Goal: Transaction & Acquisition: Purchase product/service

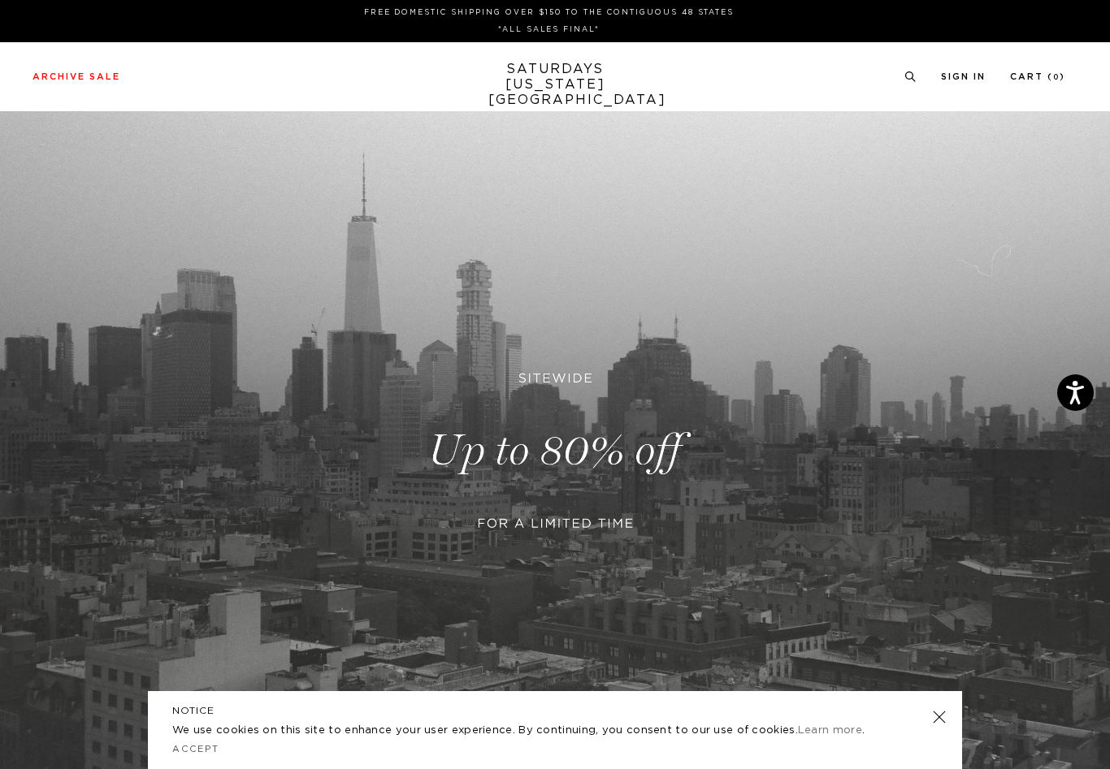
click at [567, 477] on link at bounding box center [555, 450] width 1110 height 679
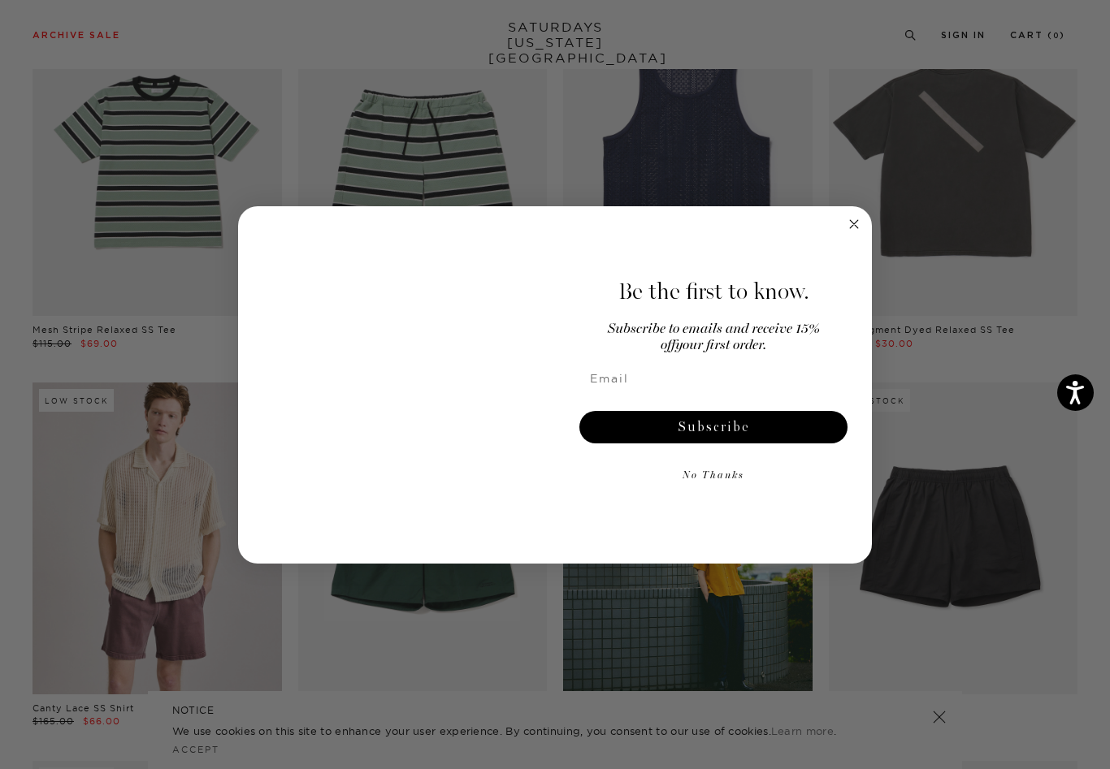
scroll to position [540, 0]
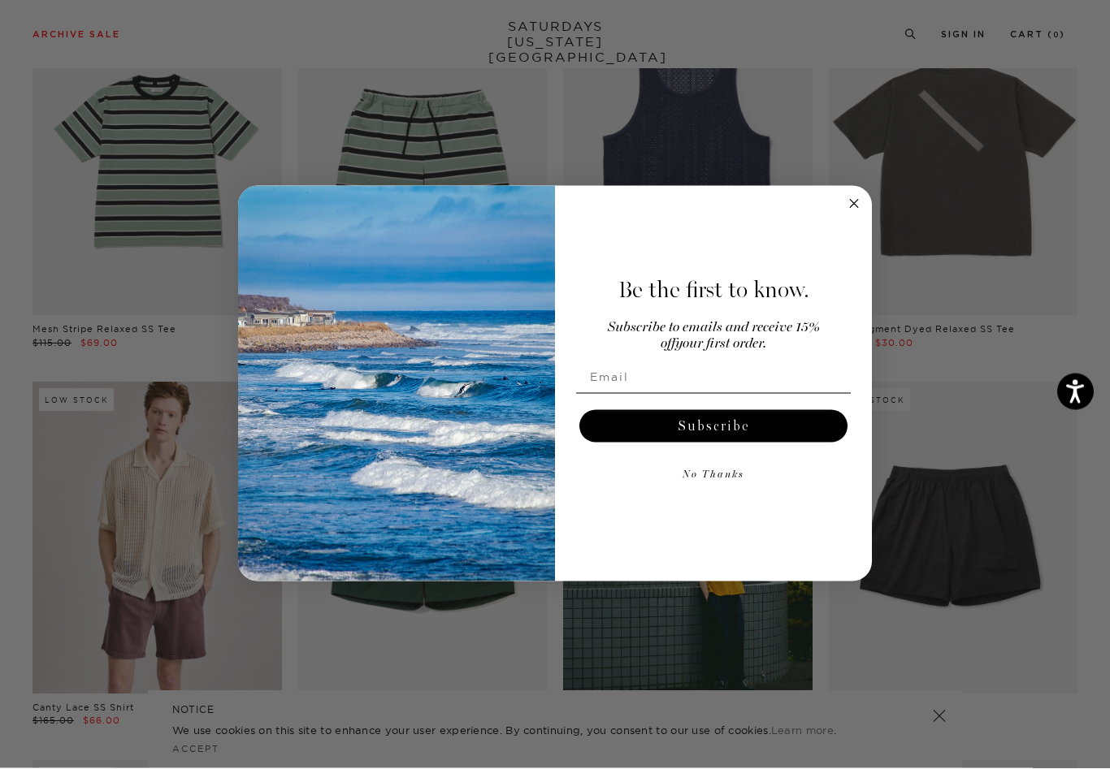
click at [854, 209] on icon "Close dialog" at bounding box center [854, 205] width 8 height 8
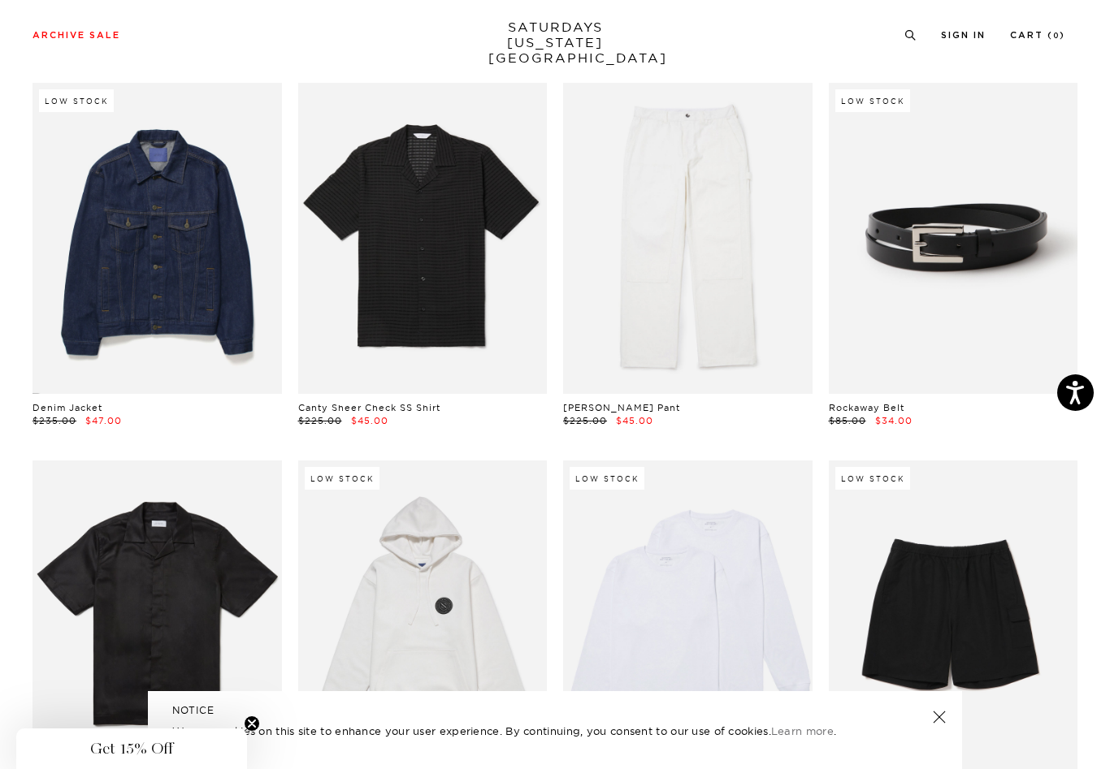
scroll to position [1218, 0]
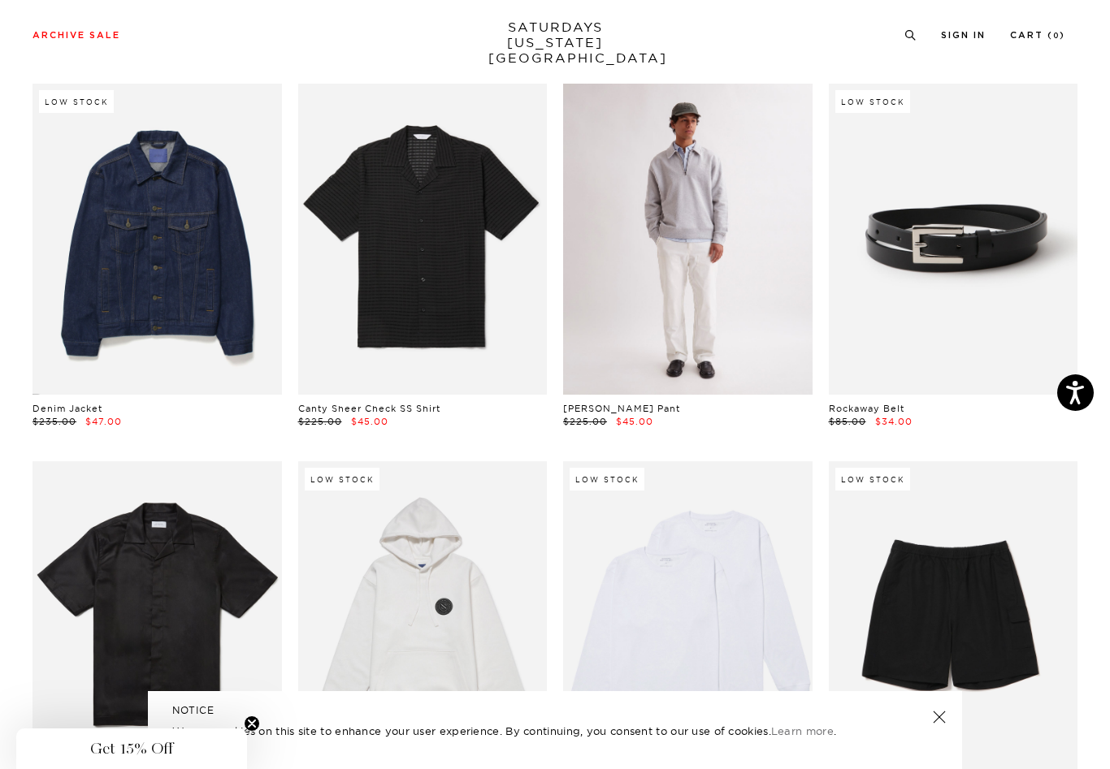
click at [671, 290] on link at bounding box center [687, 239] width 249 height 311
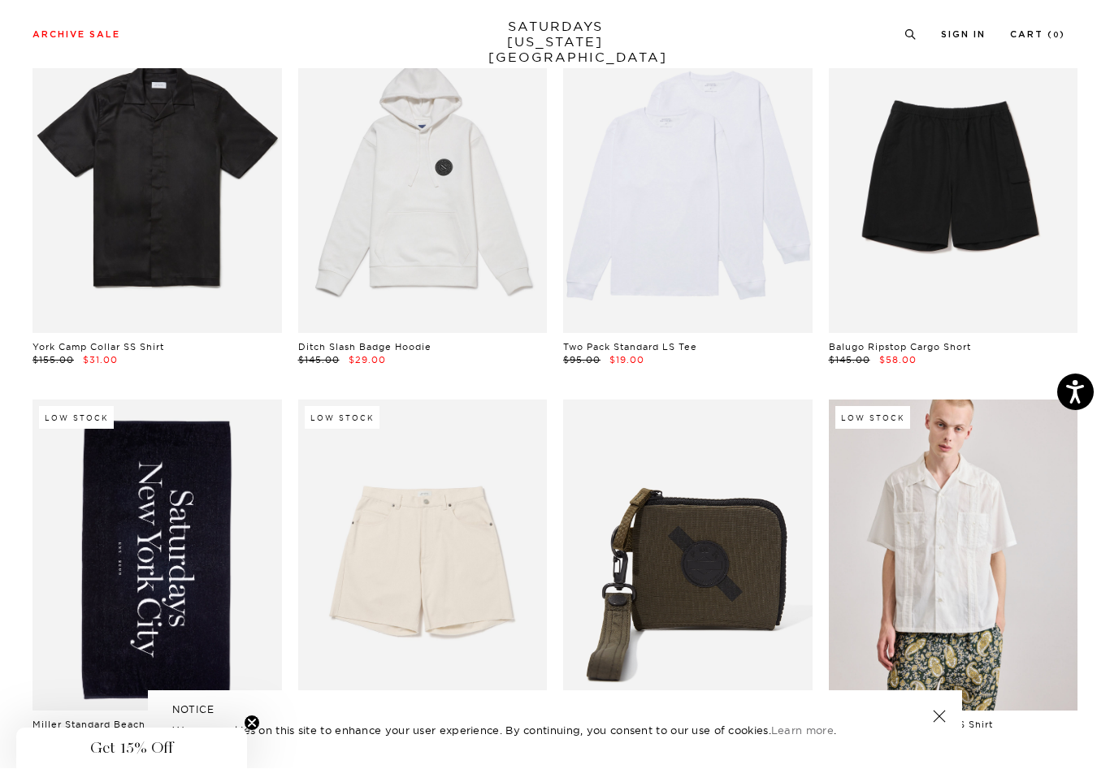
scroll to position [1658, 0]
click at [600, 162] on link at bounding box center [687, 177] width 249 height 311
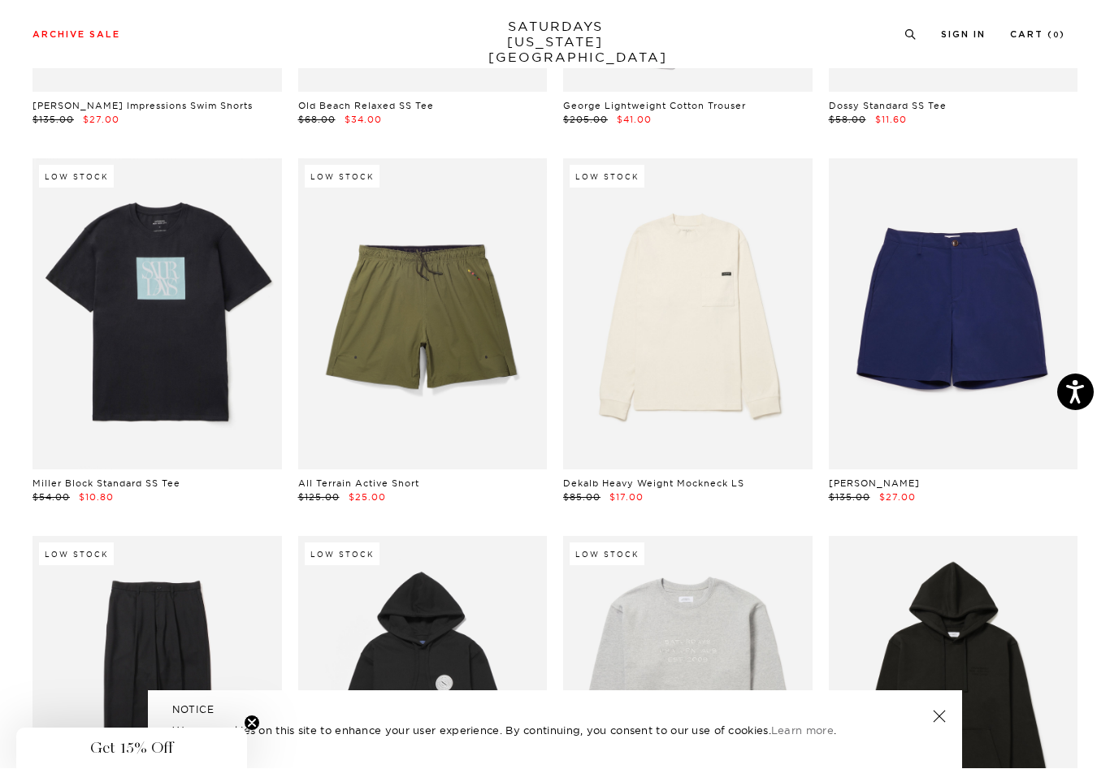
scroll to position [6434, 0]
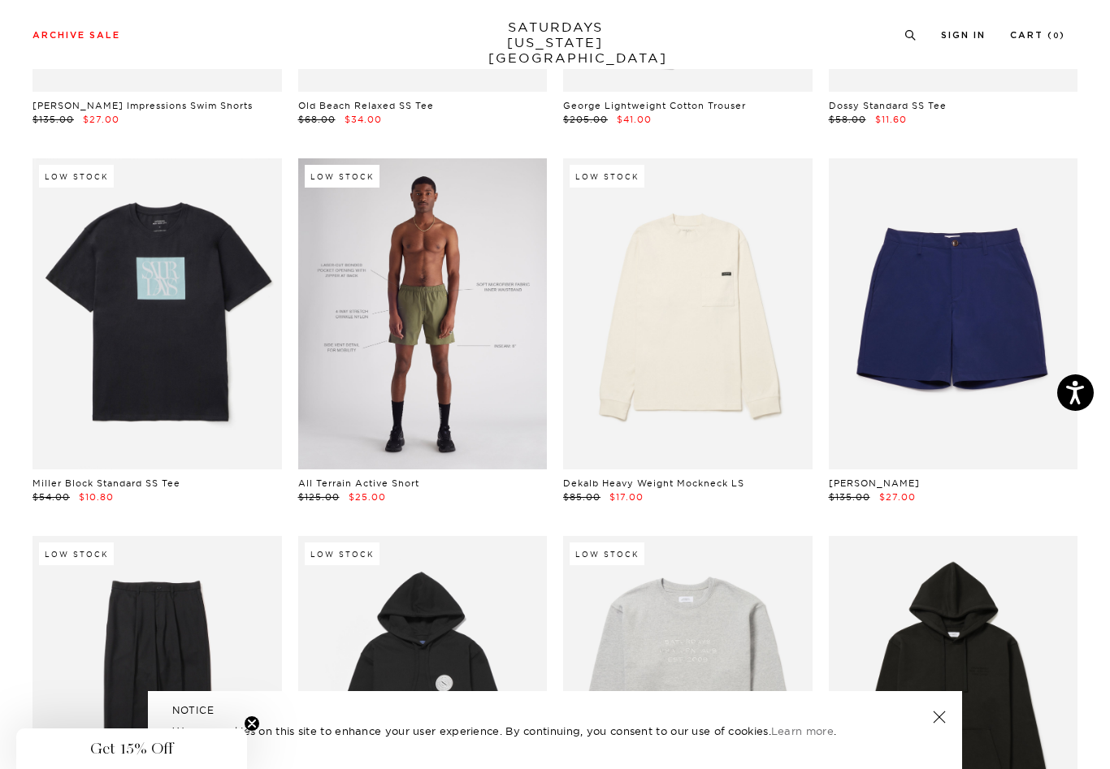
click at [399, 340] on link at bounding box center [422, 313] width 249 height 311
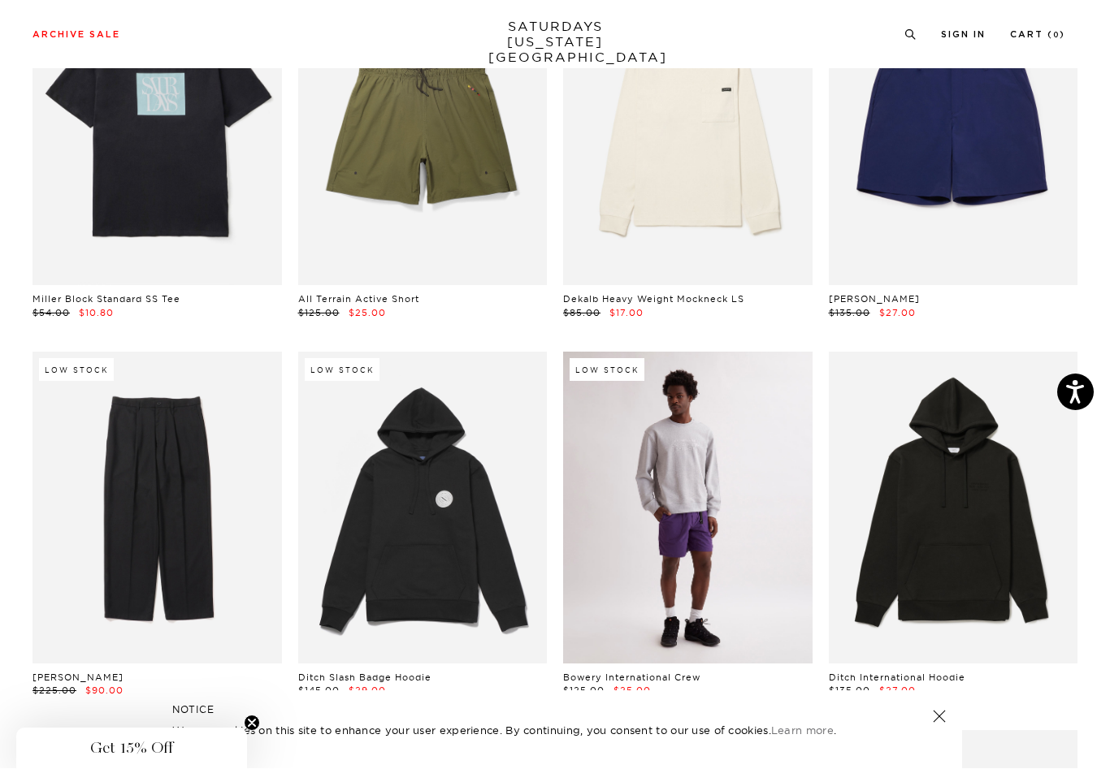
scroll to position [6618, 0]
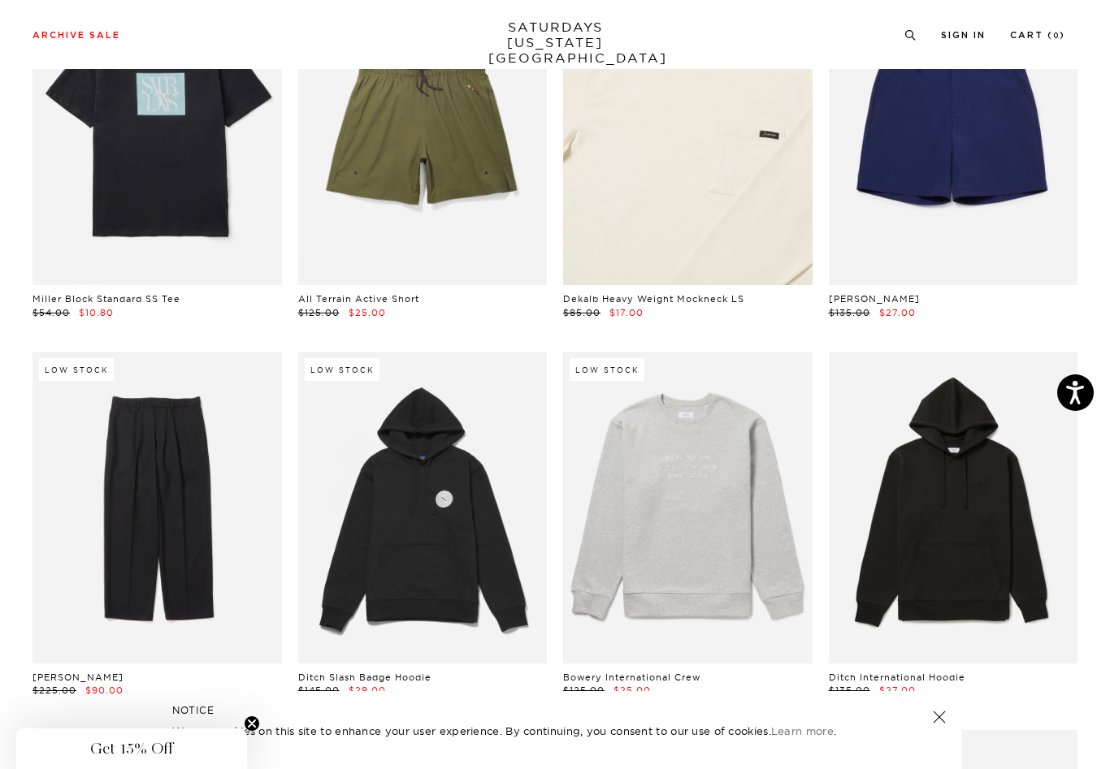
click at [687, 200] on link at bounding box center [687, 129] width 249 height 311
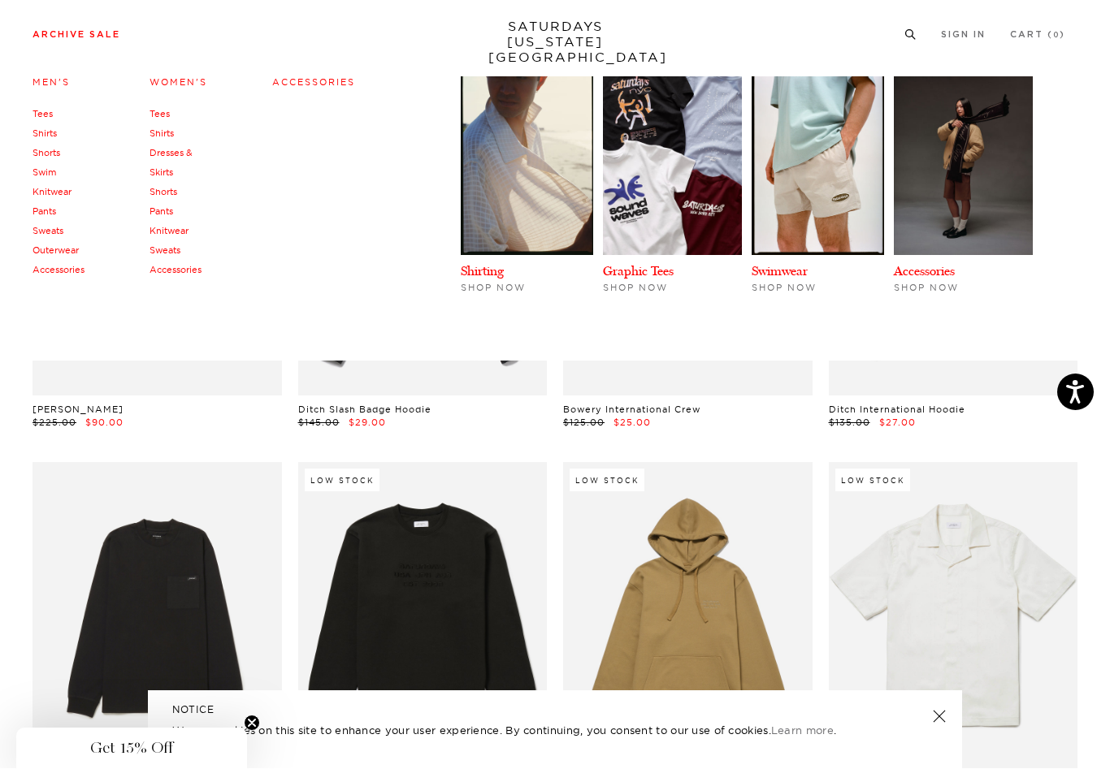
scroll to position [6886, 0]
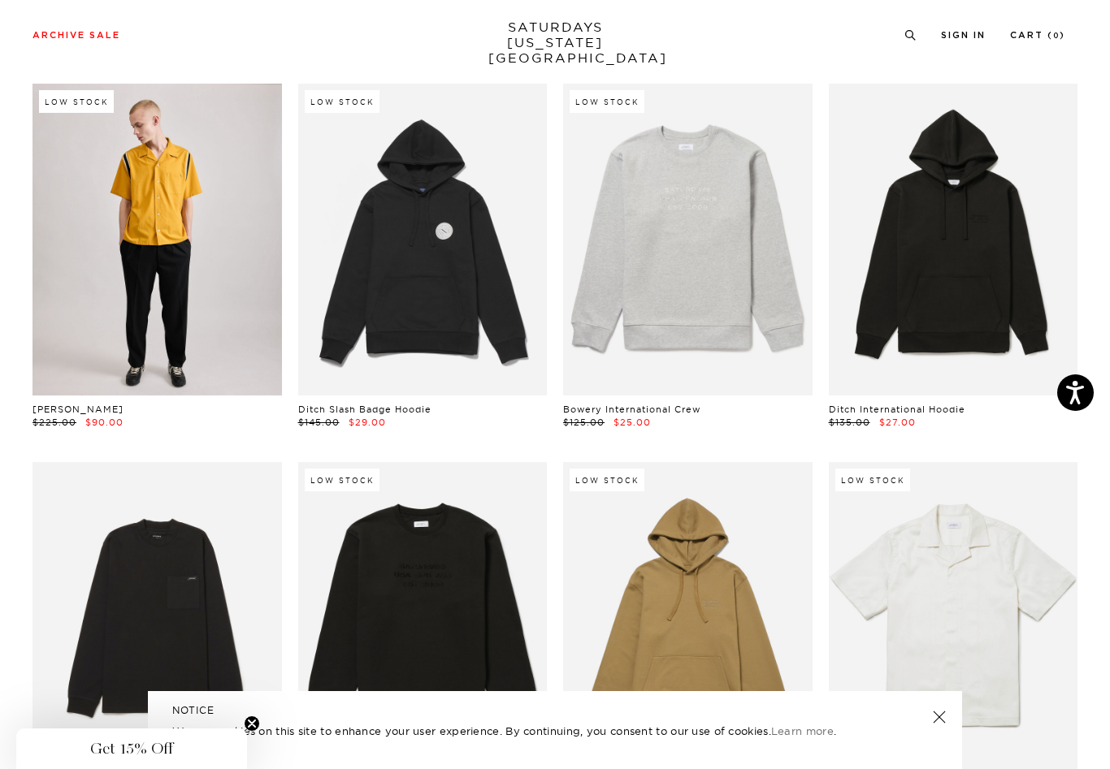
click at [183, 280] on link at bounding box center [157, 239] width 249 height 311
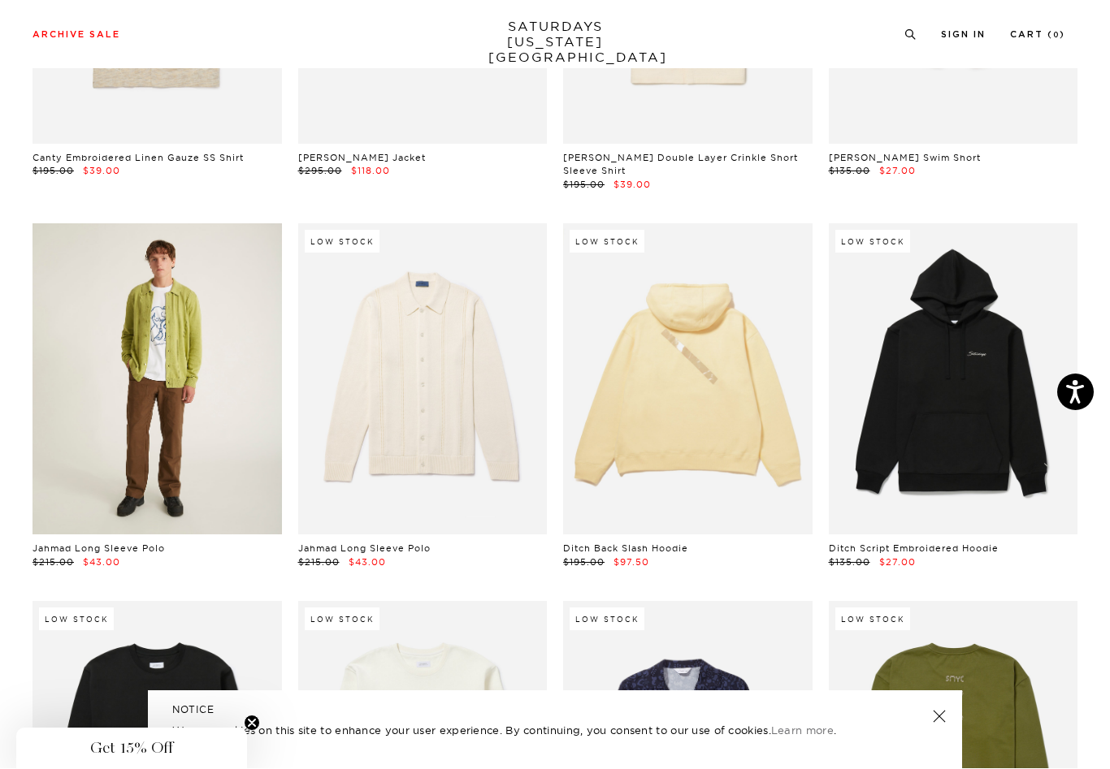
scroll to position [10917, 0]
click at [208, 374] on link at bounding box center [157, 378] width 249 height 311
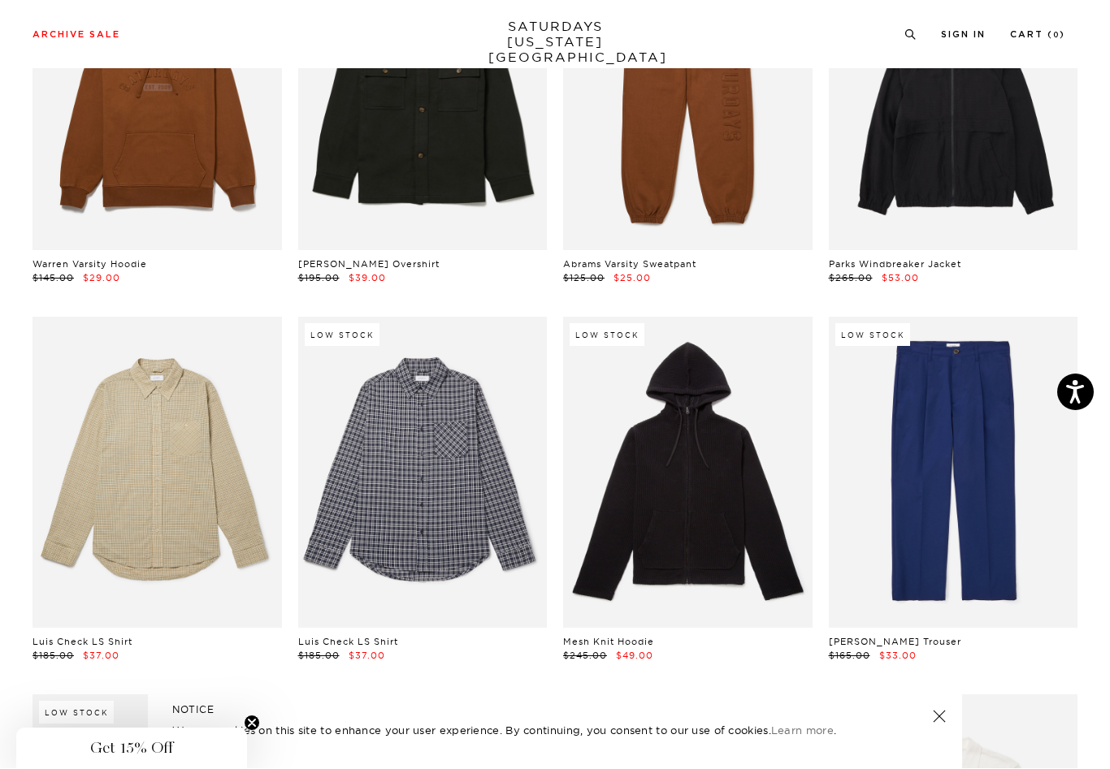
scroll to position [16520, 0]
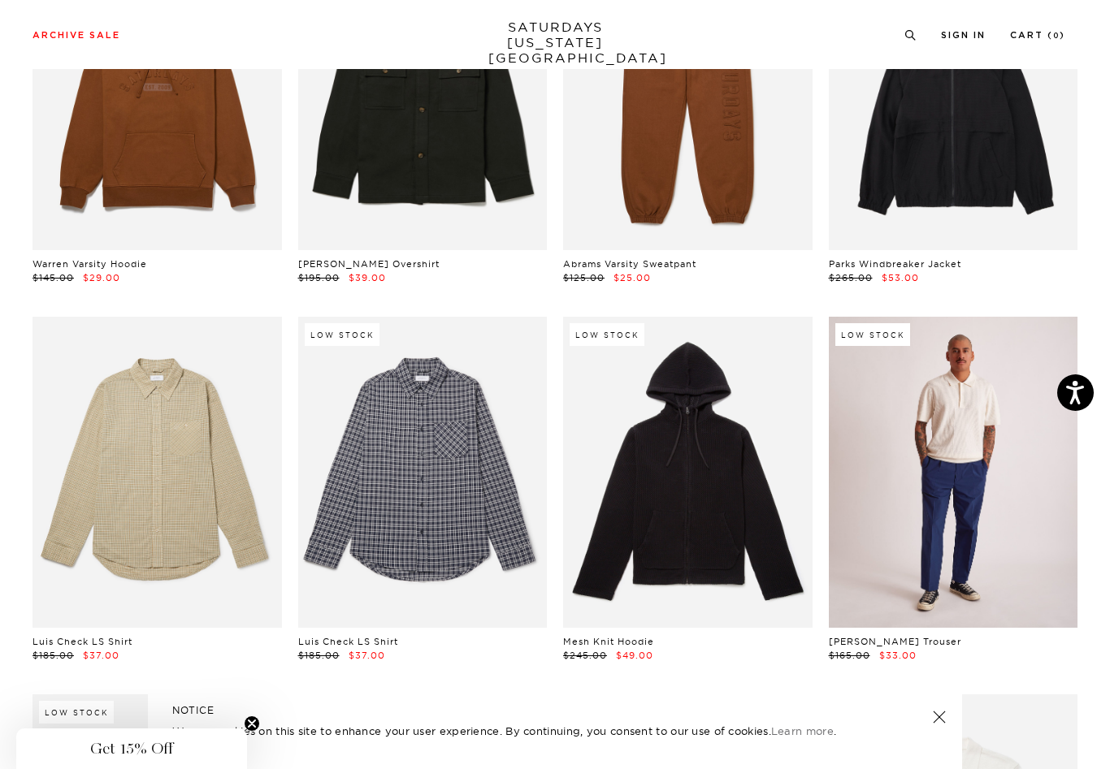
click at [934, 390] on link at bounding box center [953, 472] width 249 height 311
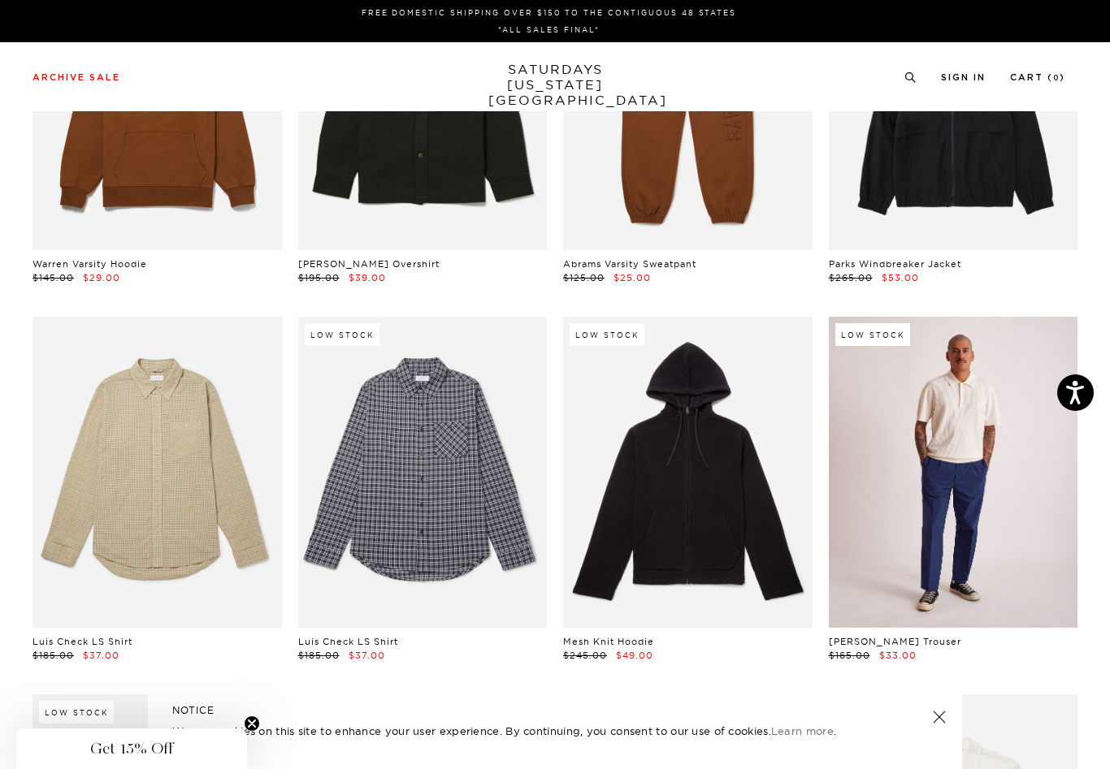
scroll to position [0, 0]
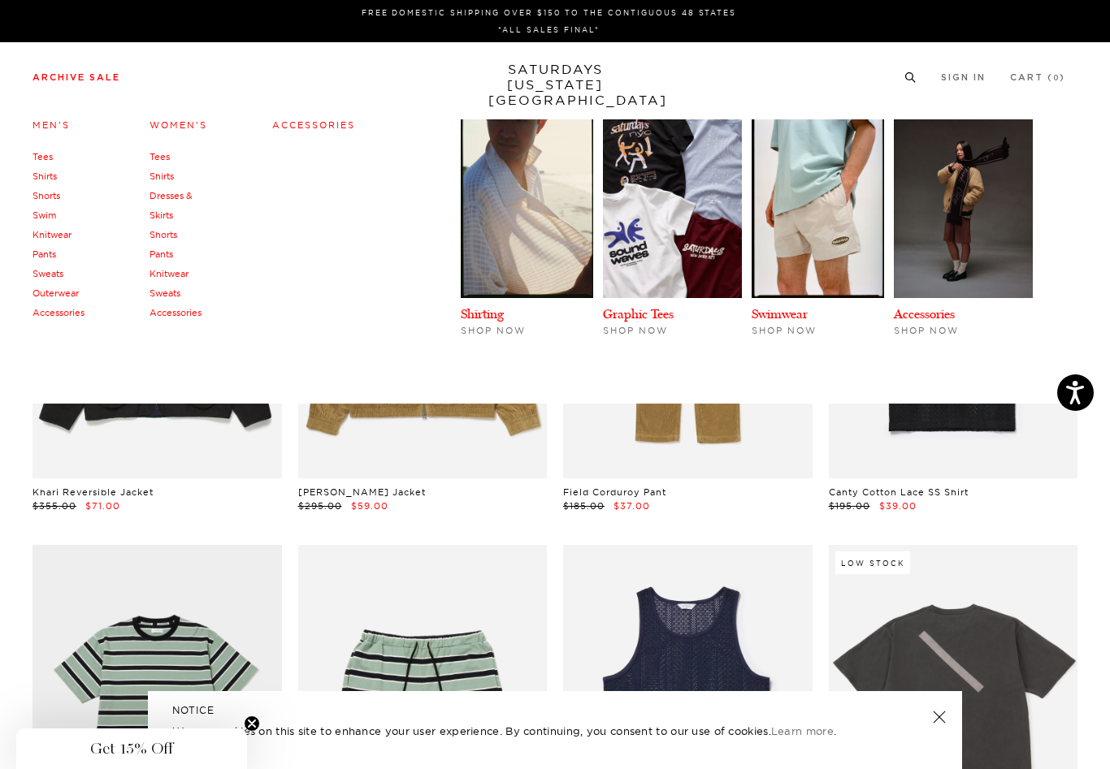
click at [167, 258] on link "Pants" at bounding box center [162, 254] width 24 height 11
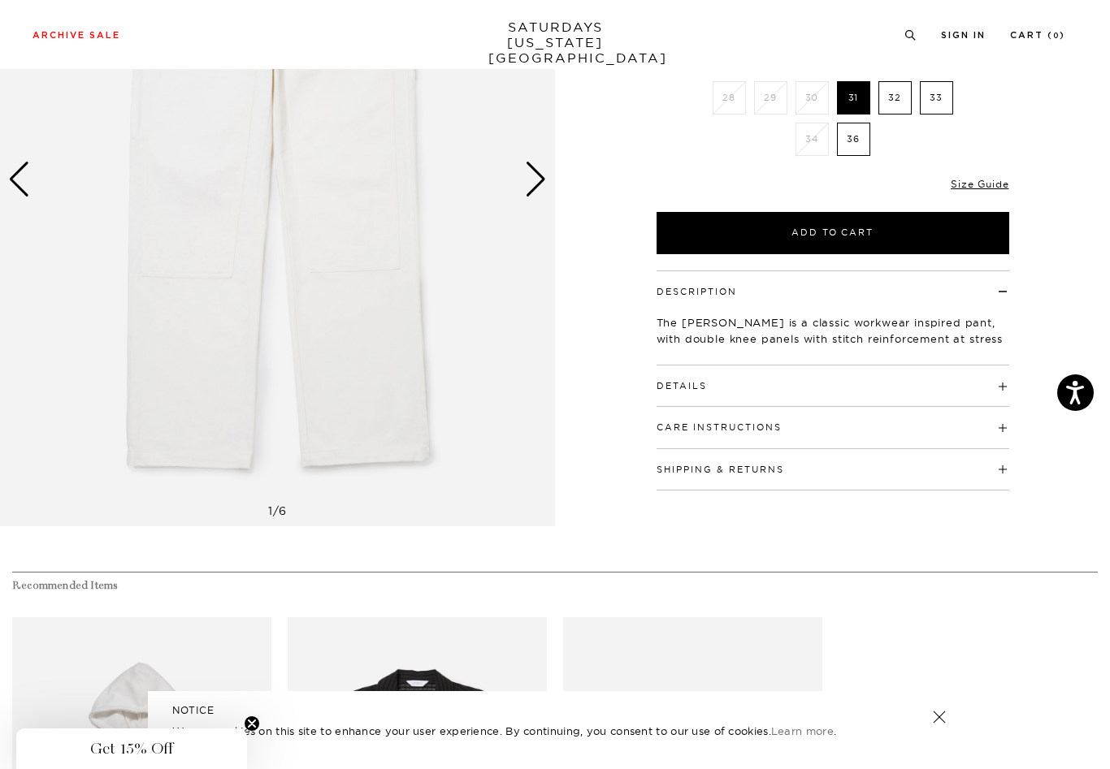
scroll to position [249, 0]
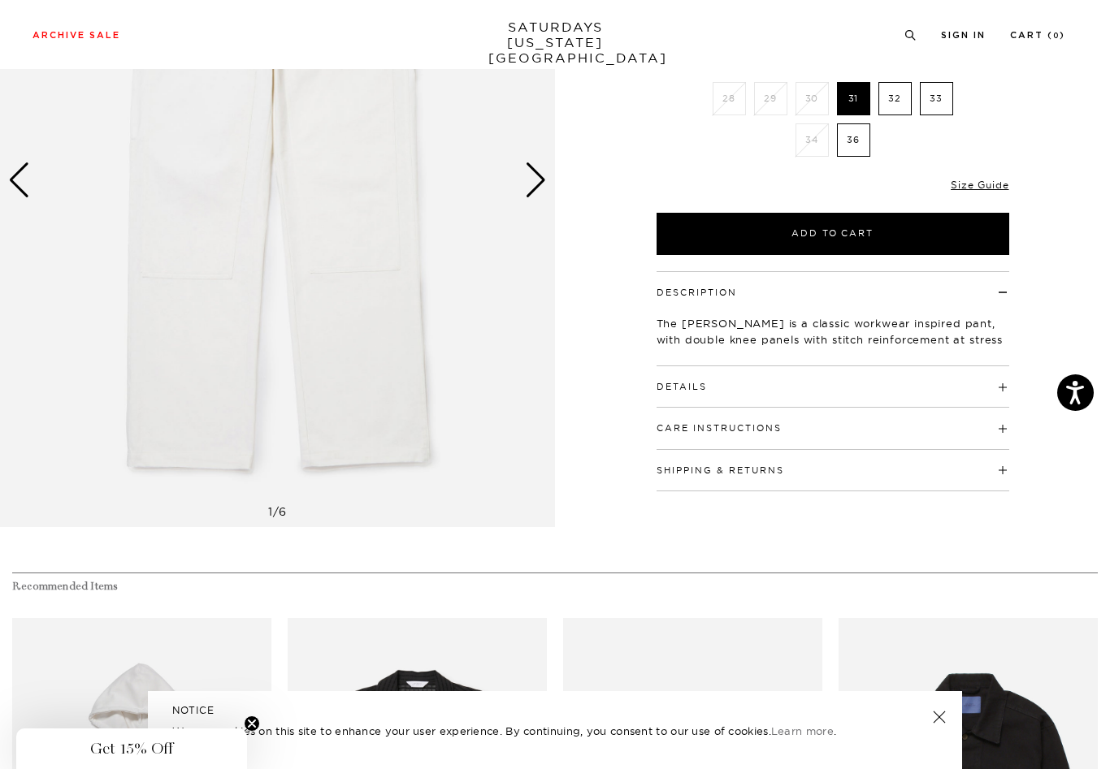
click at [689, 383] on button "Details" at bounding box center [682, 387] width 50 height 9
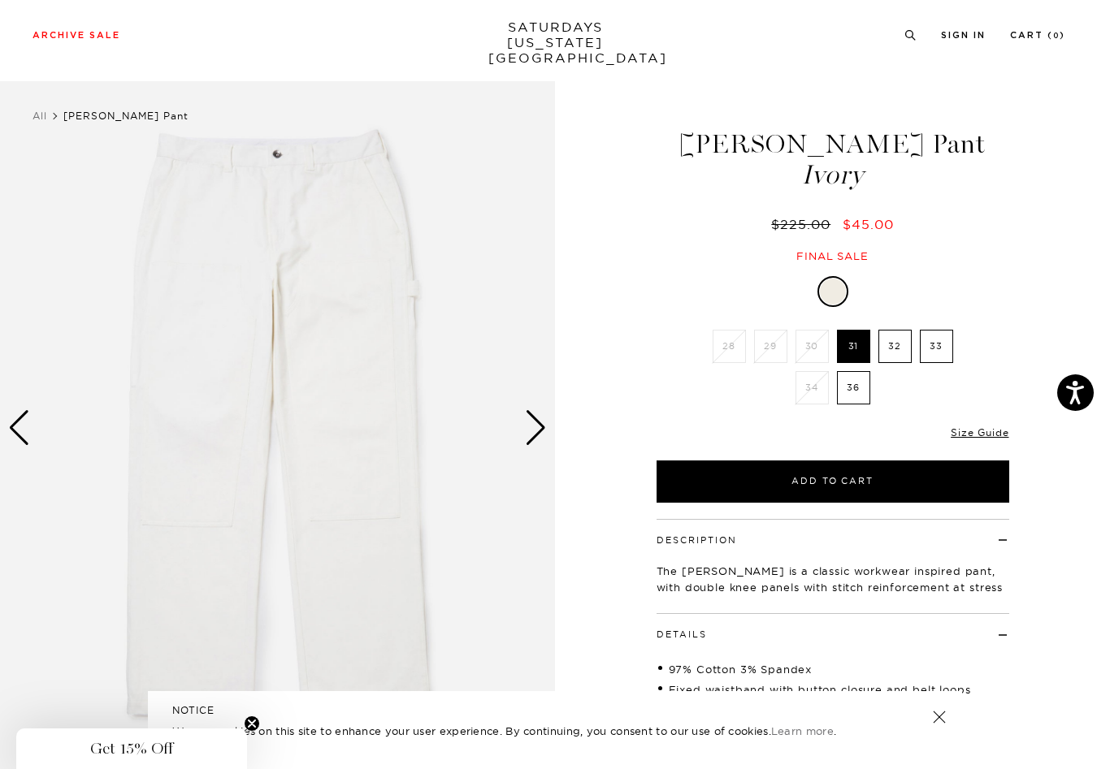
scroll to position [0, 0]
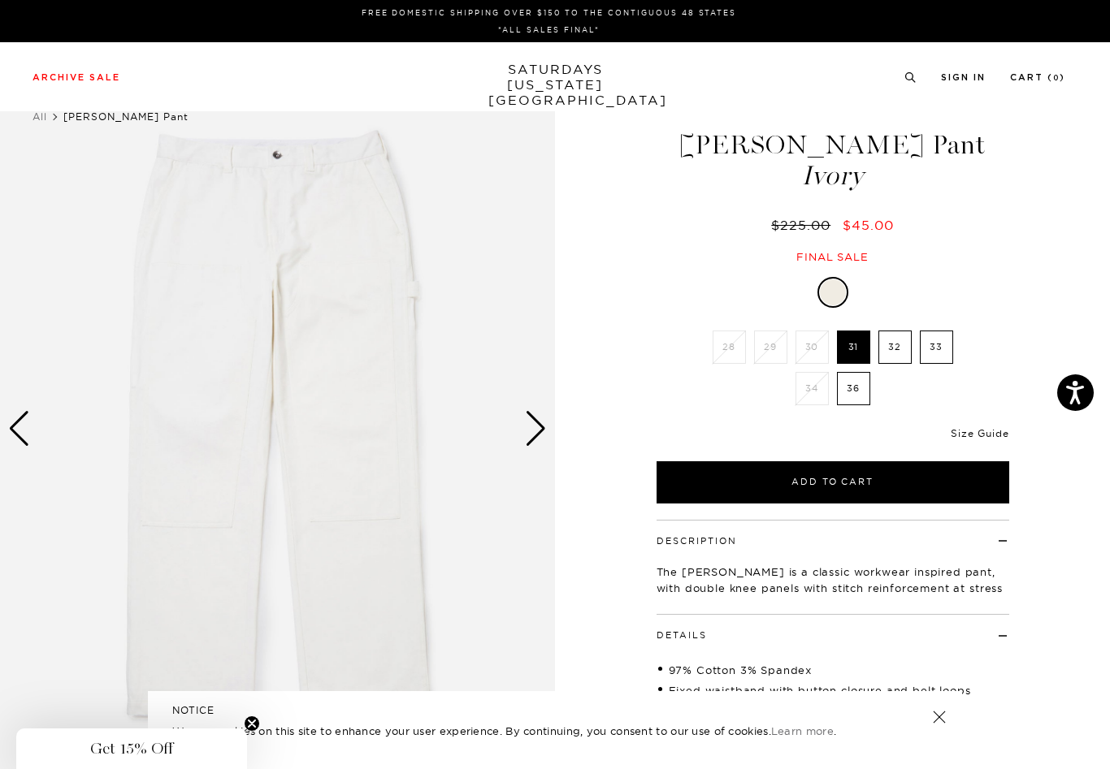
click at [975, 436] on link "Size Guide" at bounding box center [980, 433] width 58 height 12
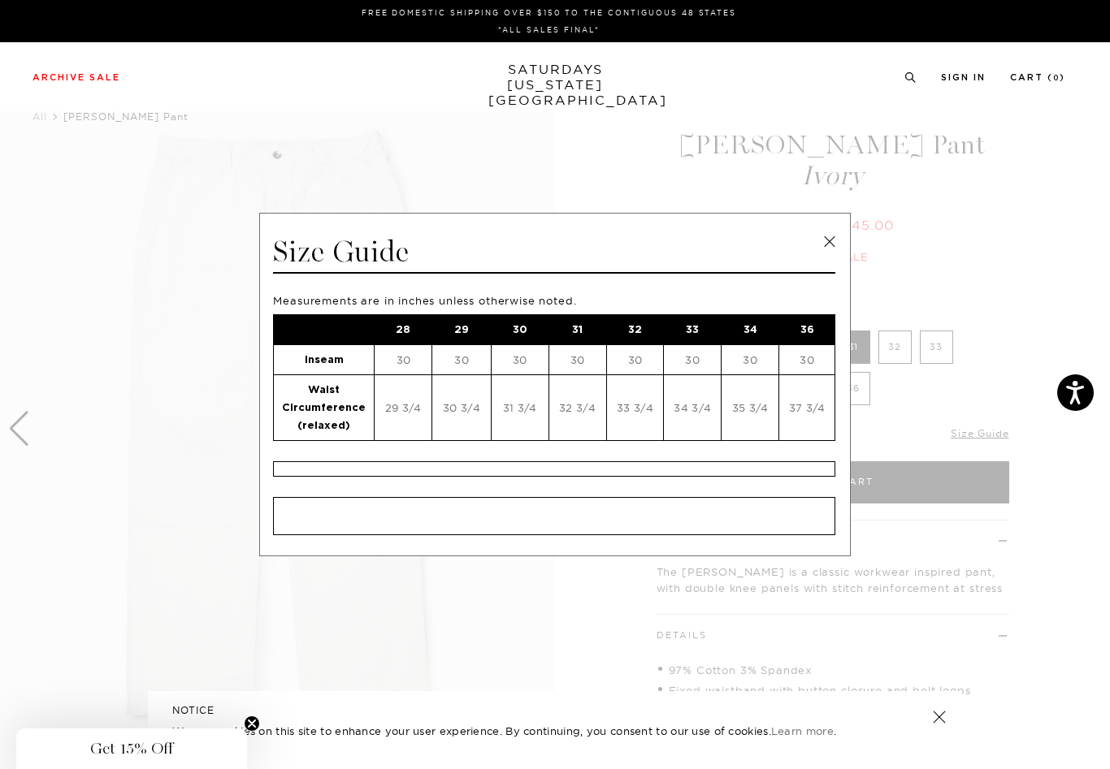
click at [956, 268] on span at bounding box center [549, 384] width 1098 height 769
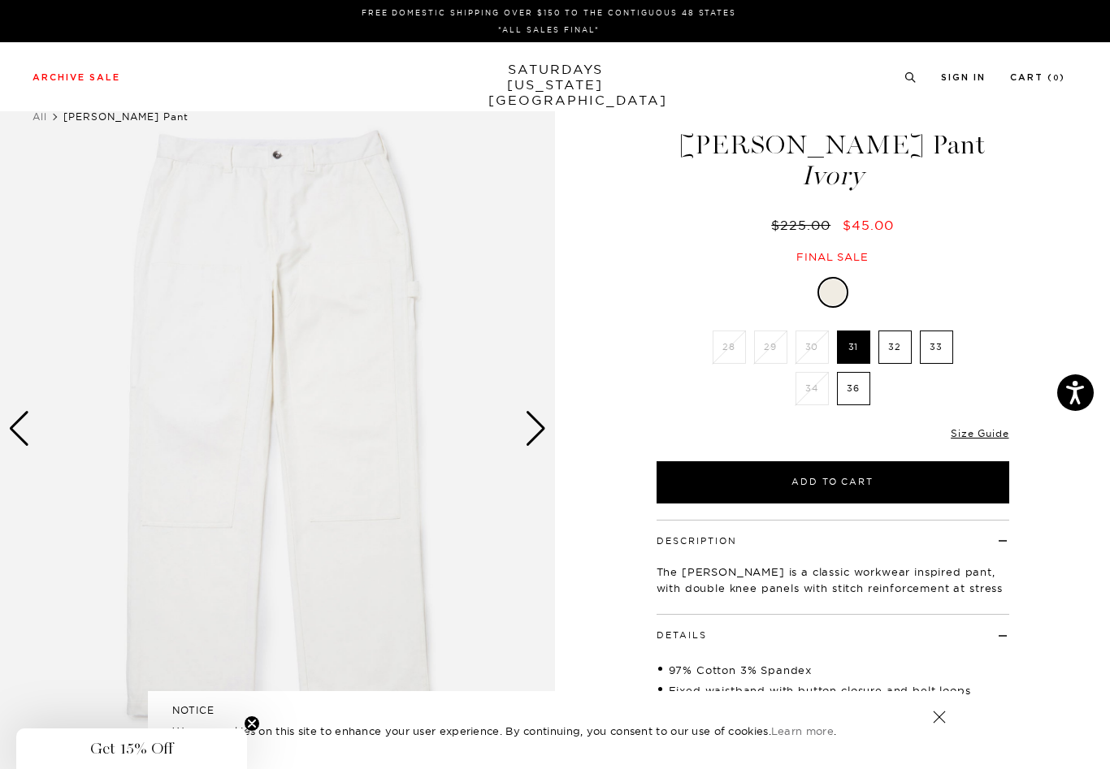
click at [891, 346] on label "32" at bounding box center [894, 347] width 33 height 33
click at [0, 0] on input "32" at bounding box center [0, 0] width 0 height 0
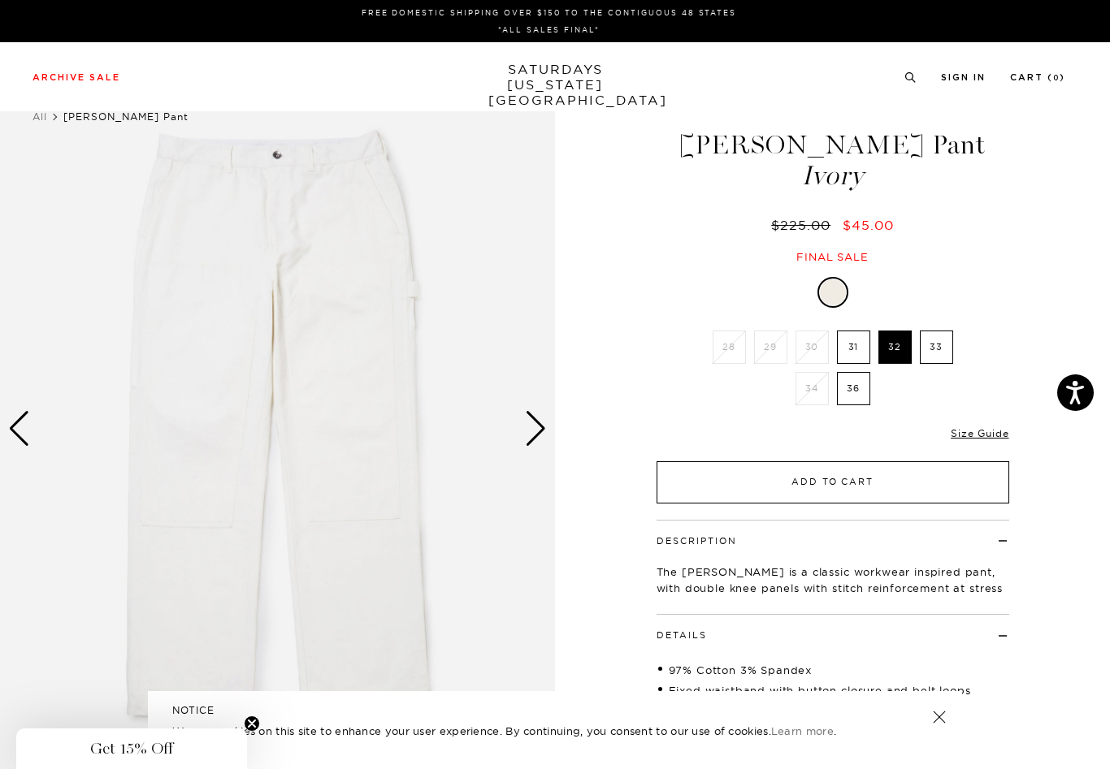
click at [812, 485] on button "Add to Cart" at bounding box center [833, 483] width 353 height 42
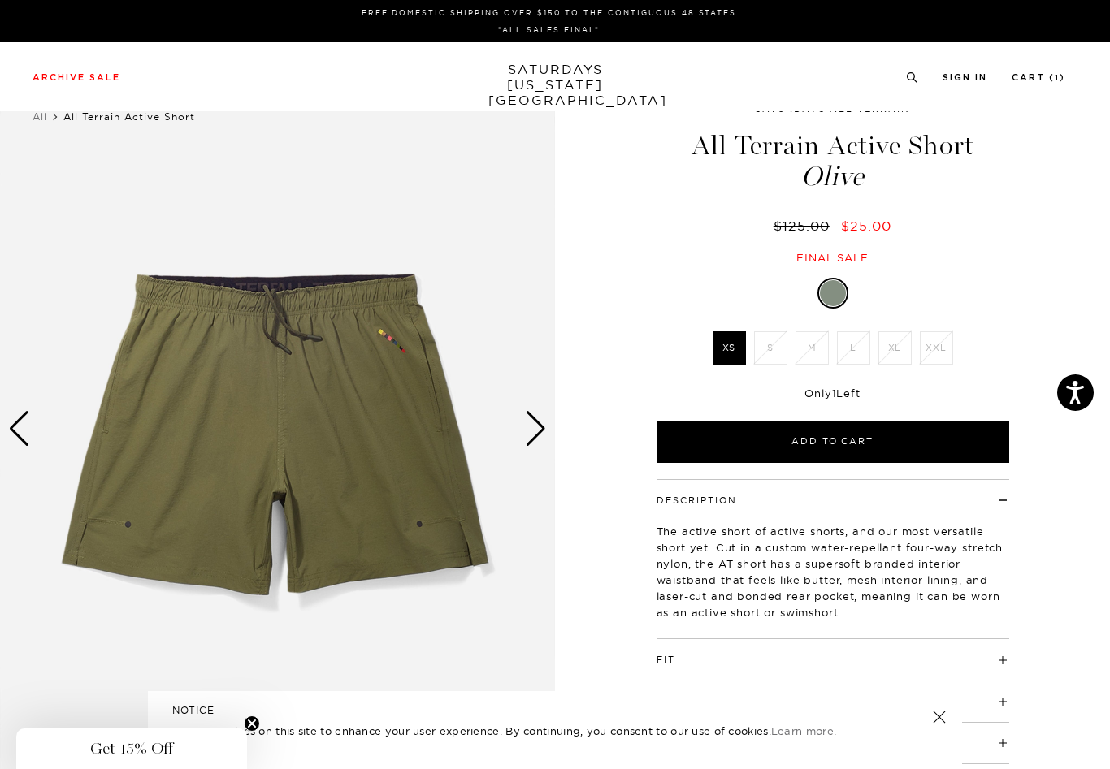
click at [533, 436] on div "Next slide" at bounding box center [536, 429] width 22 height 36
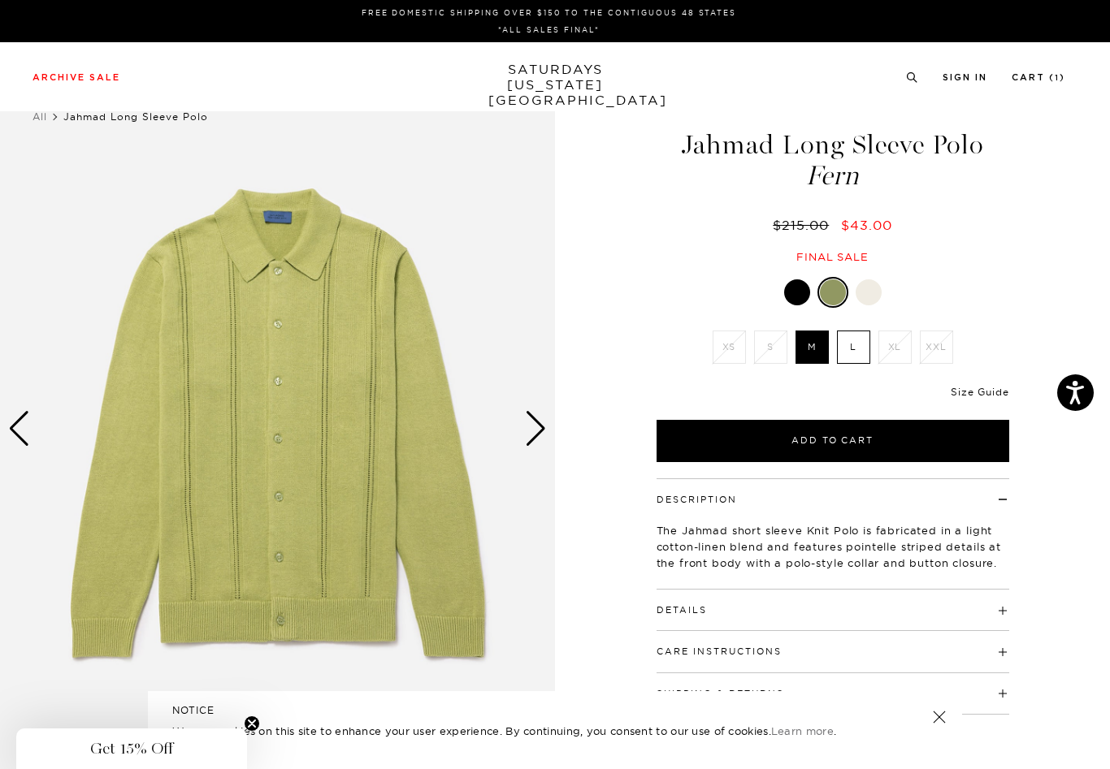
click at [959, 397] on link "Size Guide" at bounding box center [980, 392] width 58 height 12
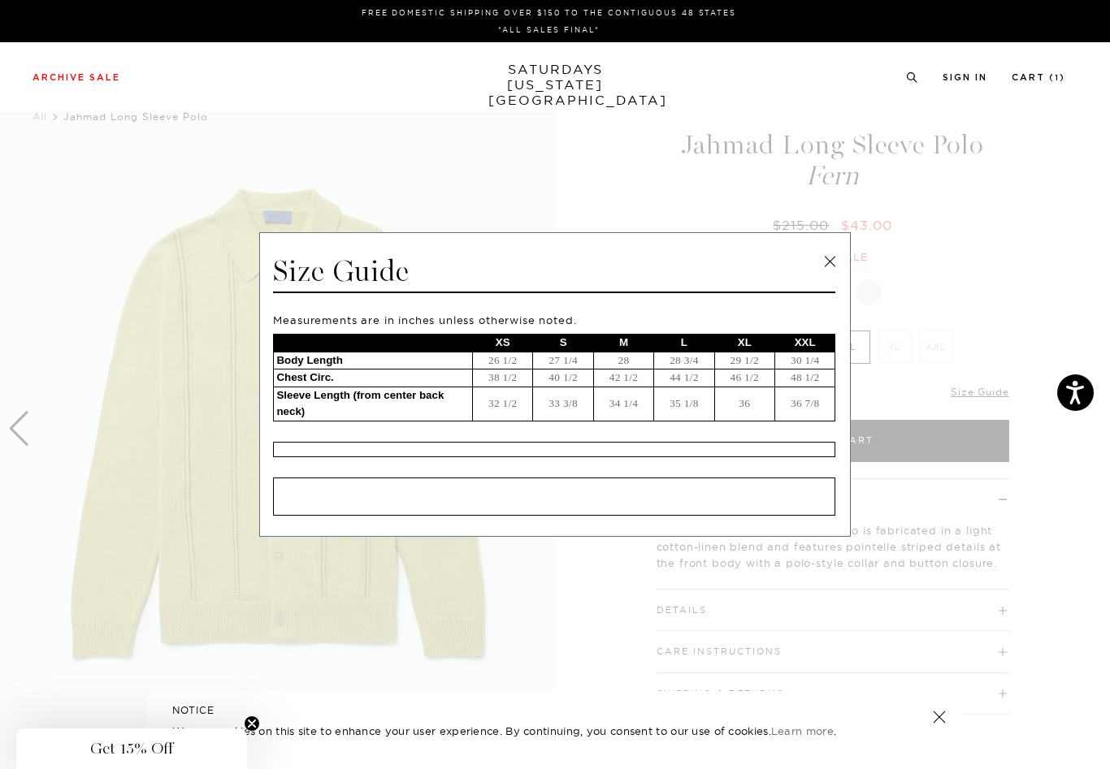
click at [828, 267] on link at bounding box center [829, 261] width 24 height 24
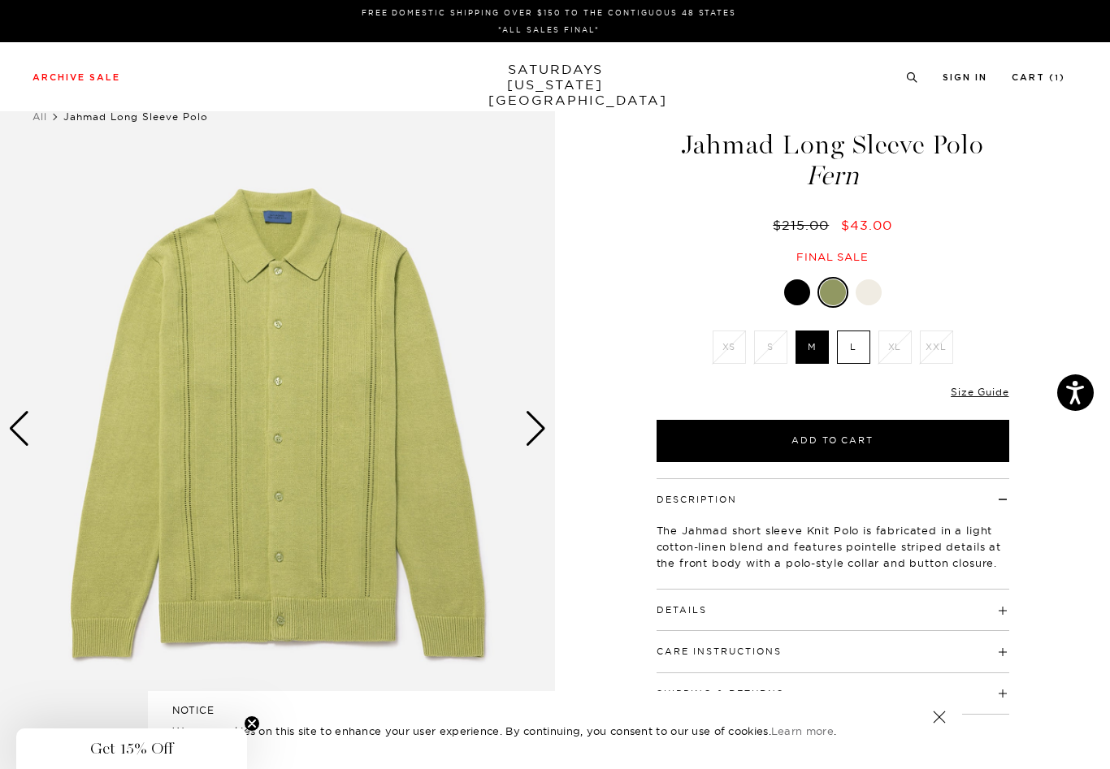
click at [530, 436] on div "Next slide" at bounding box center [536, 429] width 22 height 36
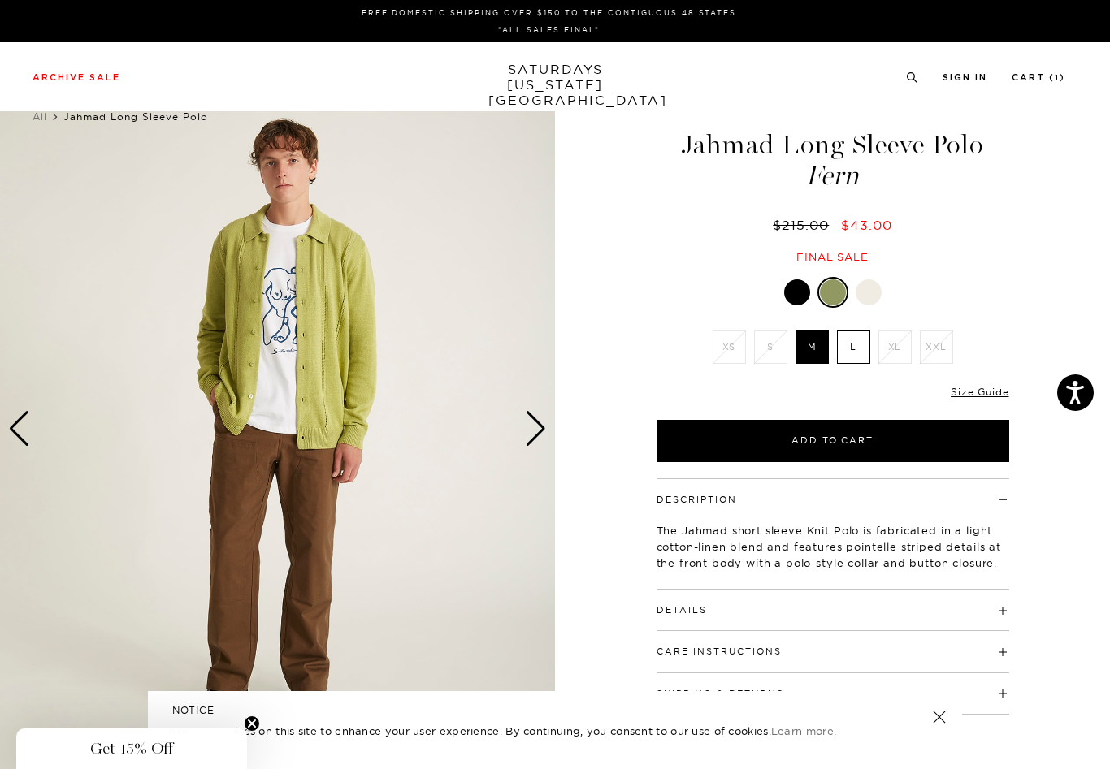
click at [857, 340] on label "L" at bounding box center [853, 347] width 33 height 33
click at [0, 0] on input "L" at bounding box center [0, 0] width 0 height 0
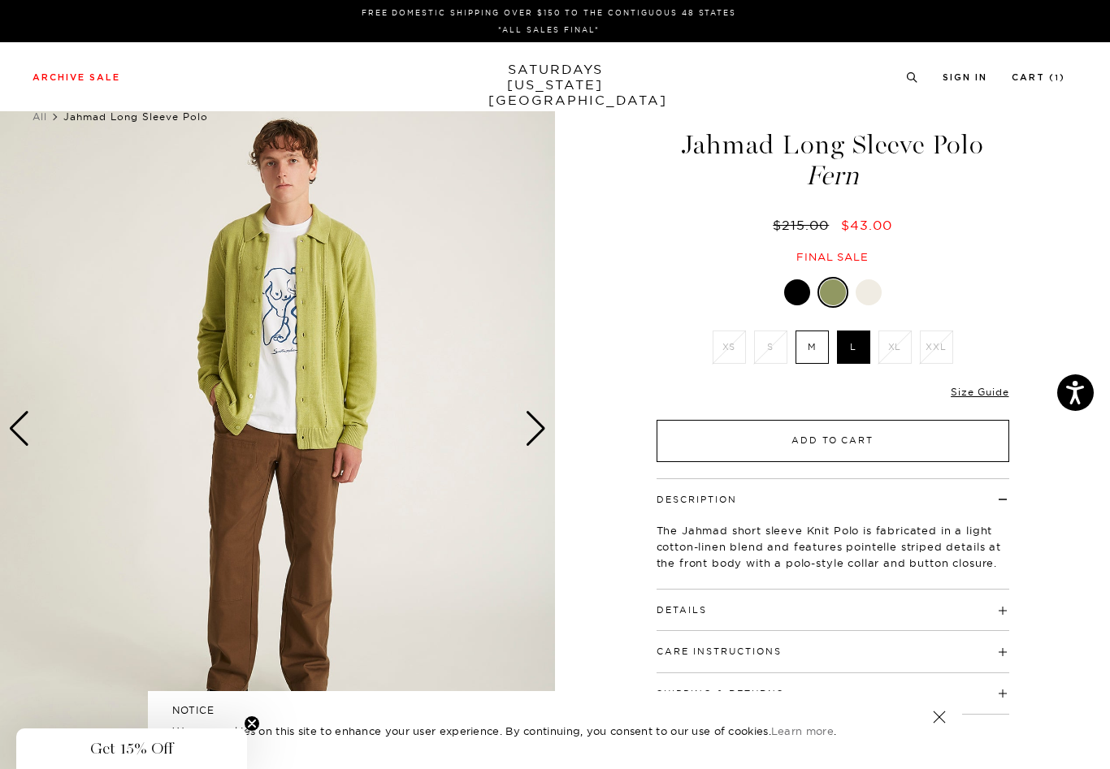
click at [820, 451] on button "Add to Cart" at bounding box center [833, 441] width 353 height 42
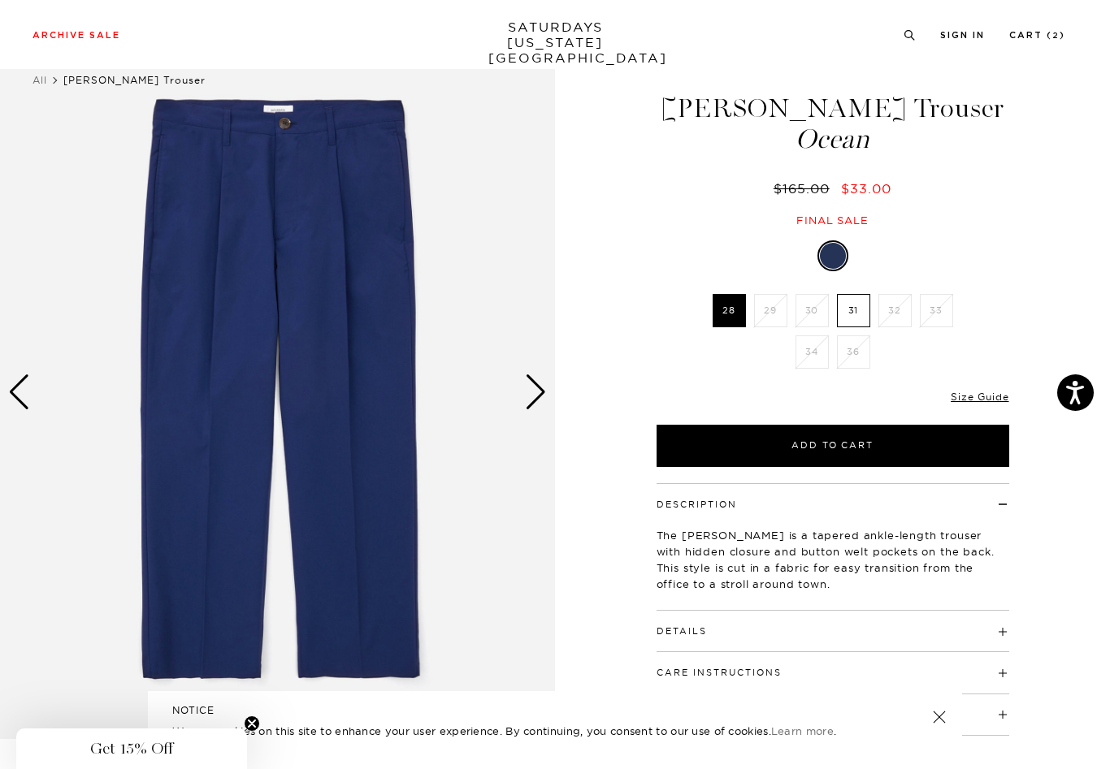
scroll to position [36, 0]
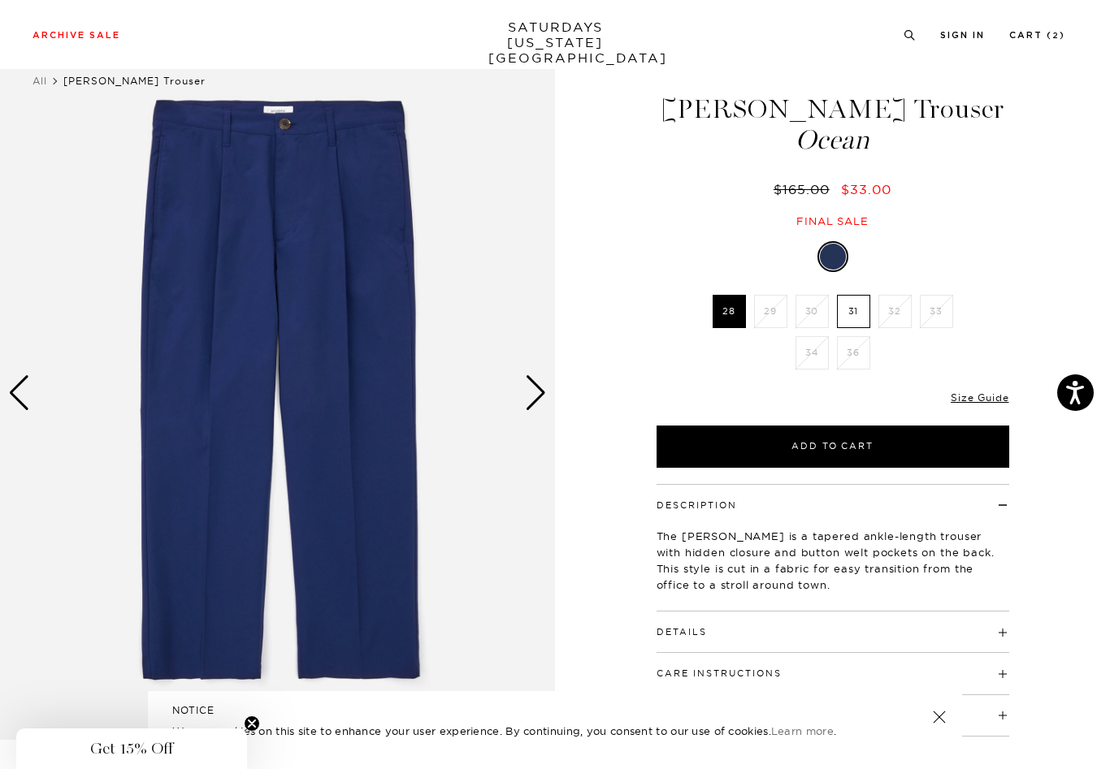
click at [546, 395] on div "Next slide" at bounding box center [536, 393] width 22 height 36
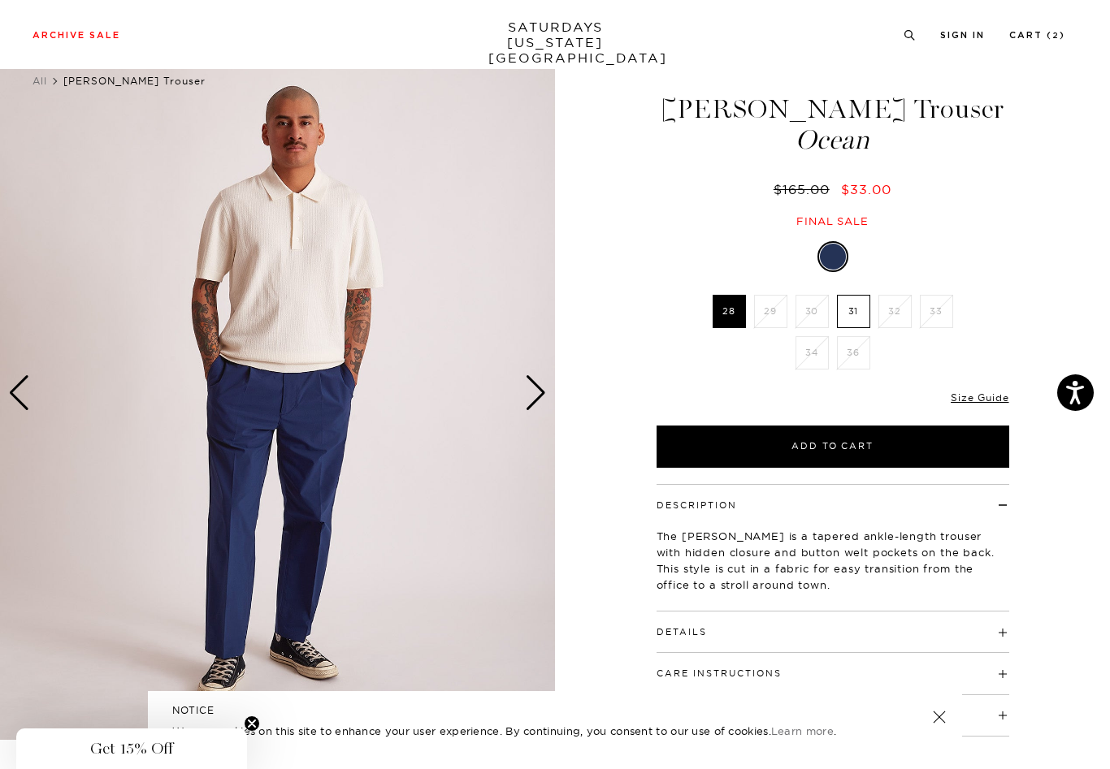
click at [548, 392] on img at bounding box center [277, 393] width 555 height 694
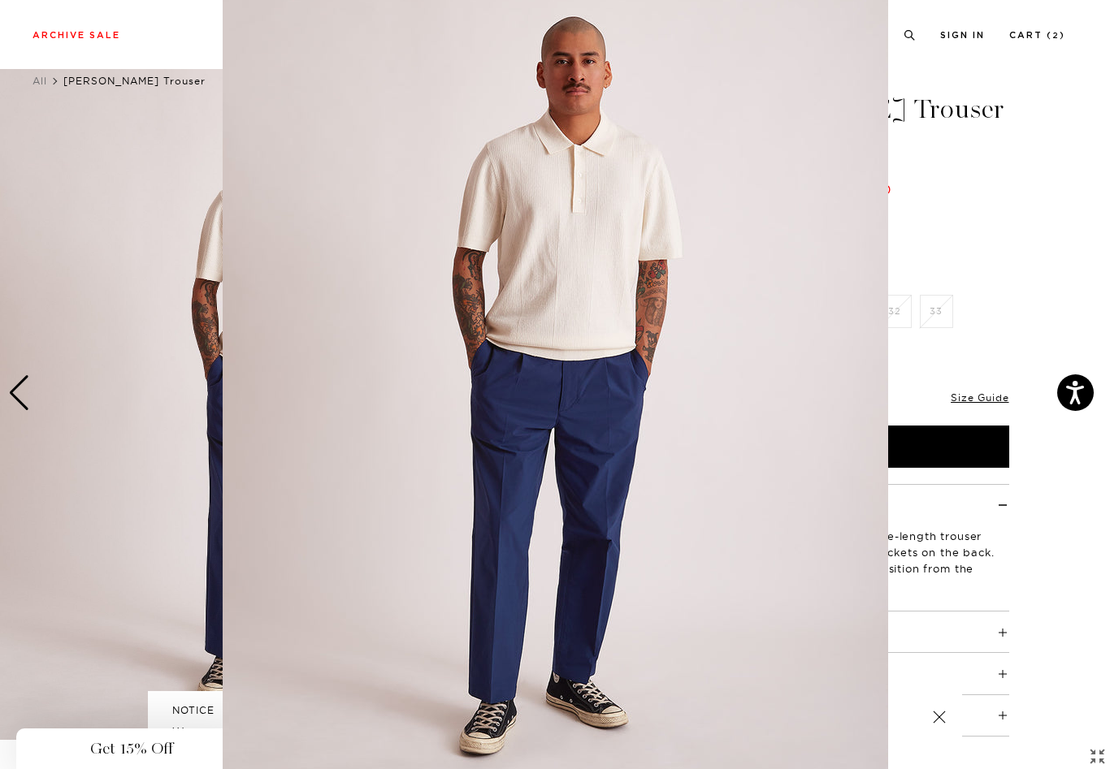
click at [1050, 180] on figure at bounding box center [555, 384] width 1110 height 769
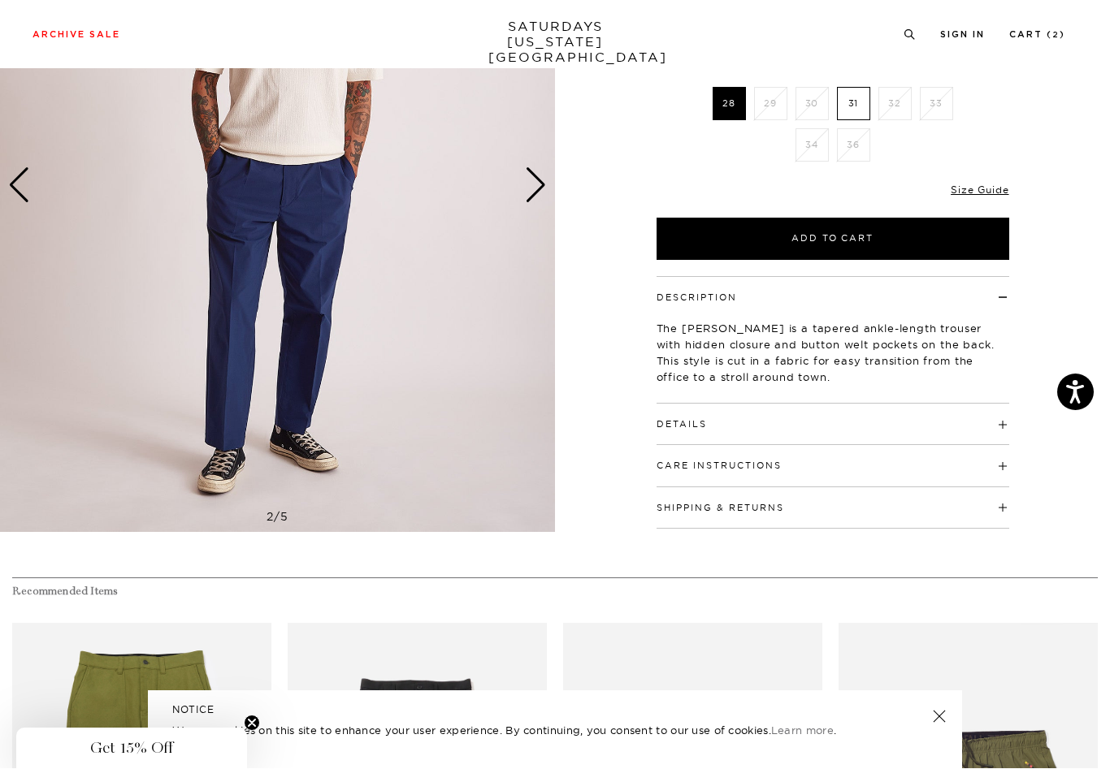
scroll to position [244, 0]
click at [856, 431] on div "Details 100% Polyester Hidden closure at waistband Button welt pockets on the b…" at bounding box center [833, 424] width 353 height 41
click at [973, 192] on link "Size Guide" at bounding box center [980, 190] width 58 height 12
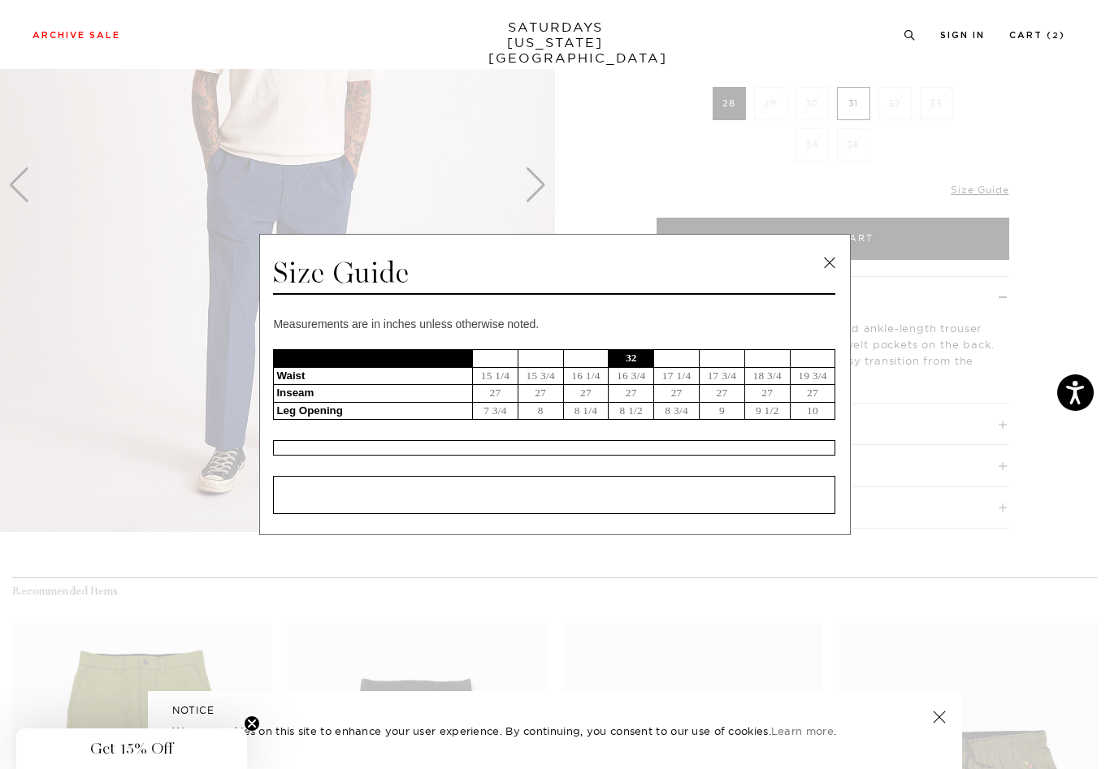
click at [591, 358] on td "31" at bounding box center [586, 359] width 46 height 18
click at [835, 262] on link at bounding box center [829, 263] width 24 height 24
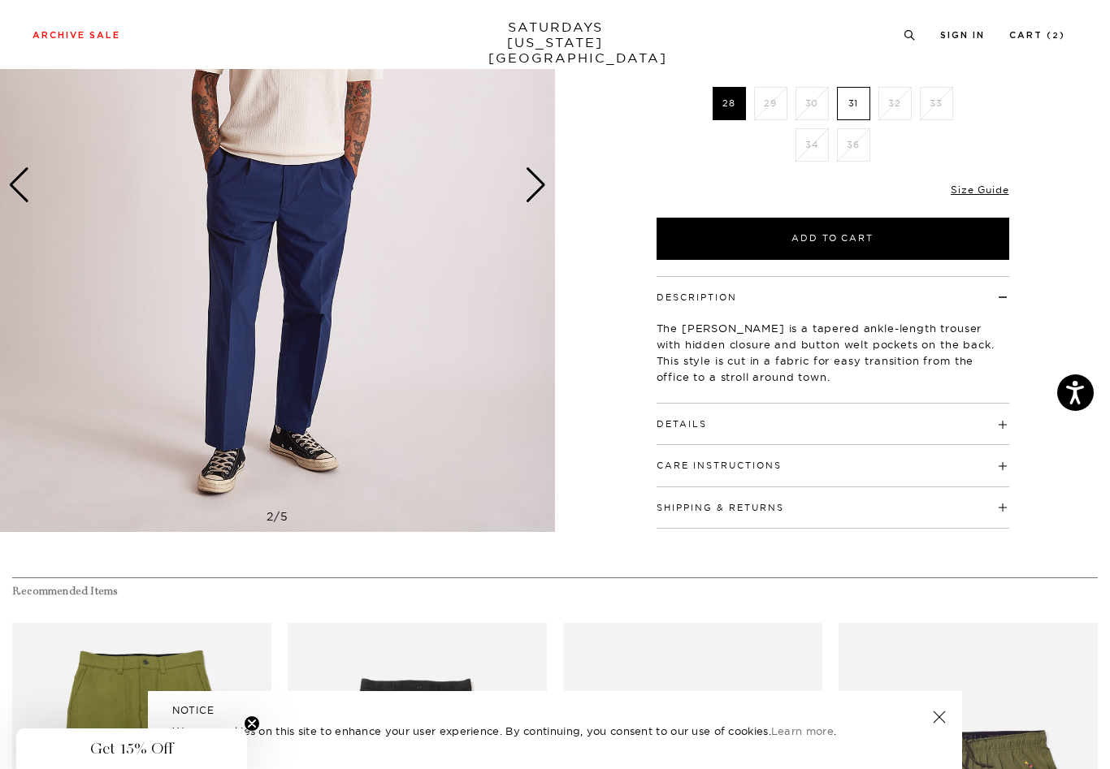
click at [857, 106] on label "31" at bounding box center [853, 103] width 33 height 33
click at [0, 0] on input "31" at bounding box center [0, 0] width 0 height 0
click at [961, 189] on link "Size Guide" at bounding box center [980, 190] width 58 height 12
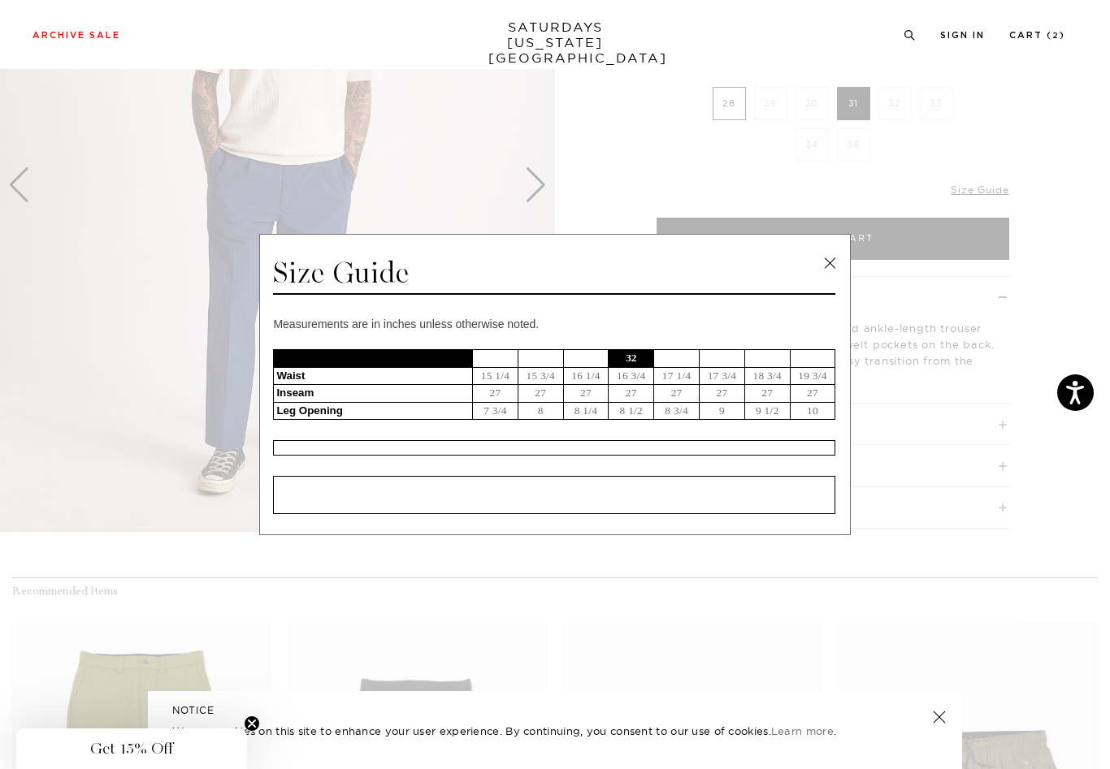
click at [828, 267] on link at bounding box center [829, 263] width 24 height 24
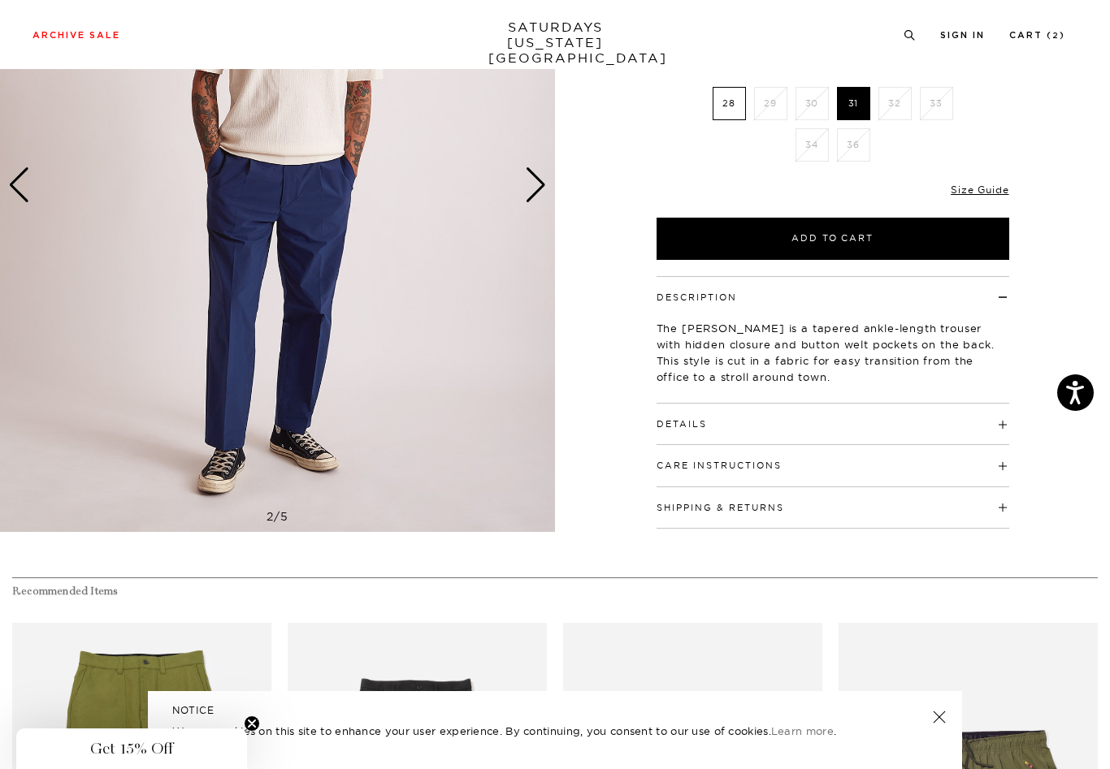
click at [899, 418] on h4 "Details" at bounding box center [833, 417] width 353 height 27
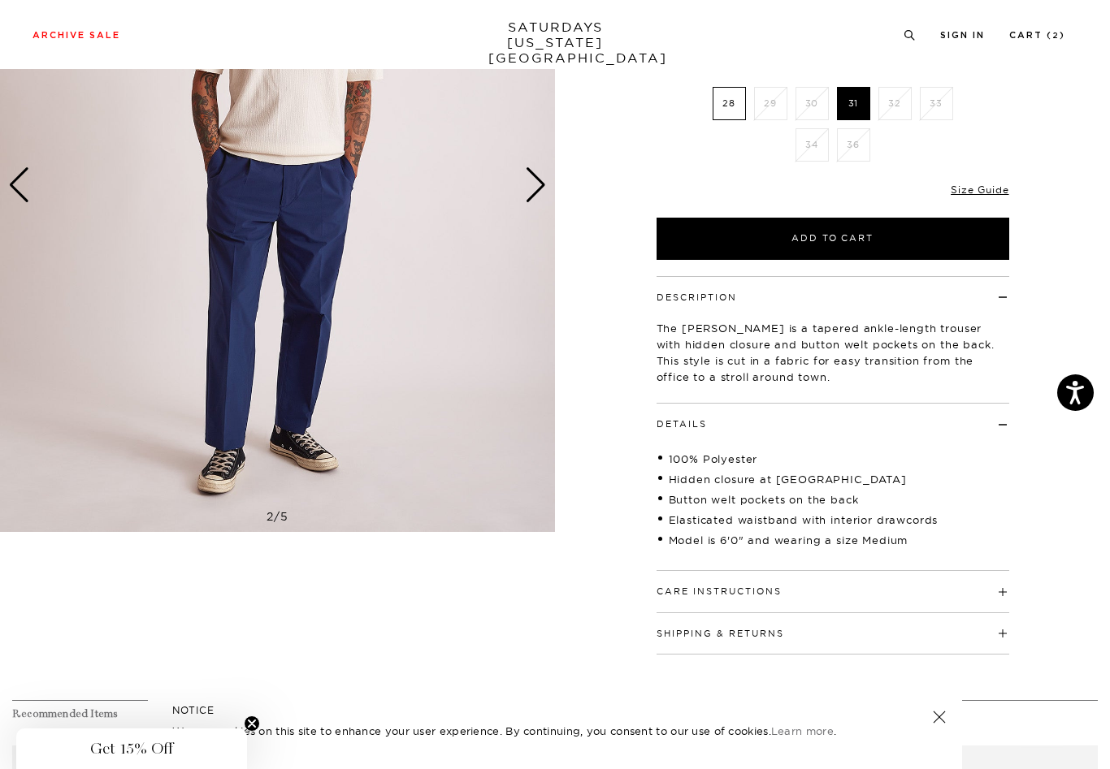
click at [536, 186] on div "Next slide" at bounding box center [536, 185] width 22 height 36
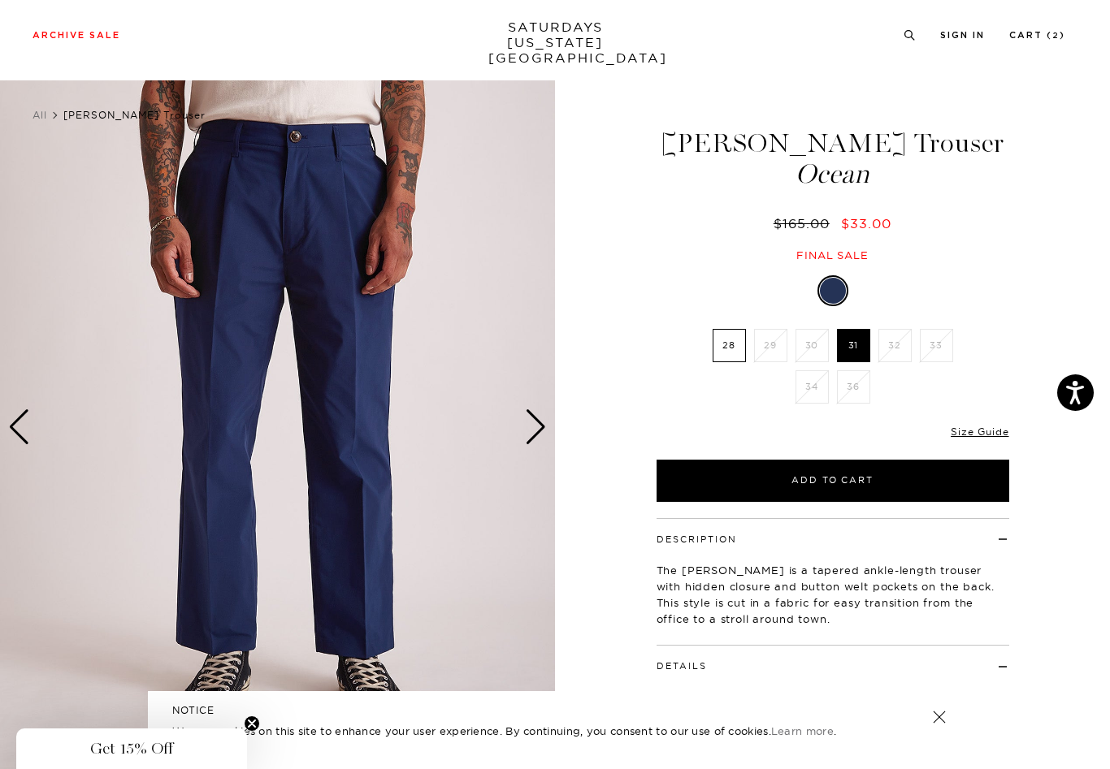
scroll to position [0, 0]
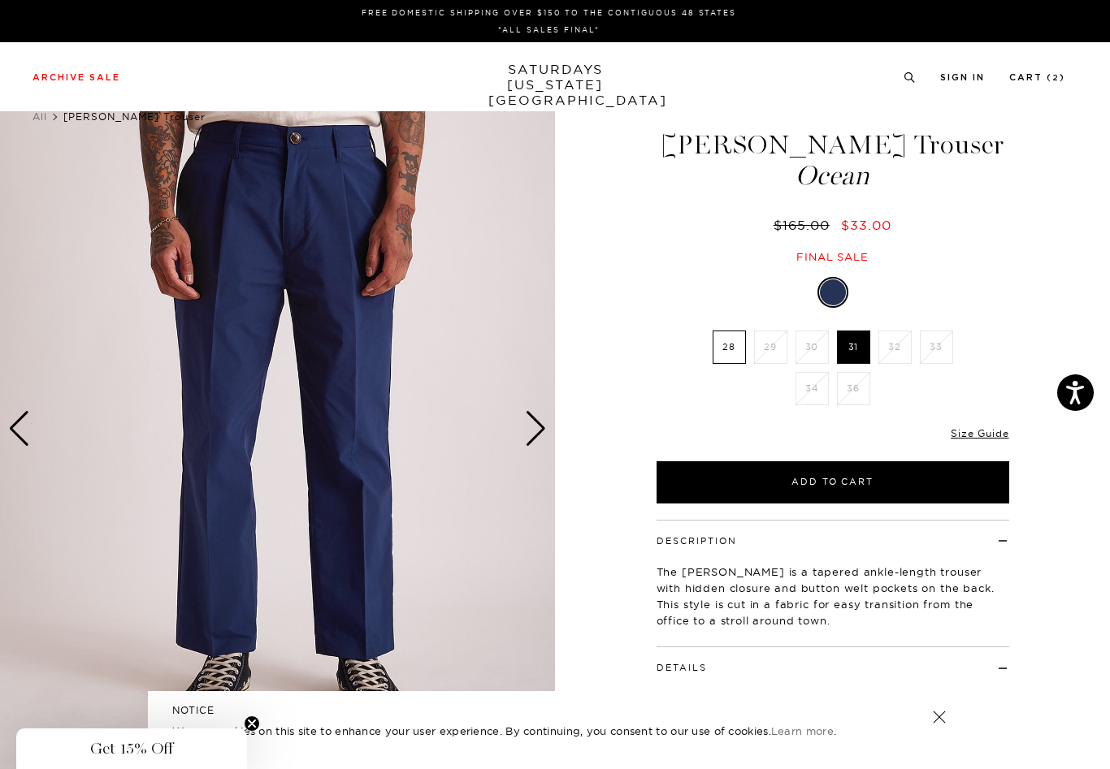
click at [541, 431] on div "Next slide" at bounding box center [536, 429] width 22 height 36
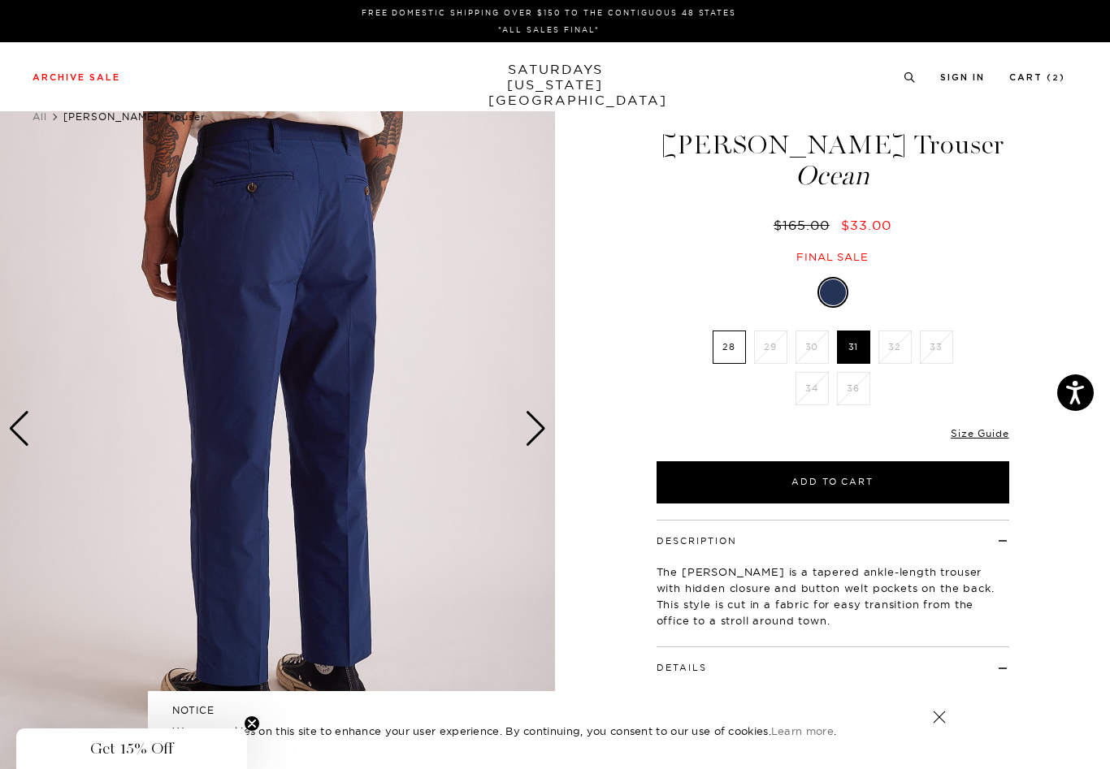
click at [544, 427] on div "Next slide" at bounding box center [536, 429] width 22 height 36
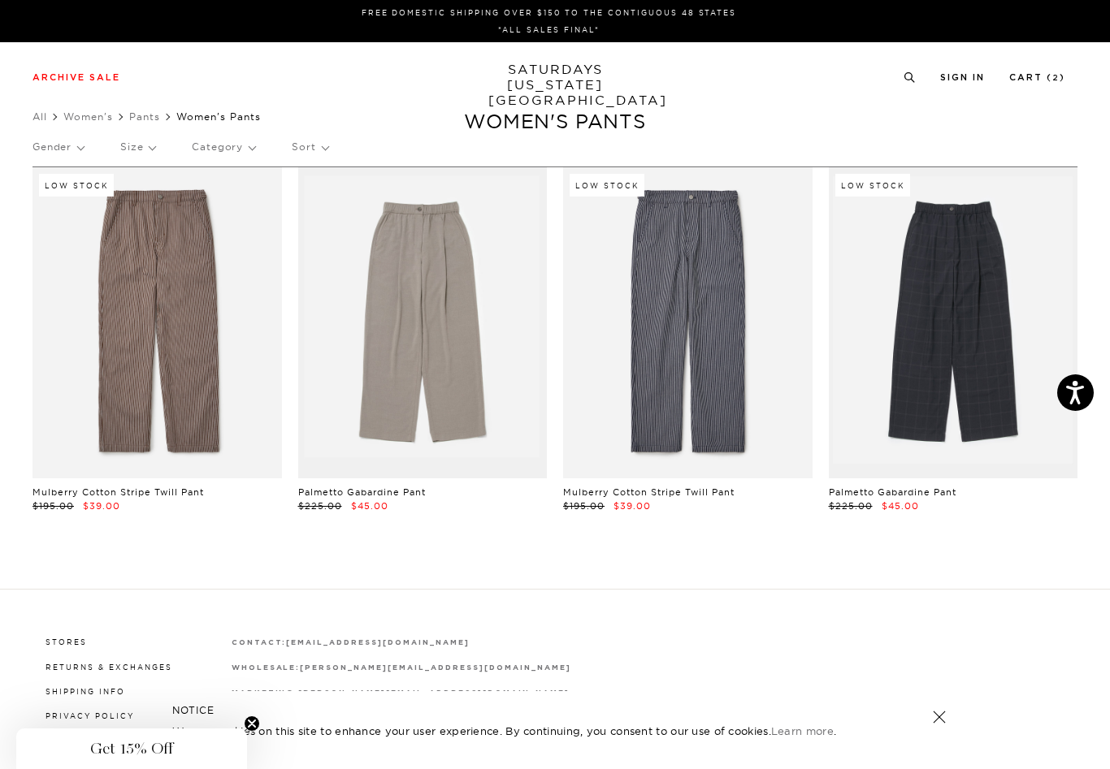
click at [76, 150] on p "Gender" at bounding box center [58, 146] width 51 height 37
click at [85, 154] on div "Gender Women's Womens Size Category Sort" at bounding box center [555, 149] width 1045 height 43
click at [74, 143] on p "Gender" at bounding box center [58, 146] width 51 height 37
click at [41, 121] on link "All" at bounding box center [40, 117] width 15 height 12
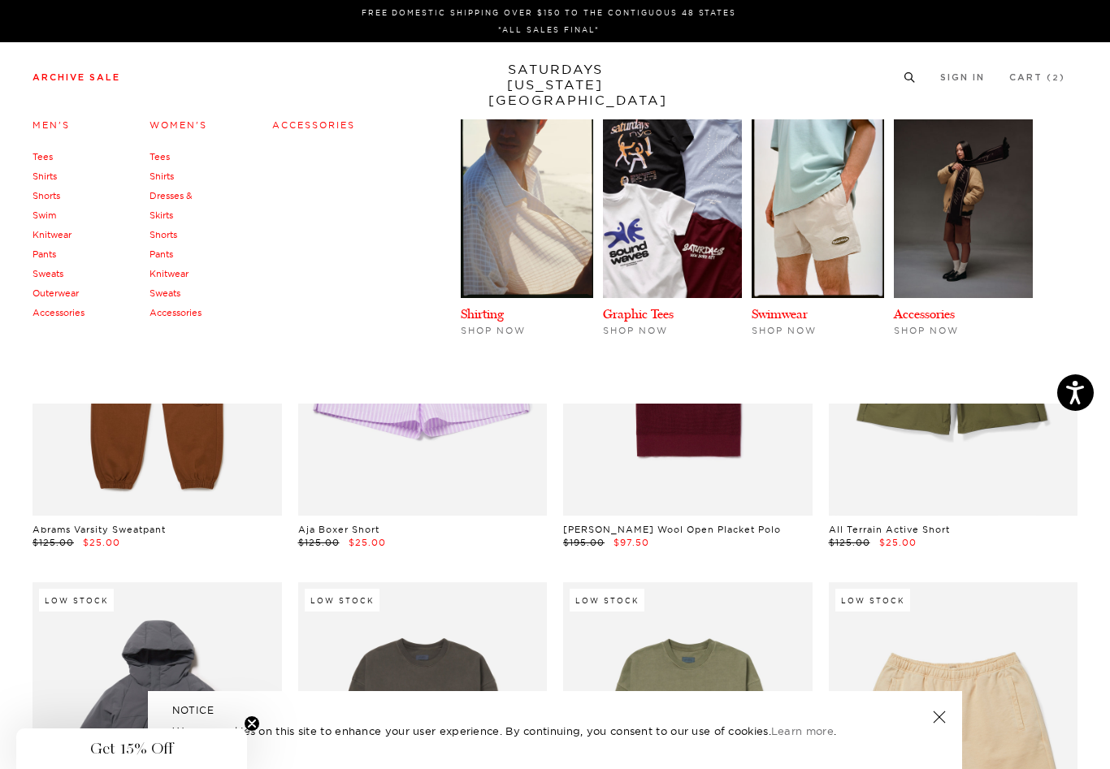
click at [41, 254] on link "Pants" at bounding box center [45, 254] width 24 height 11
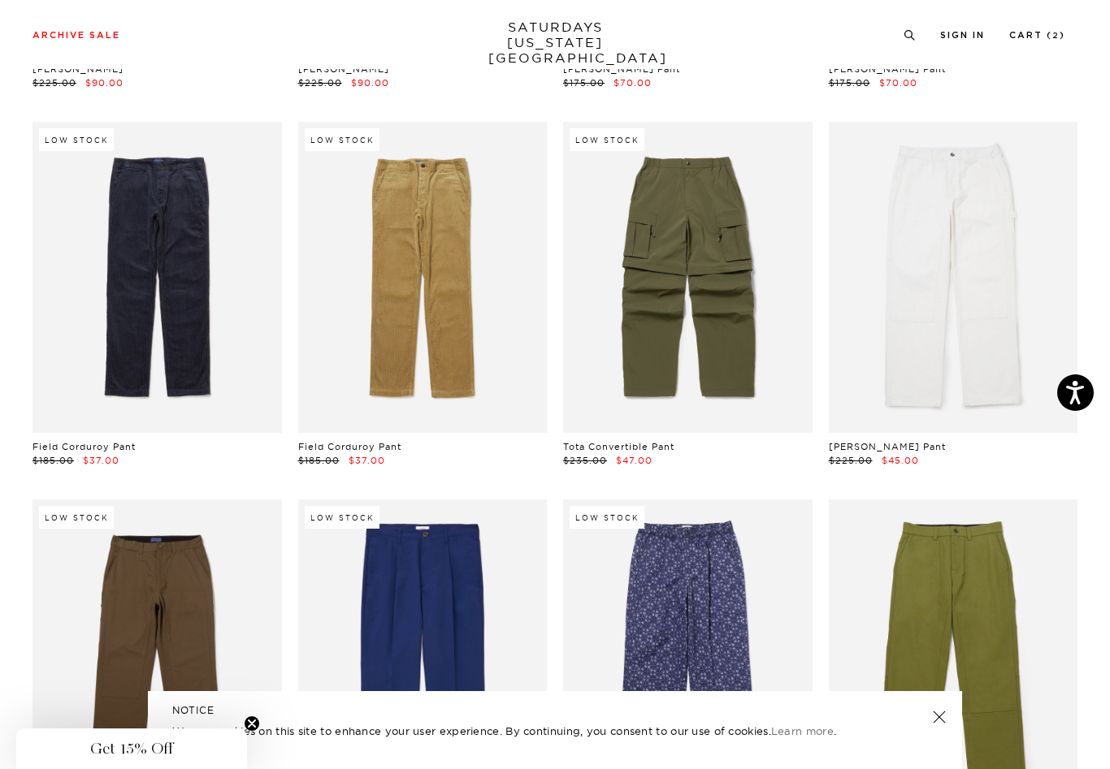
scroll to position [423, 0]
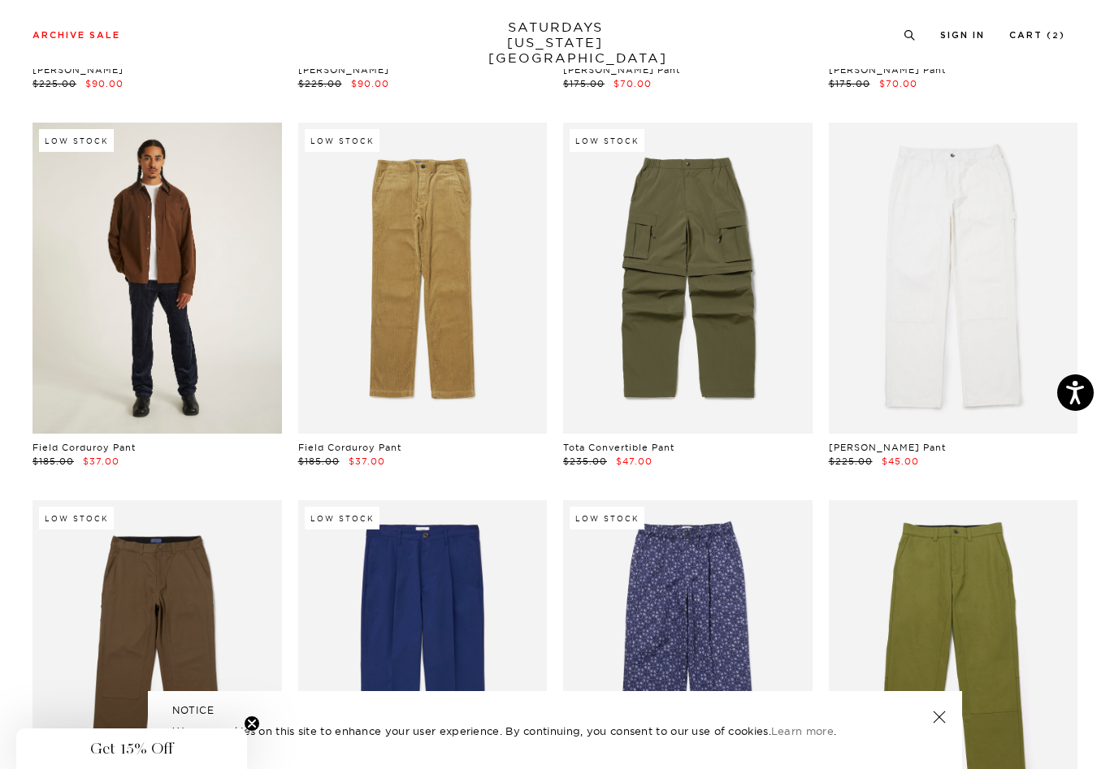
click at [184, 355] on link at bounding box center [157, 278] width 249 height 311
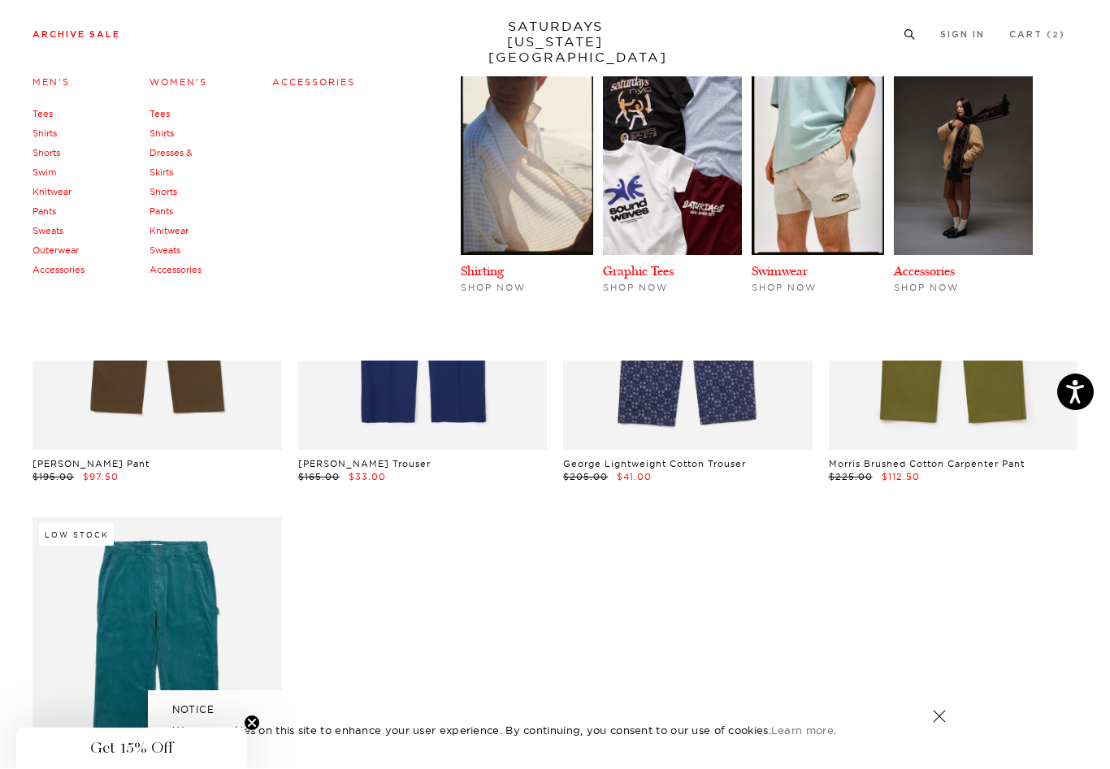
scroll to position [785, 0]
click at [58, 193] on link "Knitwear" at bounding box center [52, 192] width 39 height 11
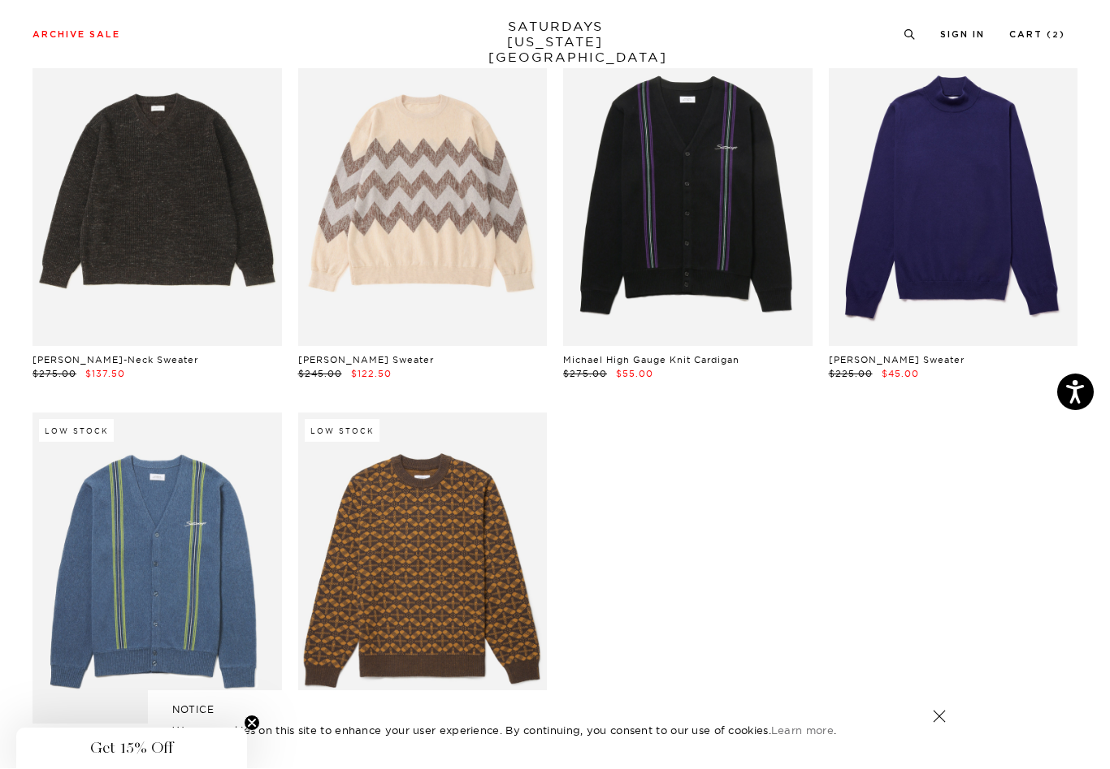
scroll to position [132, 0]
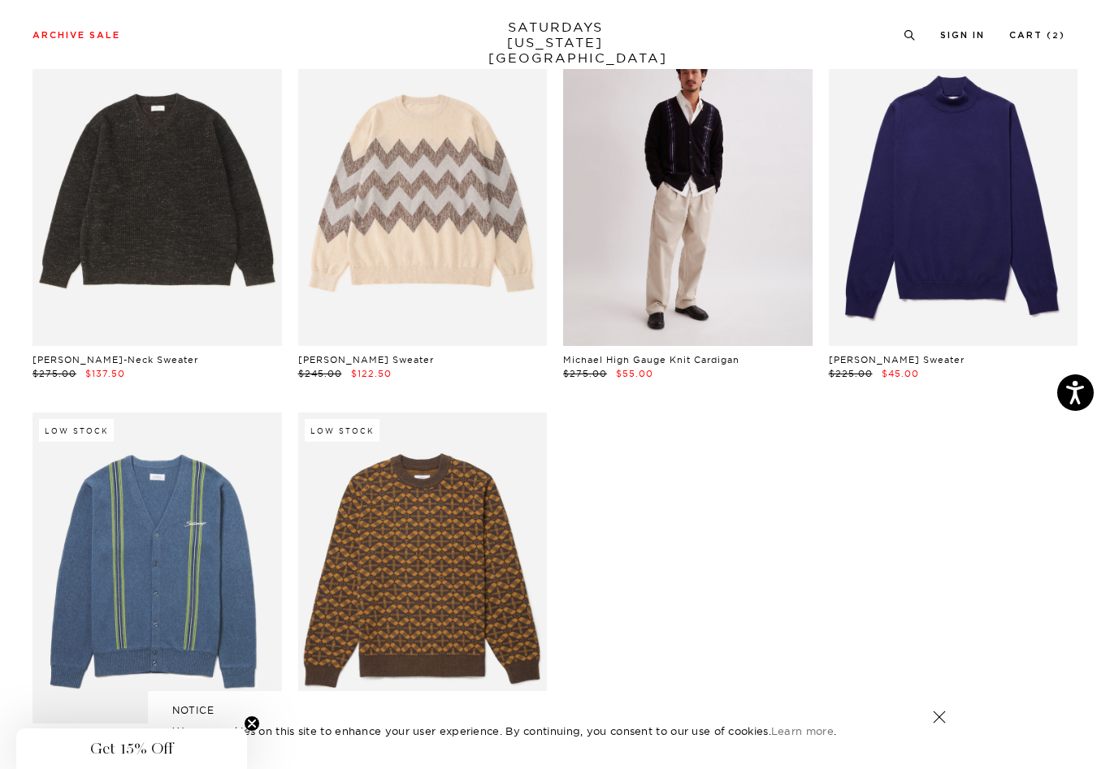
click at [628, 219] on link at bounding box center [687, 190] width 249 height 311
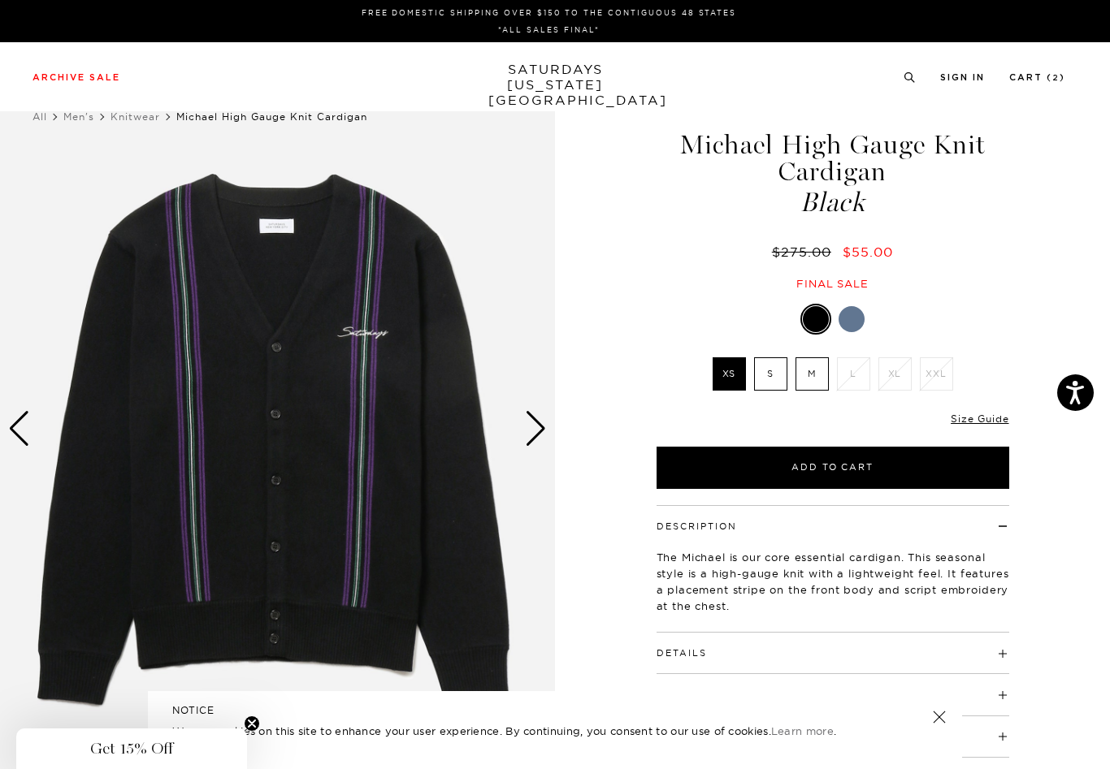
click at [858, 325] on div at bounding box center [852, 319] width 26 height 26
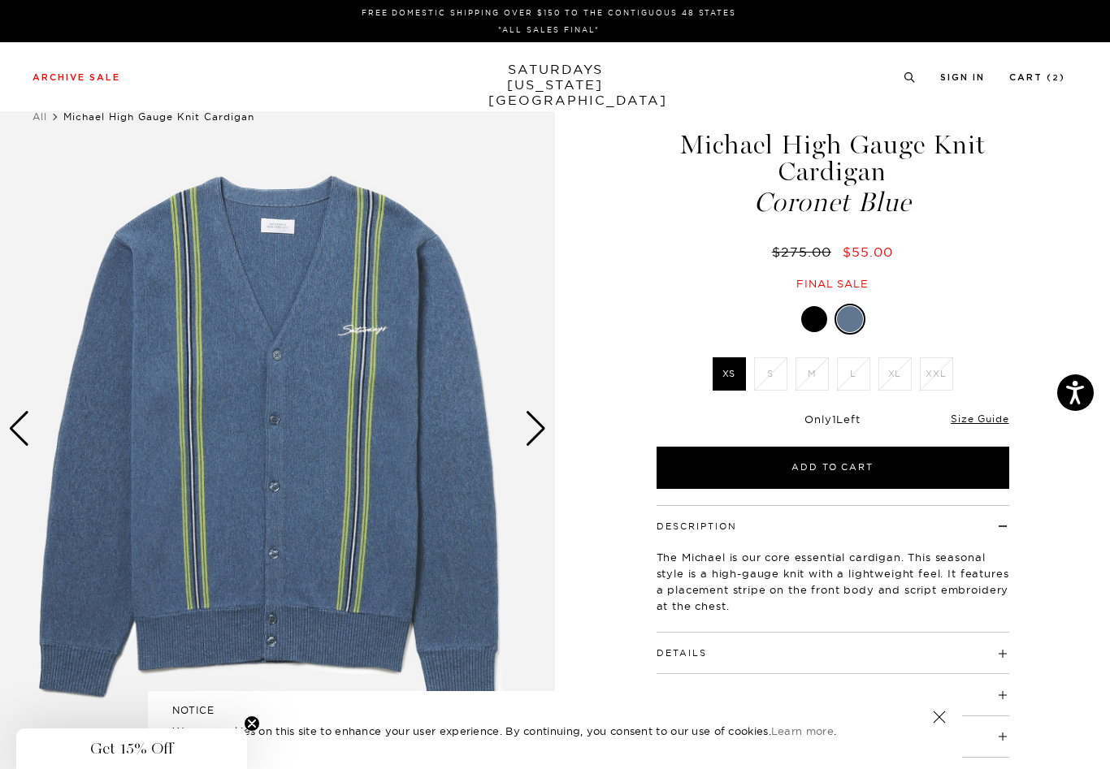
click at [813, 319] on div at bounding box center [814, 319] width 26 height 26
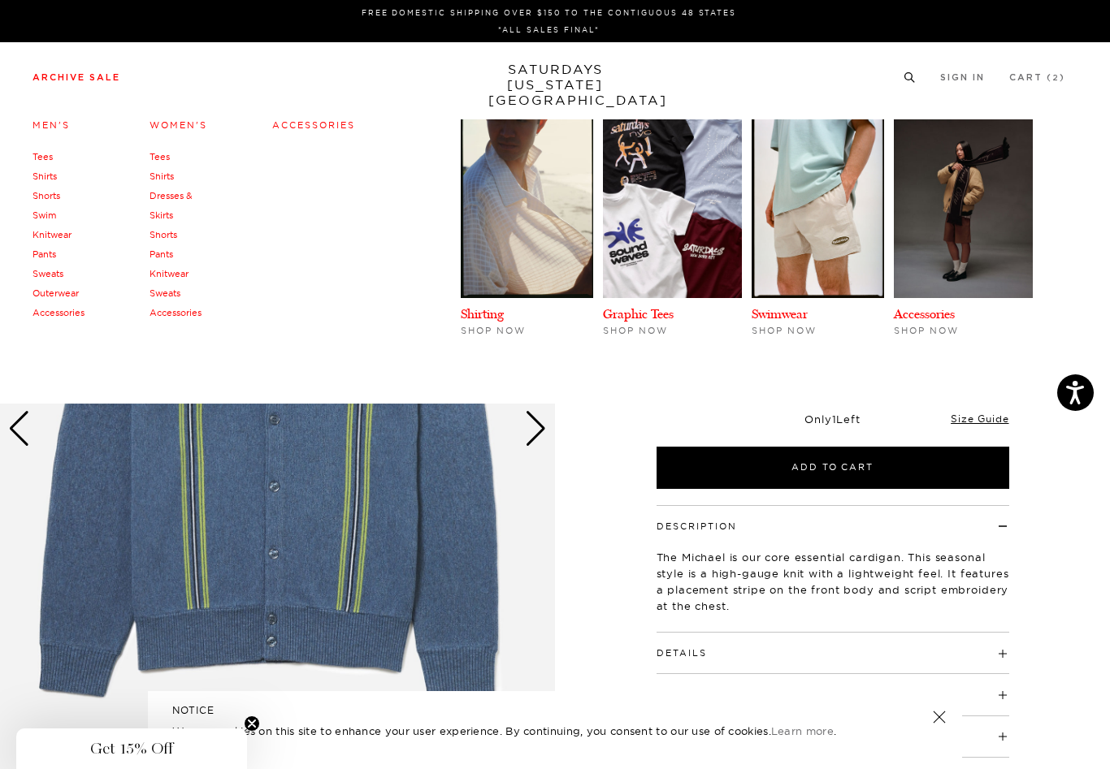
click at [63, 314] on link "Accessories" at bounding box center [59, 312] width 52 height 11
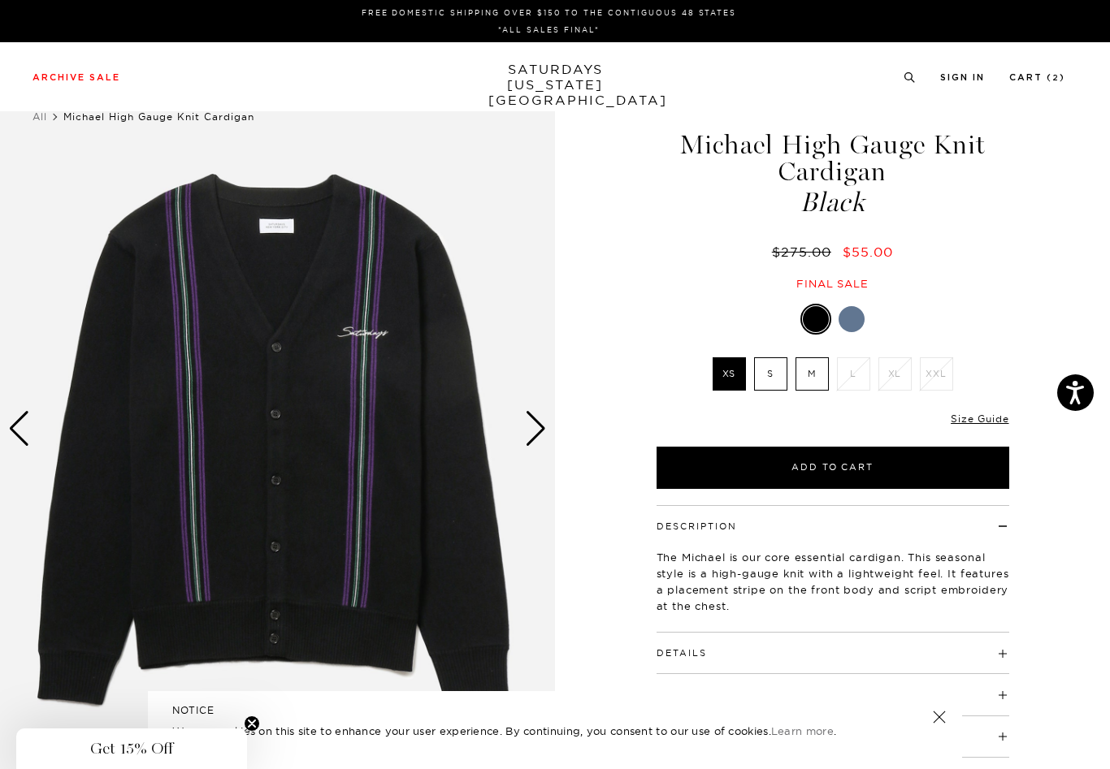
click at [817, 375] on label "M" at bounding box center [811, 374] width 33 height 33
click at [0, 0] on input "M" at bounding box center [0, 0] width 0 height 0
click at [537, 426] on div "Next slide" at bounding box center [536, 429] width 22 height 36
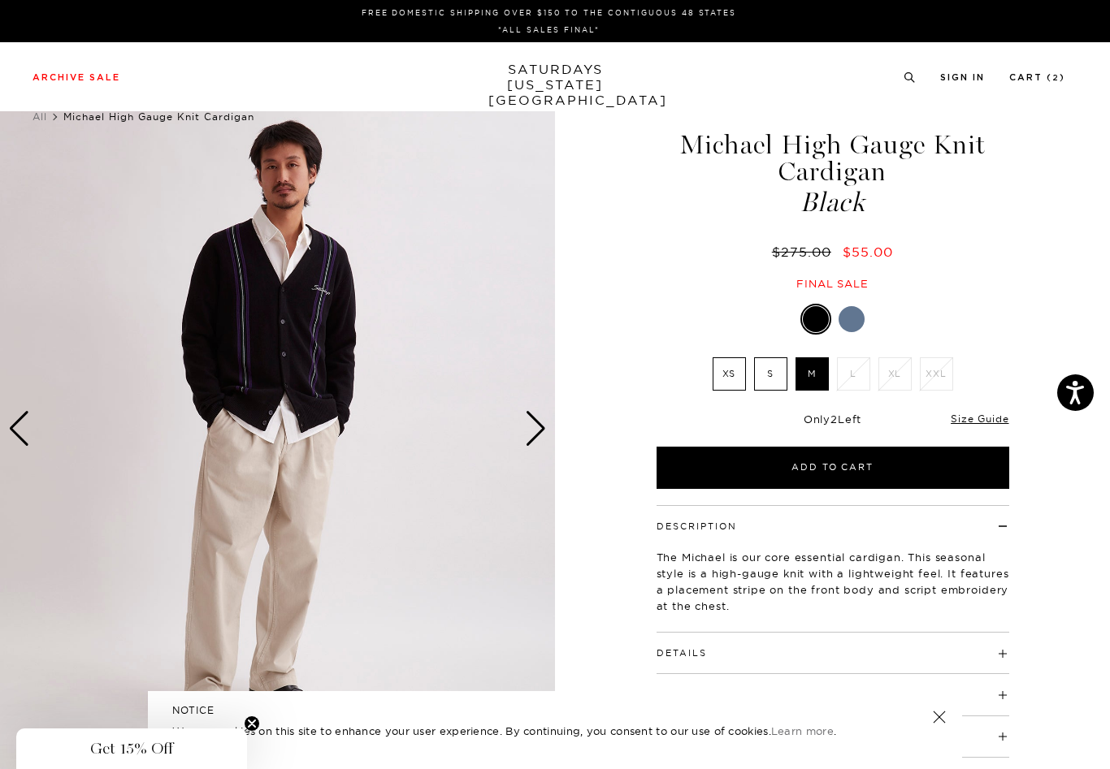
click at [537, 427] on div "Next slide" at bounding box center [536, 429] width 22 height 36
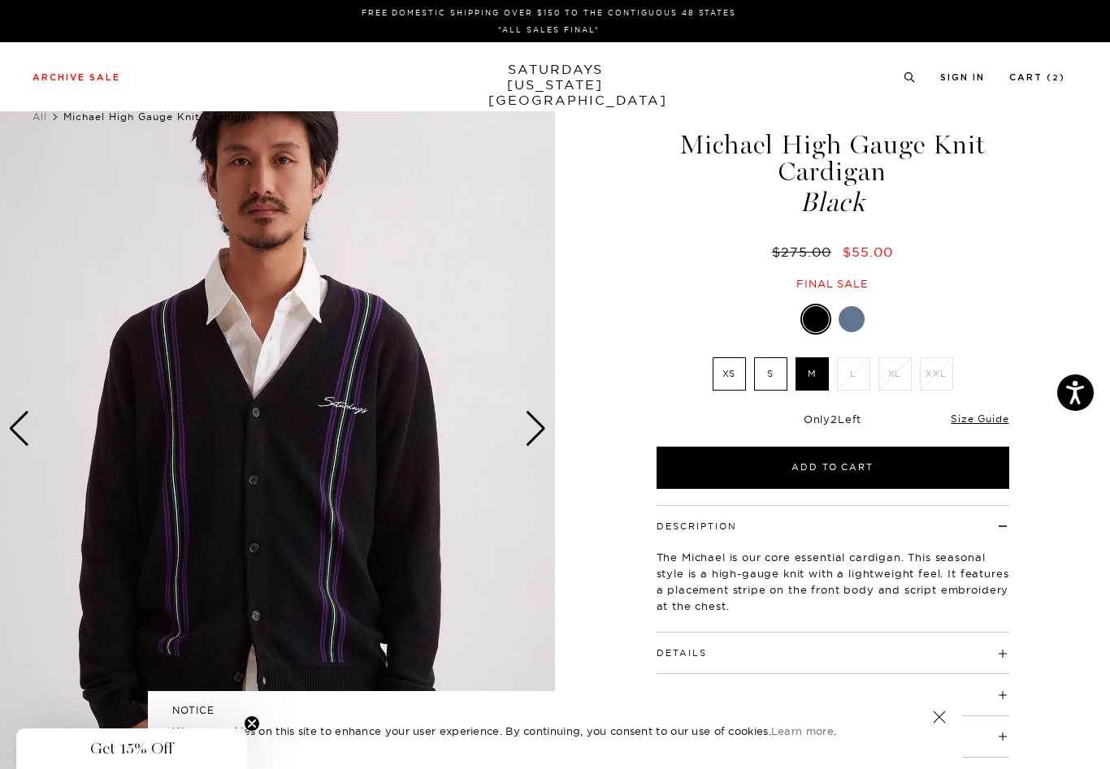
click at [537, 427] on div "Next slide" at bounding box center [536, 429] width 22 height 36
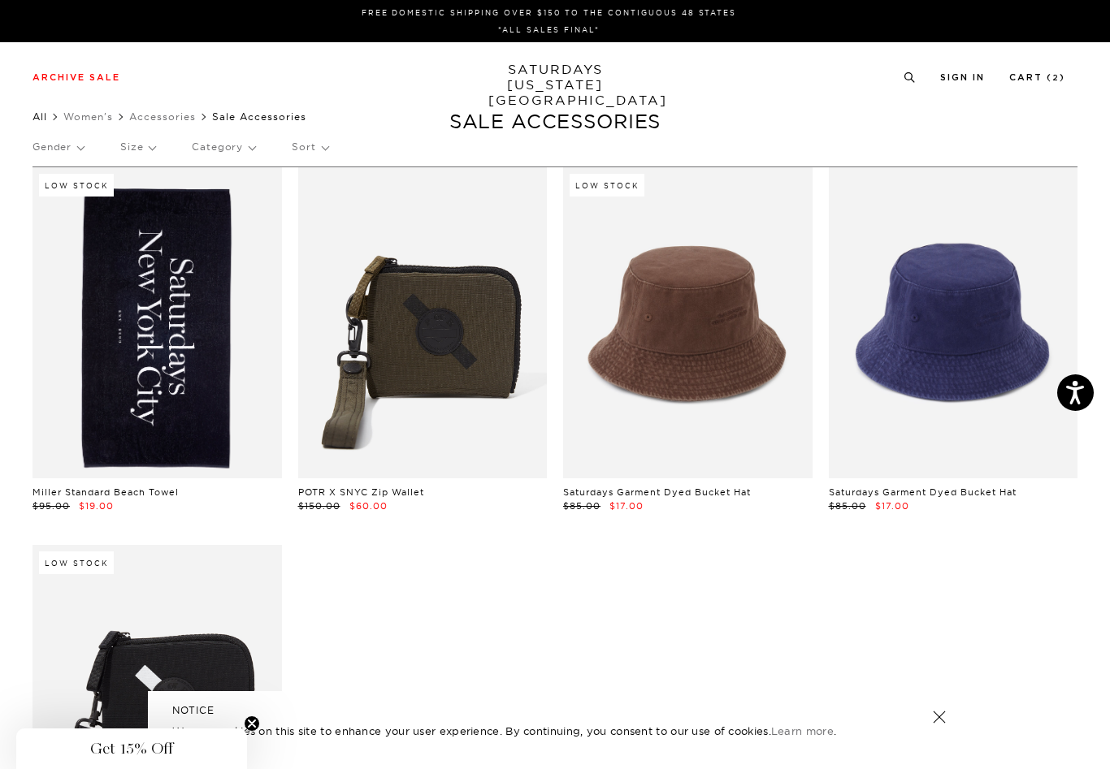
click at [43, 122] on link "All" at bounding box center [40, 117] width 15 height 12
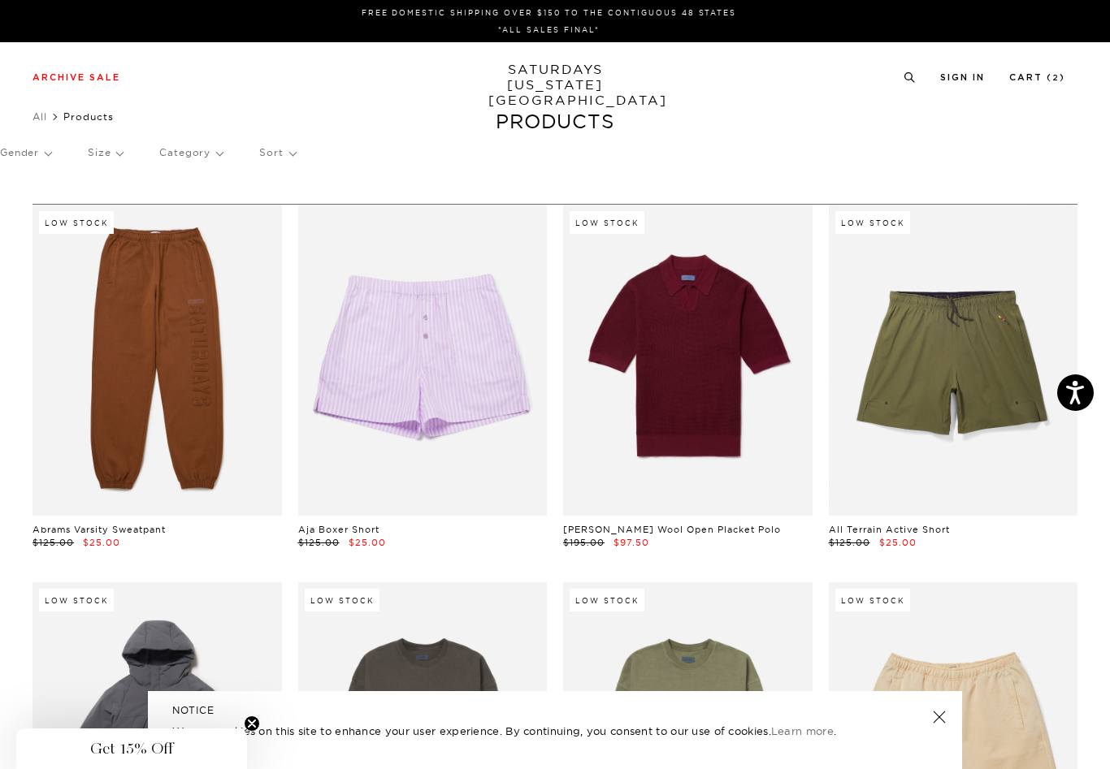
click at [38, 162] on p "Gender" at bounding box center [25, 152] width 51 height 37
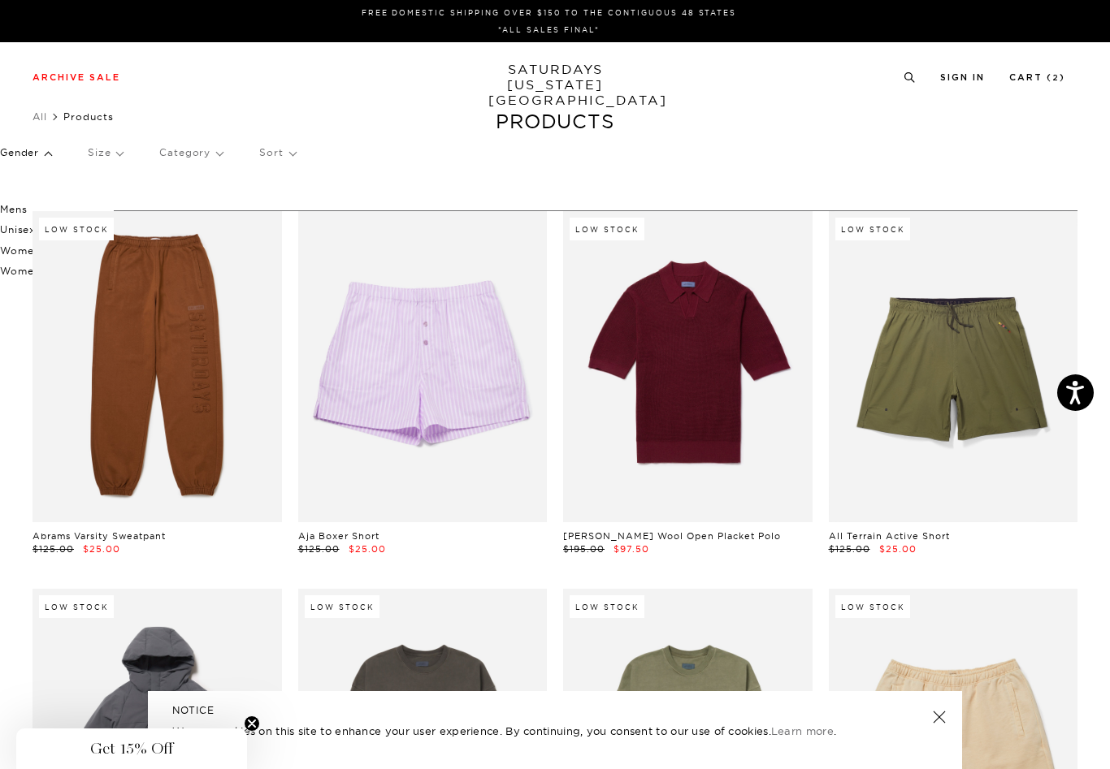
click at [10, 189] on div "Mens Unisex Women's Womens" at bounding box center [49, 241] width 130 height 132
click at [11, 209] on p "Mens" at bounding box center [49, 209] width 98 height 21
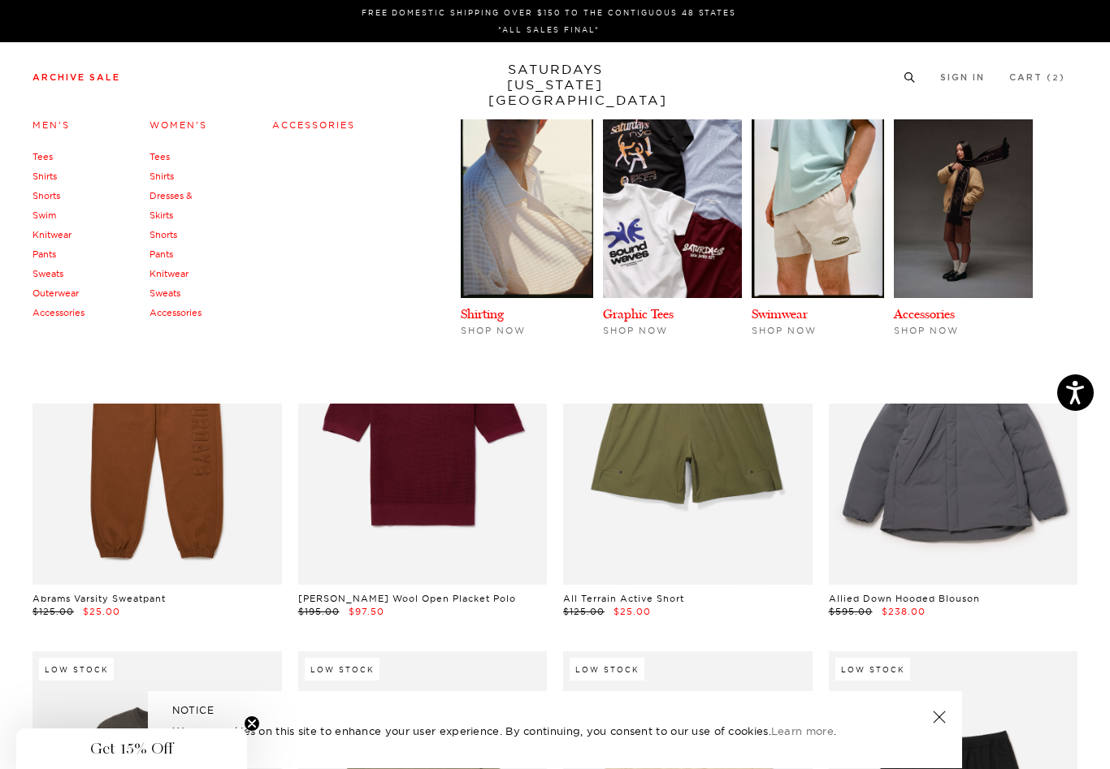
click at [54, 289] on link "Outerwear" at bounding box center [56, 293] width 46 height 11
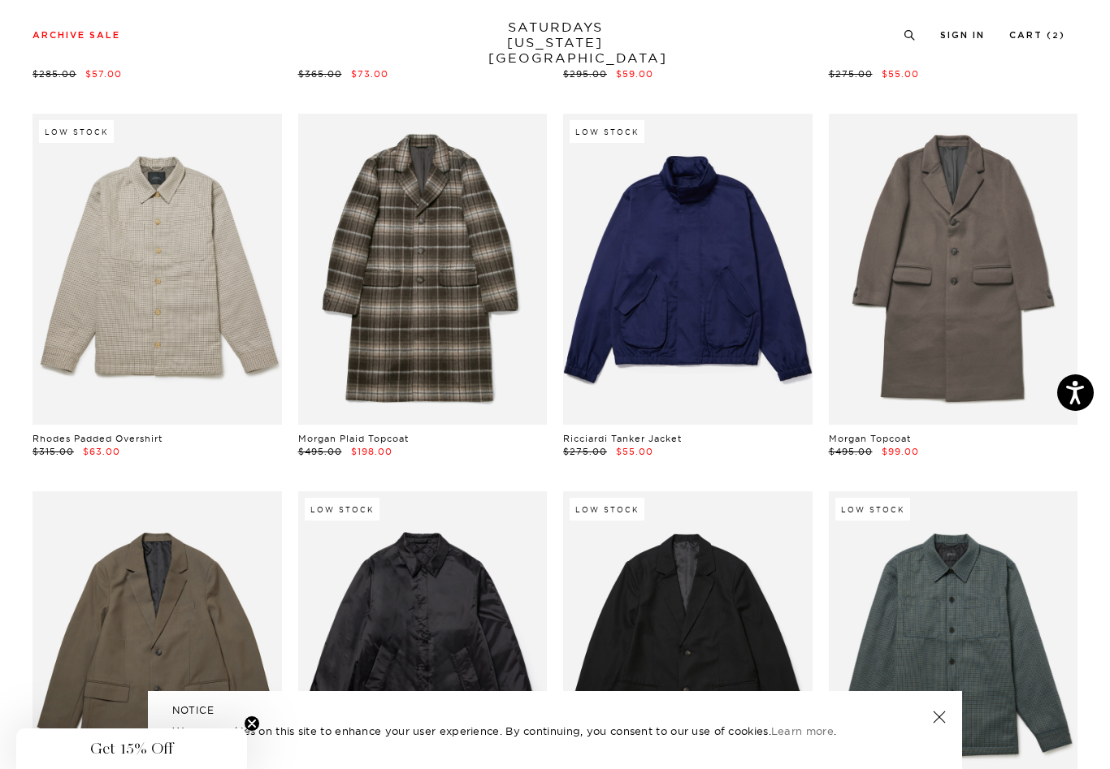
scroll to position [1943, 0]
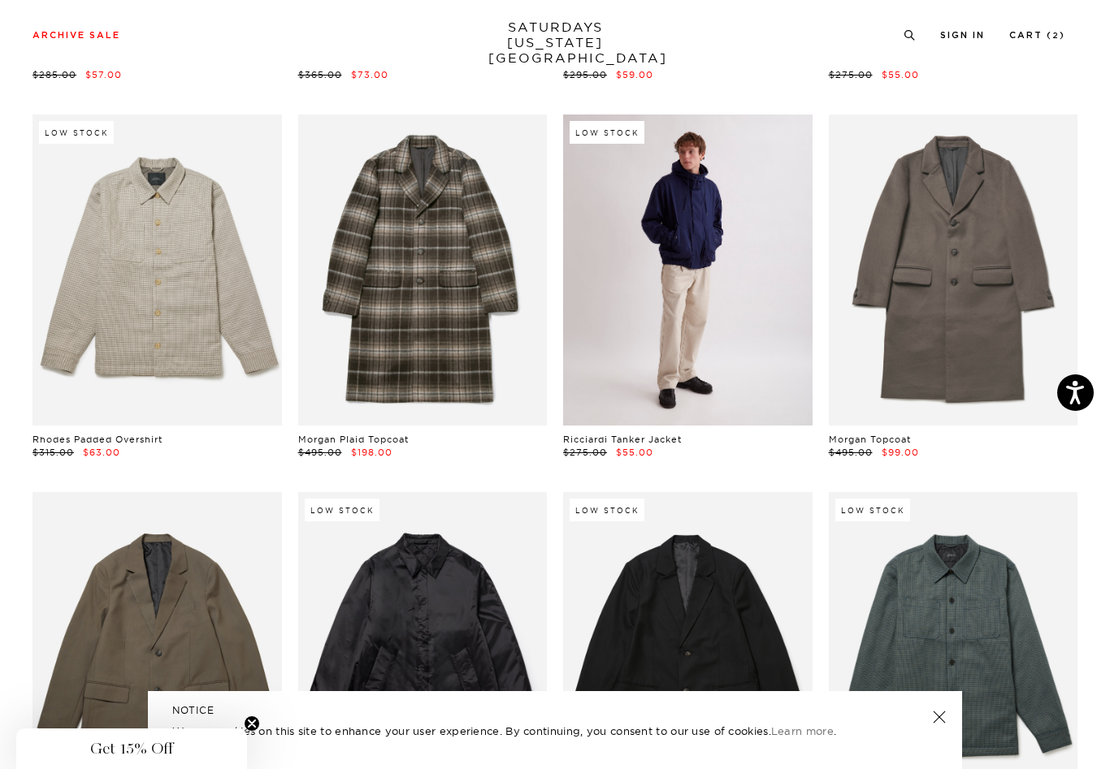
click at [664, 298] on link at bounding box center [687, 270] width 249 height 311
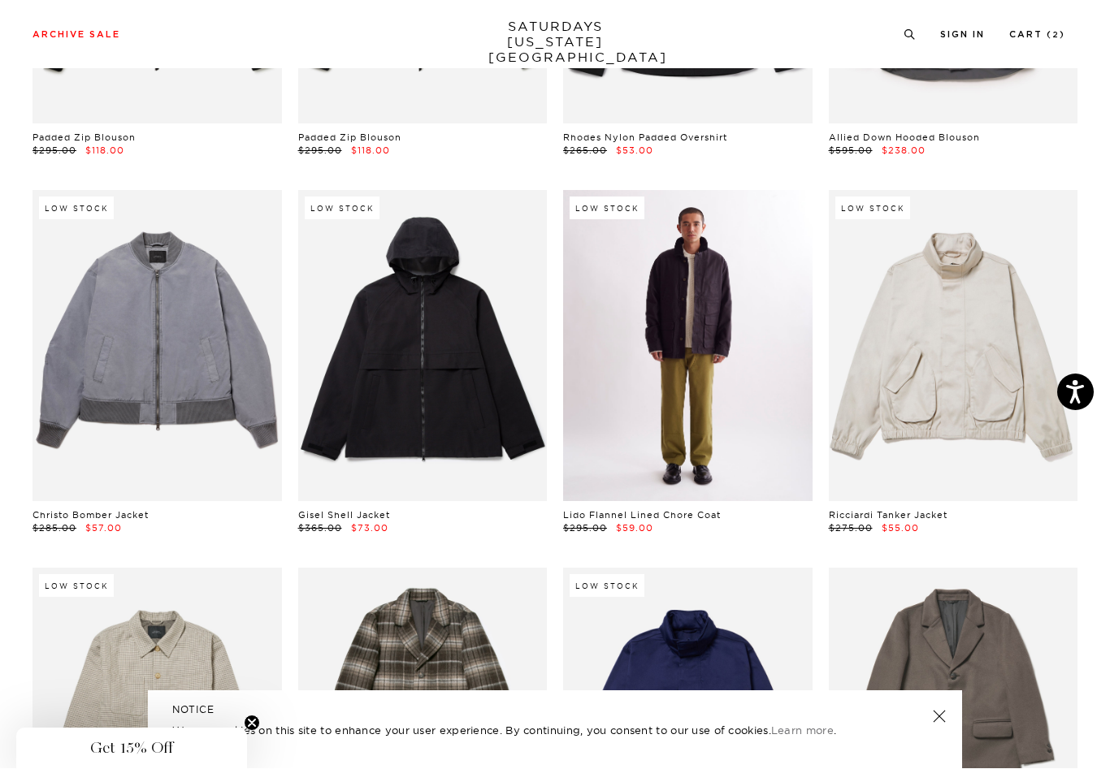
scroll to position [1489, 0]
click at [659, 388] on link at bounding box center [687, 345] width 249 height 311
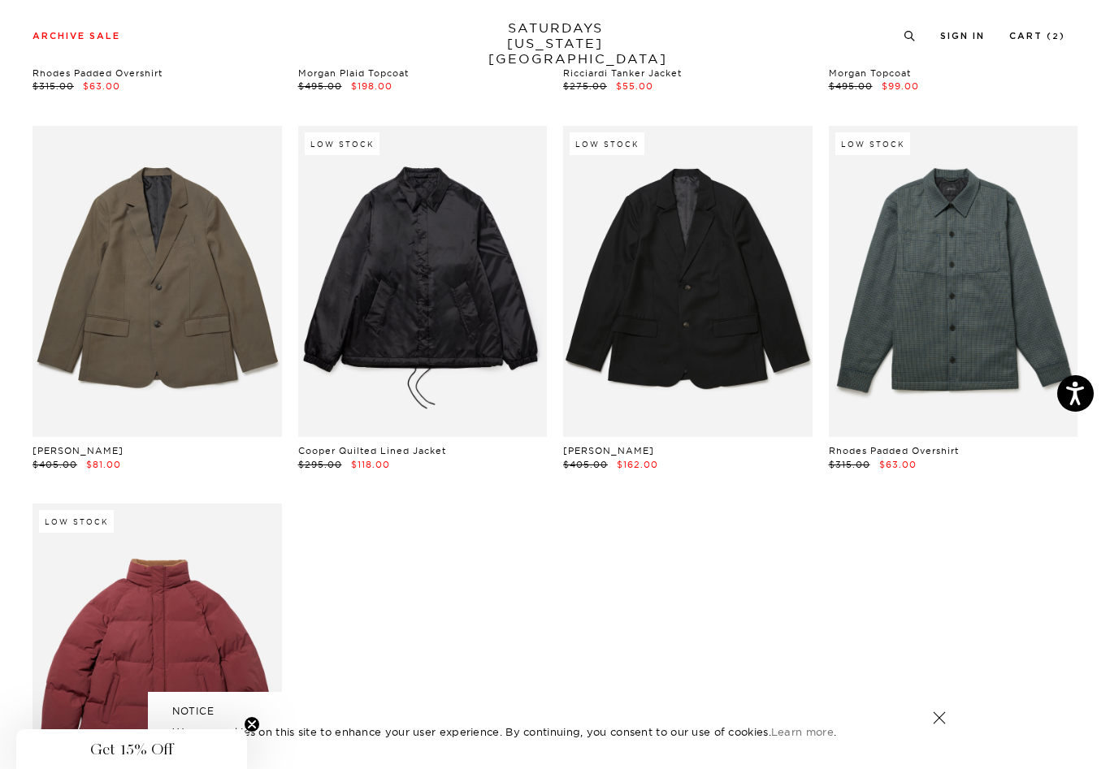
scroll to position [2309, 0]
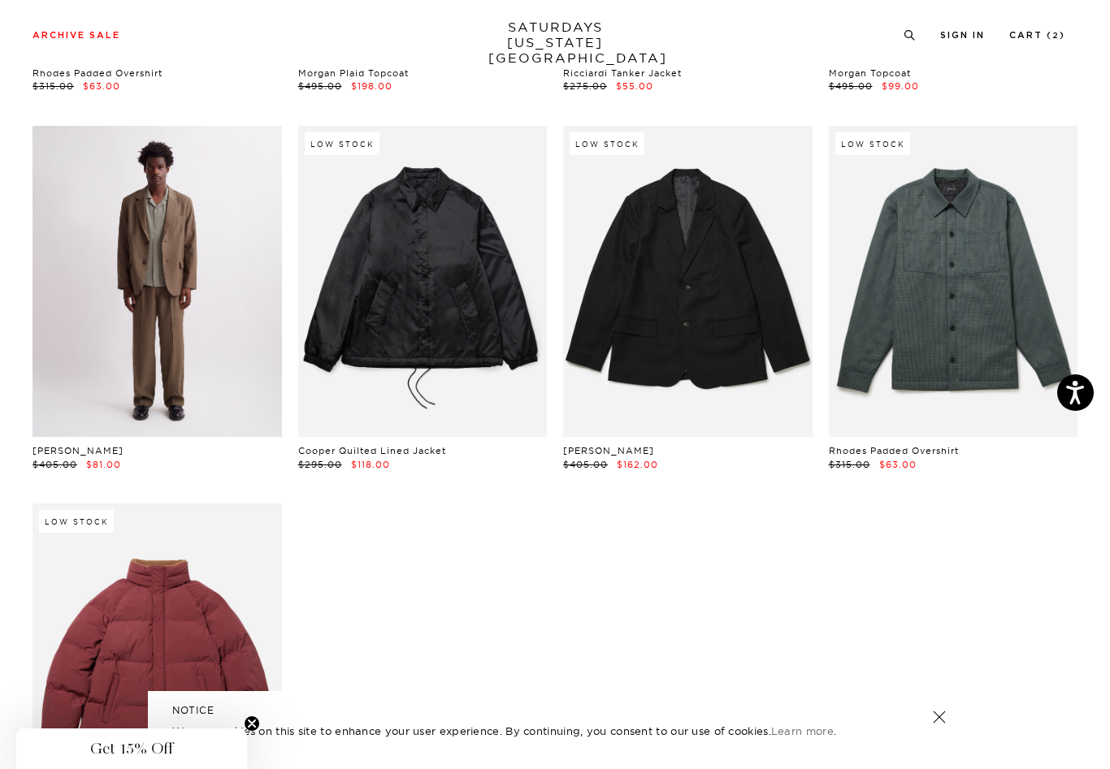
click at [169, 264] on link at bounding box center [157, 281] width 249 height 311
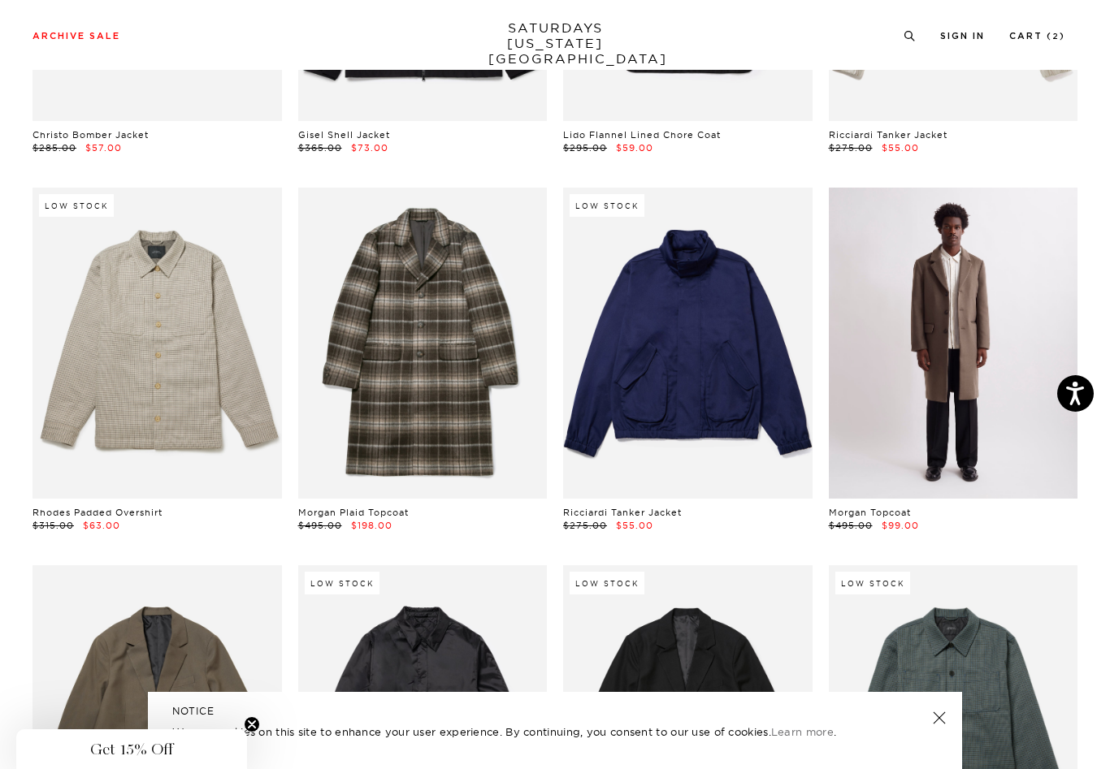
scroll to position [1870, 0]
click at [964, 357] on link at bounding box center [953, 343] width 249 height 311
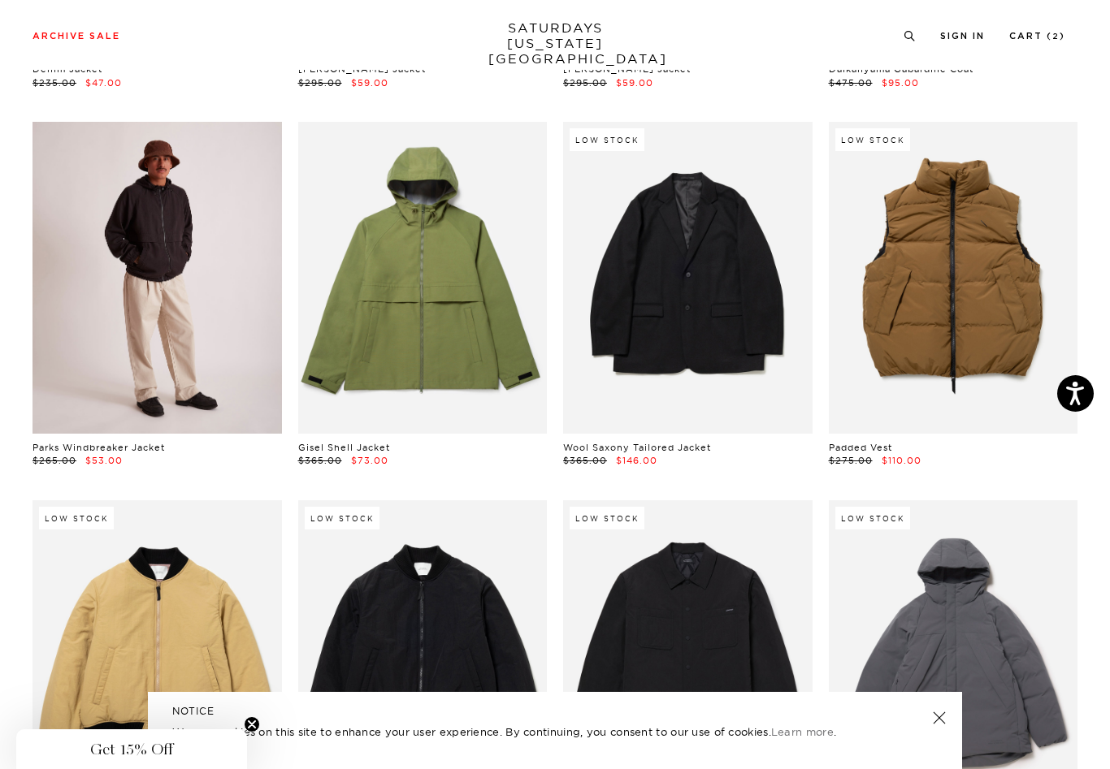
scroll to position [801, 0]
click at [125, 206] on link at bounding box center [157, 277] width 249 height 311
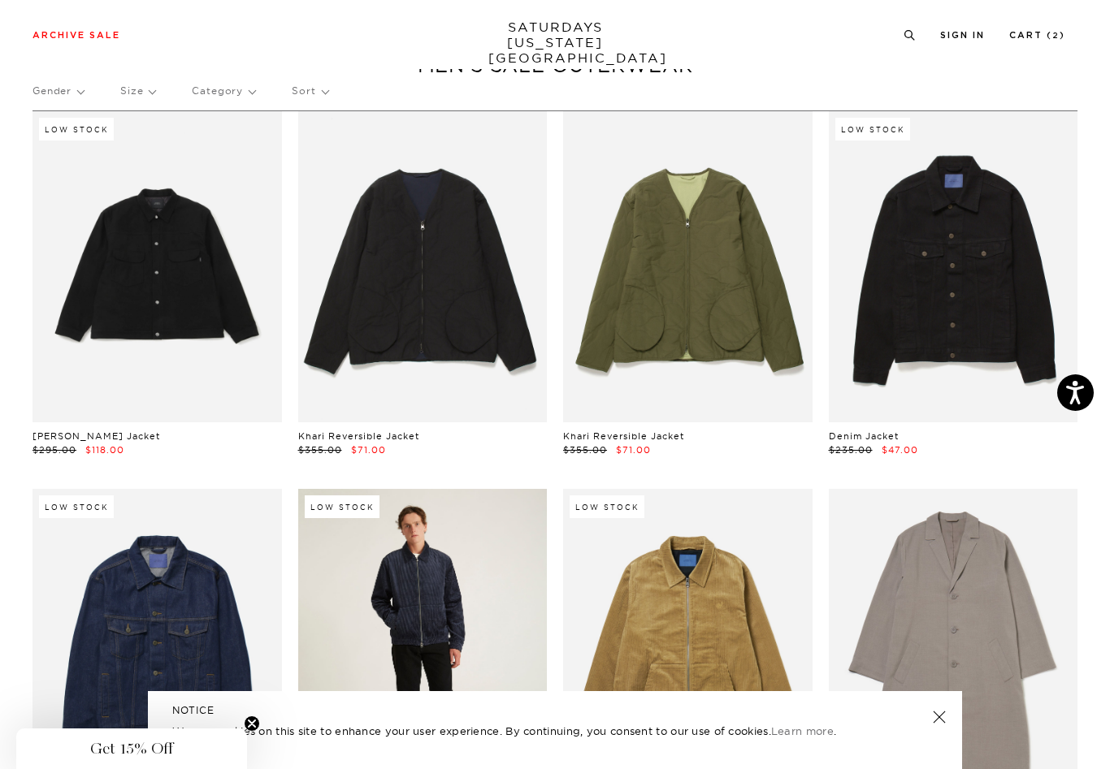
scroll to position [0, 0]
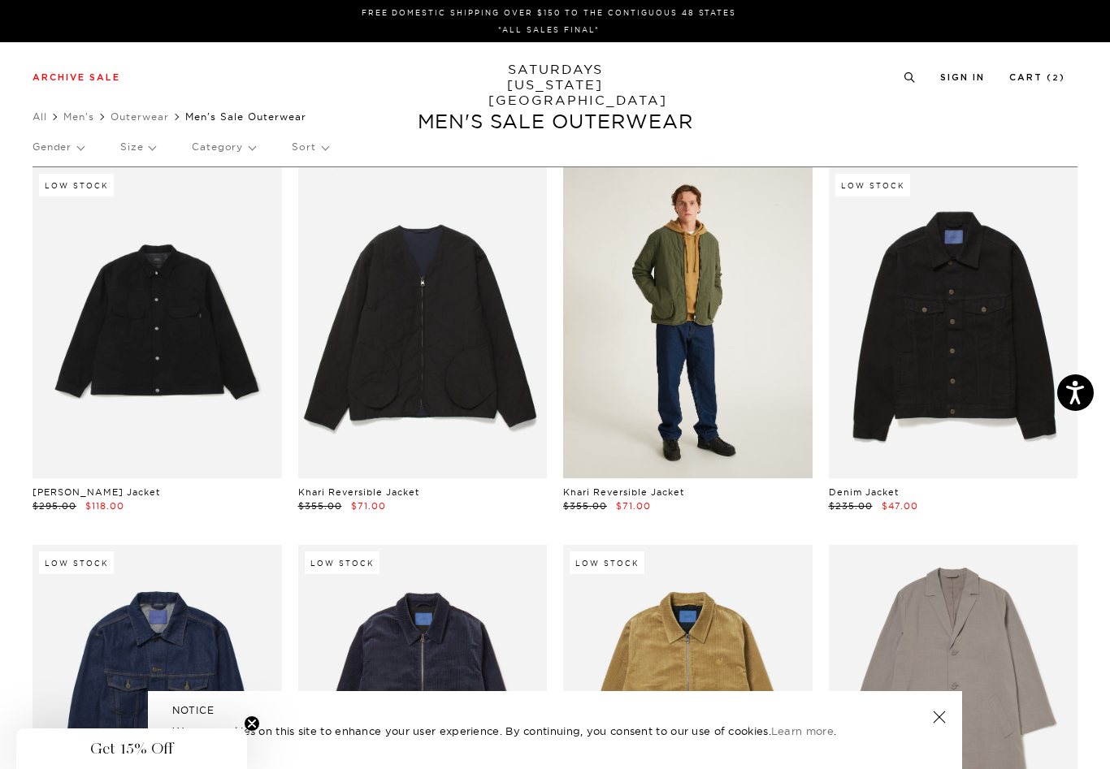
click at [697, 322] on link at bounding box center [687, 322] width 249 height 311
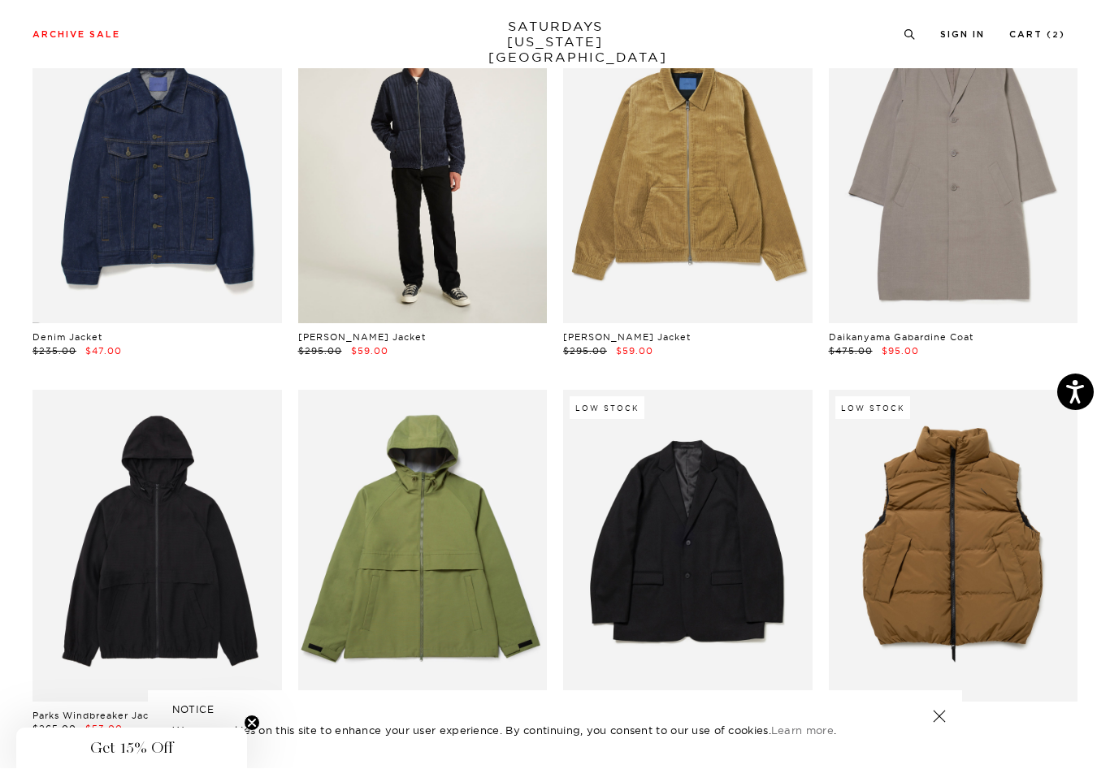
scroll to position [533, 0]
click at [426, 224] on link at bounding box center [422, 167] width 249 height 311
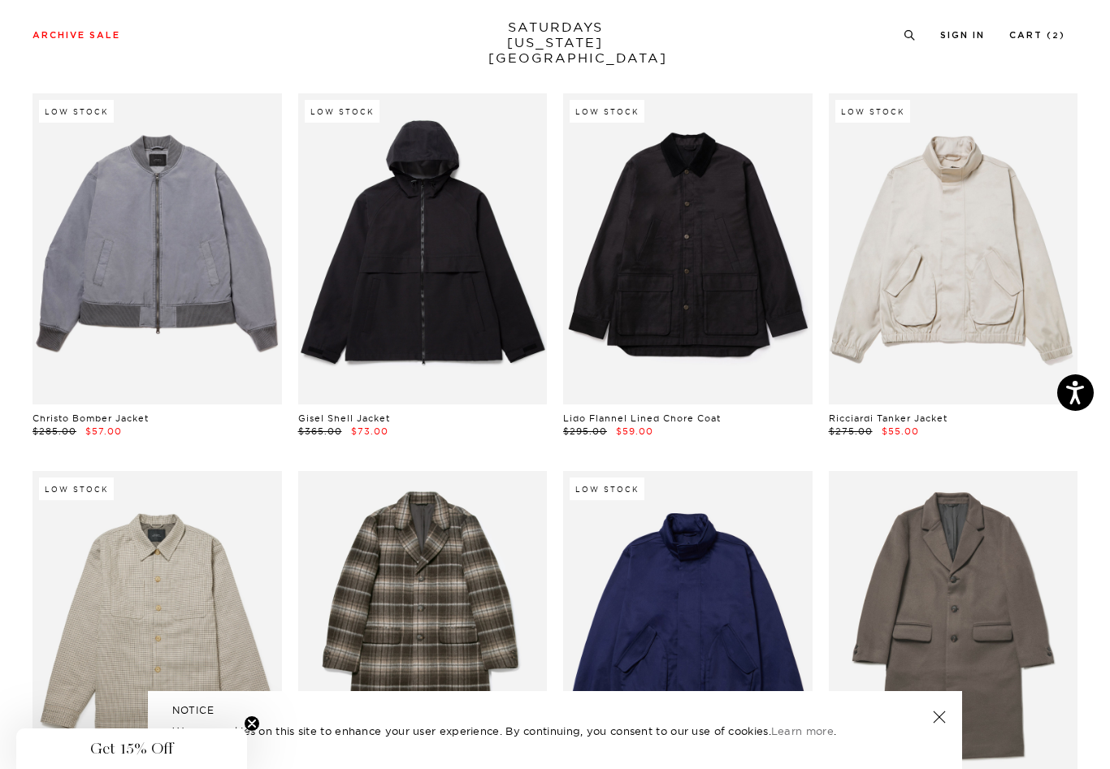
scroll to position [1587, 0]
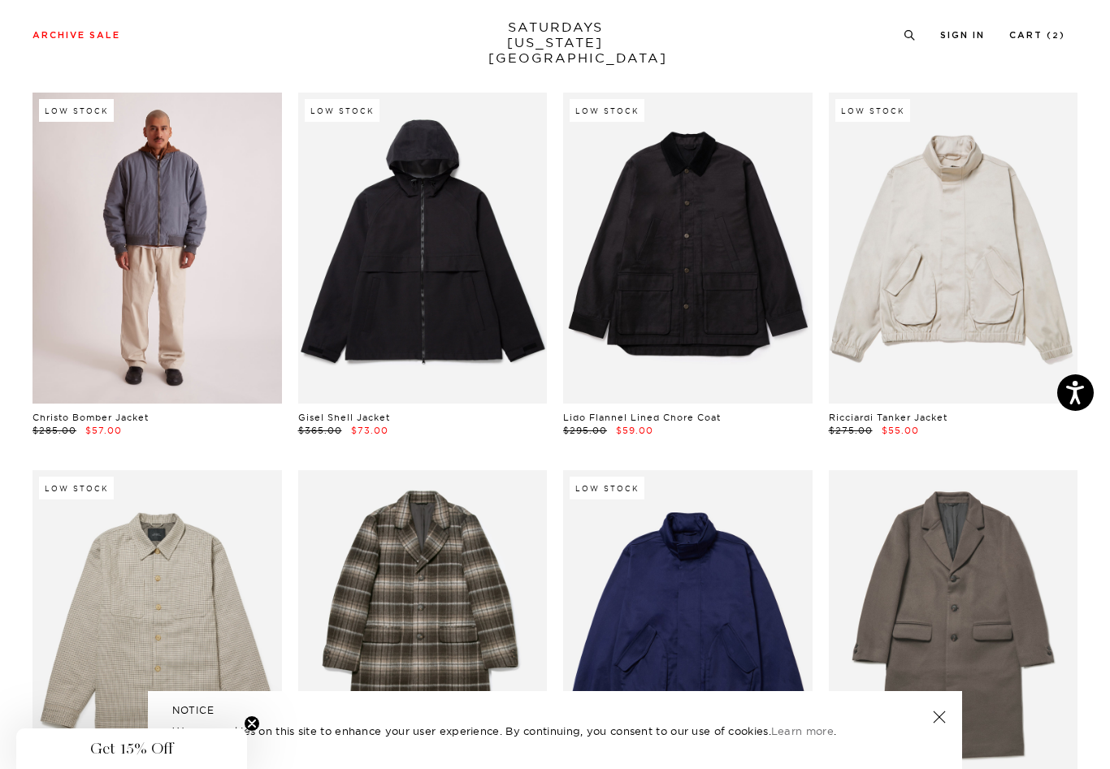
click at [163, 265] on link at bounding box center [157, 248] width 249 height 311
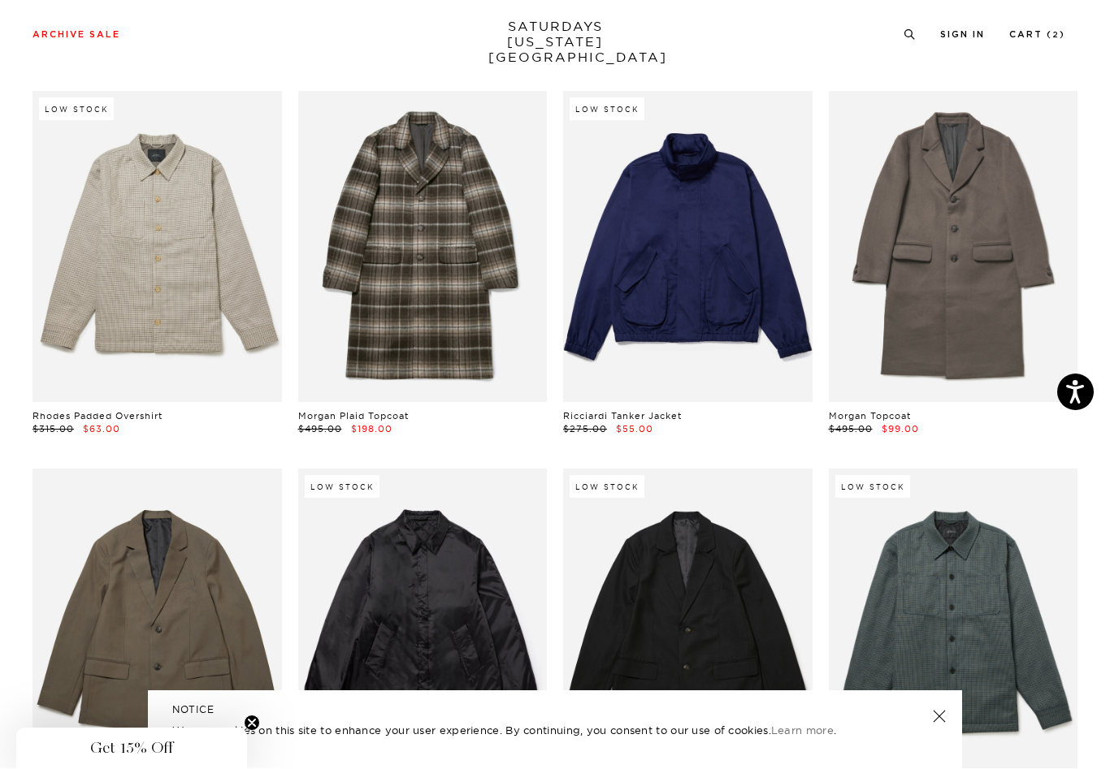
scroll to position [1966, 0]
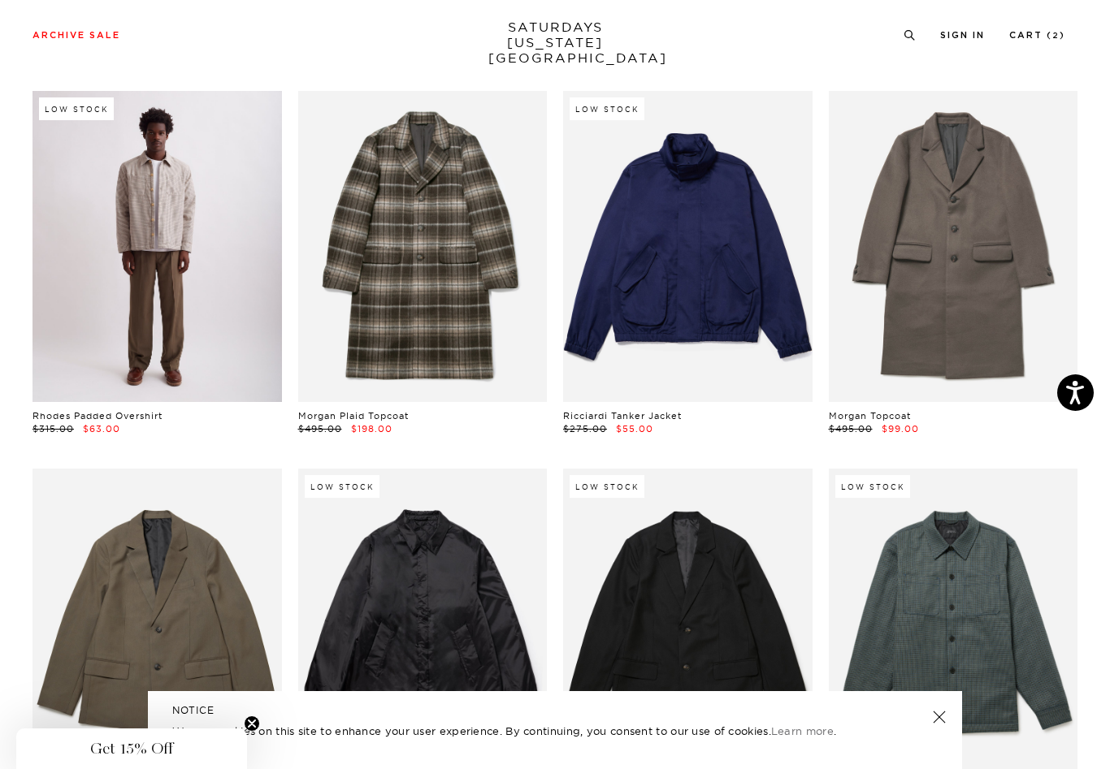
click at [177, 245] on link at bounding box center [157, 246] width 249 height 311
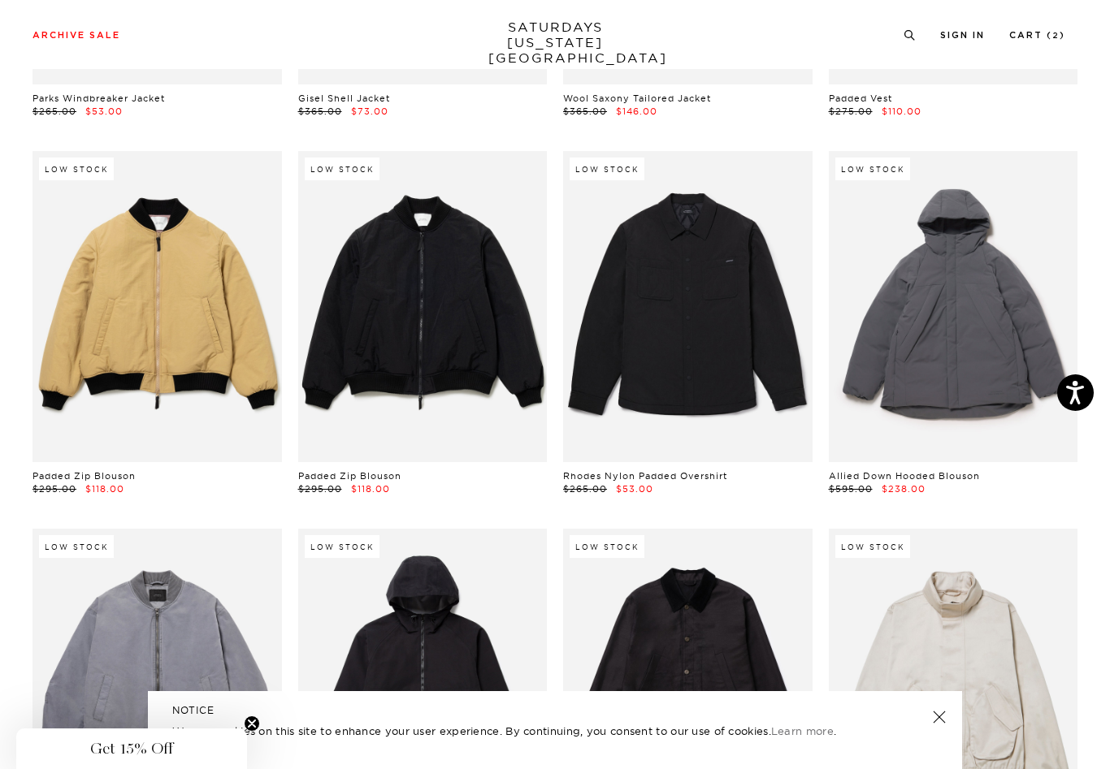
scroll to position [1150, 0]
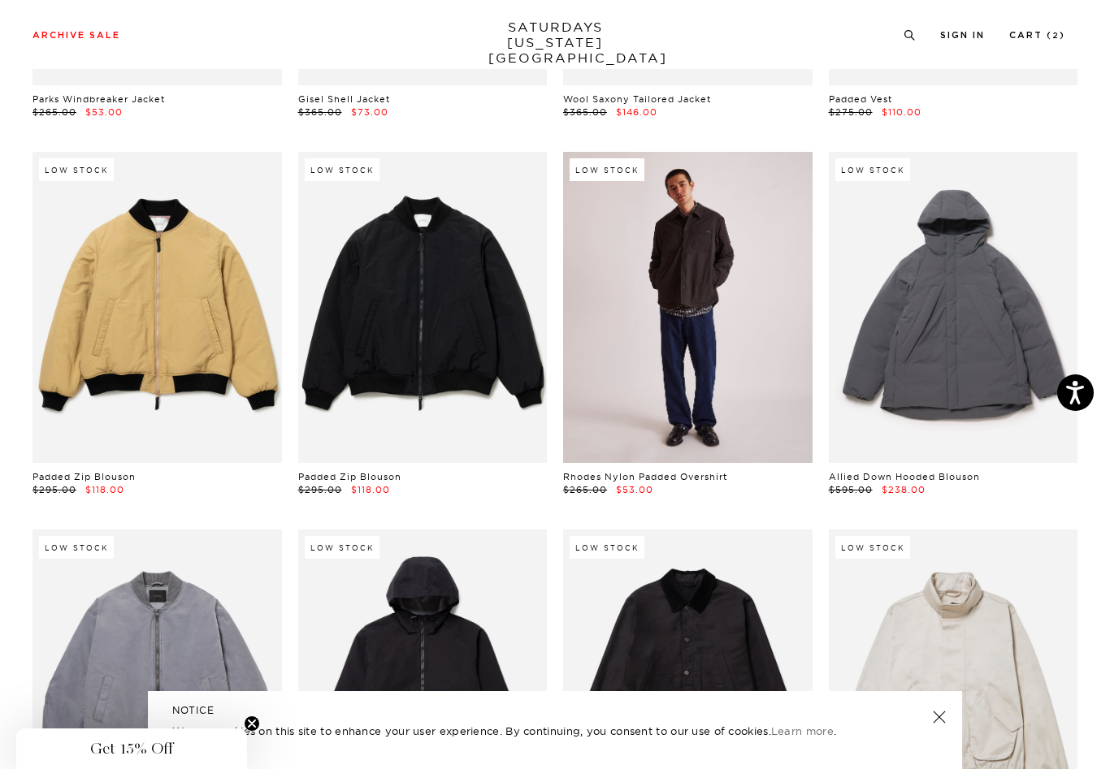
click at [712, 330] on link at bounding box center [687, 307] width 249 height 311
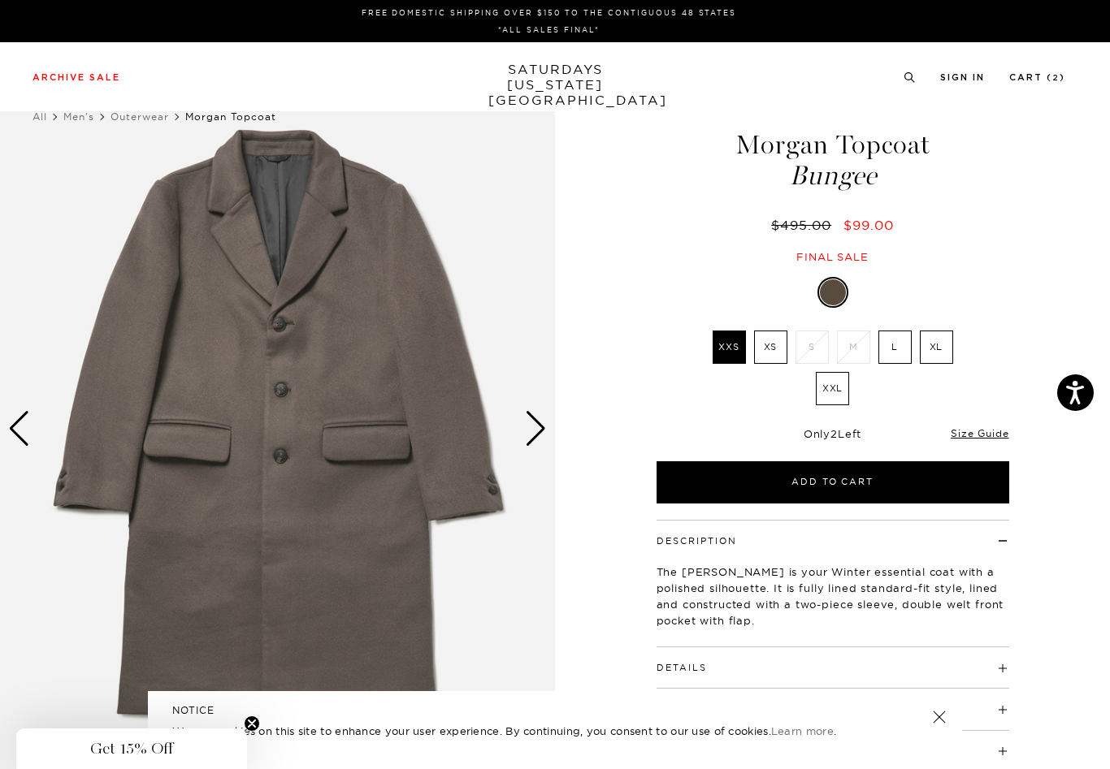
click at [533, 441] on div "Next slide" at bounding box center [536, 429] width 22 height 36
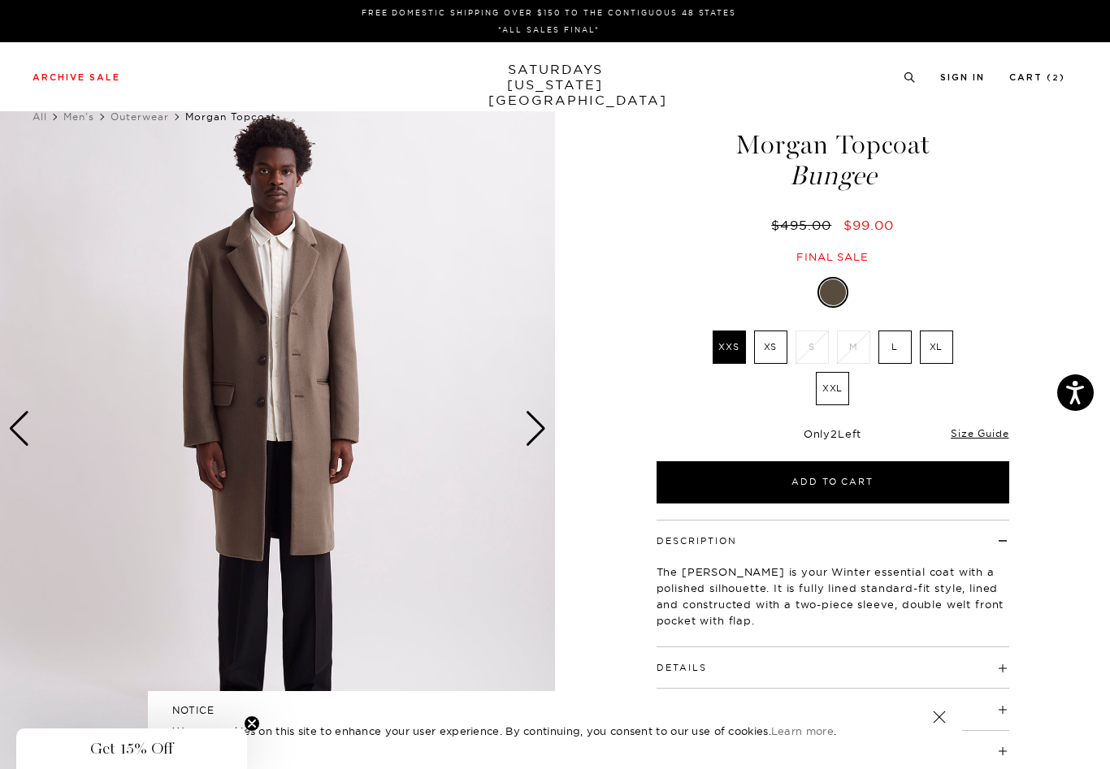
click at [528, 438] on div "Next slide" at bounding box center [536, 429] width 22 height 36
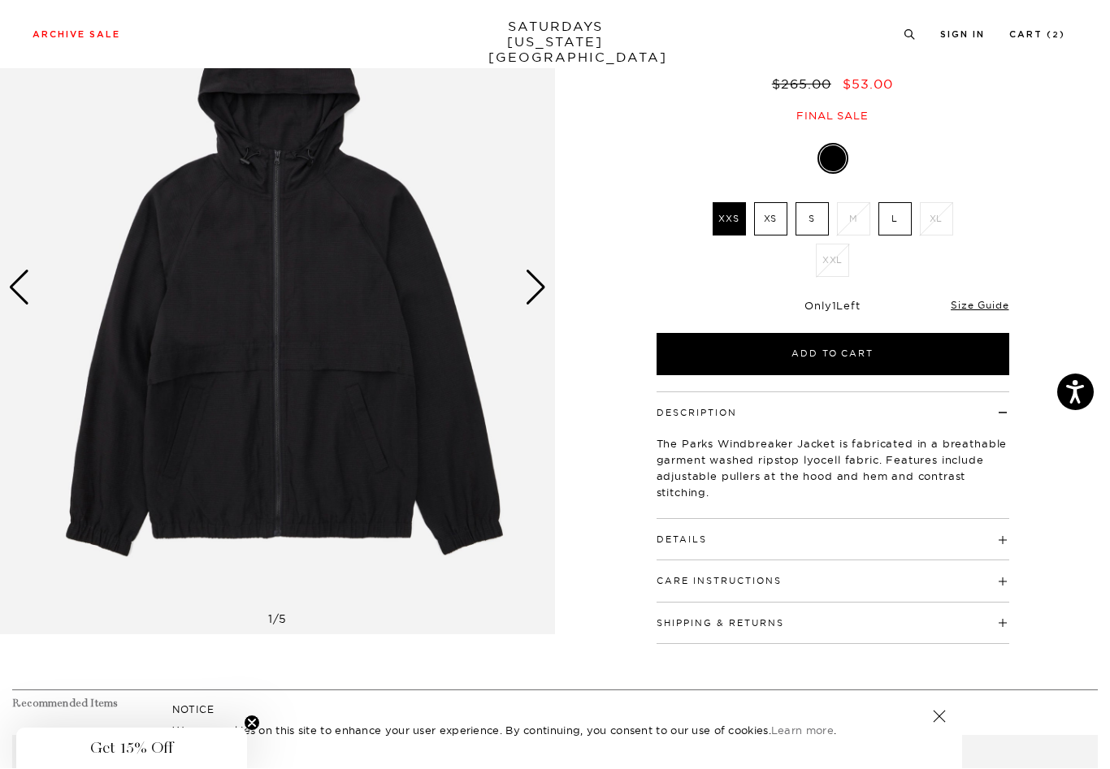
scroll to position [141, 0]
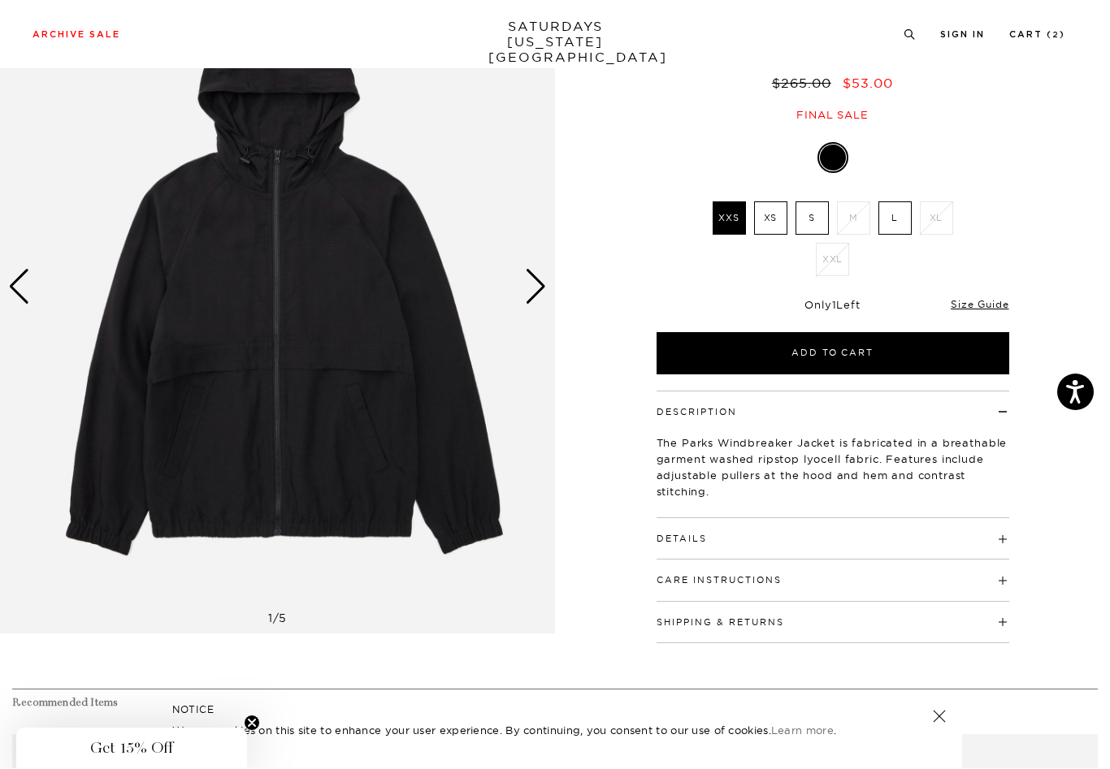
click at [726, 540] on h4 "Details" at bounding box center [833, 532] width 353 height 27
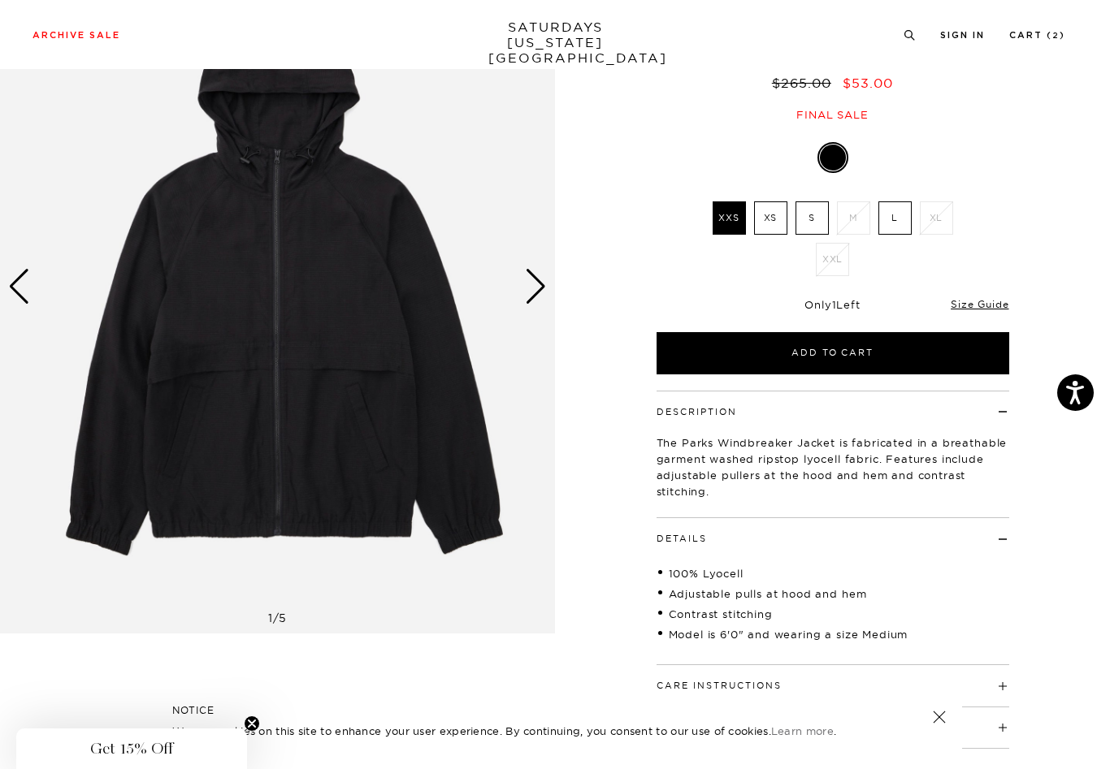
click at [537, 292] on div "Next slide" at bounding box center [536, 287] width 22 height 36
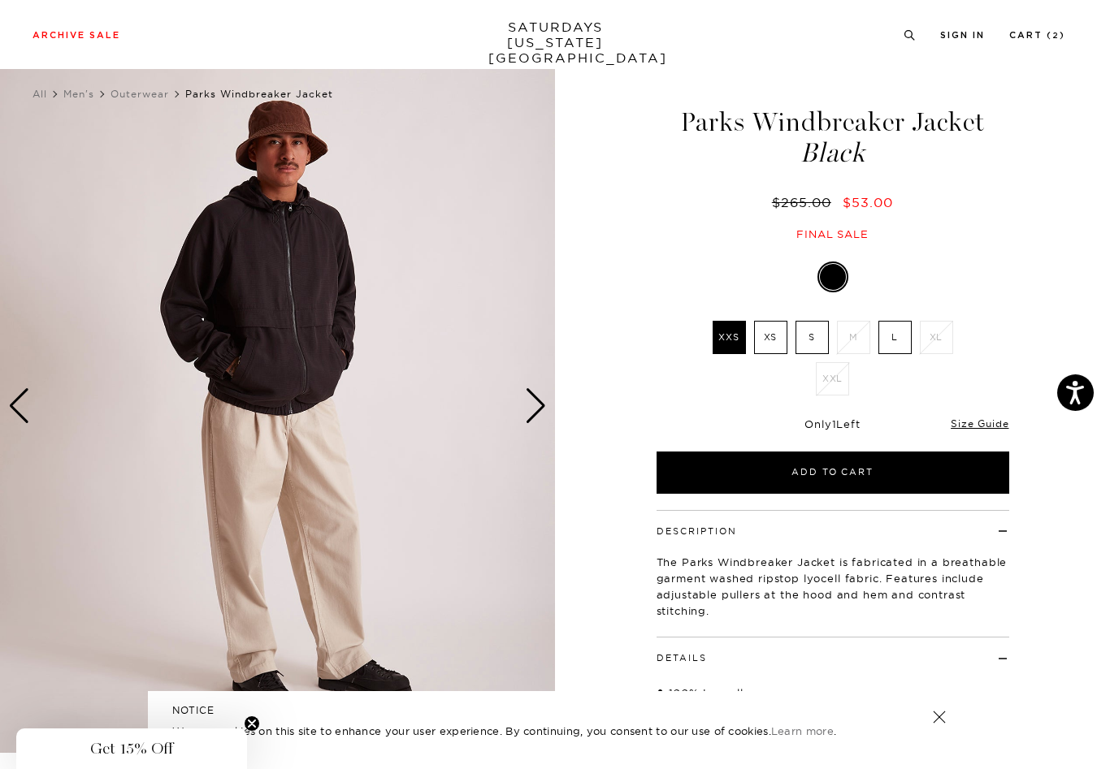
scroll to position [22, 0]
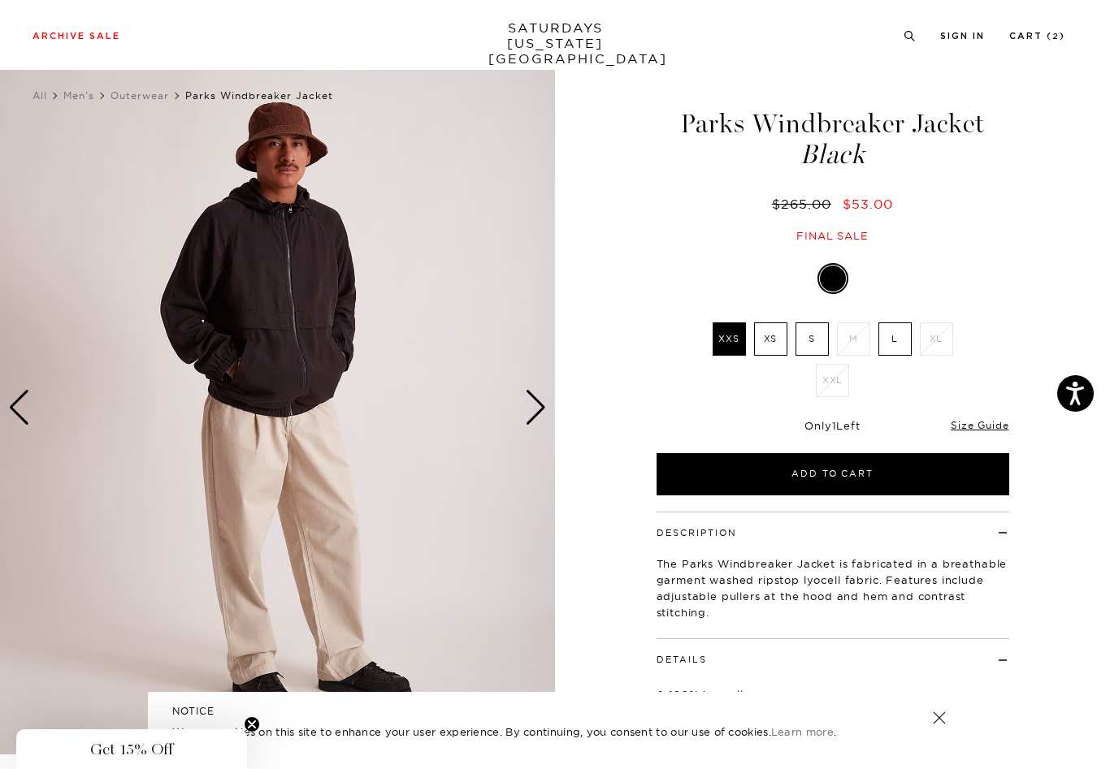
click at [527, 405] on div "Next slide" at bounding box center [536, 407] width 22 height 36
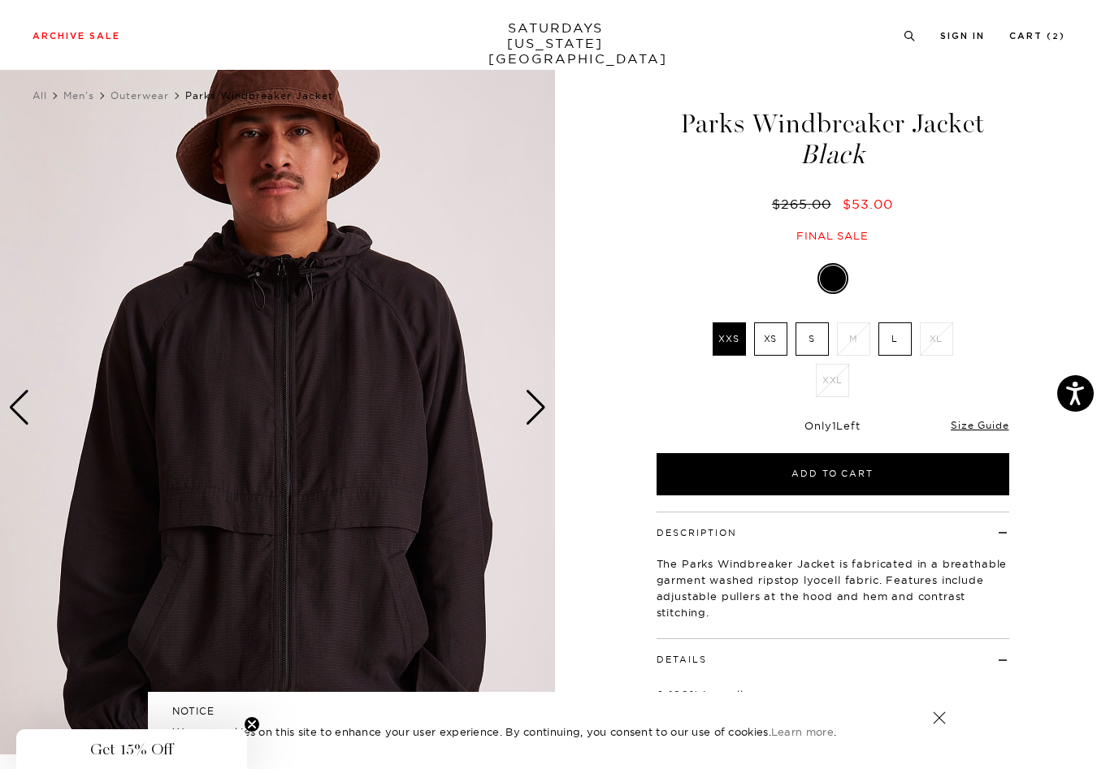
scroll to position [21, 0]
click at [527, 405] on div "Next slide" at bounding box center [536, 408] width 22 height 36
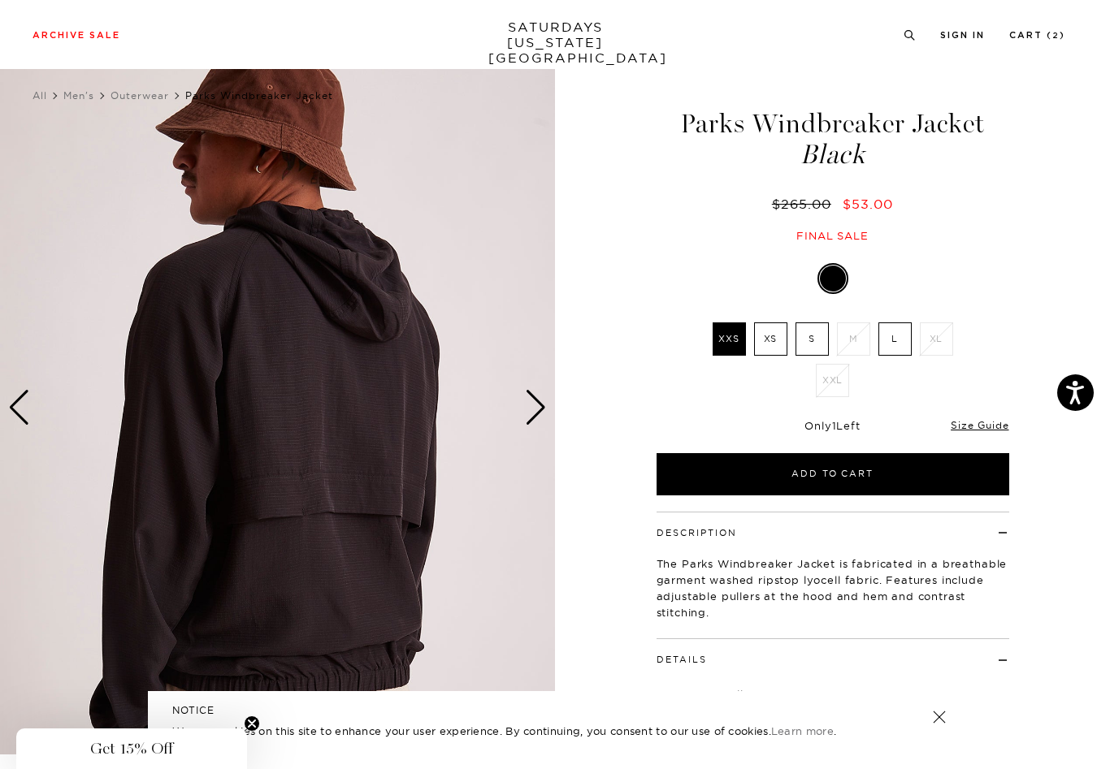
click at [527, 405] on div "Next slide" at bounding box center [536, 408] width 22 height 36
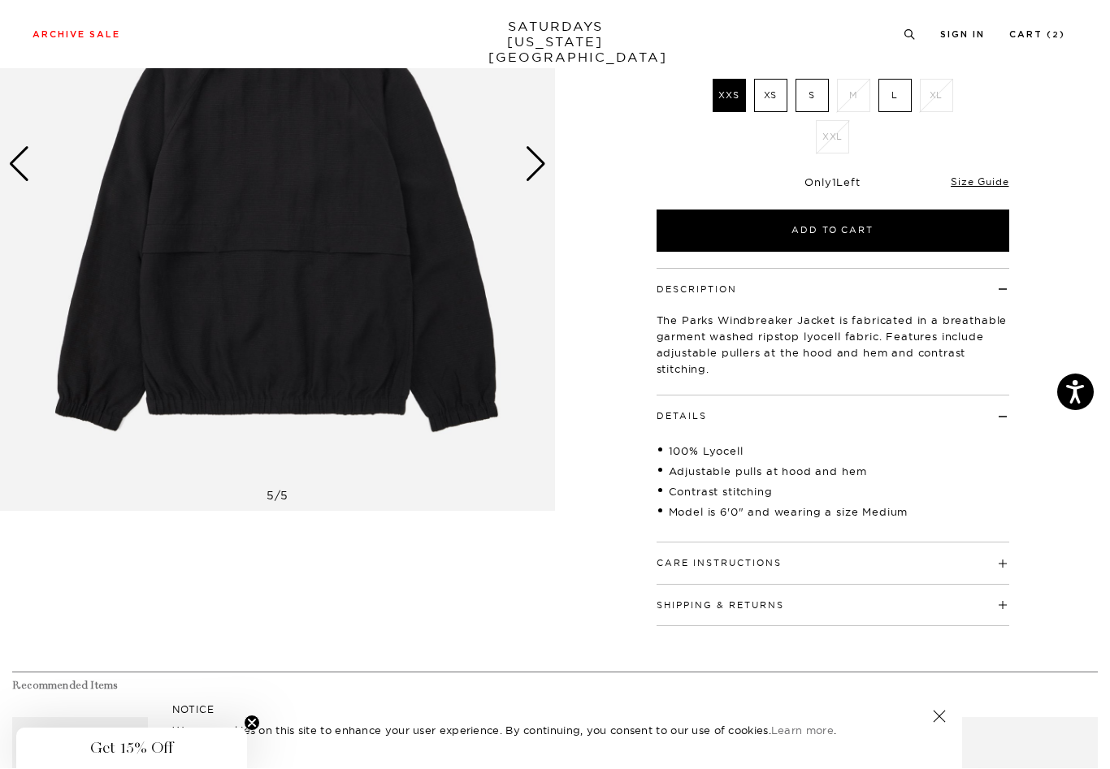
scroll to position [265, 0]
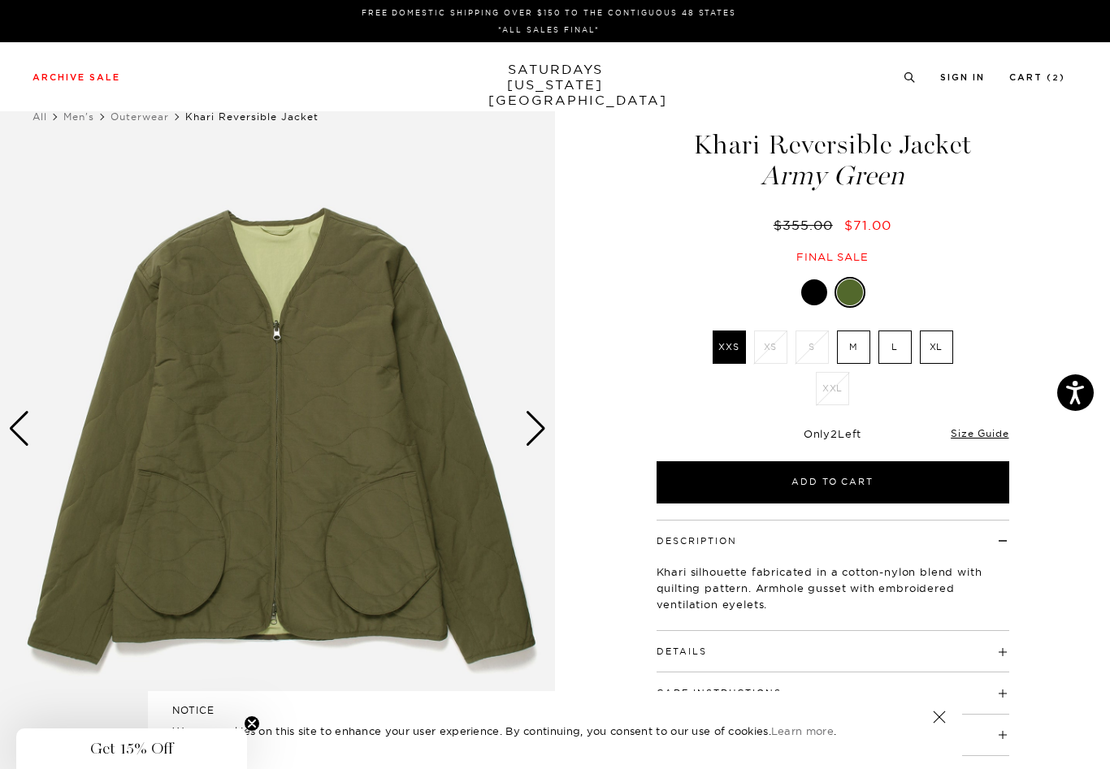
click at [530, 437] on div "Next slide" at bounding box center [536, 429] width 22 height 36
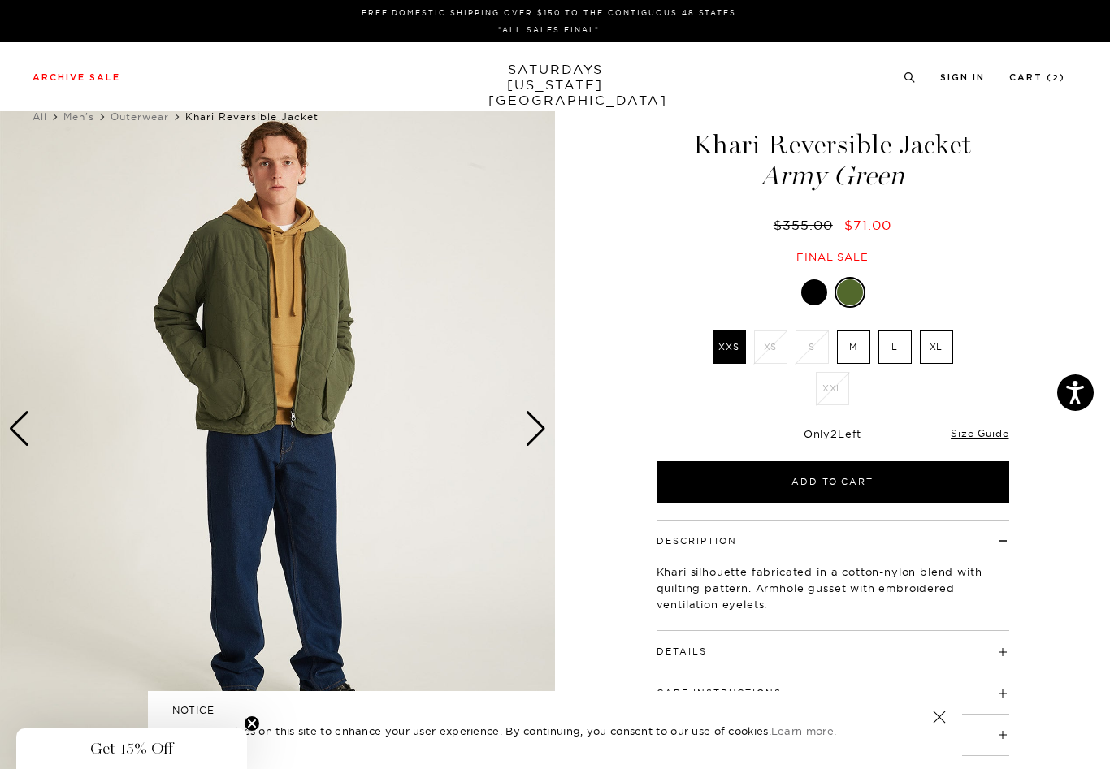
click at [530, 437] on div "Next slide" at bounding box center [536, 429] width 22 height 36
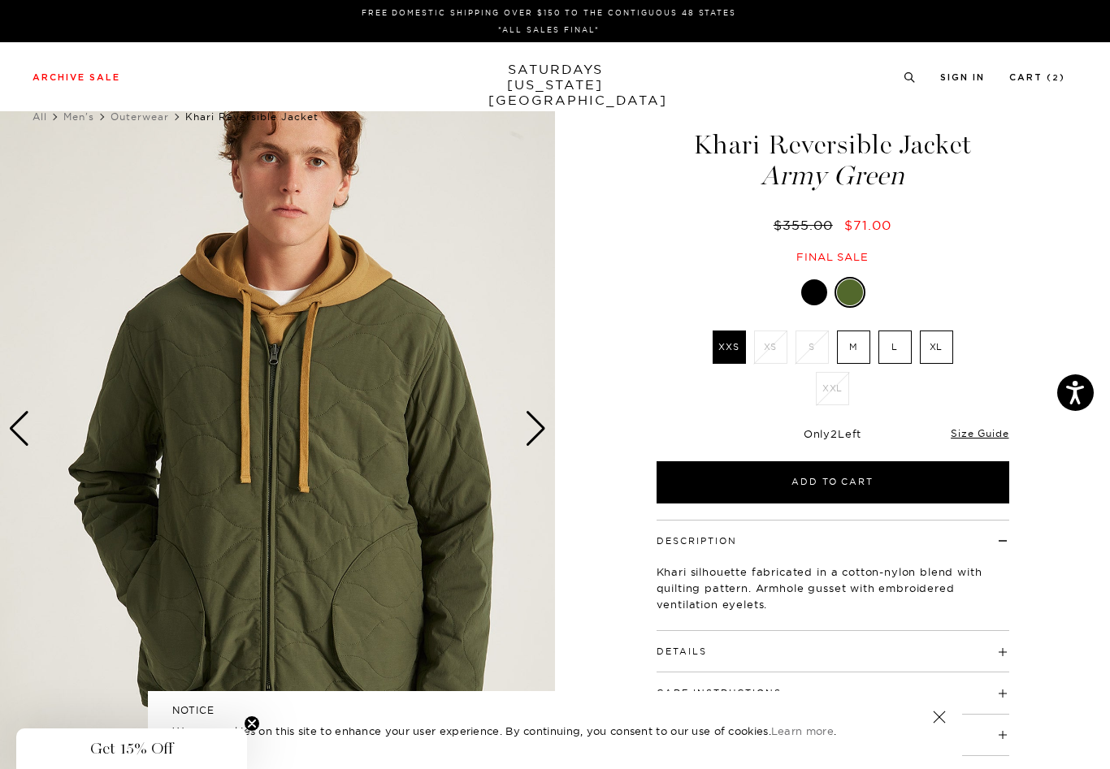
click at [540, 430] on div "Next slide" at bounding box center [536, 429] width 22 height 36
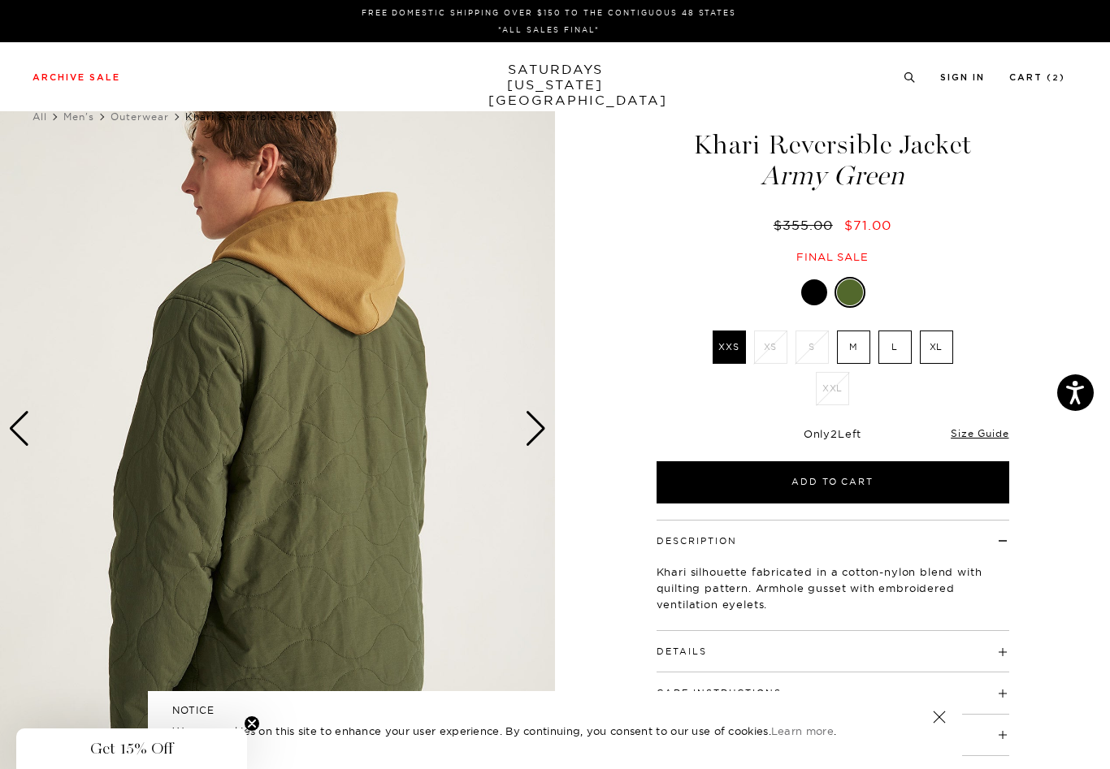
click at [540, 430] on div "Next slide" at bounding box center [536, 429] width 22 height 36
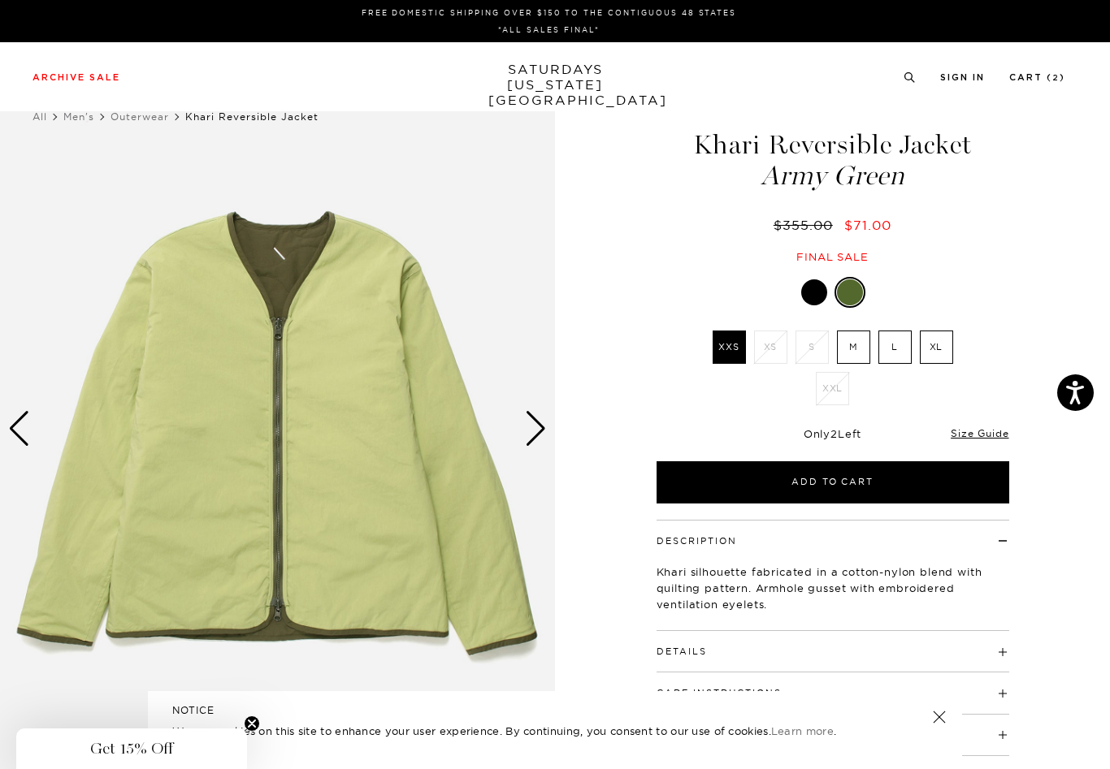
click at [540, 430] on div "Next slide" at bounding box center [536, 429] width 22 height 36
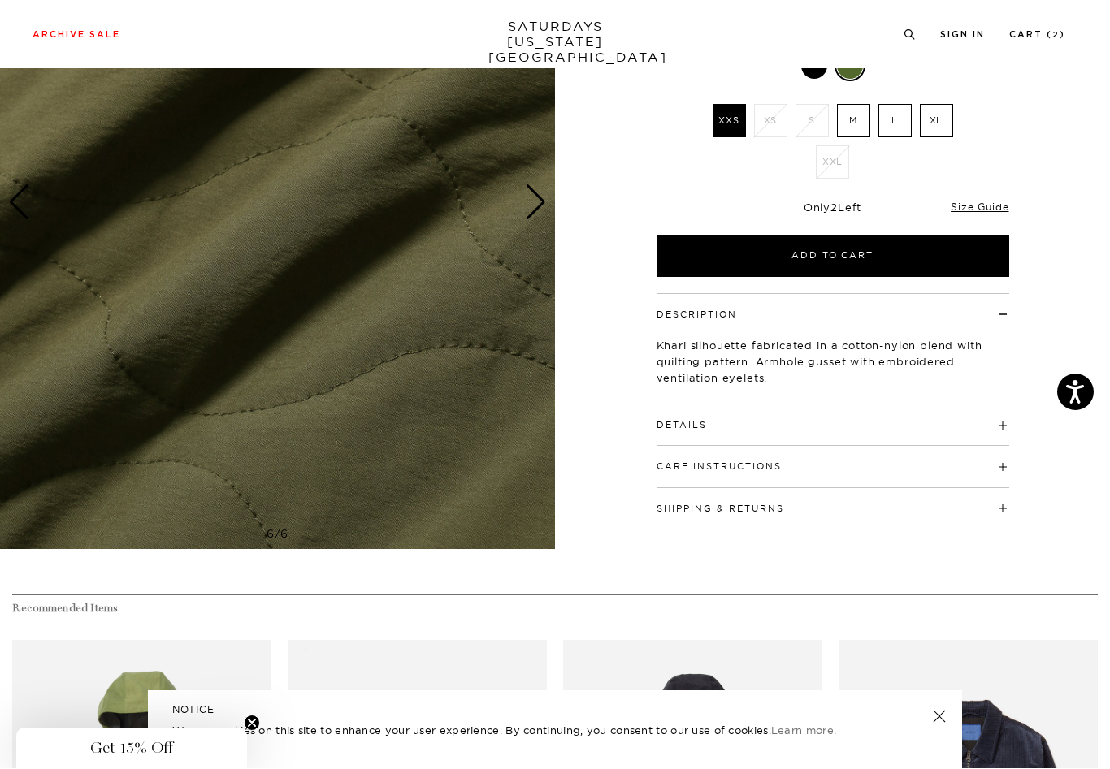
scroll to position [227, 0]
click at [951, 424] on h4 "Details" at bounding box center [833, 418] width 353 height 27
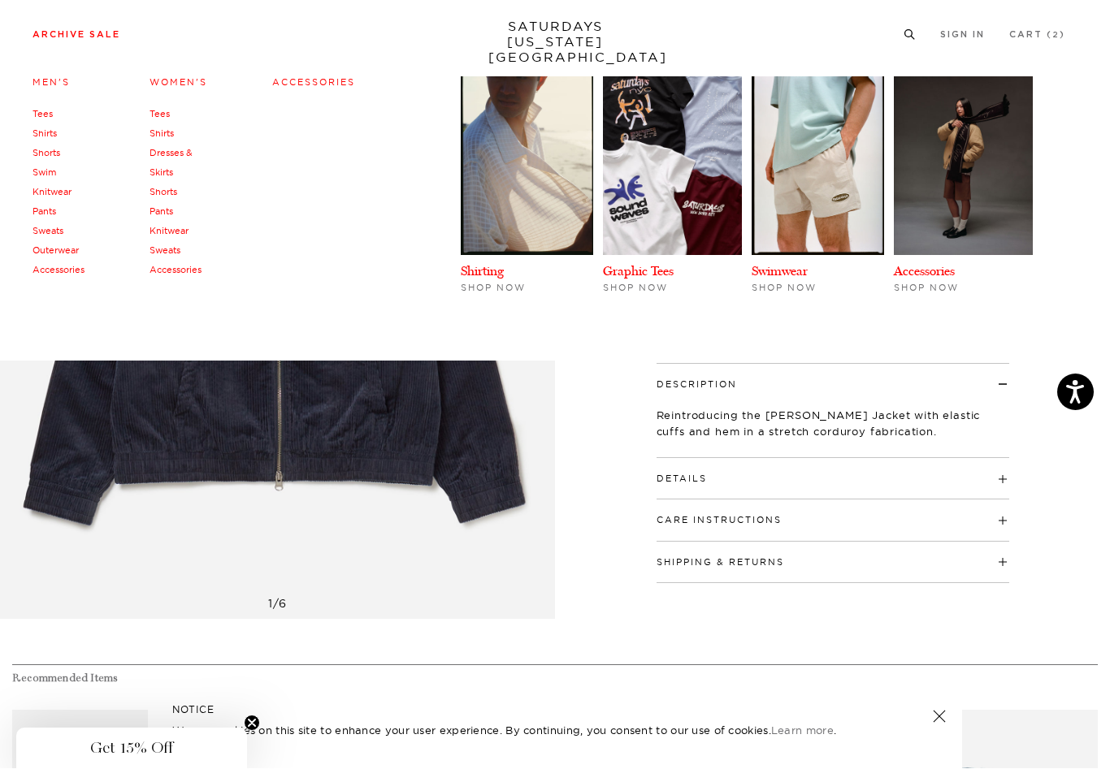
scroll to position [157, 0]
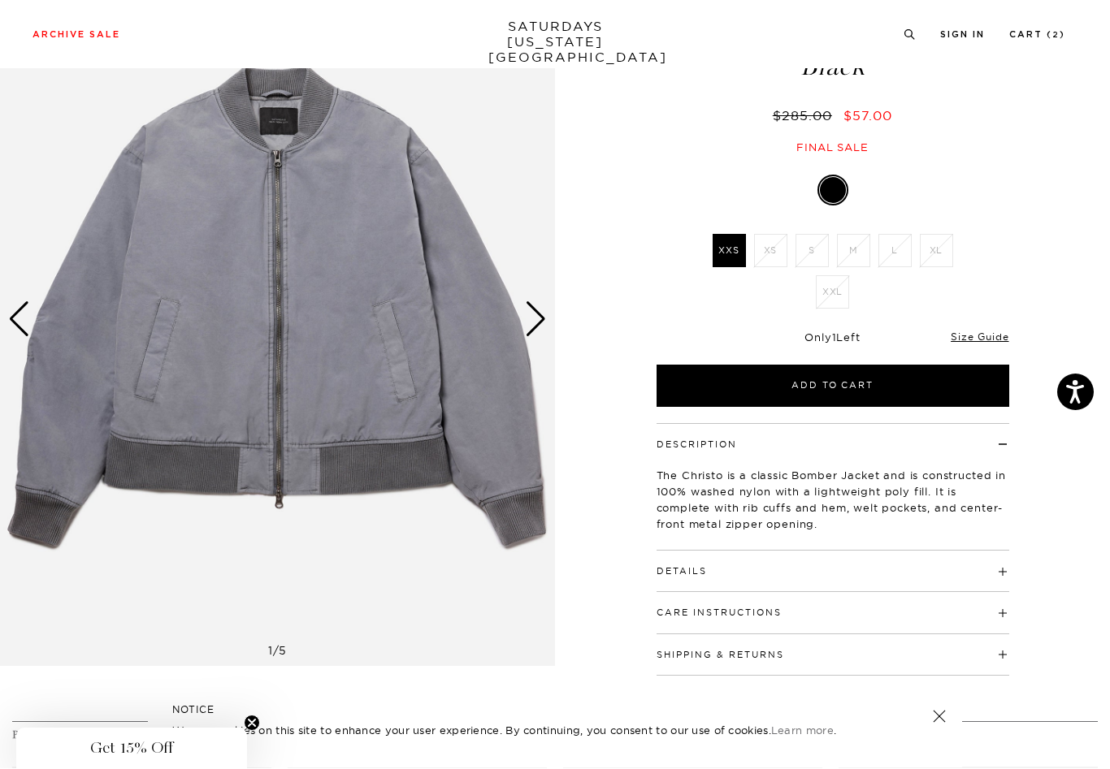
scroll to position [110, 0]
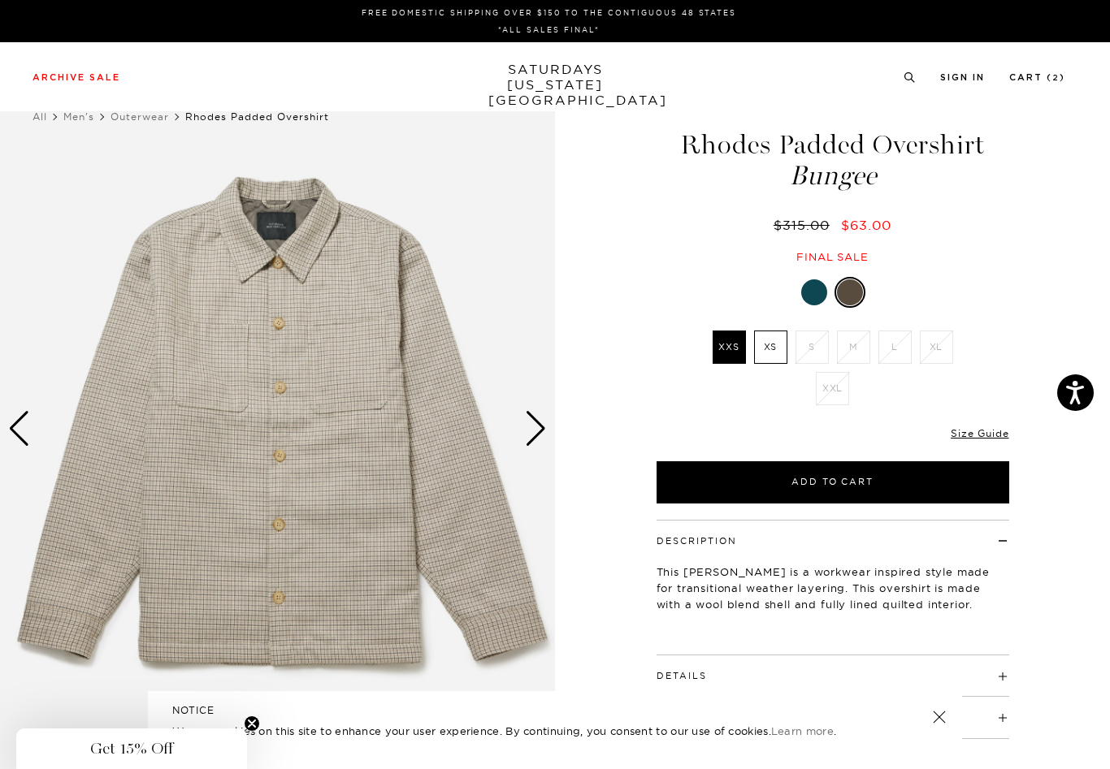
click at [808, 294] on div at bounding box center [814, 293] width 26 height 26
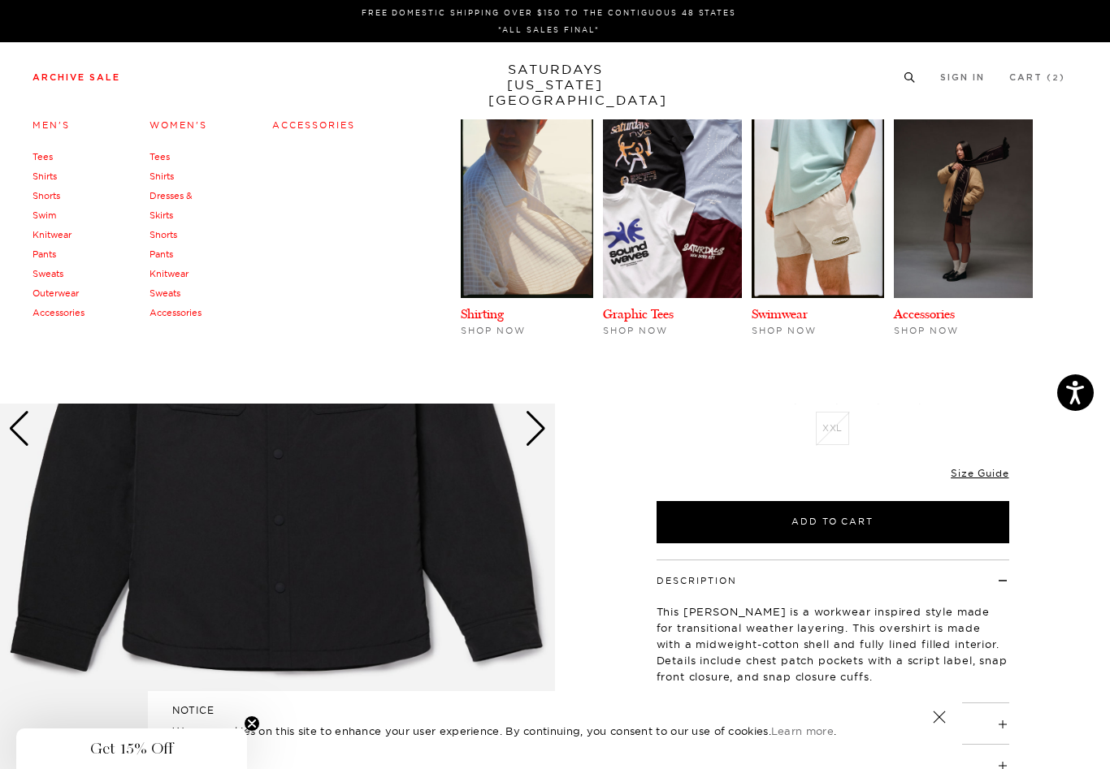
click at [50, 181] on link "Shirts" at bounding box center [45, 176] width 24 height 11
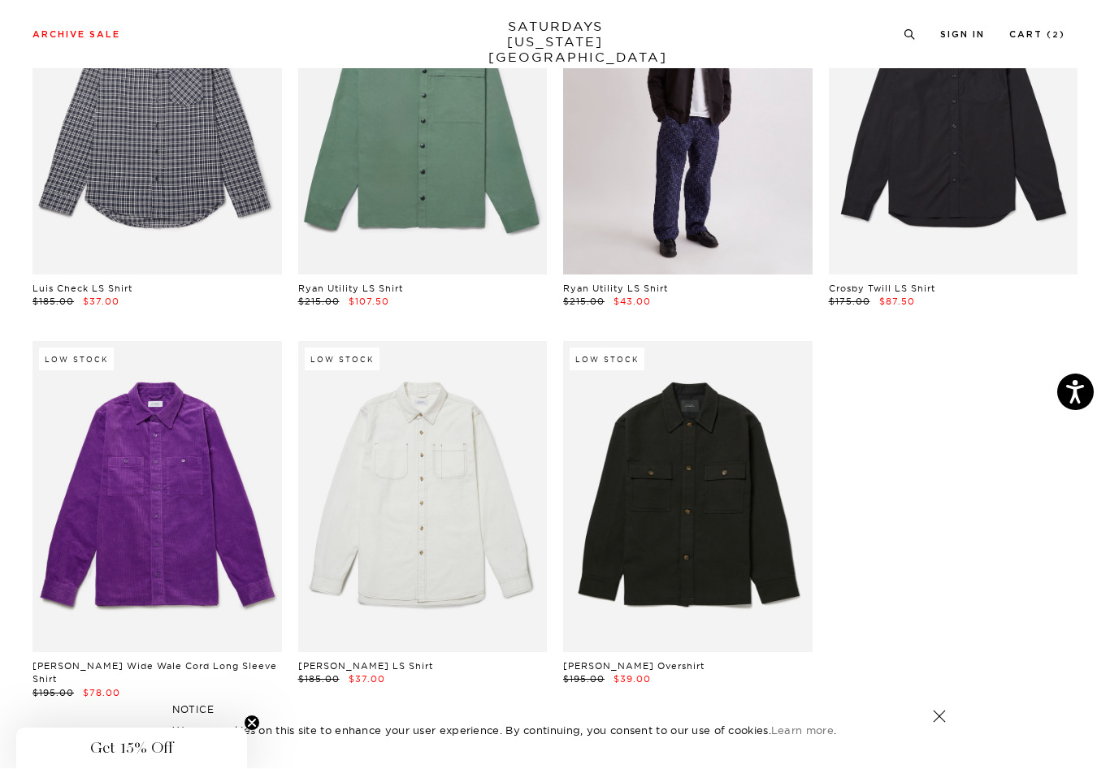
scroll to position [4388, 0]
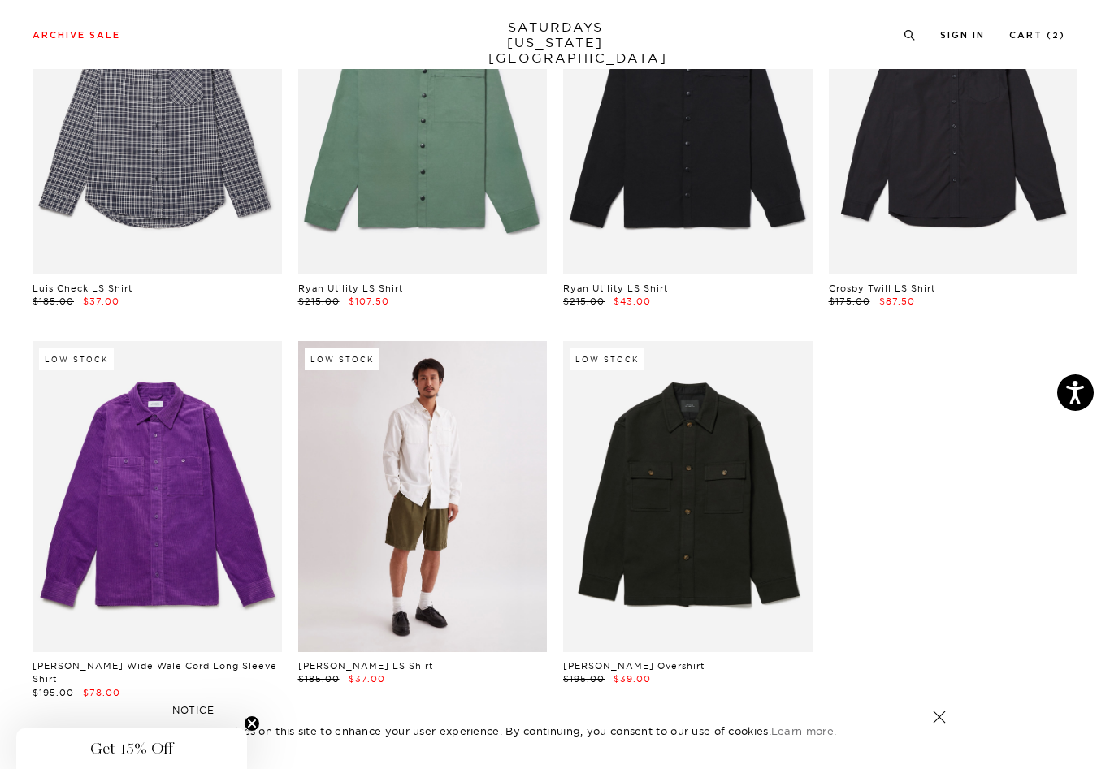
click at [476, 505] on link at bounding box center [422, 496] width 249 height 311
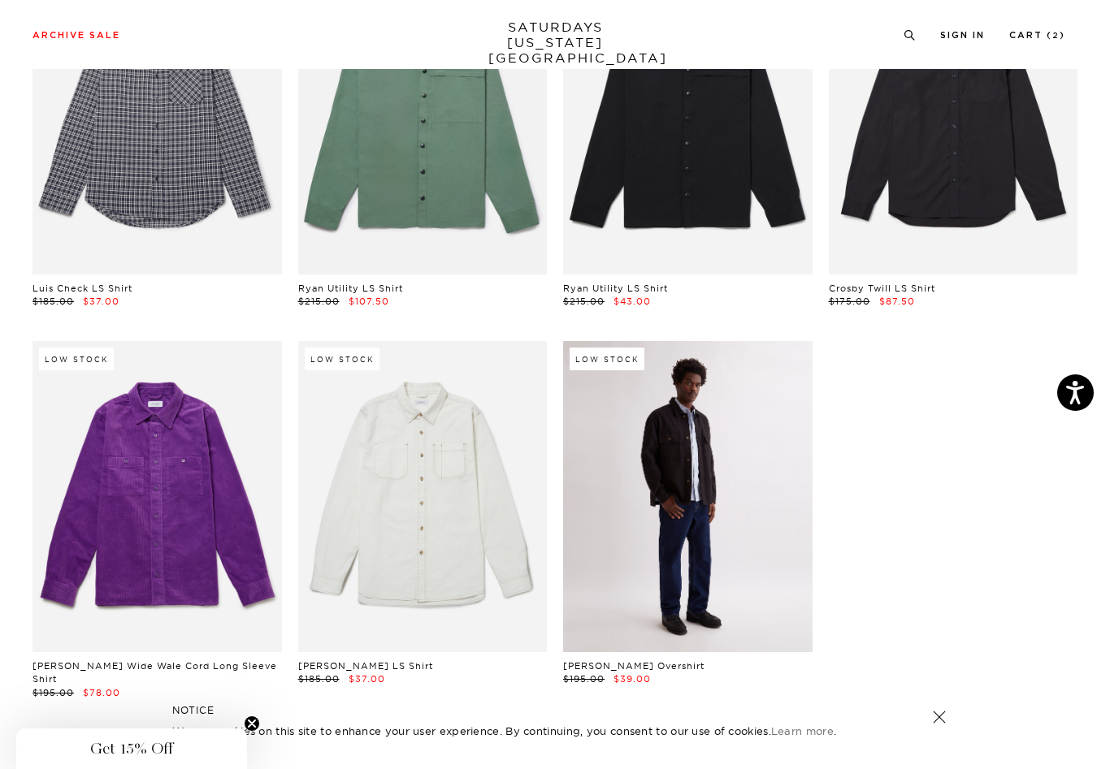
click at [726, 561] on link at bounding box center [687, 496] width 249 height 311
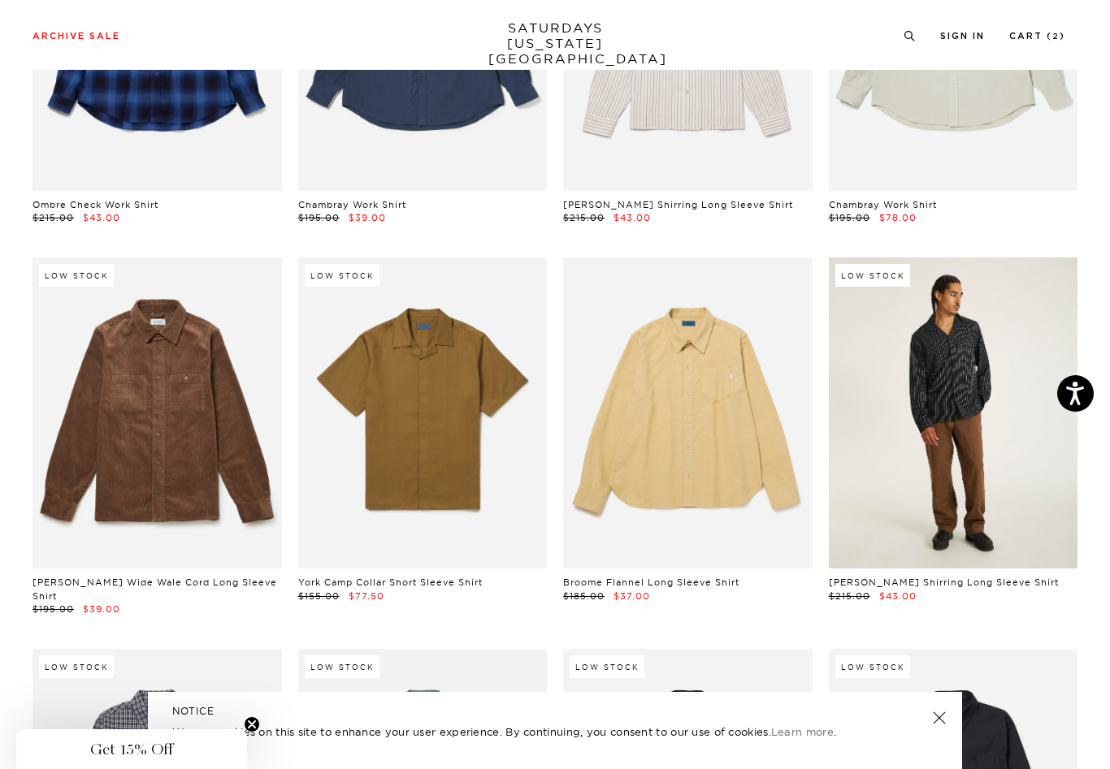
scroll to position [3703, 0]
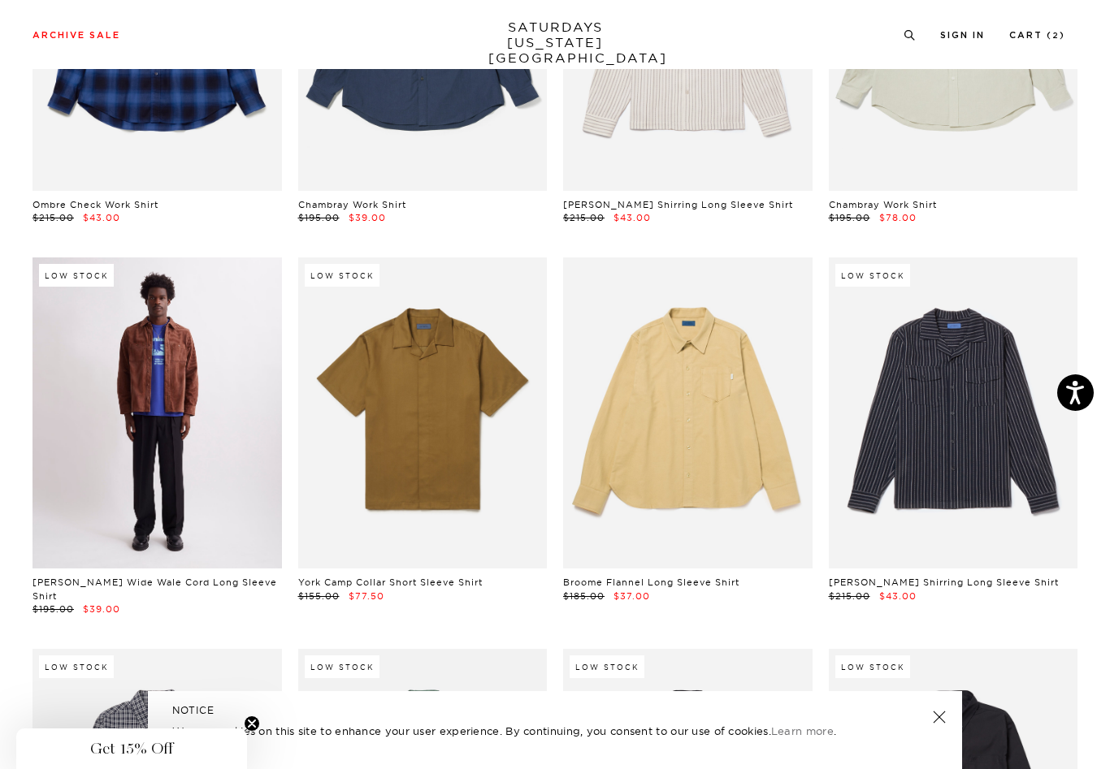
click at [115, 392] on link at bounding box center [157, 413] width 249 height 311
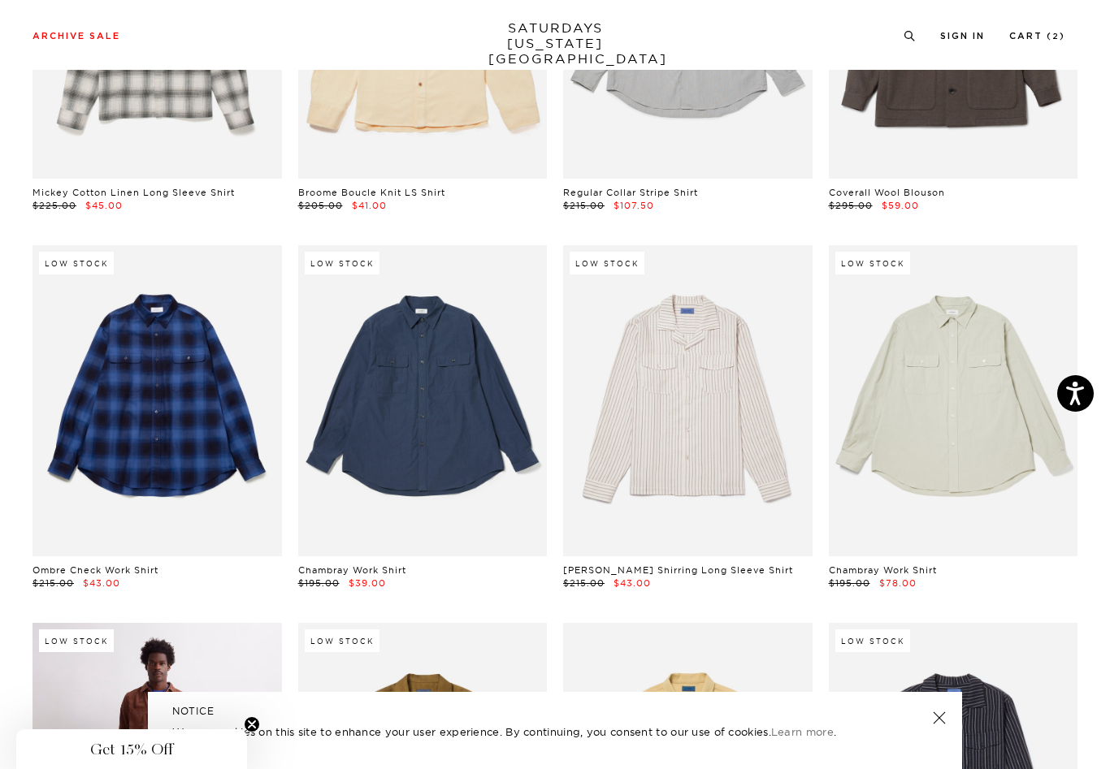
scroll to position [3336, 0]
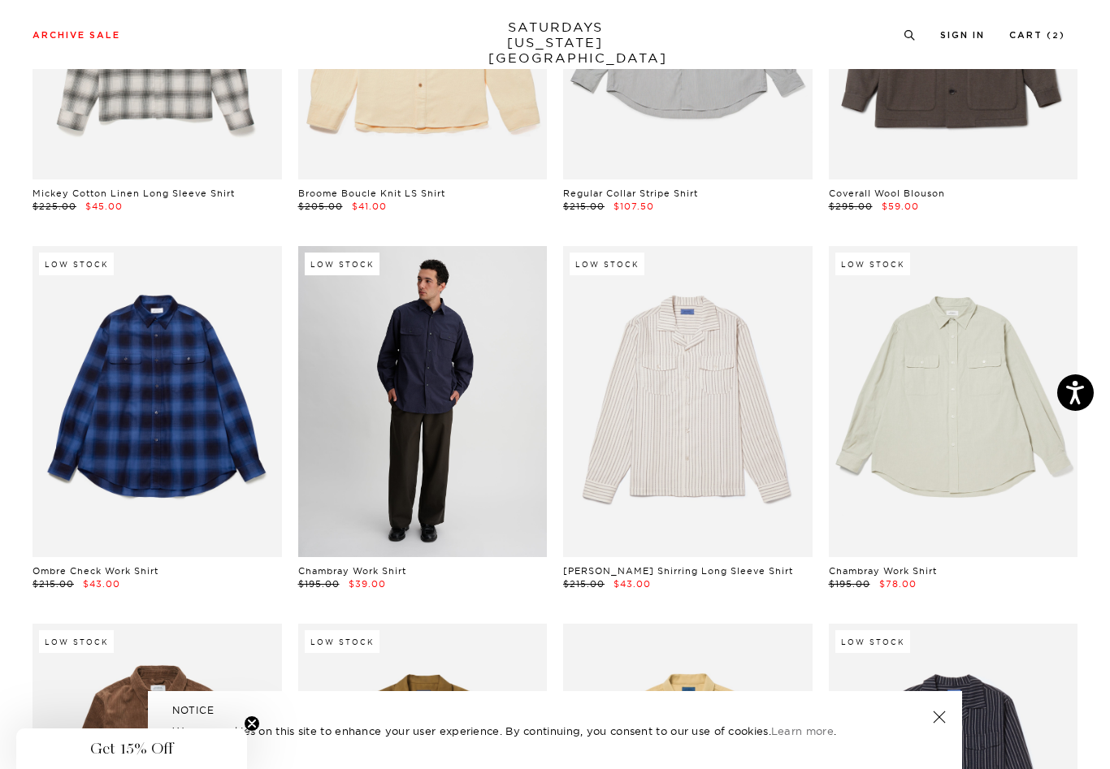
click at [441, 405] on link at bounding box center [422, 401] width 249 height 311
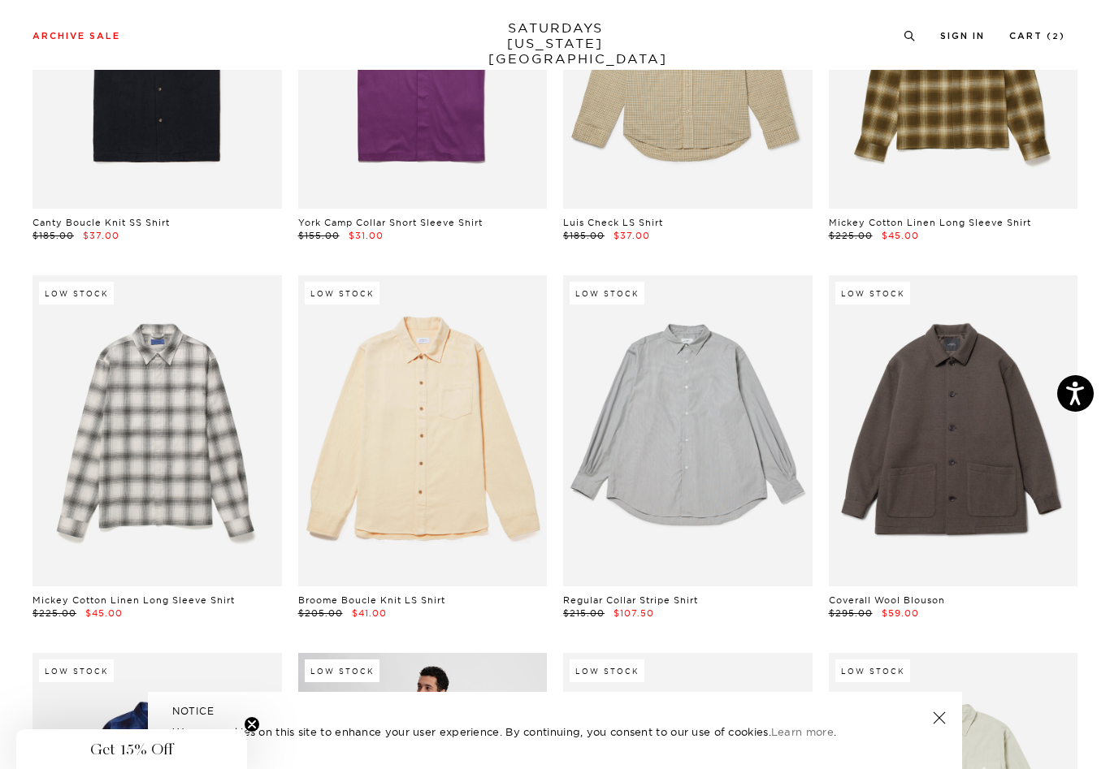
scroll to position [2929, 0]
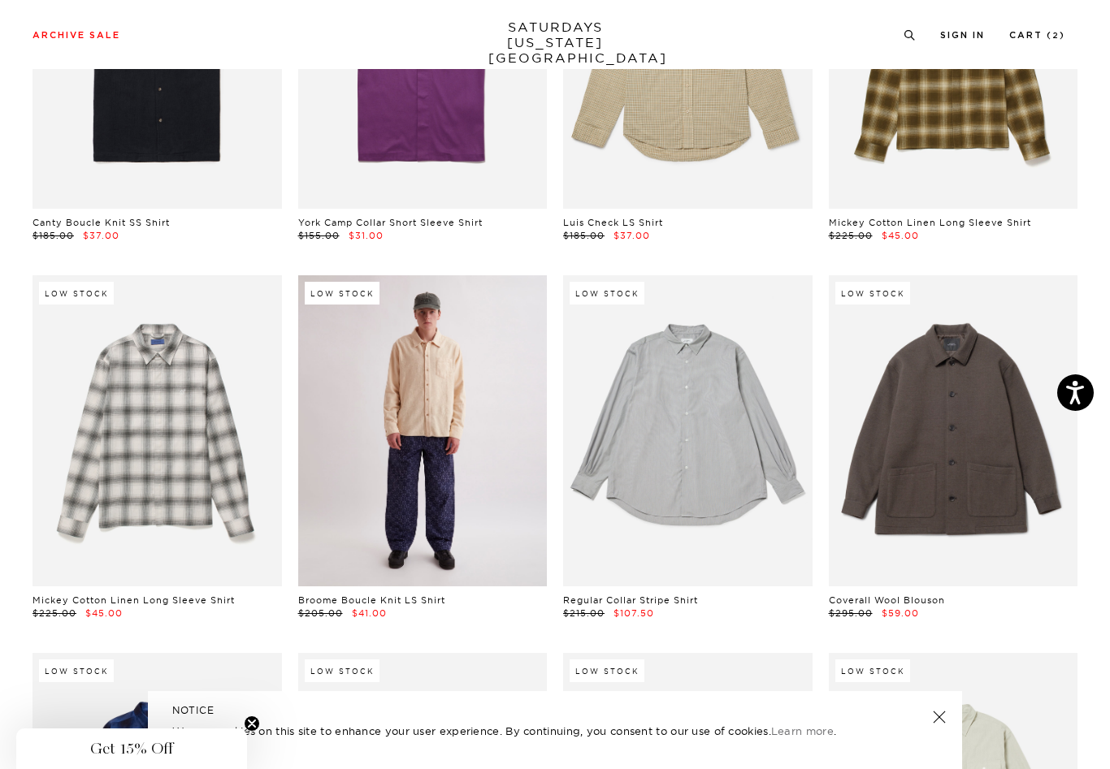
click at [405, 467] on link at bounding box center [422, 430] width 249 height 311
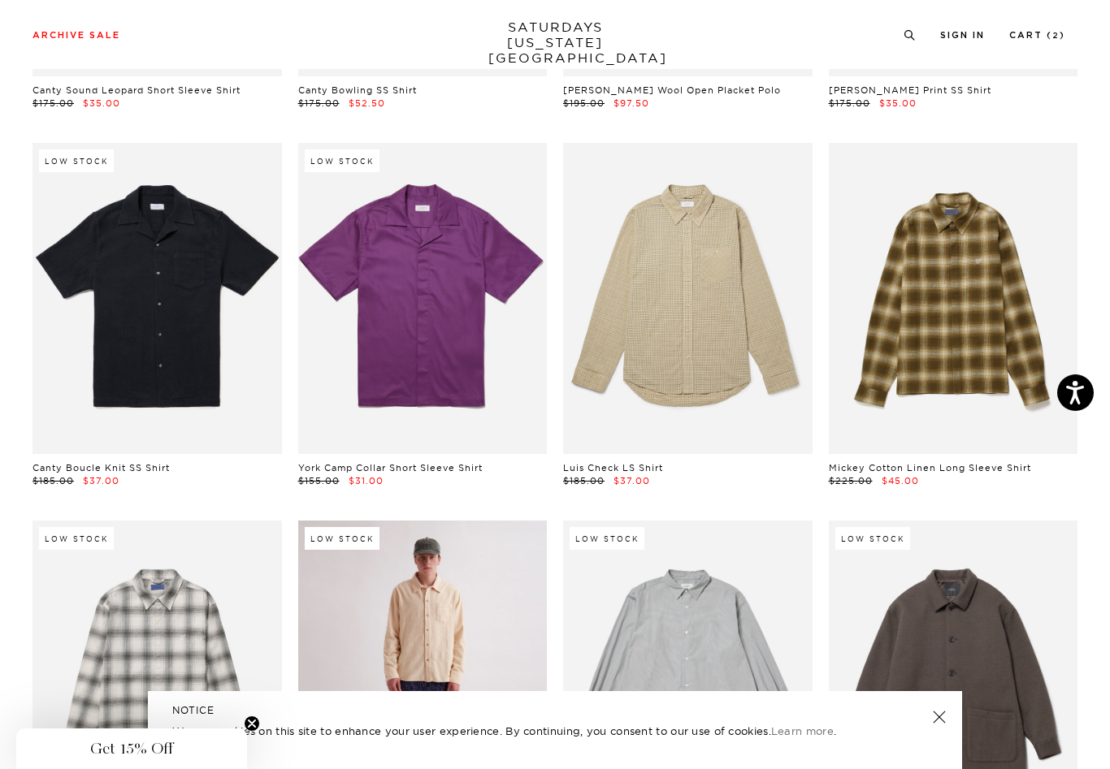
scroll to position [2683, 0]
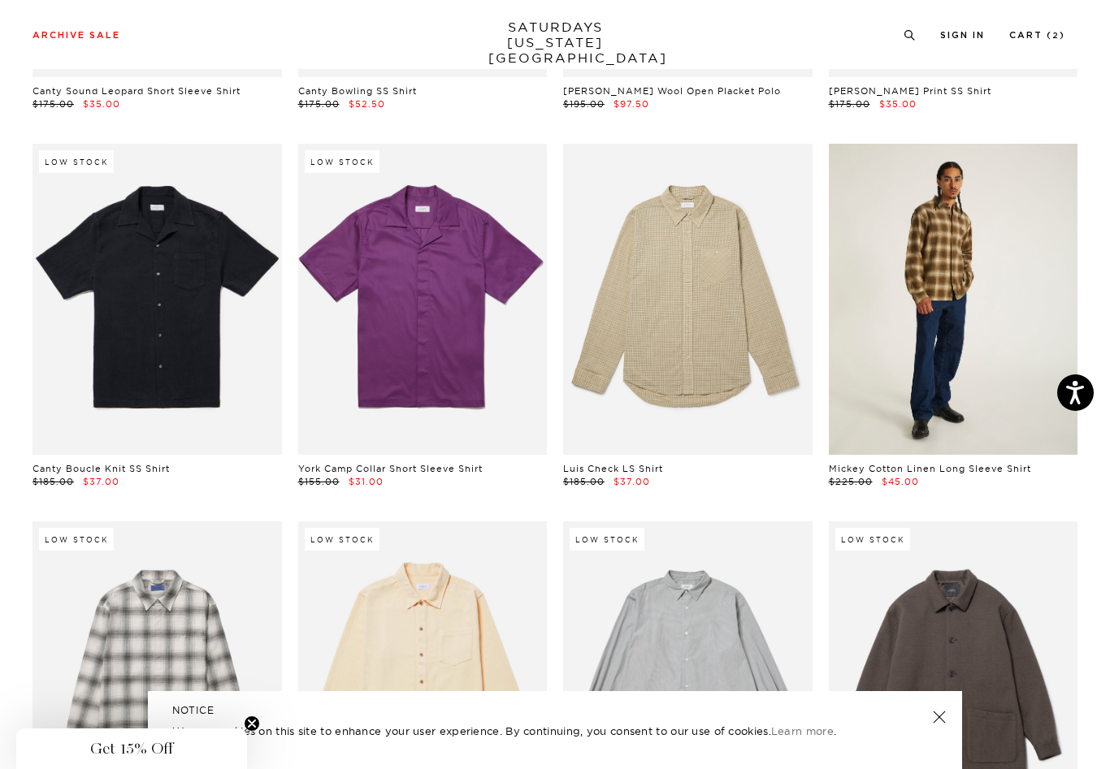
click at [905, 314] on link at bounding box center [953, 299] width 249 height 311
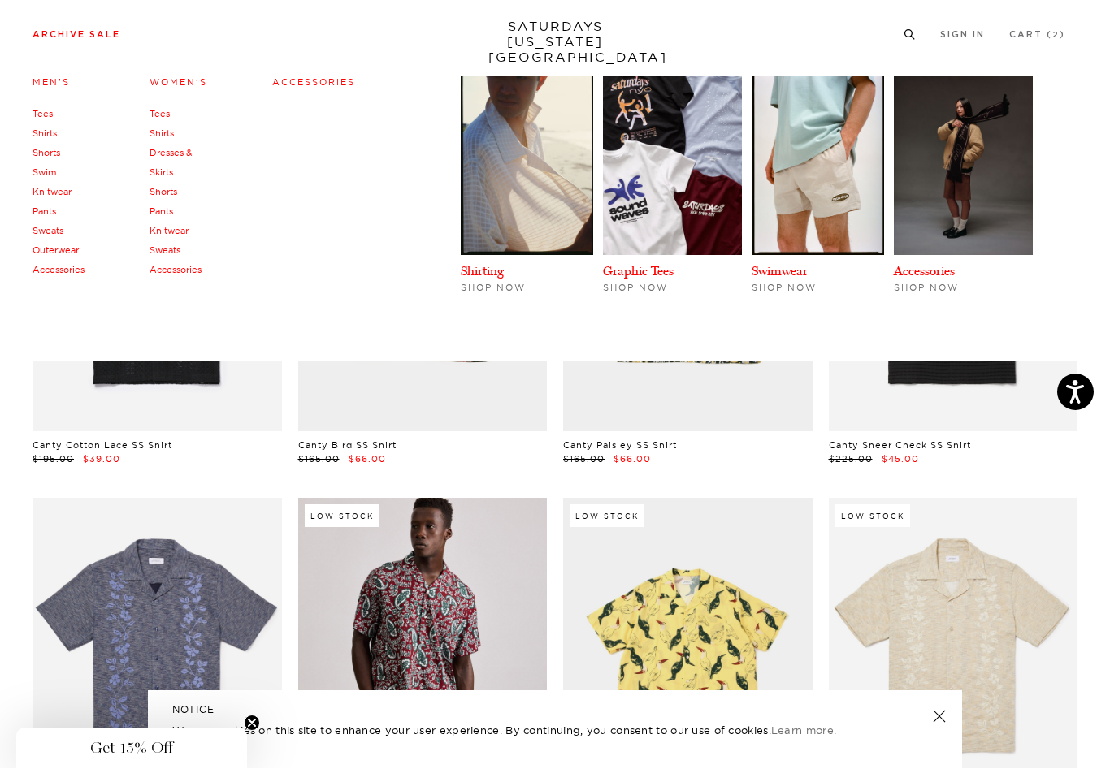
scroll to position [47, 0]
click at [57, 231] on link "Sweats" at bounding box center [48, 231] width 31 height 11
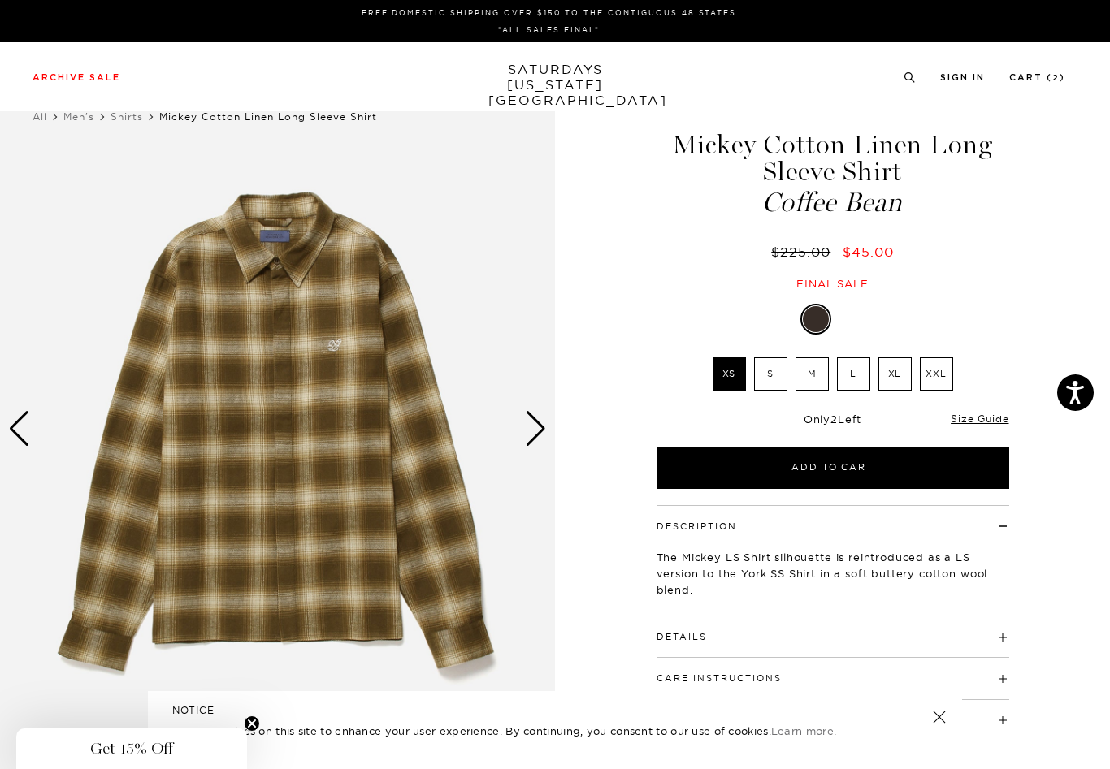
click at [543, 435] on div "Next slide" at bounding box center [536, 429] width 22 height 36
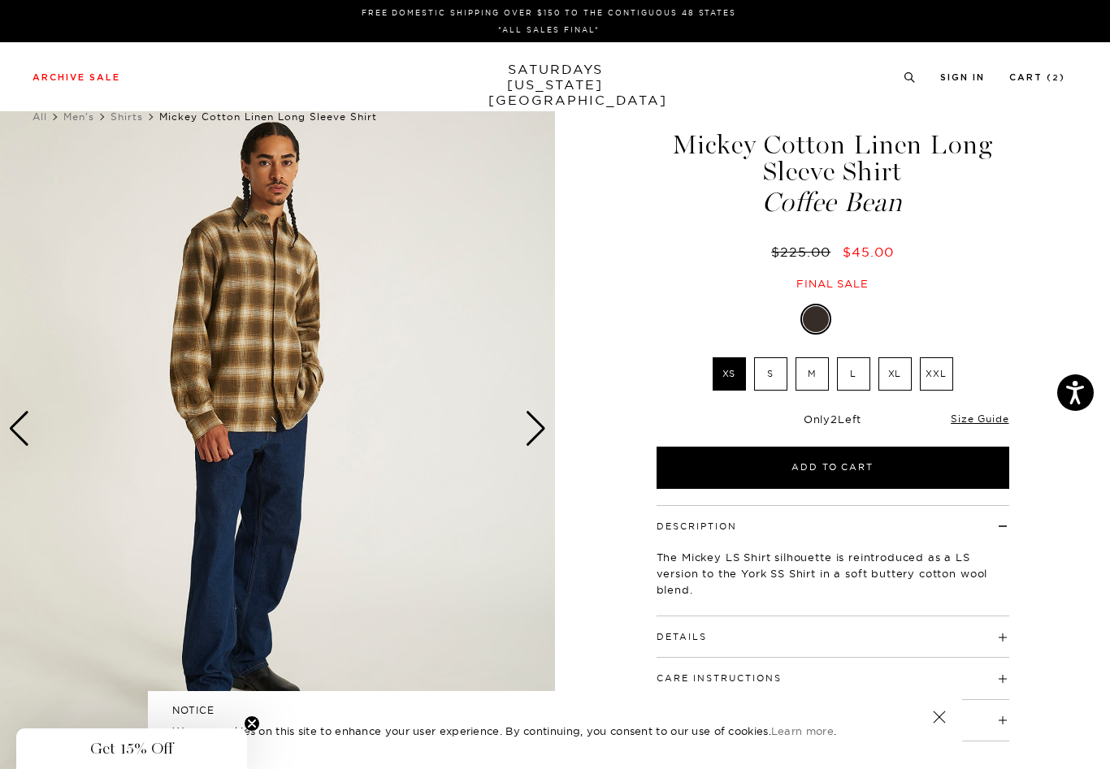
click at [543, 435] on div "Next slide" at bounding box center [536, 429] width 22 height 36
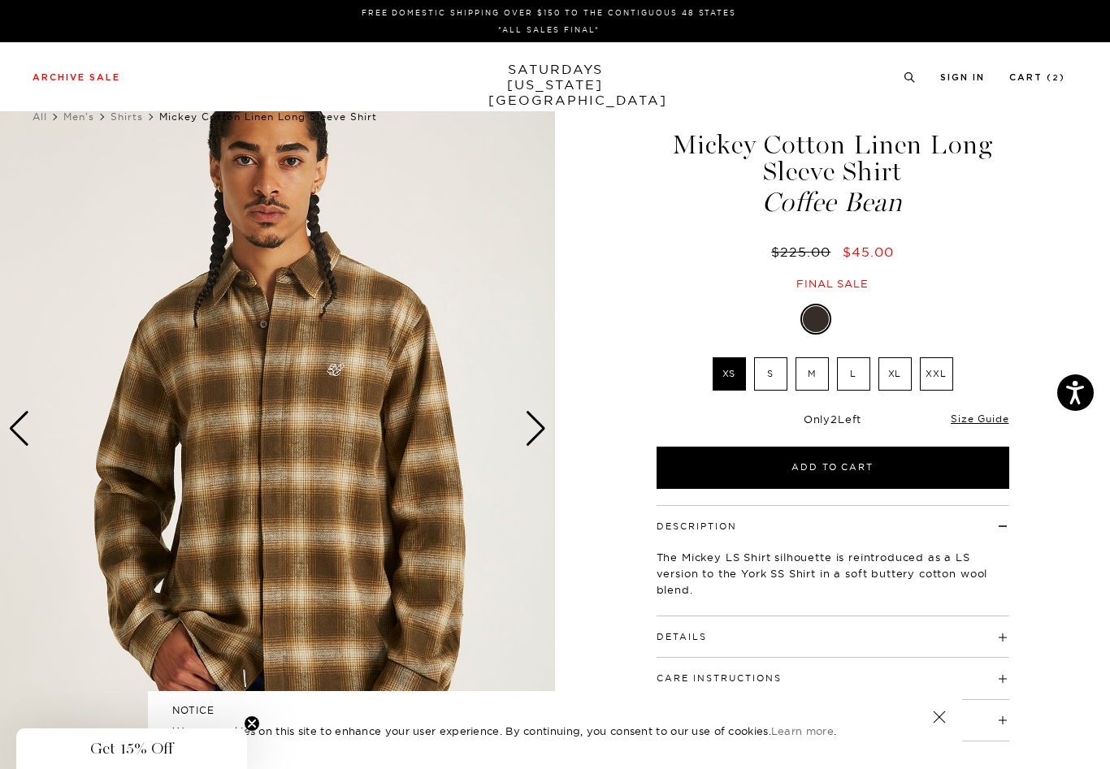
click at [543, 435] on div "Next slide" at bounding box center [536, 429] width 22 height 36
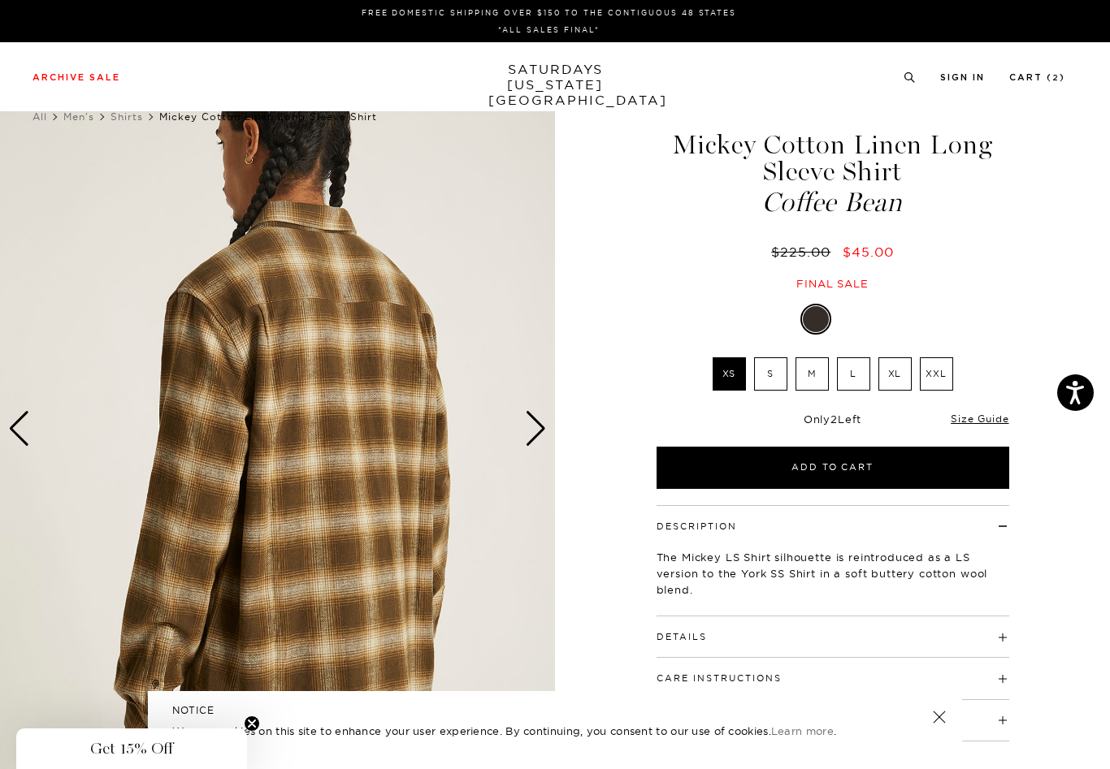
click at [544, 436] on div "Next slide" at bounding box center [536, 429] width 22 height 36
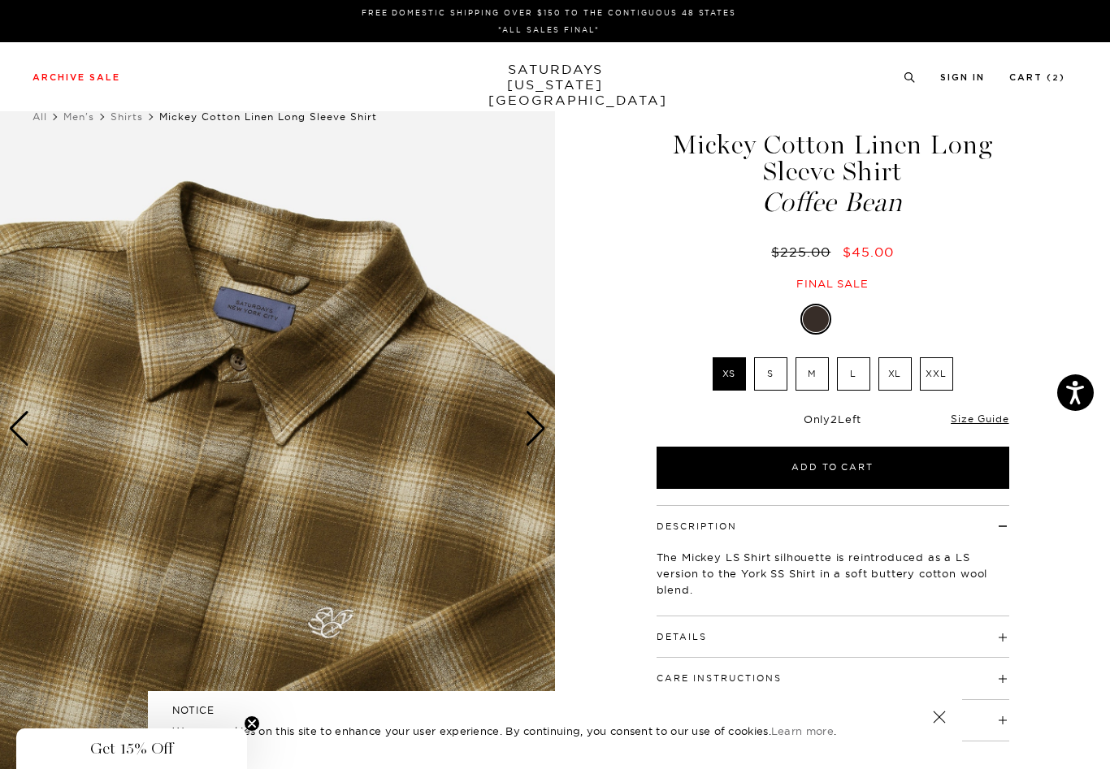
click at [544, 436] on div "Next slide" at bounding box center [536, 429] width 22 height 36
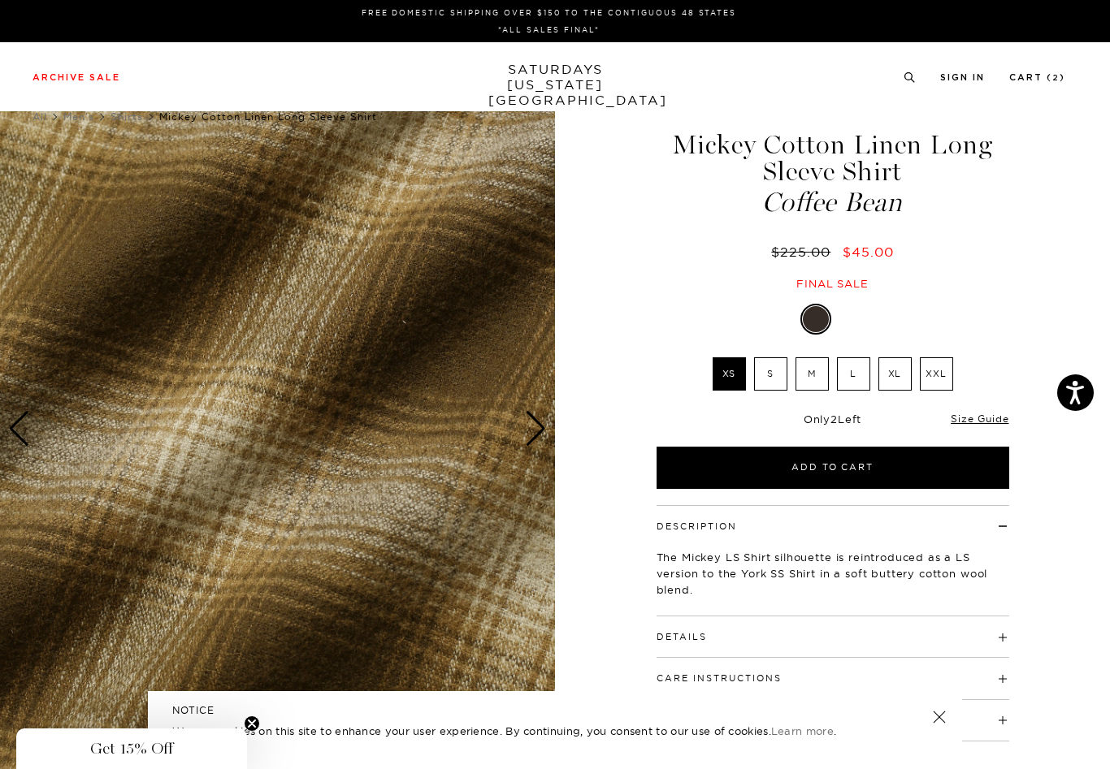
click at [798, 626] on h4 "Details" at bounding box center [833, 630] width 353 height 27
click at [973, 423] on link "Size Guide" at bounding box center [980, 419] width 58 height 12
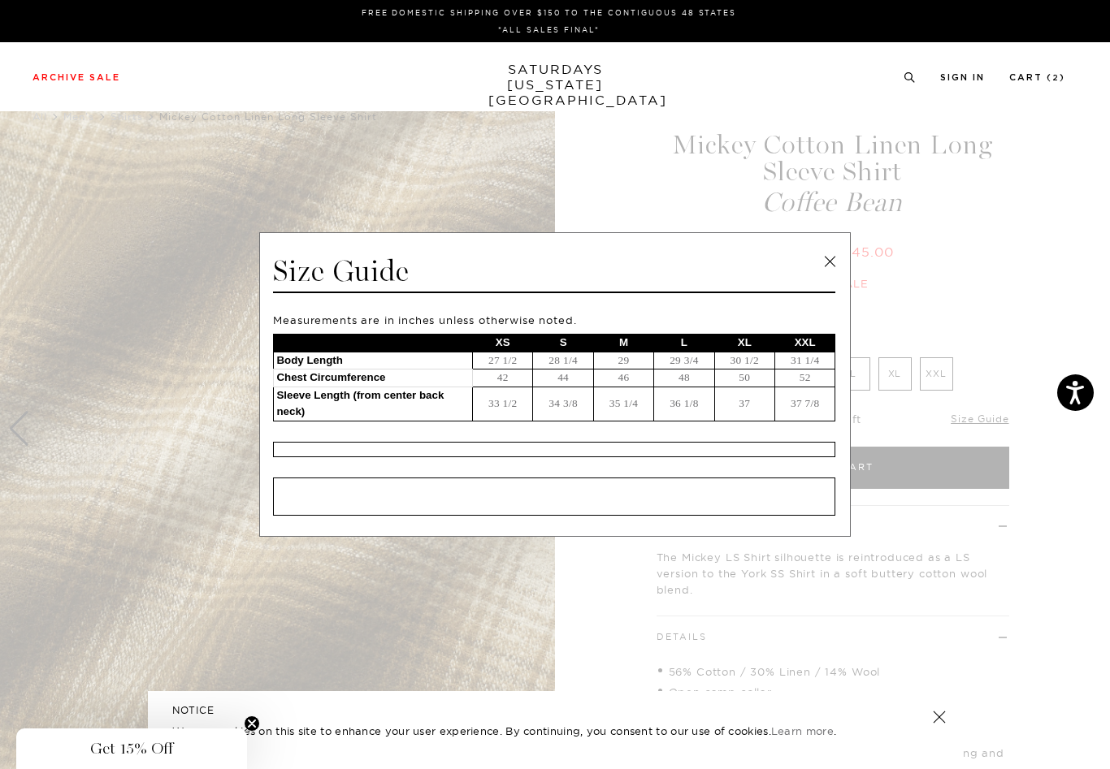
click at [830, 267] on link at bounding box center [829, 261] width 24 height 24
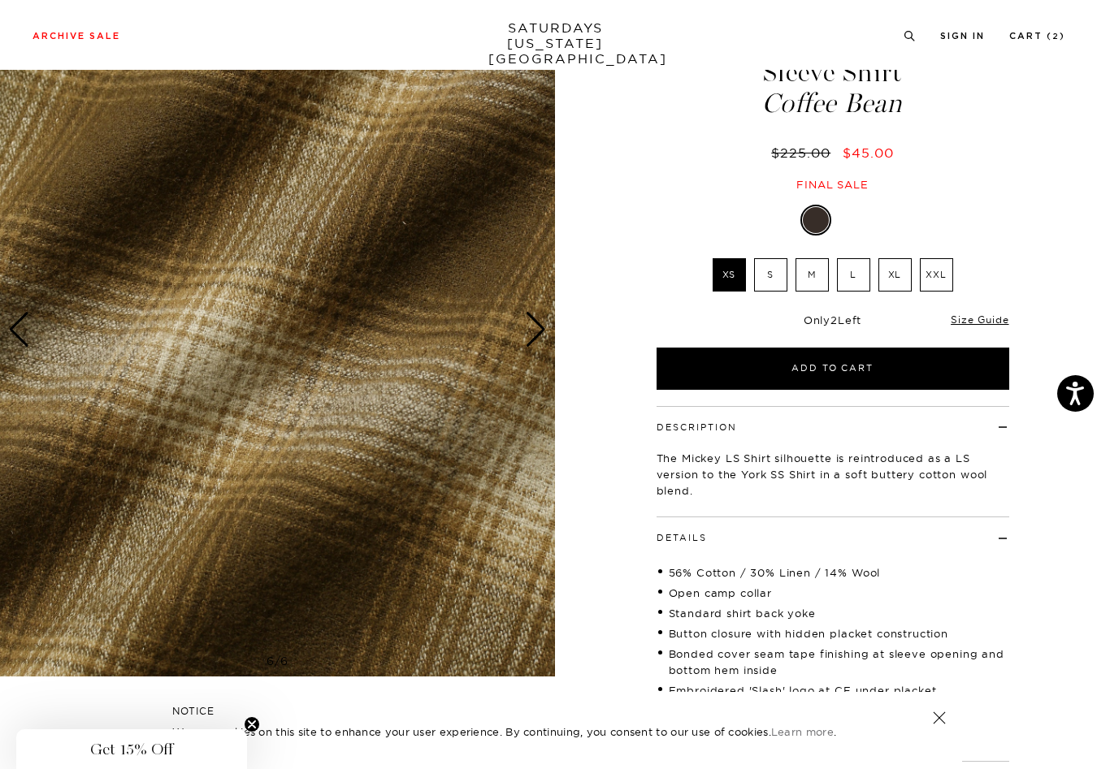
scroll to position [99, 0]
click at [804, 285] on label "M" at bounding box center [811, 274] width 33 height 33
click at [0, 0] on input "M" at bounding box center [0, 0] width 0 height 0
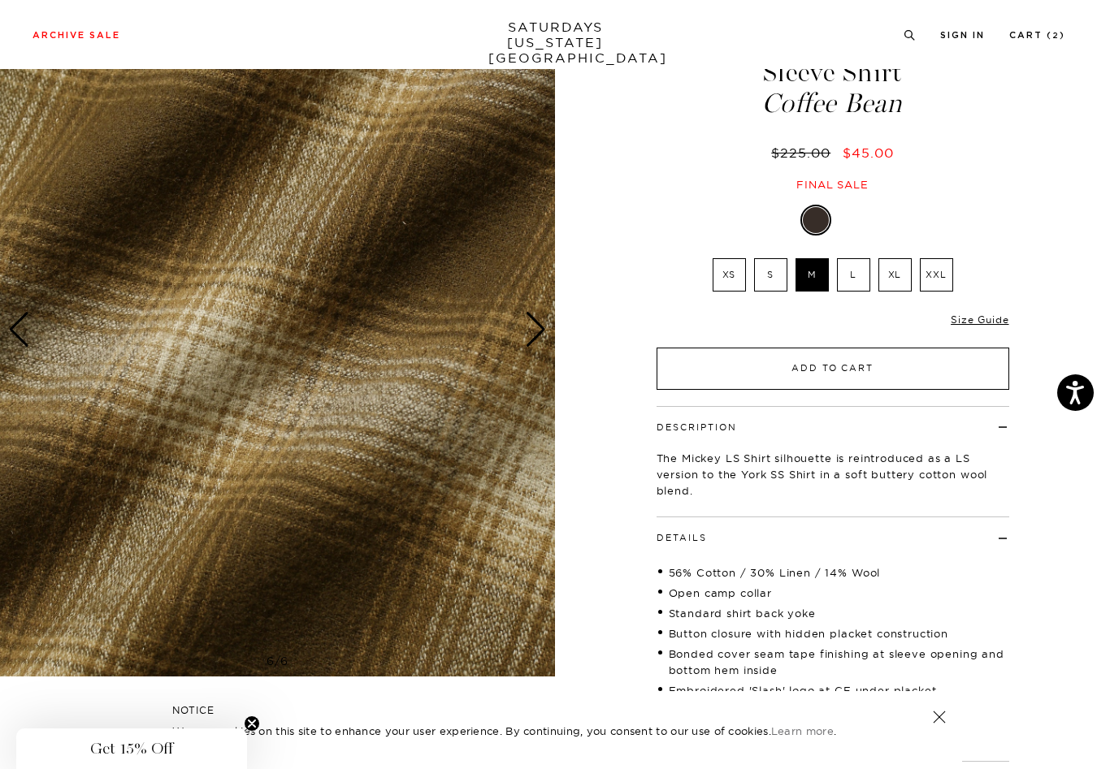
click at [820, 377] on button "Add to Cart" at bounding box center [833, 369] width 353 height 42
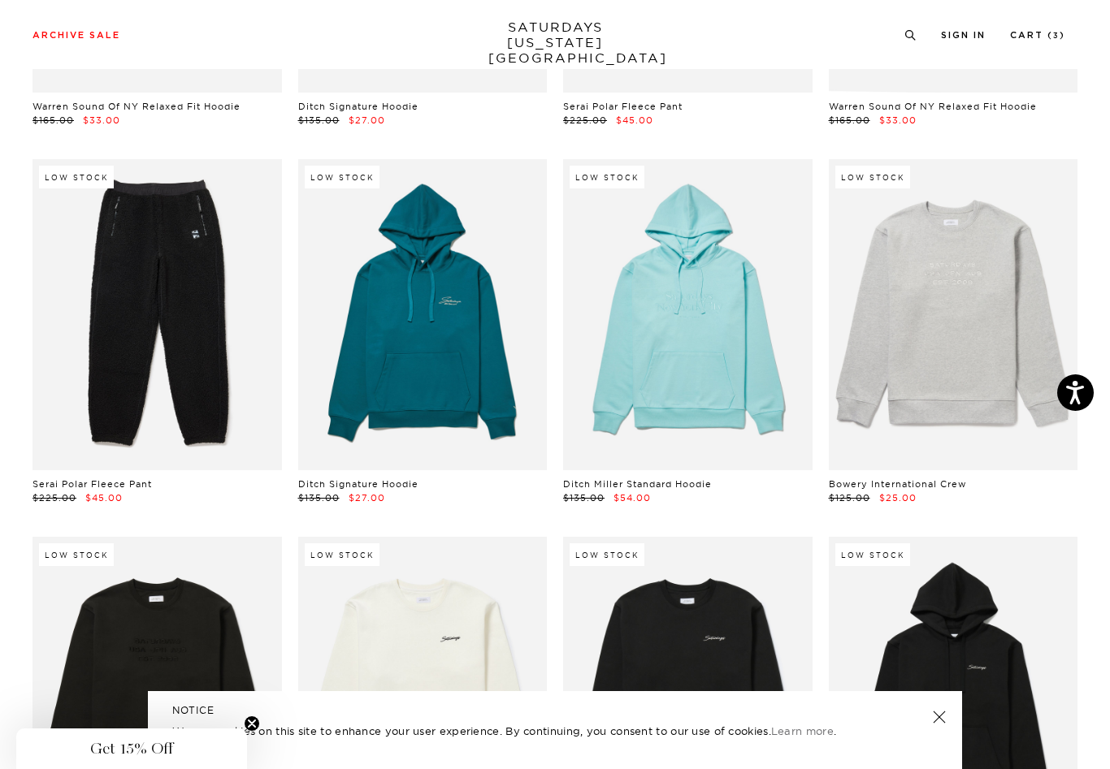
scroll to position [3031, 0]
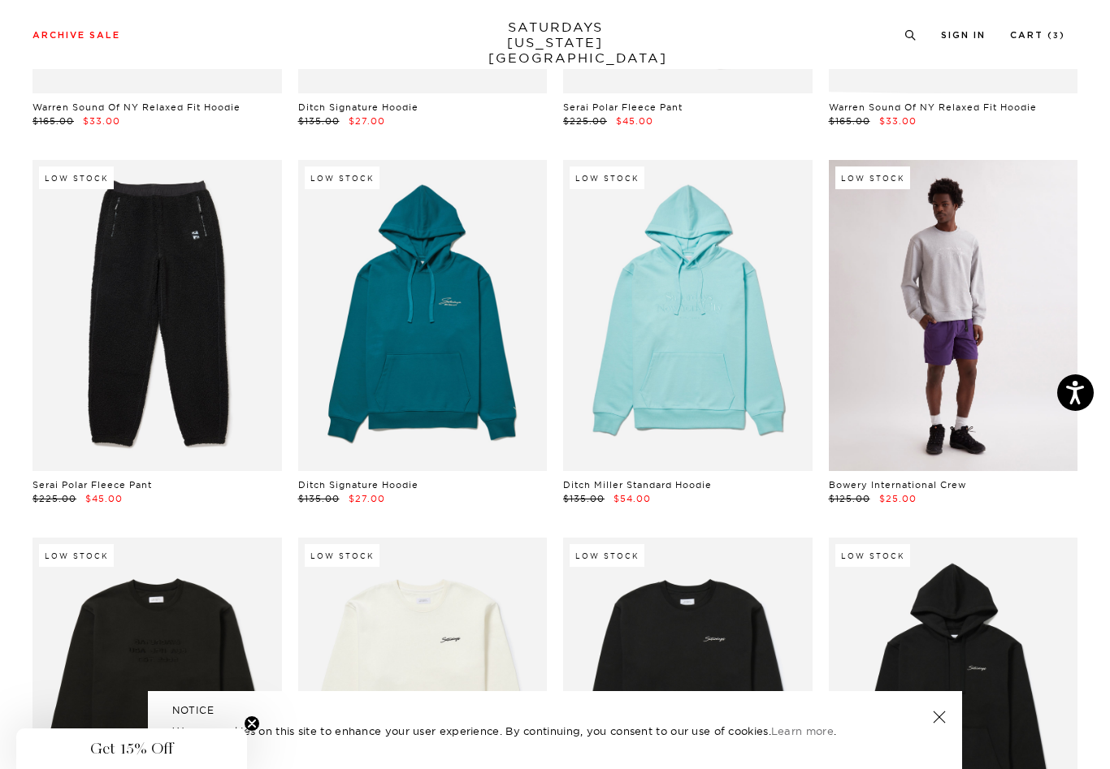
click at [916, 280] on link at bounding box center [953, 315] width 249 height 311
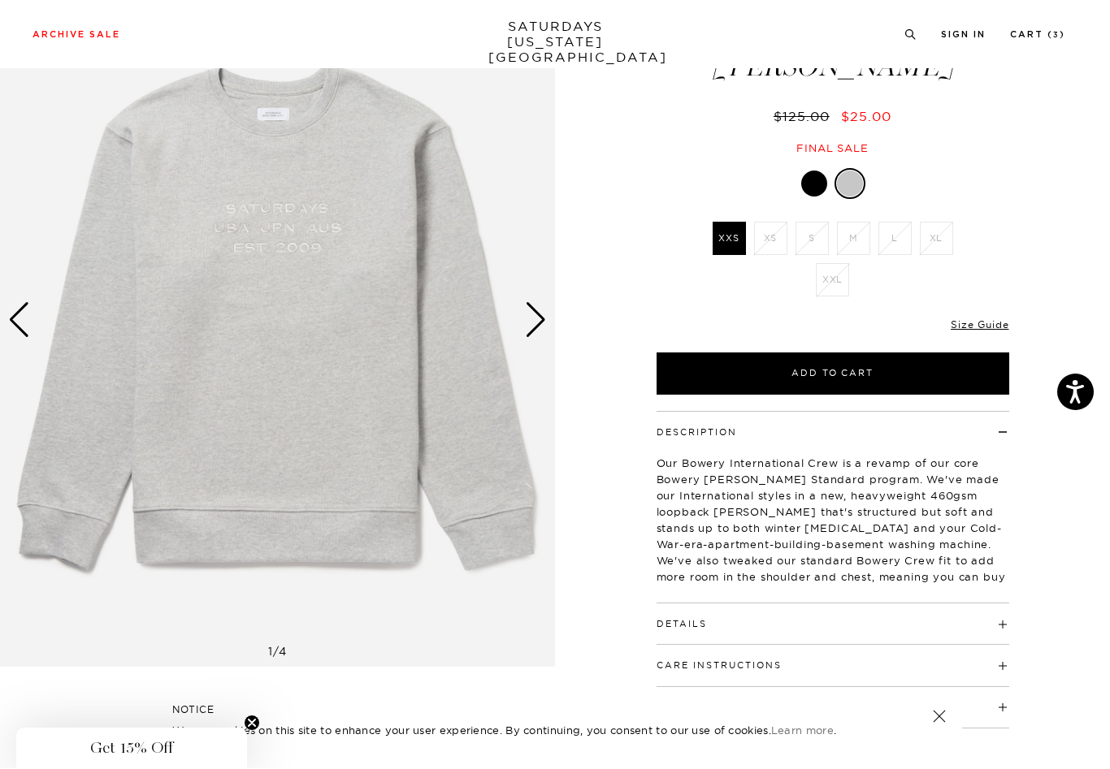
scroll to position [109, 0]
click at [938, 618] on h4 "Details" at bounding box center [833, 617] width 353 height 27
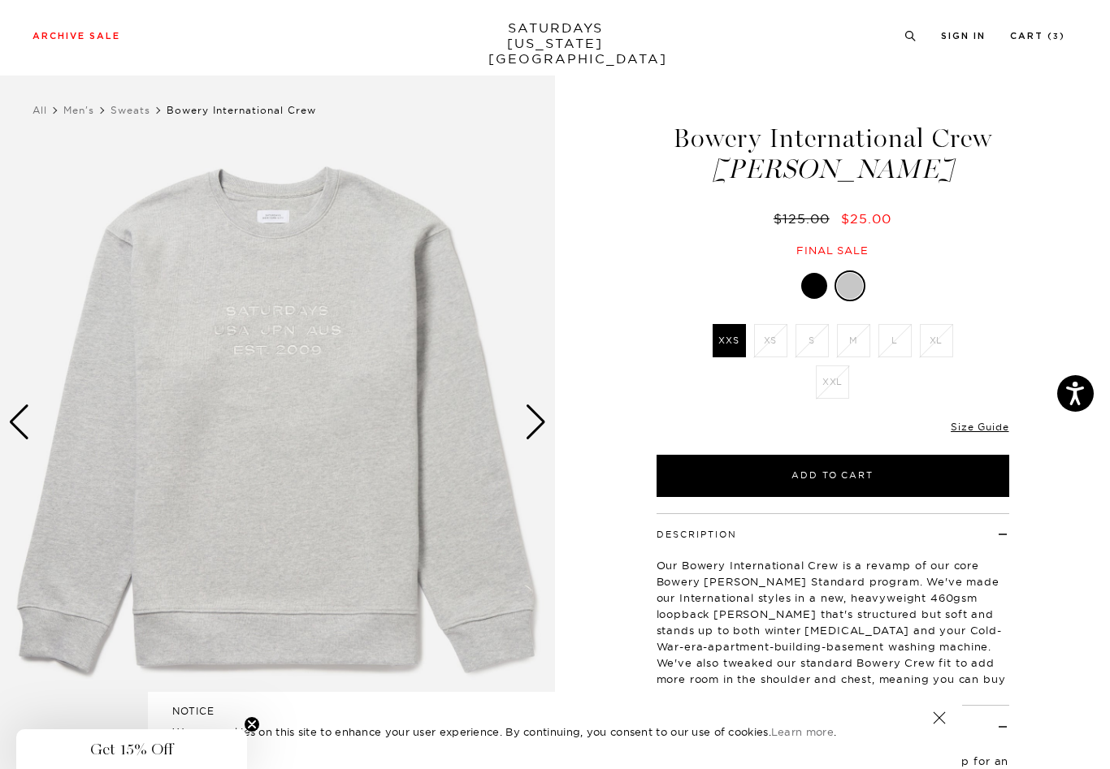
scroll to position [7, 0]
click at [815, 283] on div at bounding box center [814, 286] width 26 height 26
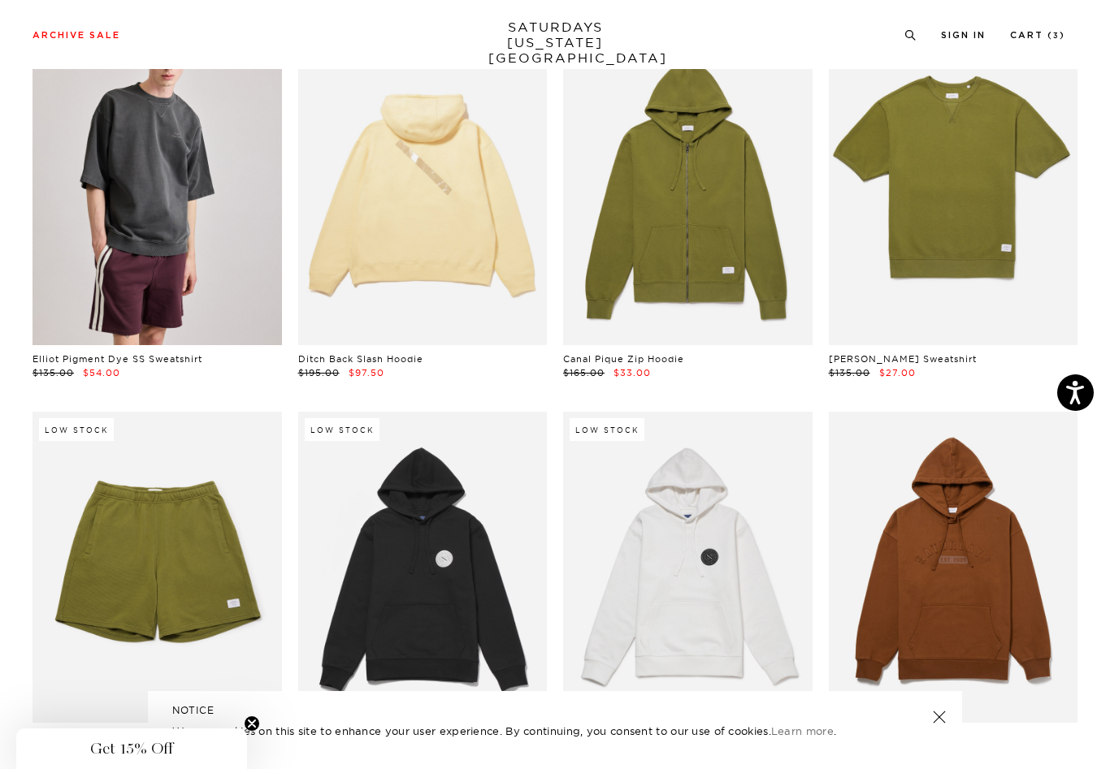
scroll to position [132, 0]
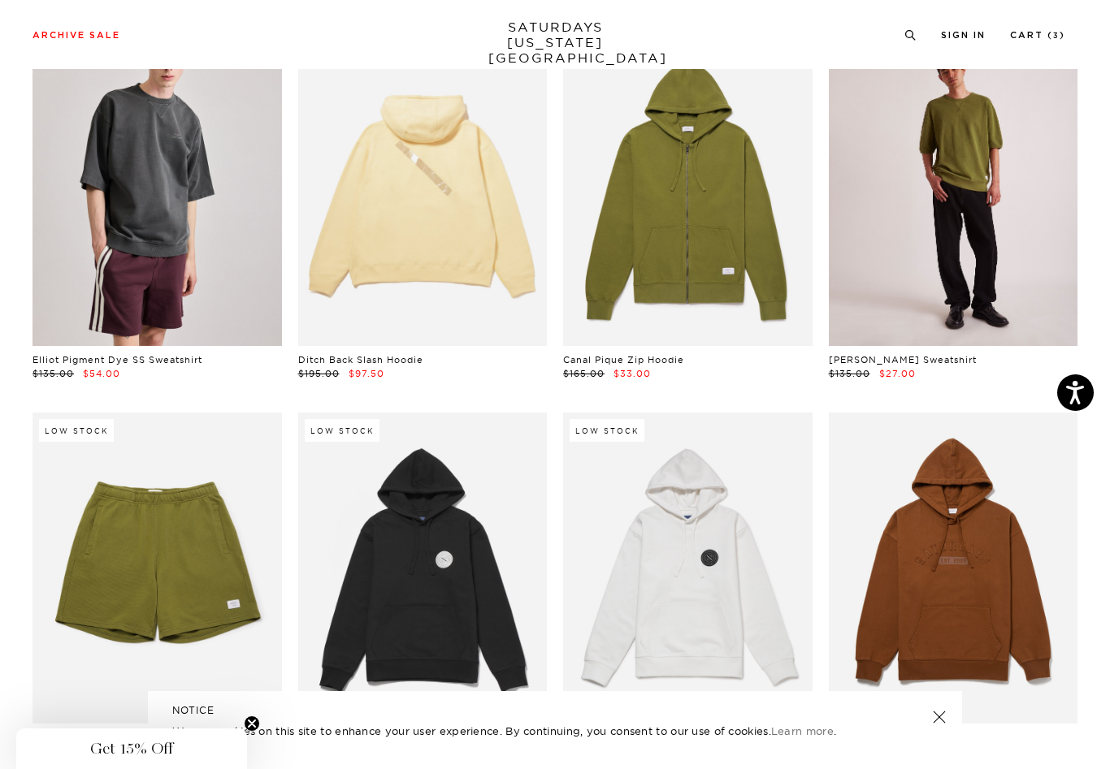
click at [967, 206] on link at bounding box center [953, 190] width 249 height 311
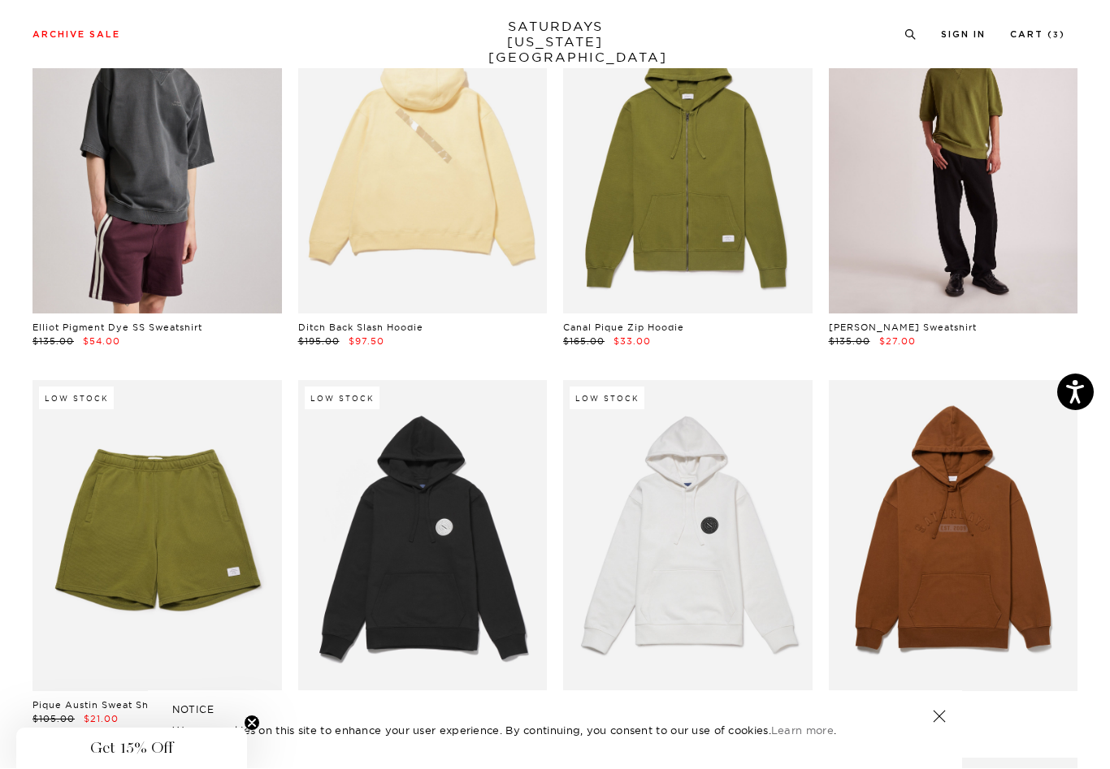
scroll to position [165, 0]
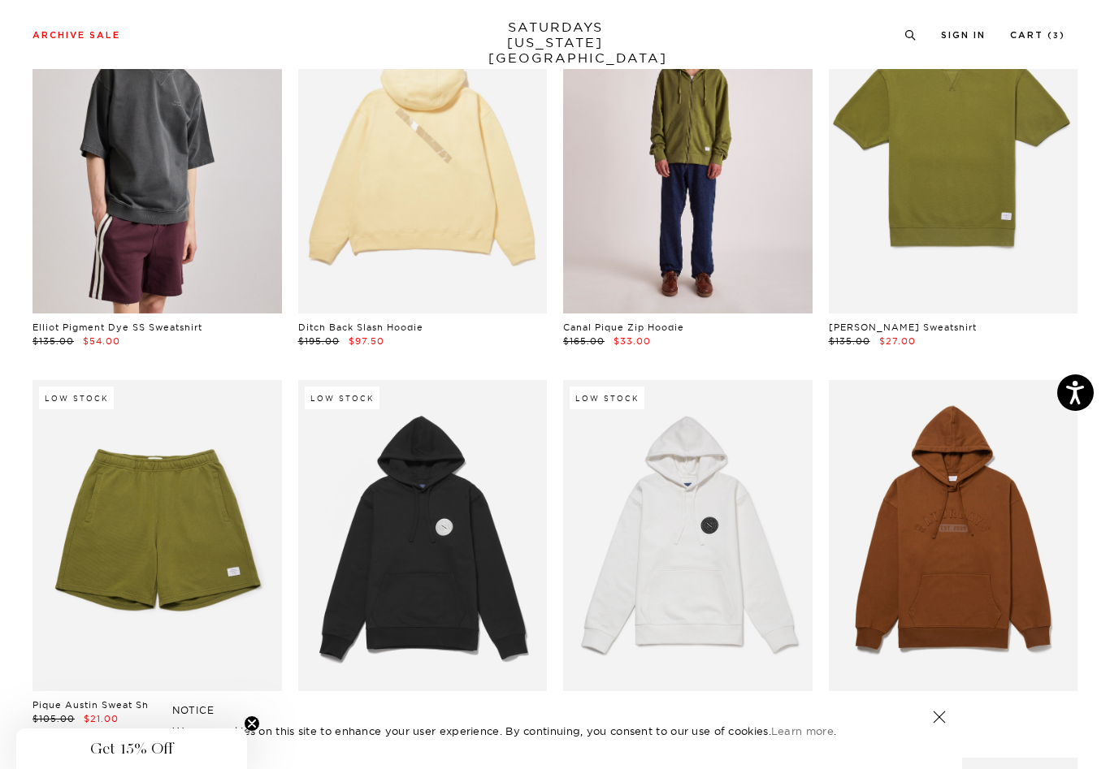
click at [591, 193] on link at bounding box center [687, 157] width 249 height 311
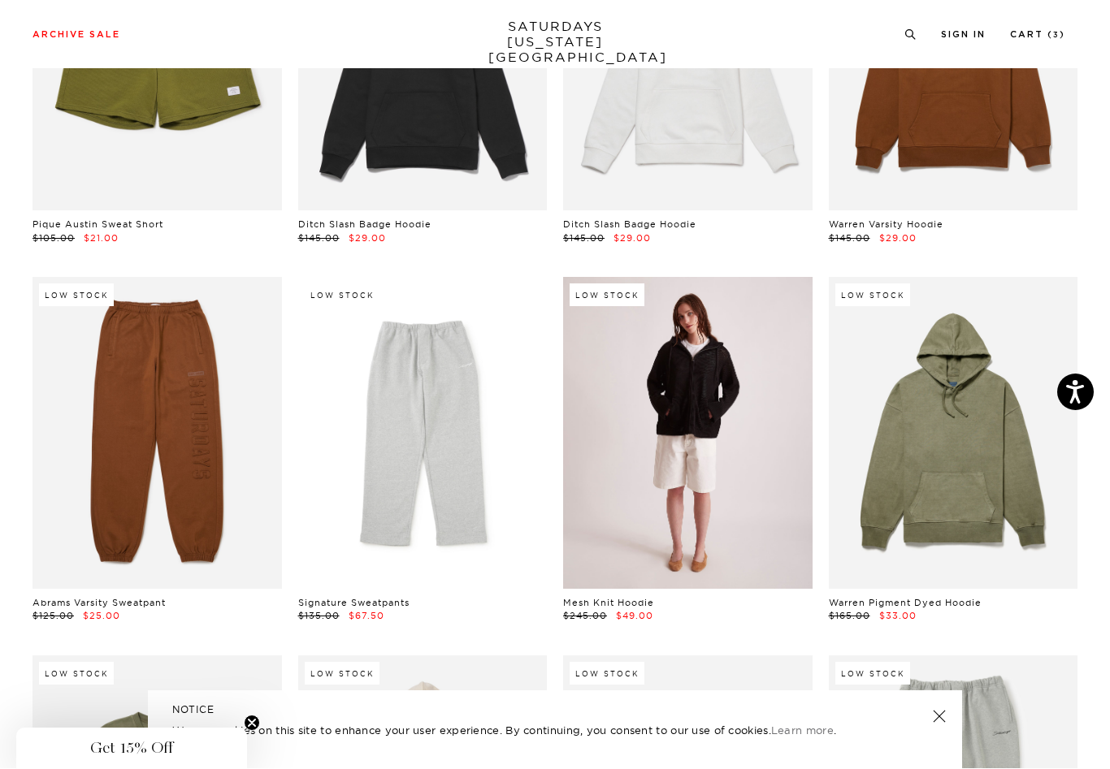
scroll to position [646, 0]
click at [652, 504] on link at bounding box center [687, 432] width 249 height 311
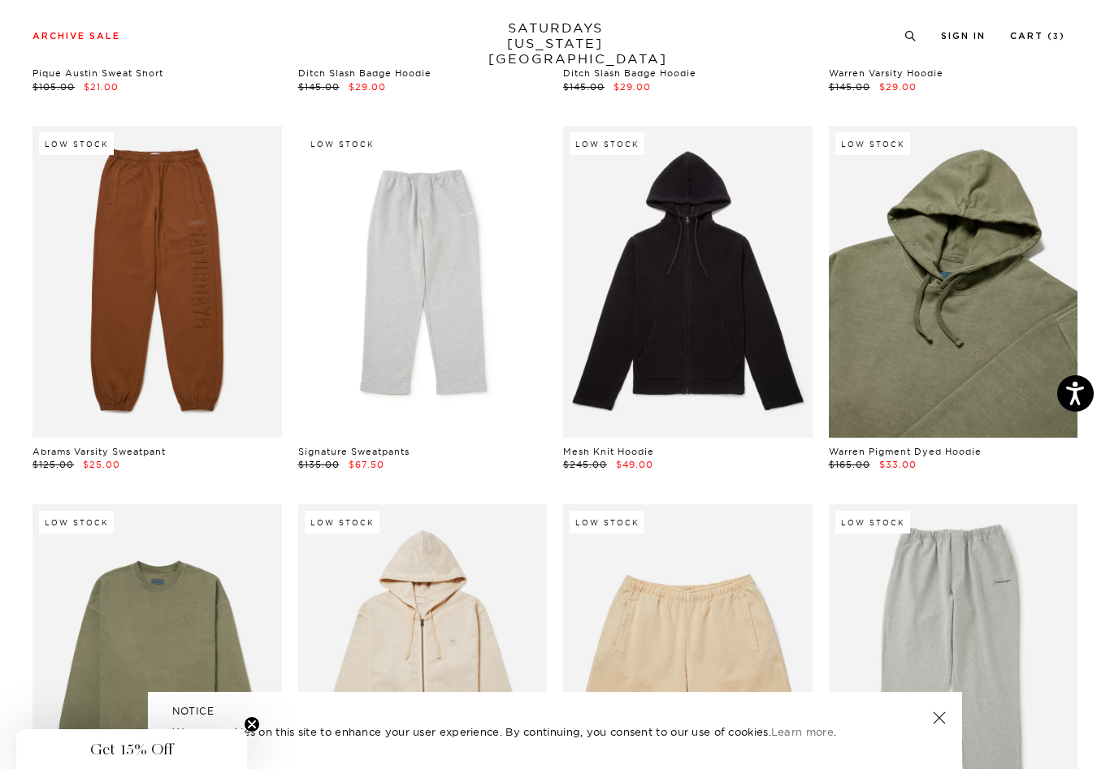
scroll to position [797, 0]
click at [984, 347] on link at bounding box center [953, 281] width 249 height 311
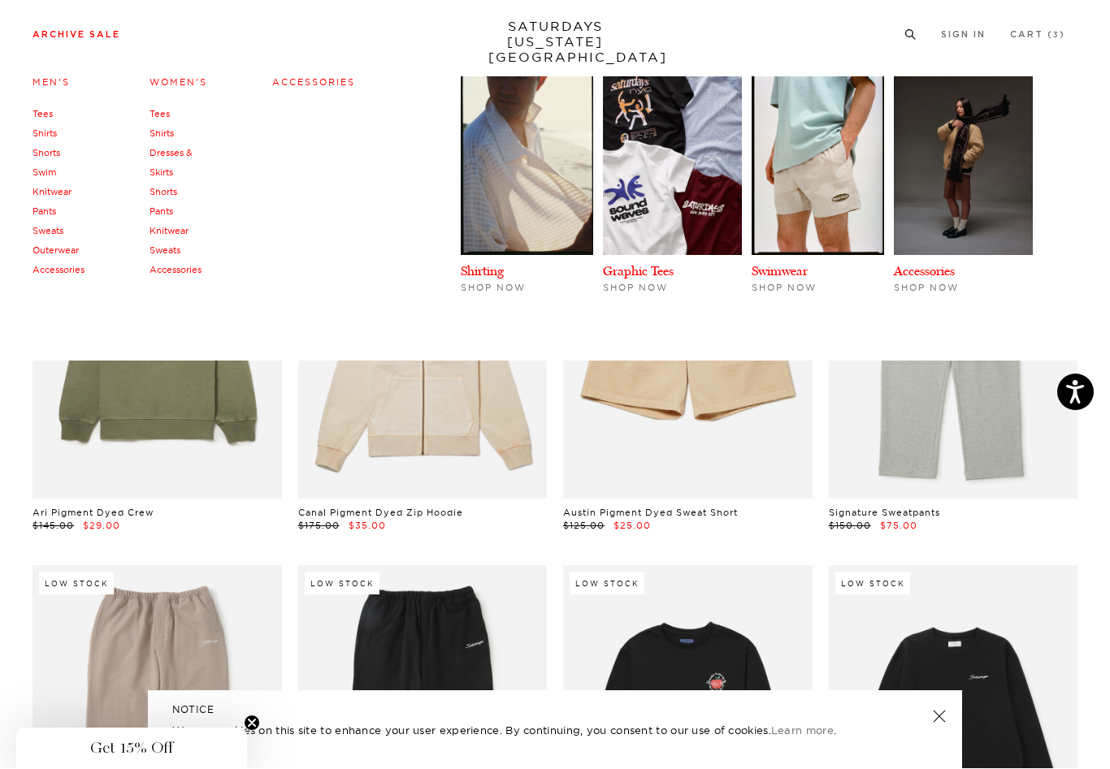
scroll to position [1114, 0]
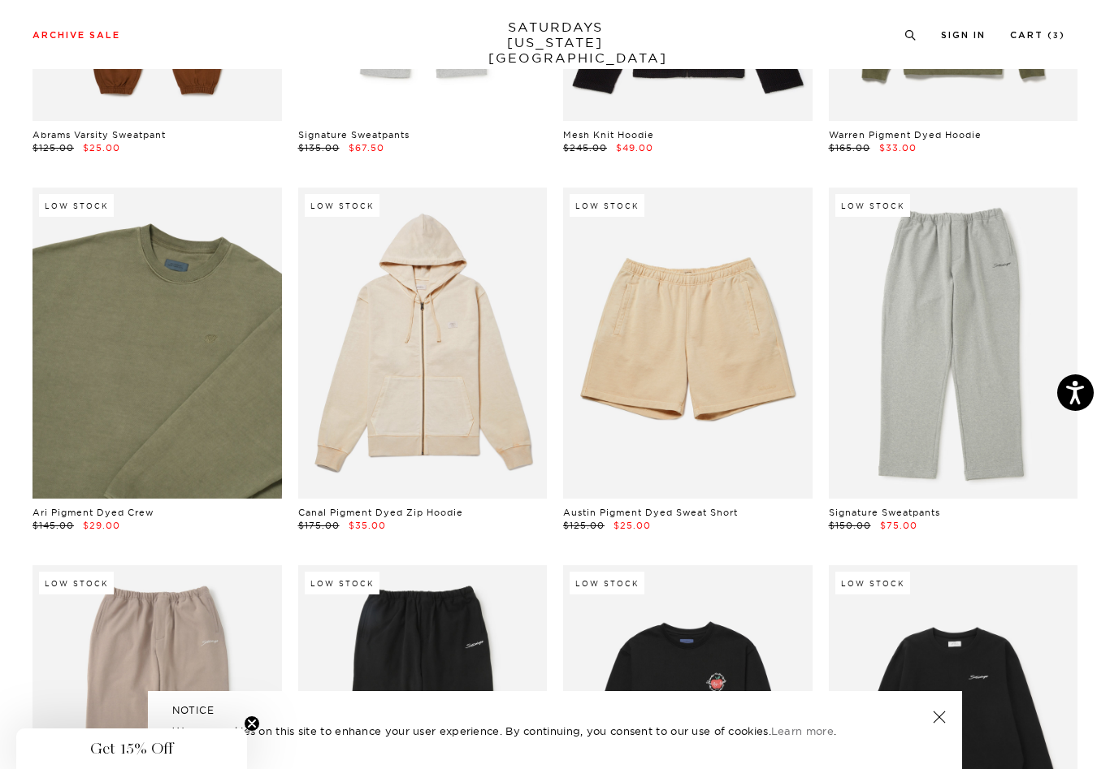
click at [189, 461] on link at bounding box center [157, 343] width 249 height 311
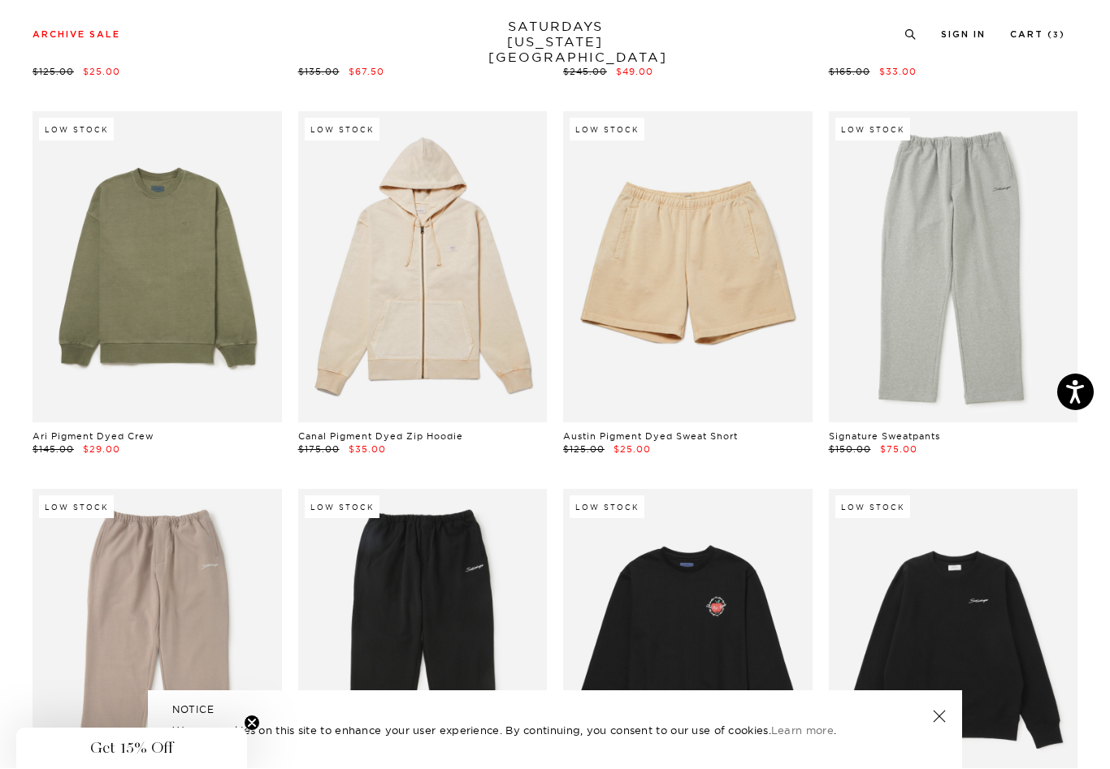
scroll to position [1190, 0]
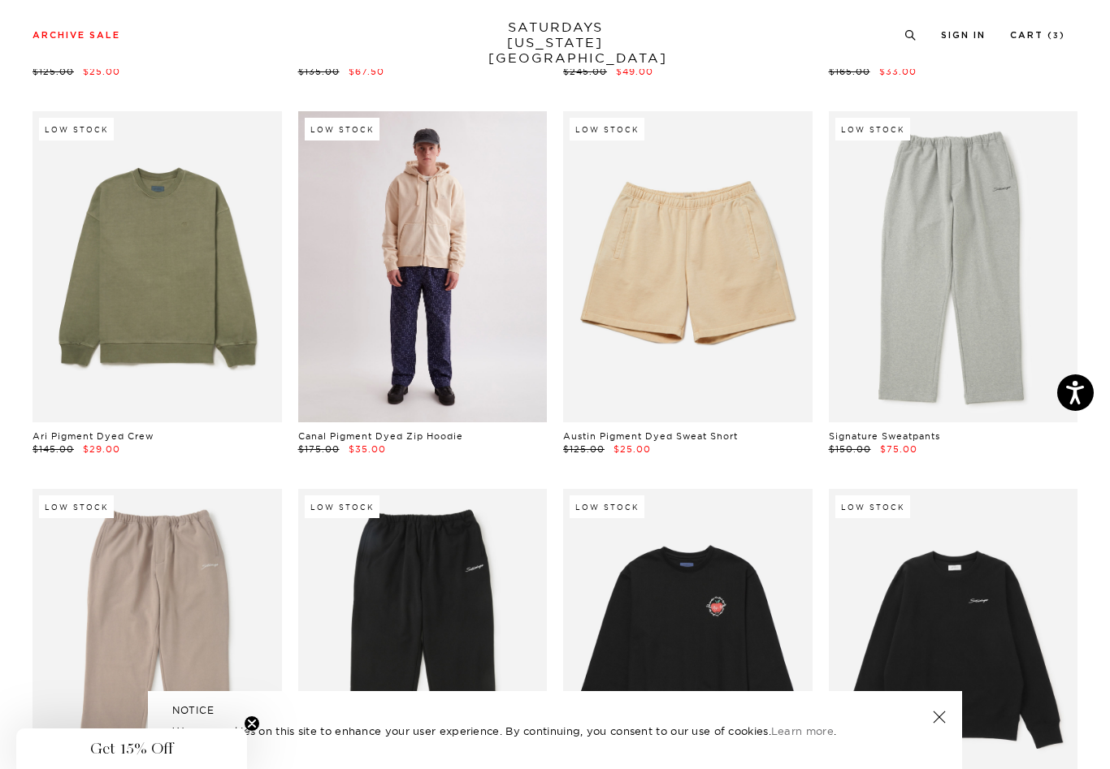
click at [398, 214] on link at bounding box center [422, 266] width 249 height 311
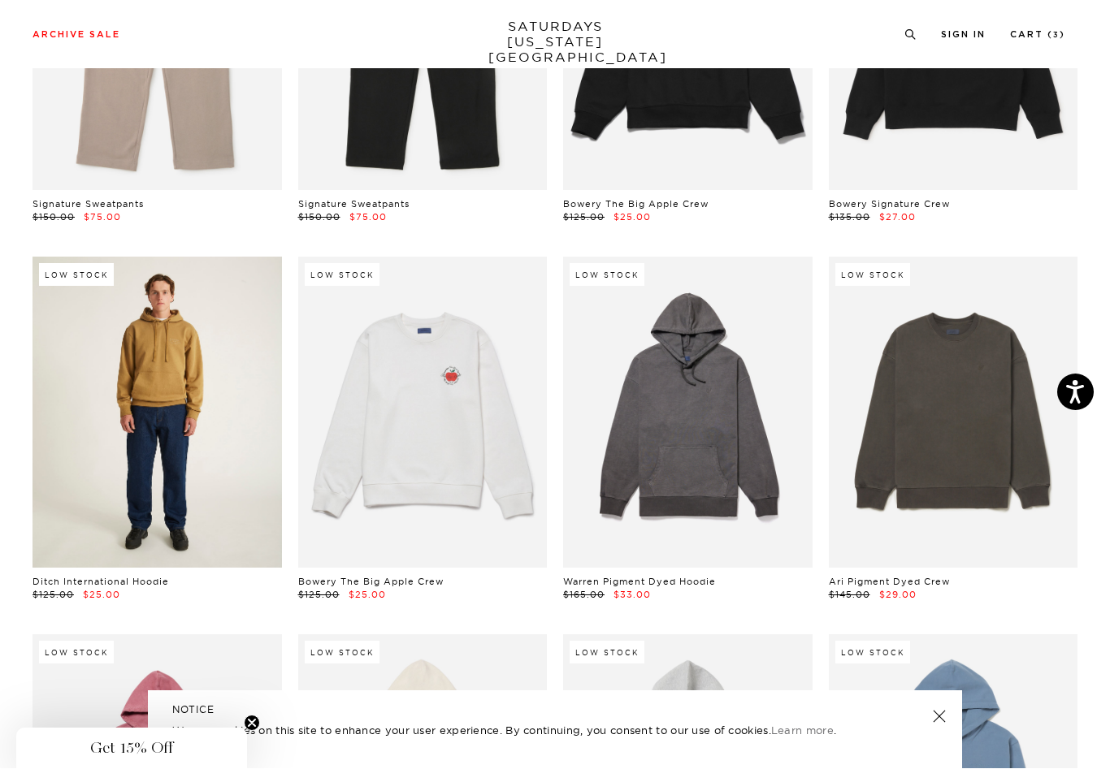
scroll to position [1801, 0]
click at [165, 408] on link at bounding box center [157, 412] width 249 height 311
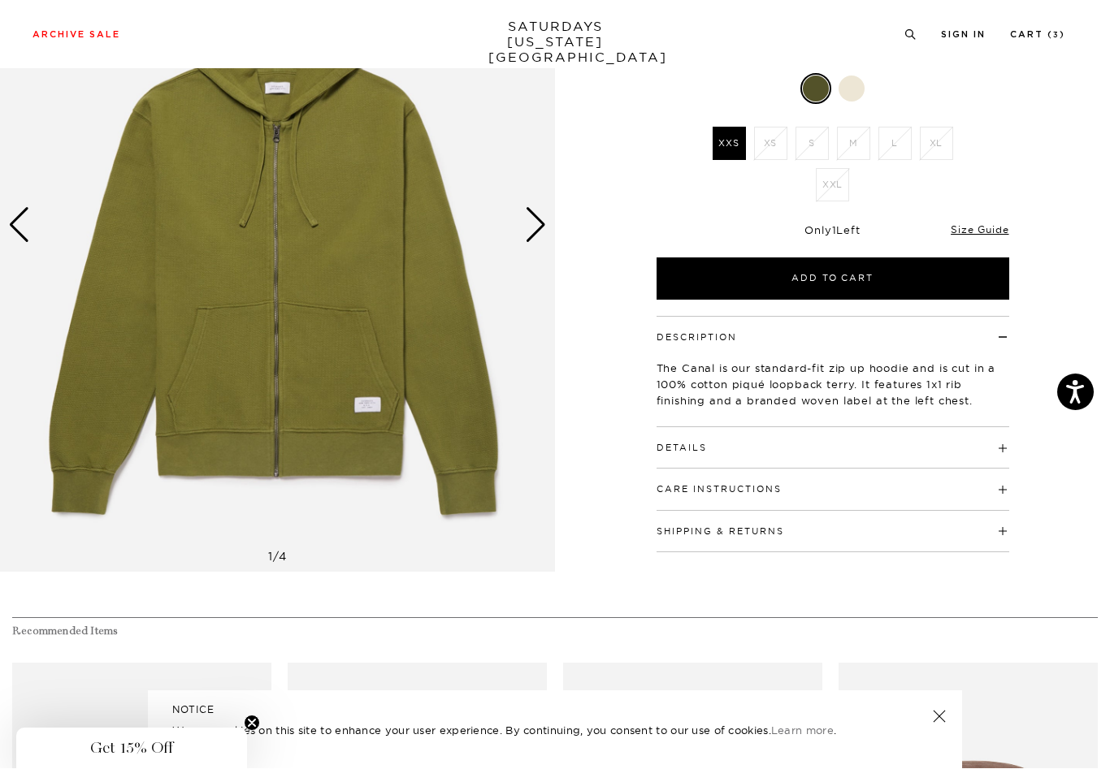
scroll to position [205, 0]
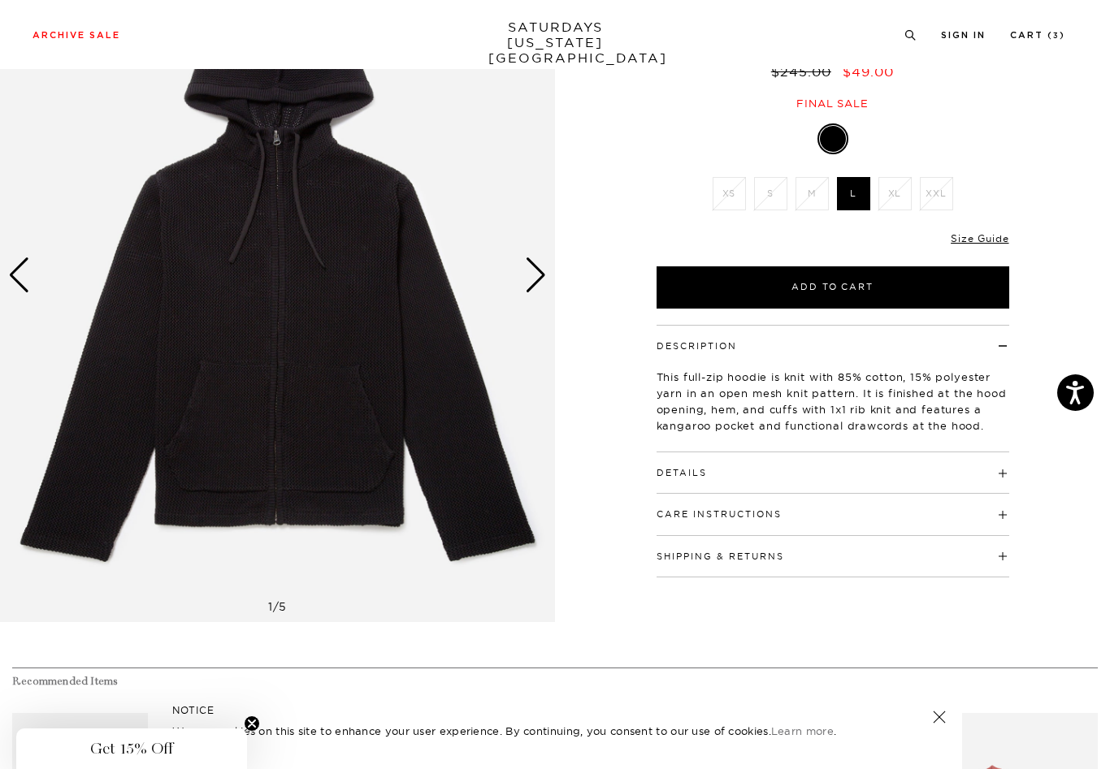
scroll to position [150, 0]
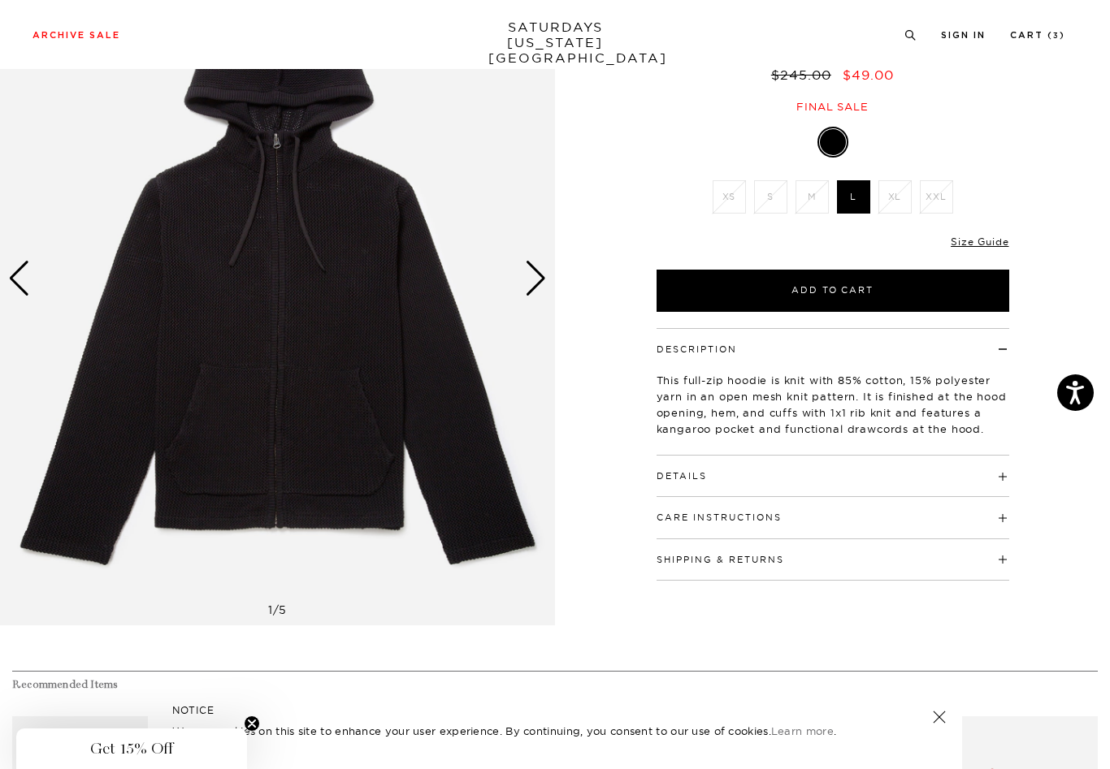
click at [533, 283] on div "Next slide" at bounding box center [536, 279] width 22 height 36
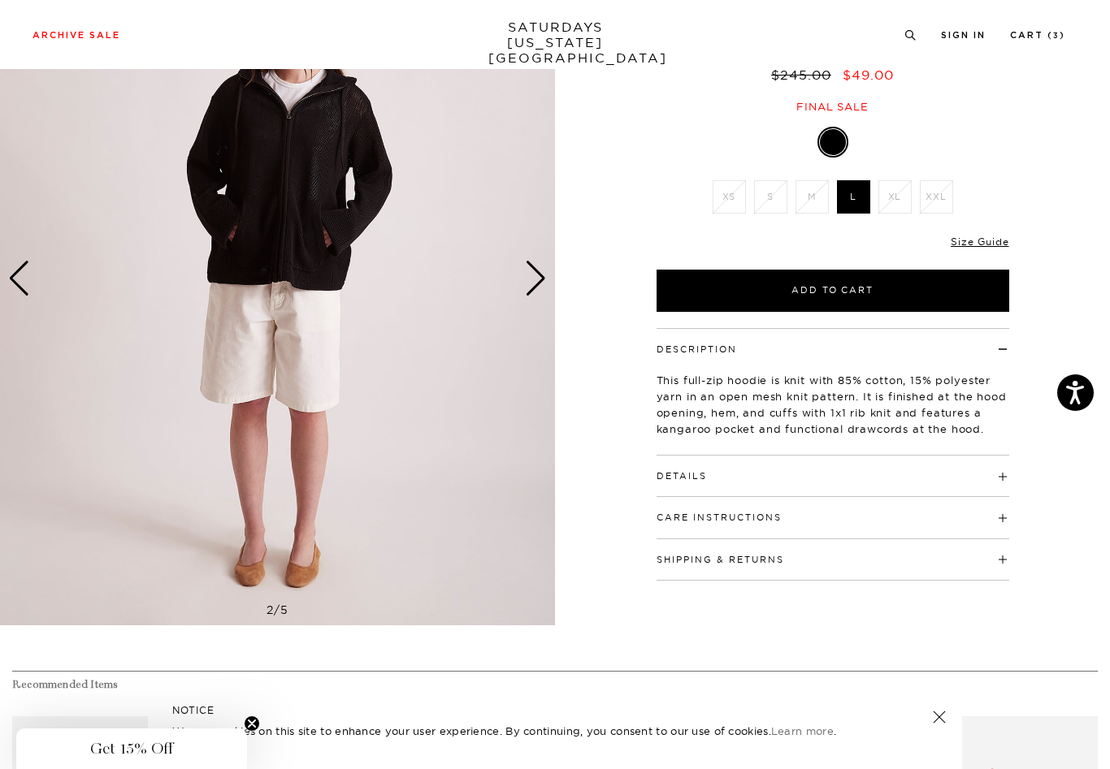
click at [533, 283] on div "Next slide" at bounding box center [536, 279] width 22 height 36
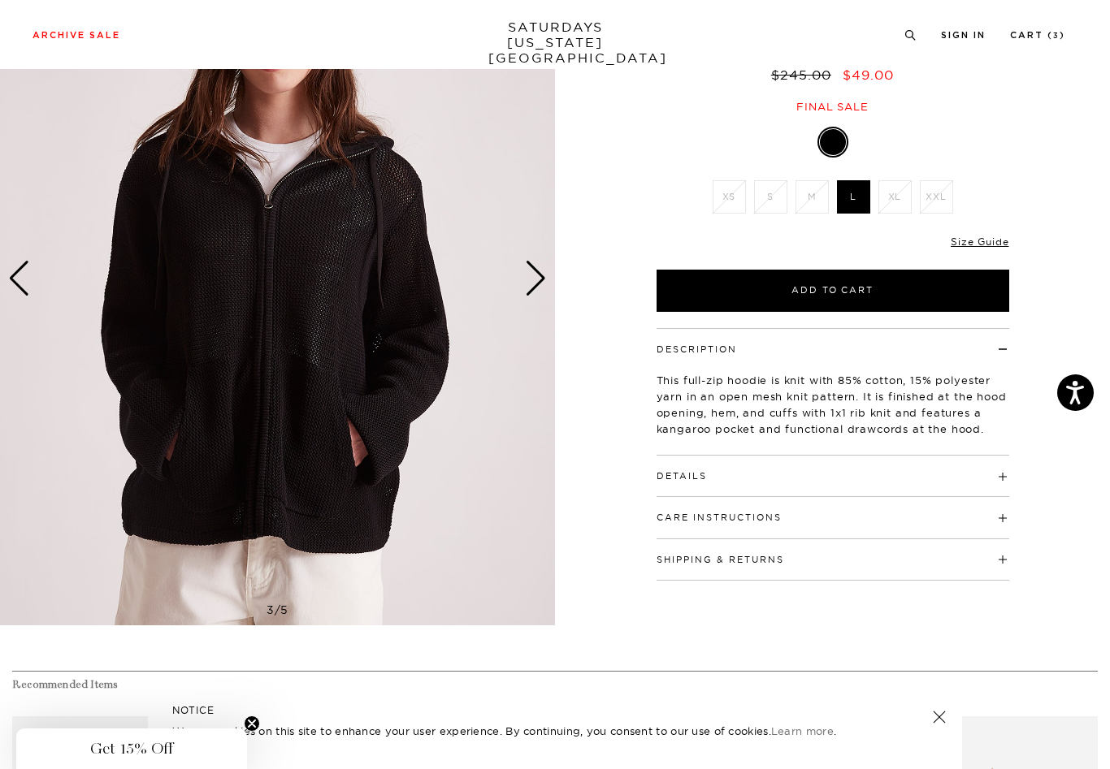
click at [529, 288] on div "Next slide" at bounding box center [536, 279] width 22 height 36
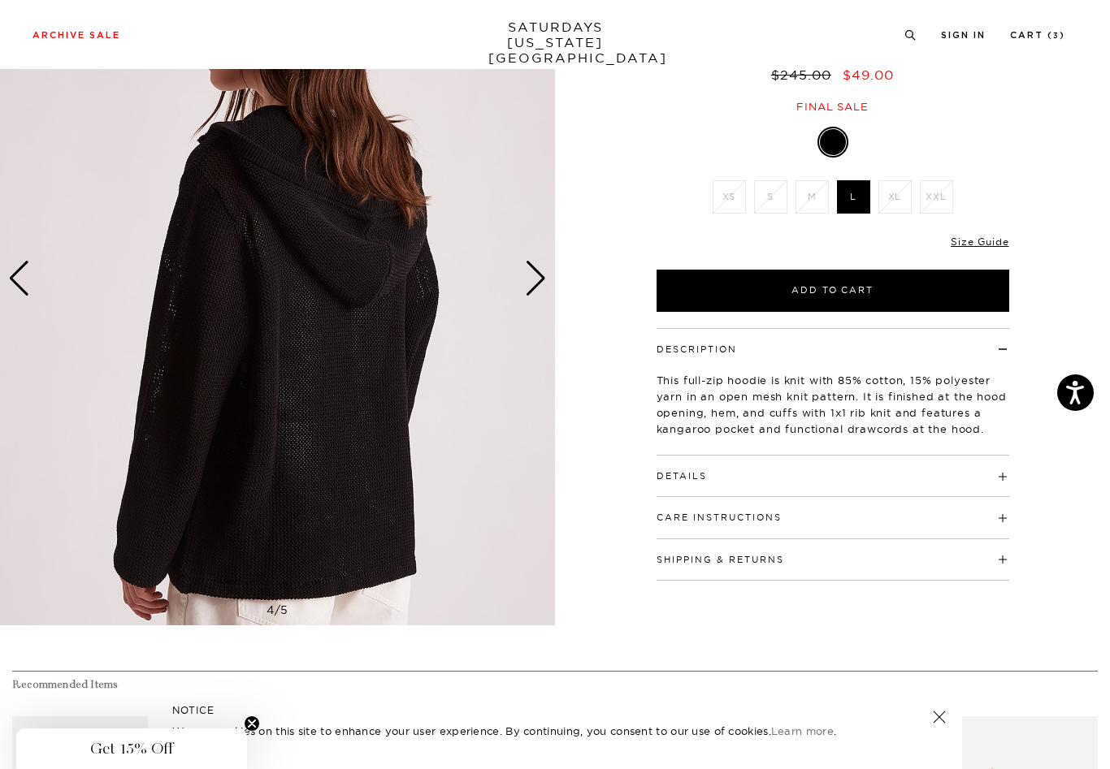
click at [528, 289] on div "Next slide" at bounding box center [536, 279] width 22 height 36
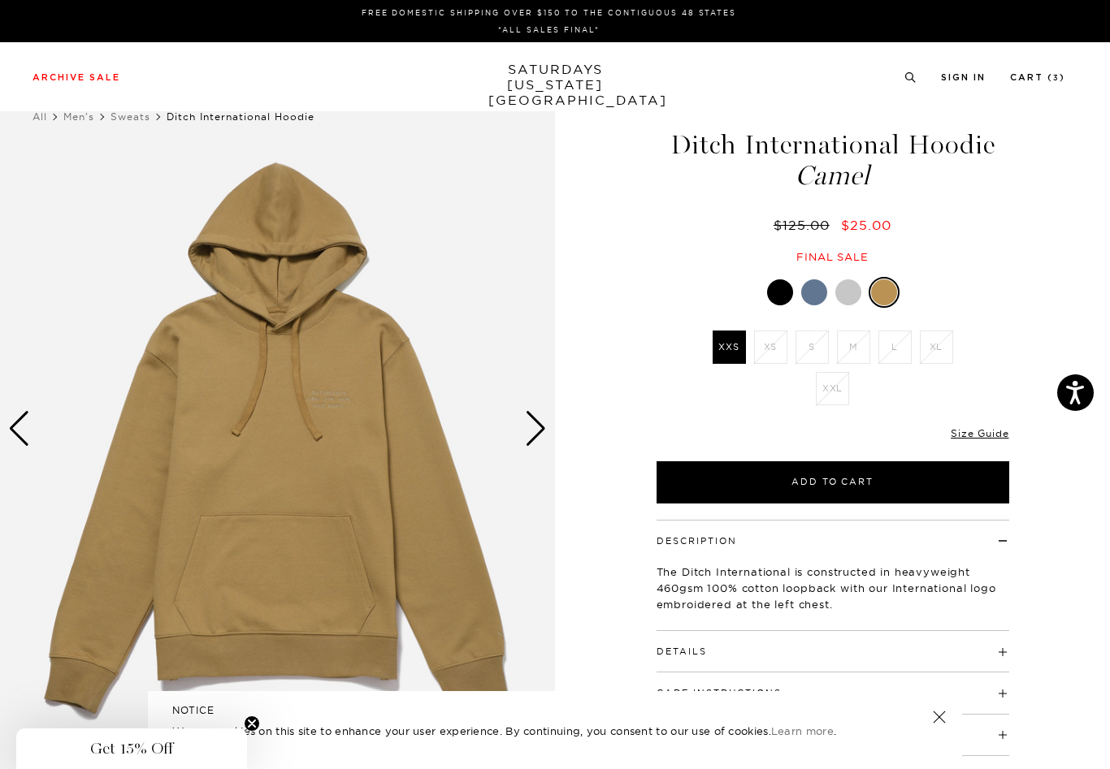
click at [561, 428] on div "1 / 5" at bounding box center [555, 429] width 1110 height 694
click at [531, 430] on div "Next slide" at bounding box center [536, 429] width 22 height 36
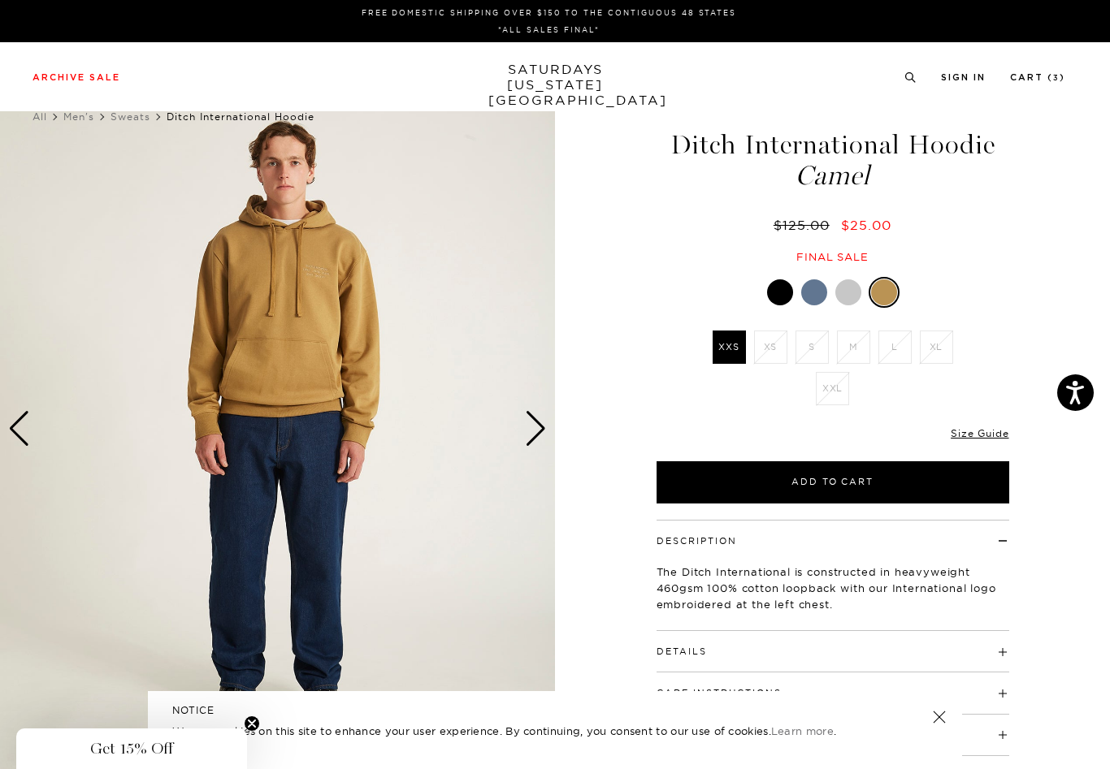
click at [529, 431] on div "Next slide" at bounding box center [536, 429] width 22 height 36
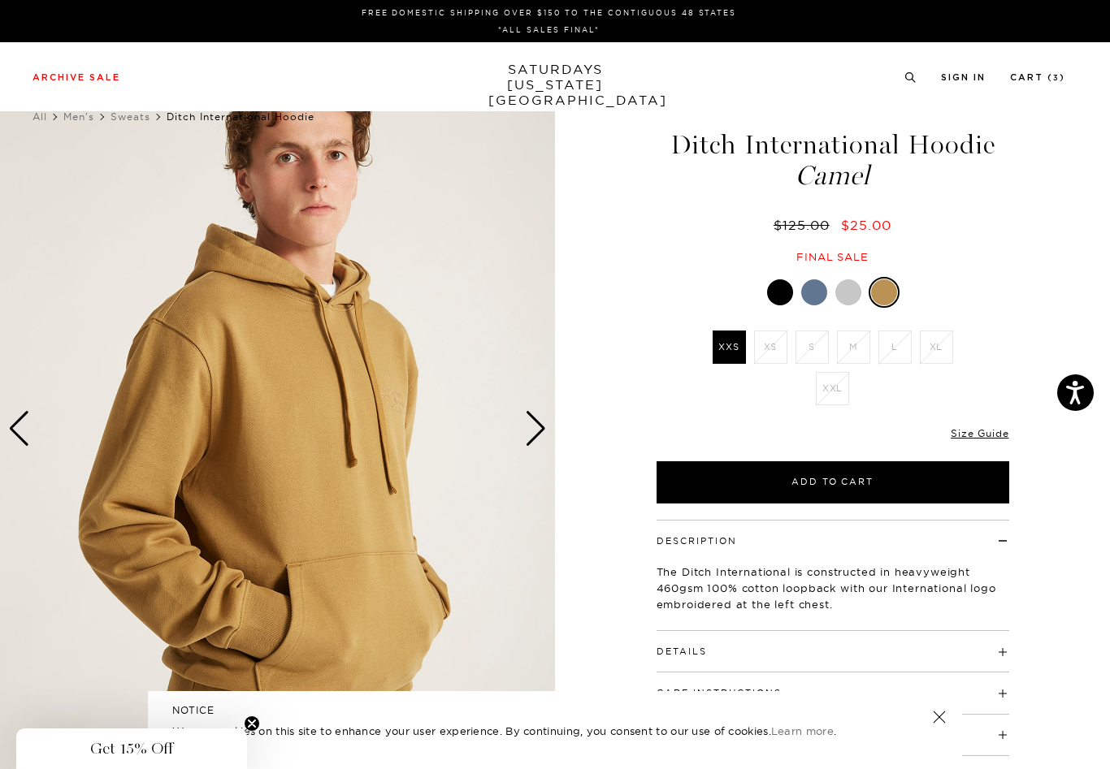
click at [813, 290] on div at bounding box center [814, 293] width 26 height 26
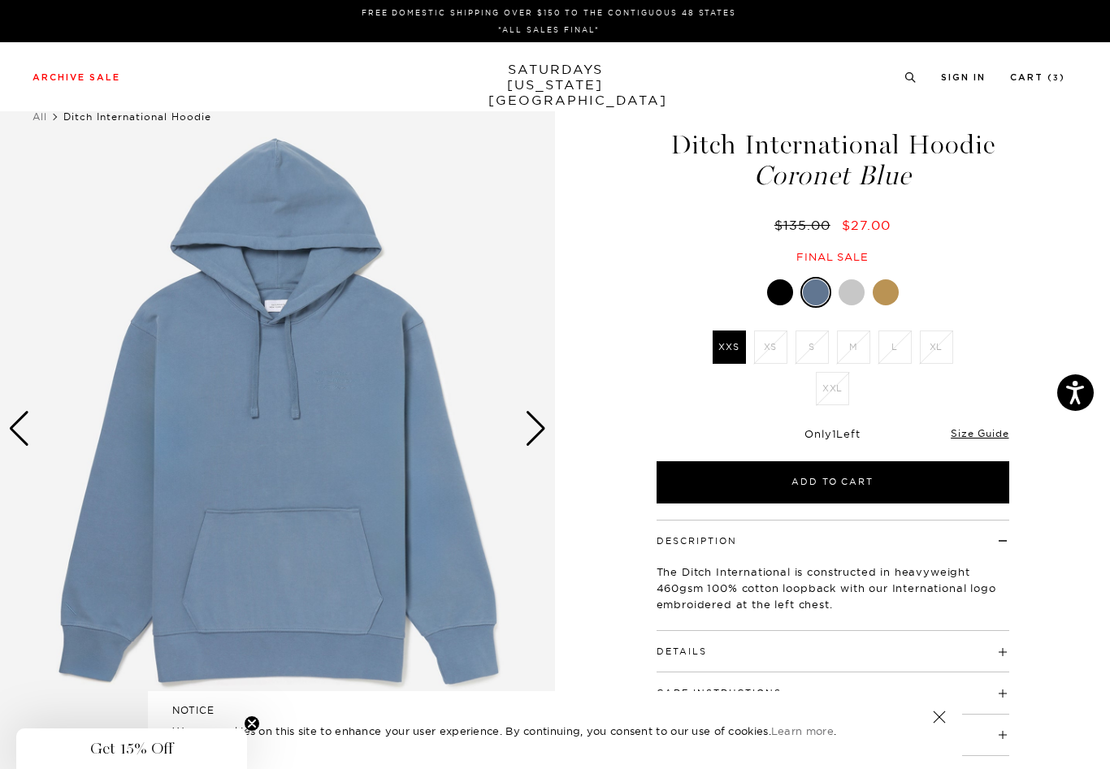
click at [855, 298] on div at bounding box center [852, 293] width 26 height 26
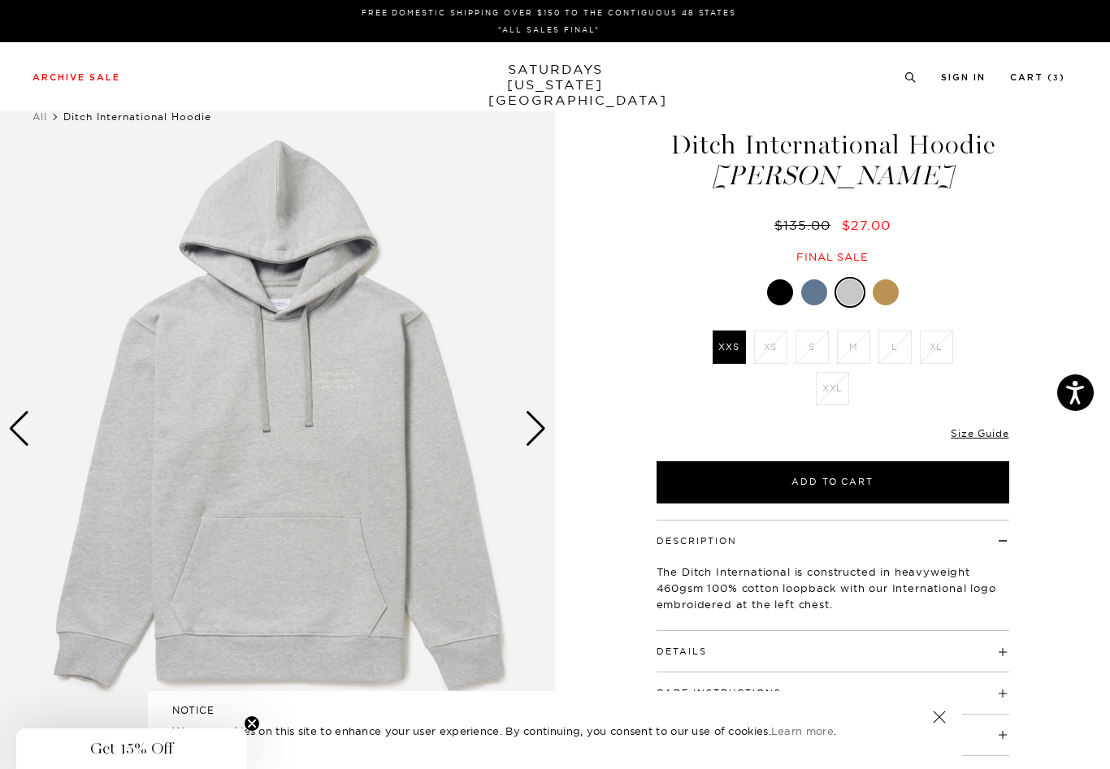
click at [778, 299] on div at bounding box center [780, 293] width 26 height 26
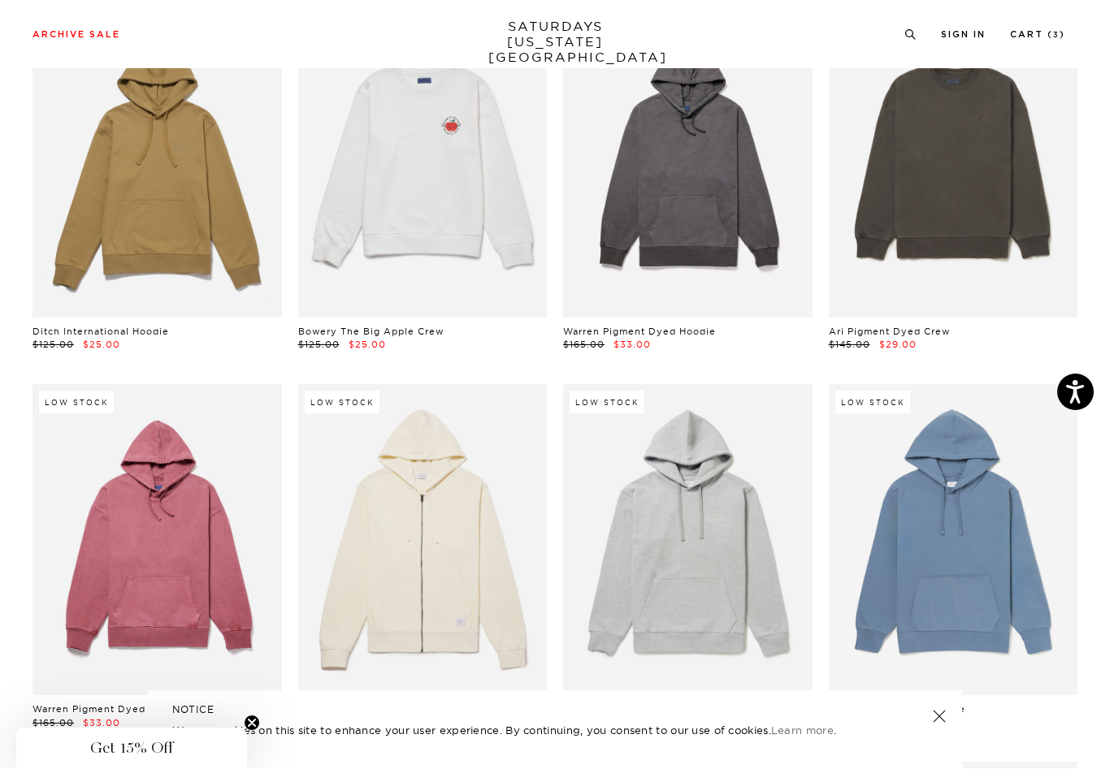
scroll to position [2051, 0]
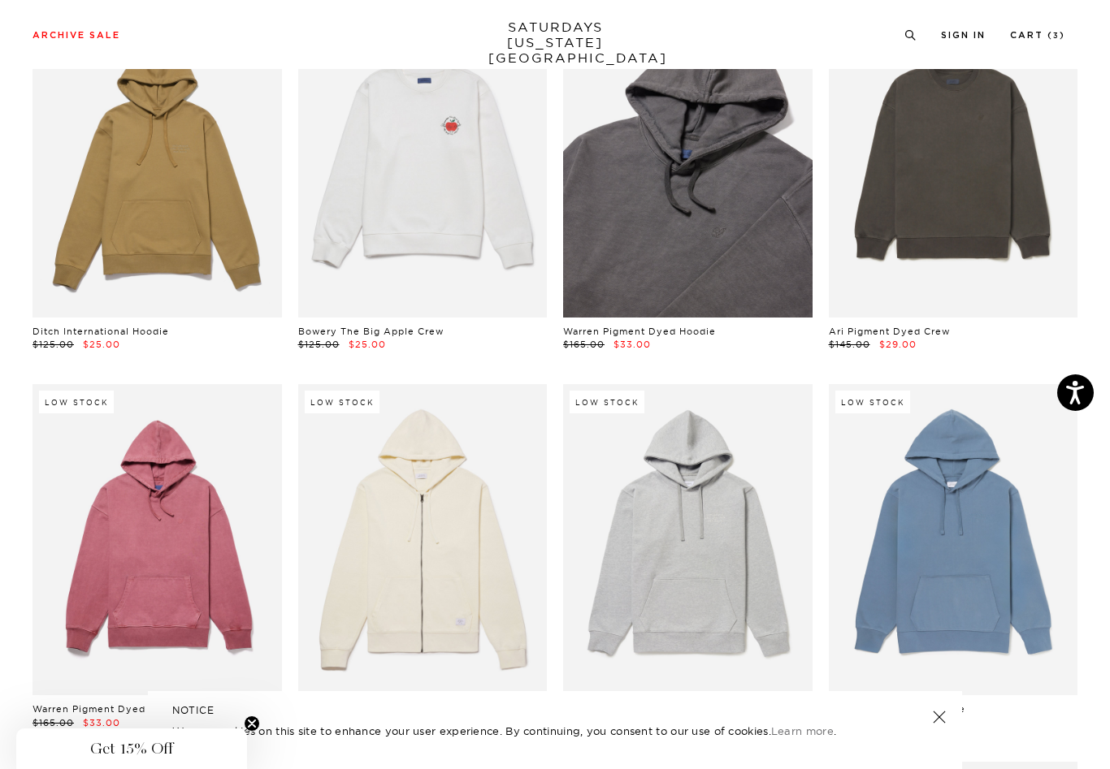
click at [670, 194] on link at bounding box center [687, 162] width 249 height 311
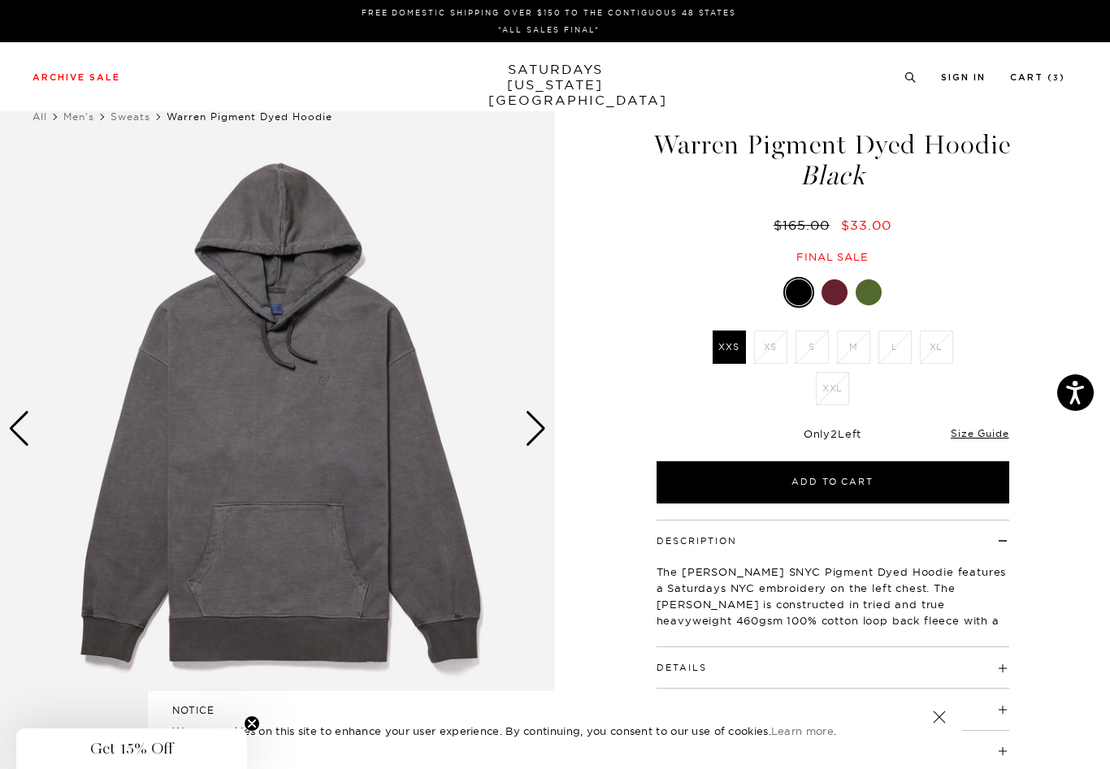
click at [832, 306] on div at bounding box center [834, 293] width 26 height 26
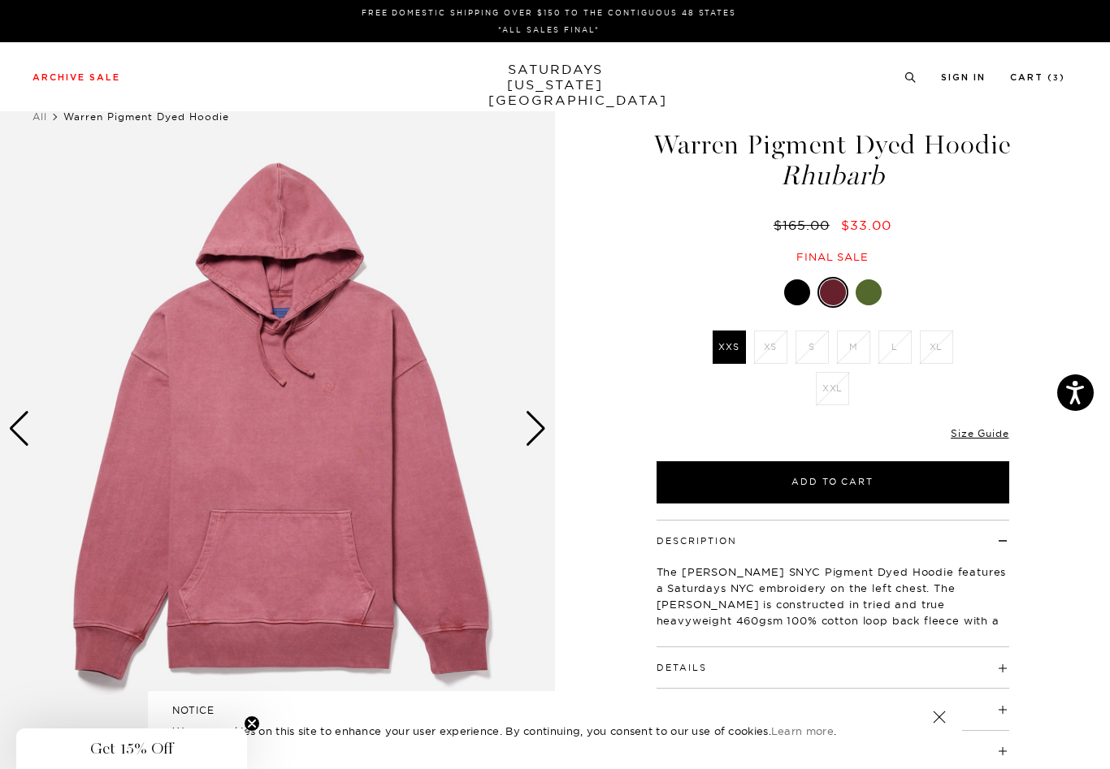
click at [878, 306] on div at bounding box center [869, 293] width 26 height 26
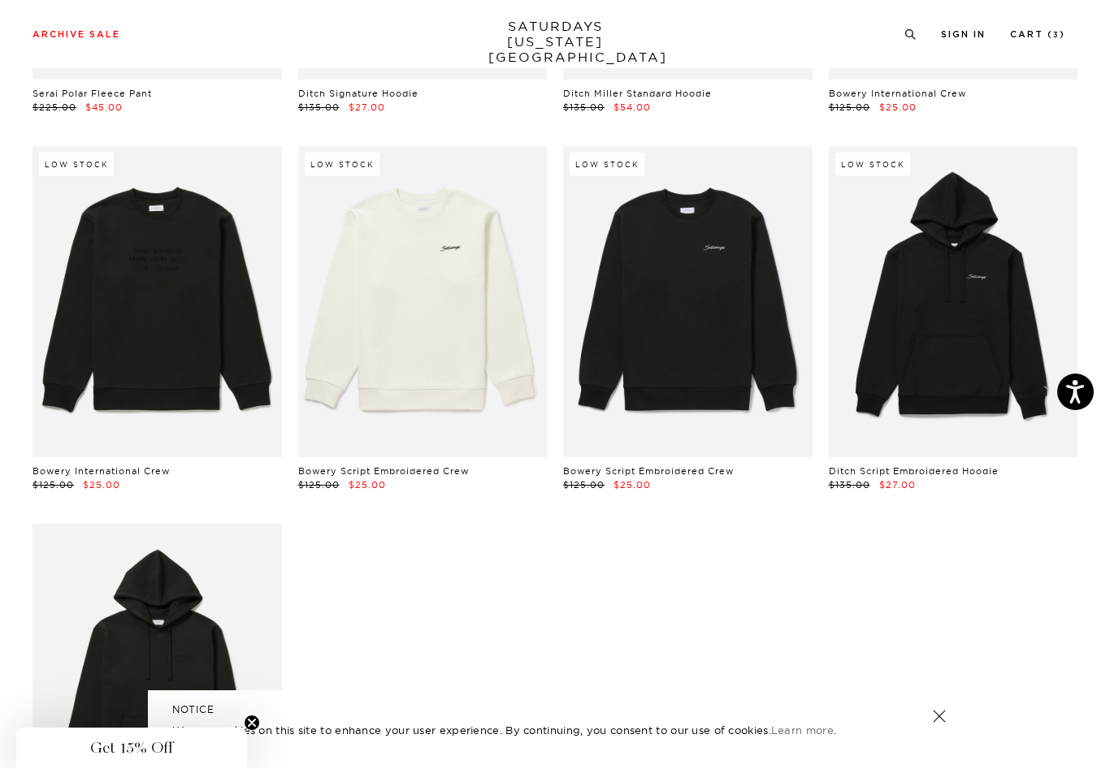
scroll to position [3422, 0]
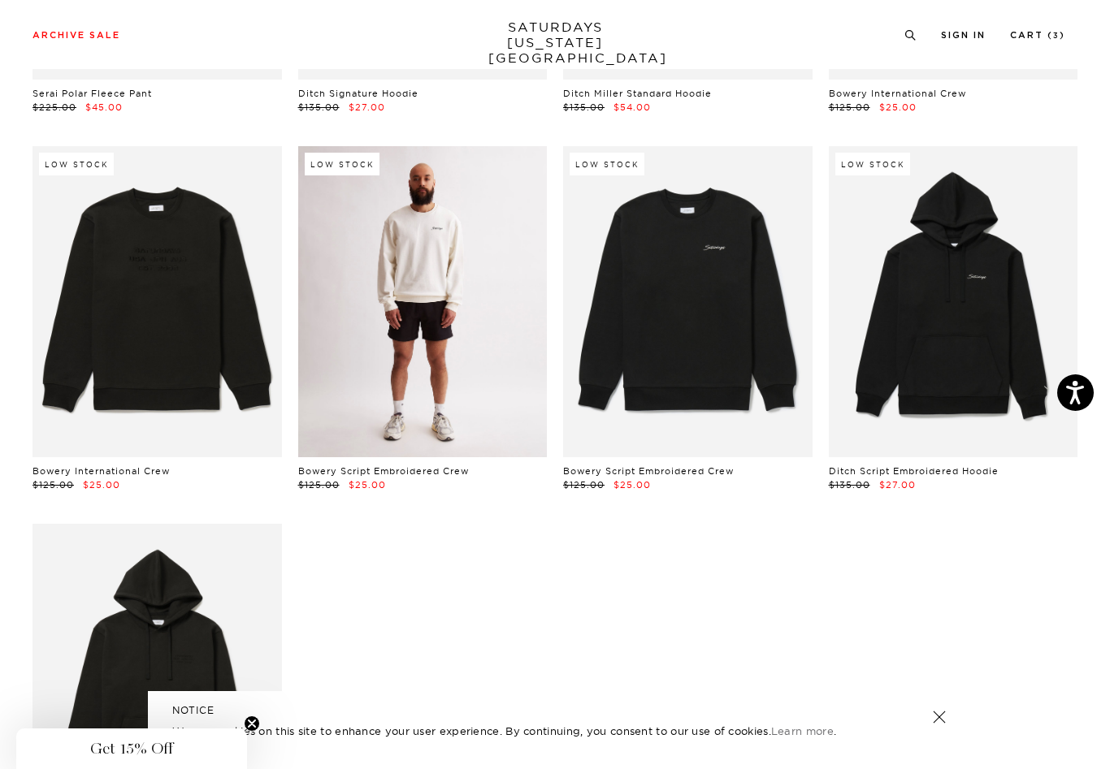
click at [375, 343] on link at bounding box center [422, 301] width 249 height 311
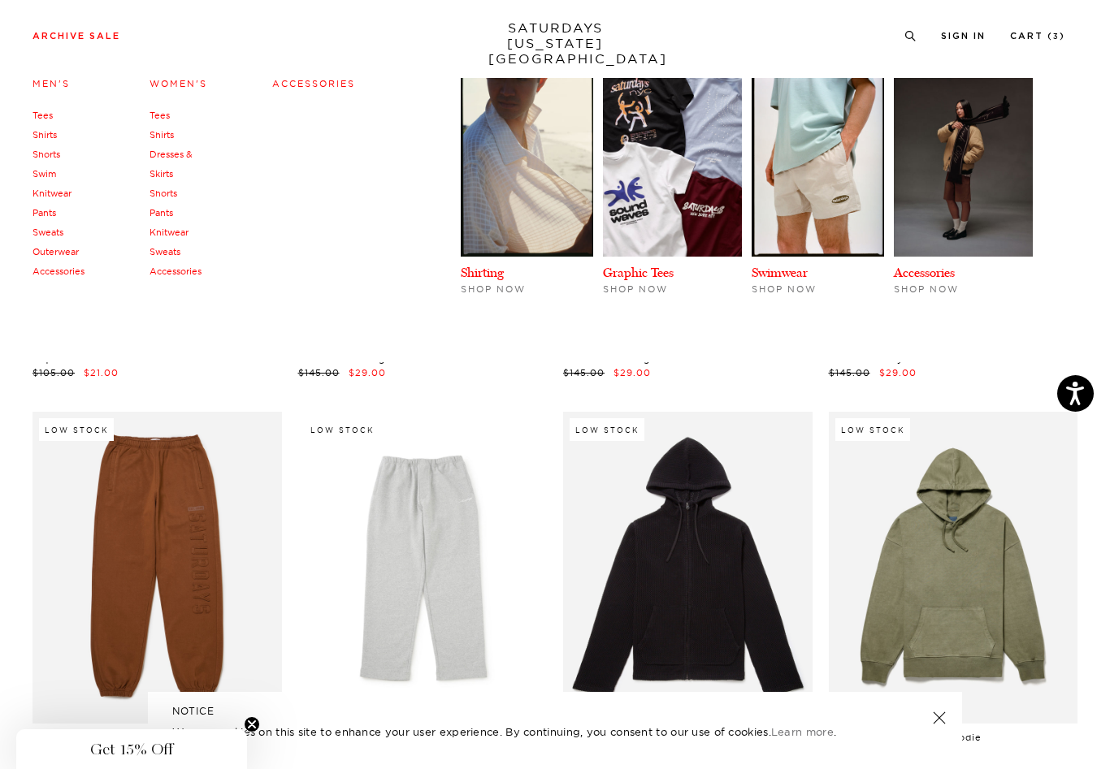
scroll to position [511, 0]
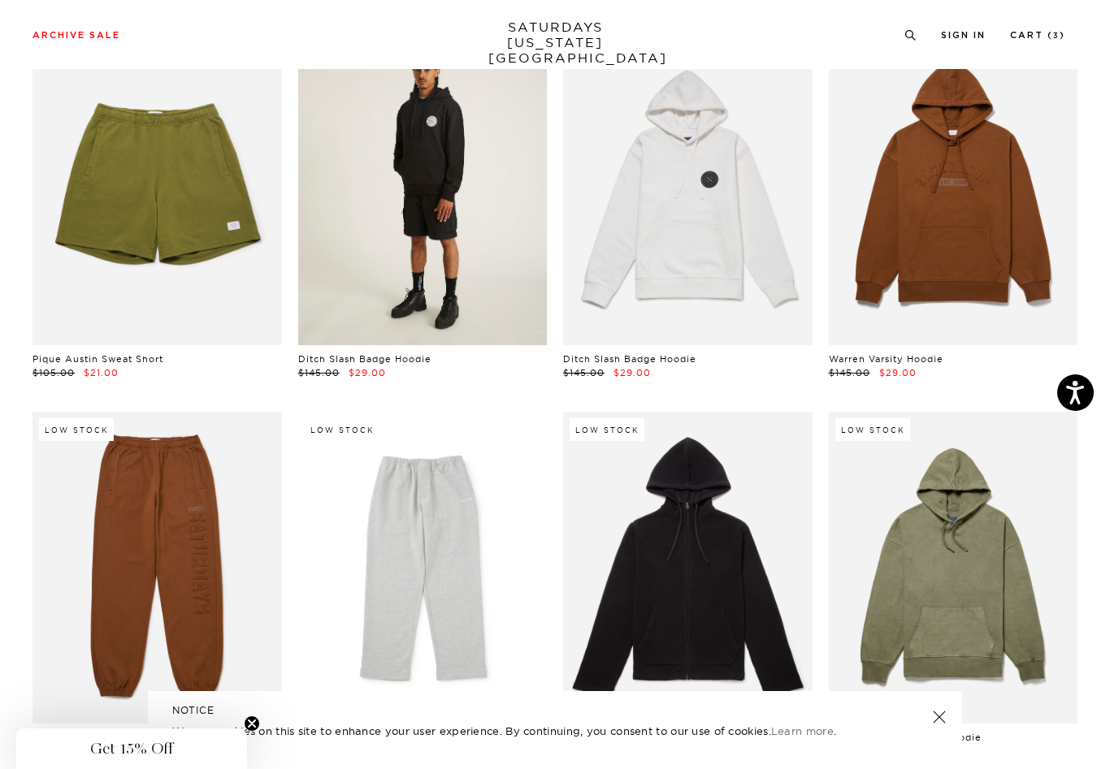
click at [454, 291] on link at bounding box center [422, 189] width 249 height 311
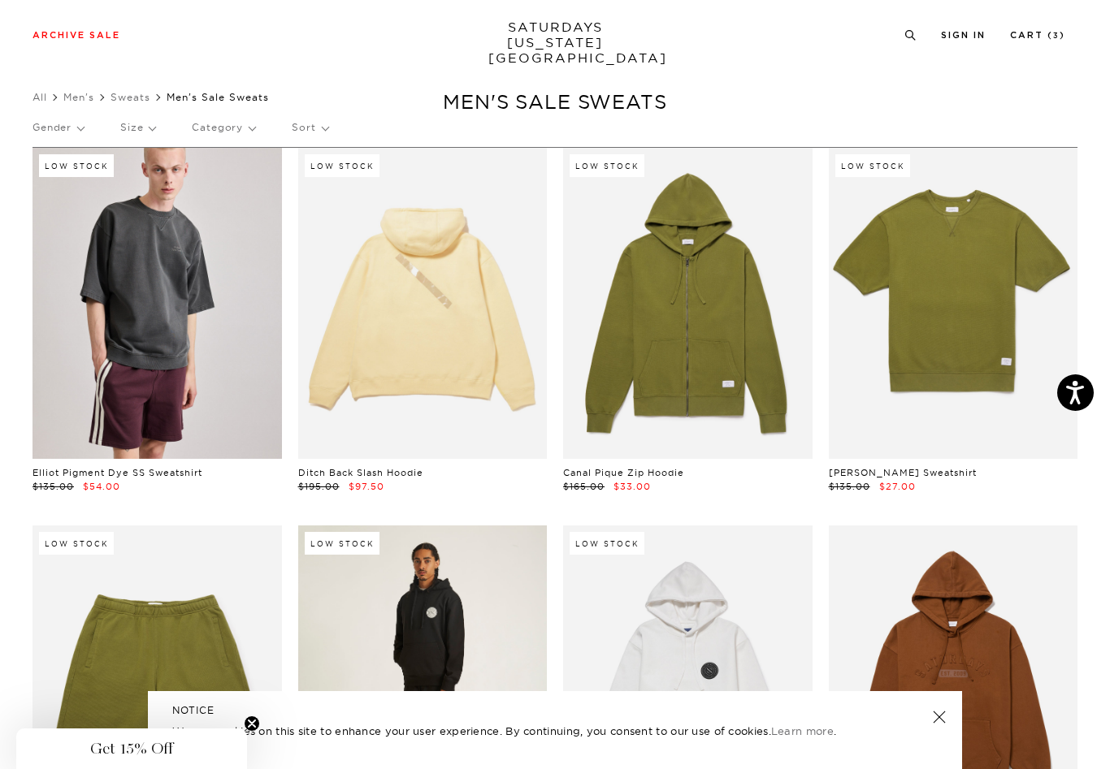
scroll to position [0, 0]
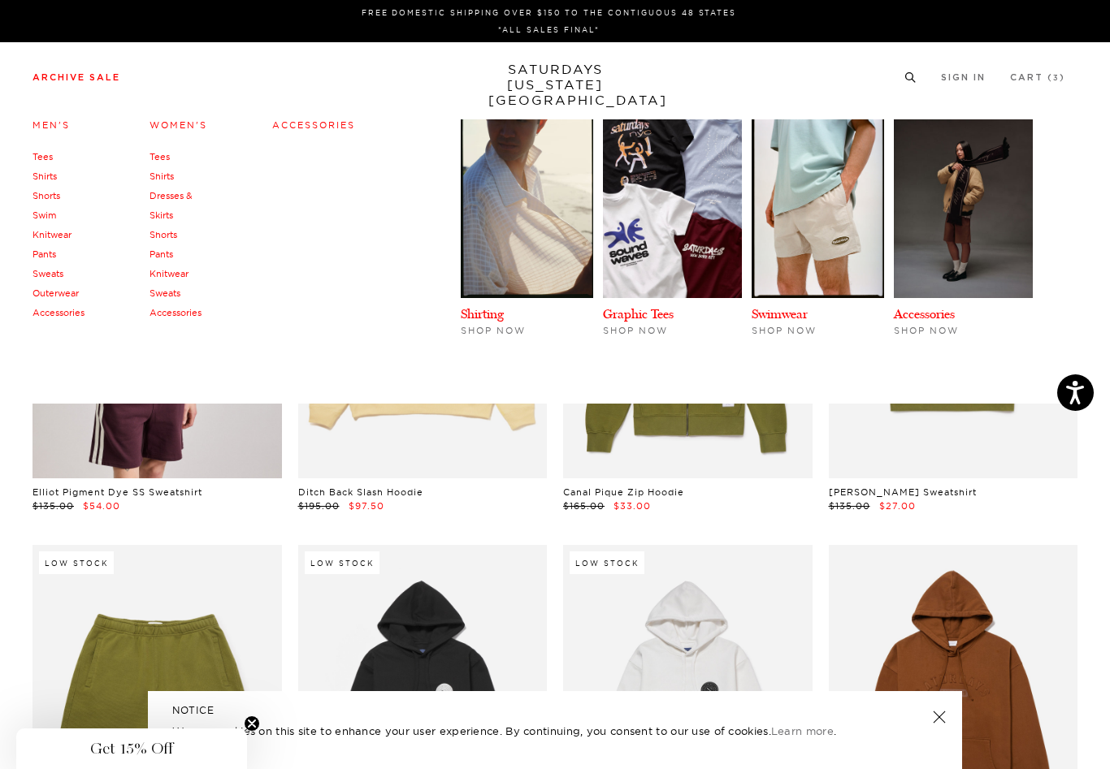
click at [44, 157] on link "Tees" at bounding box center [43, 156] width 20 height 11
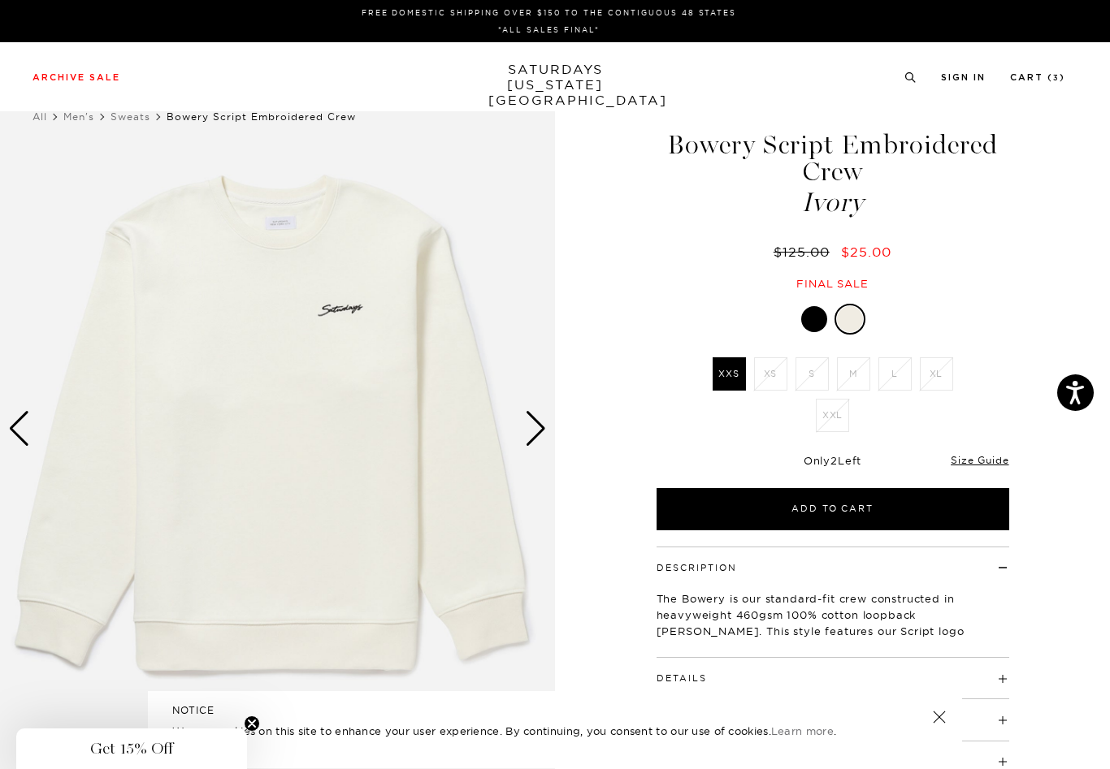
click at [813, 323] on div at bounding box center [814, 319] width 26 height 26
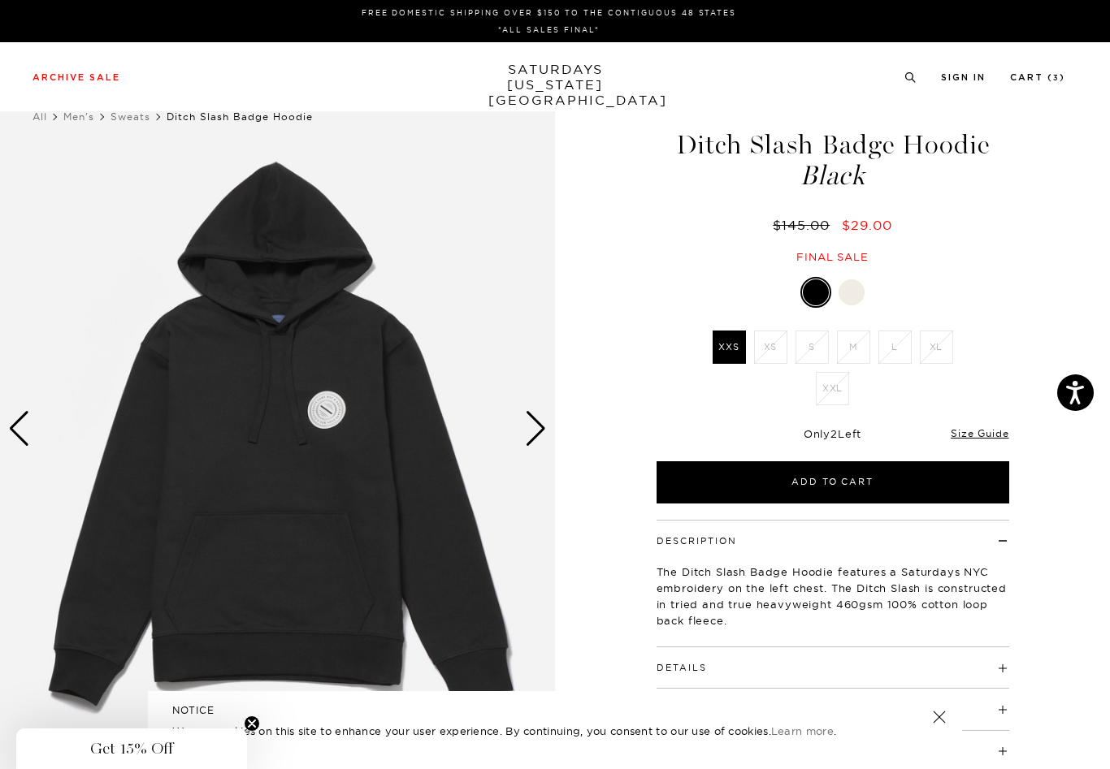
click at [540, 424] on div "Next slide" at bounding box center [536, 429] width 22 height 36
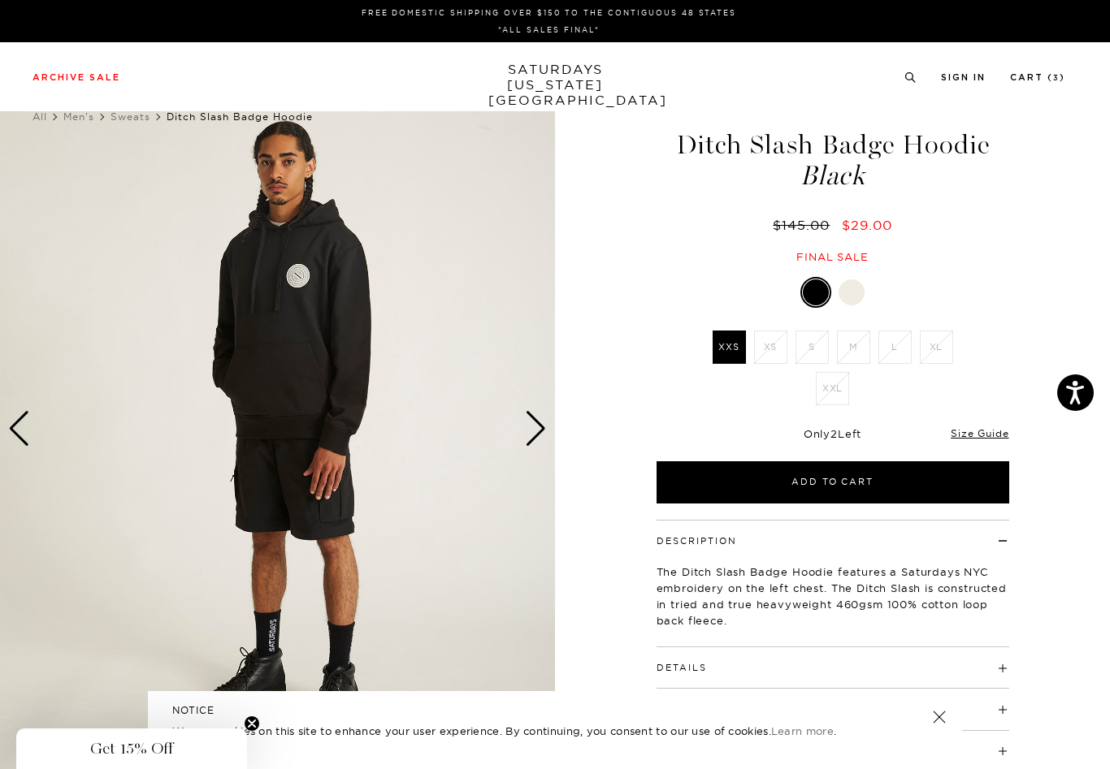
click at [540, 424] on div "Next slide" at bounding box center [536, 429] width 22 height 36
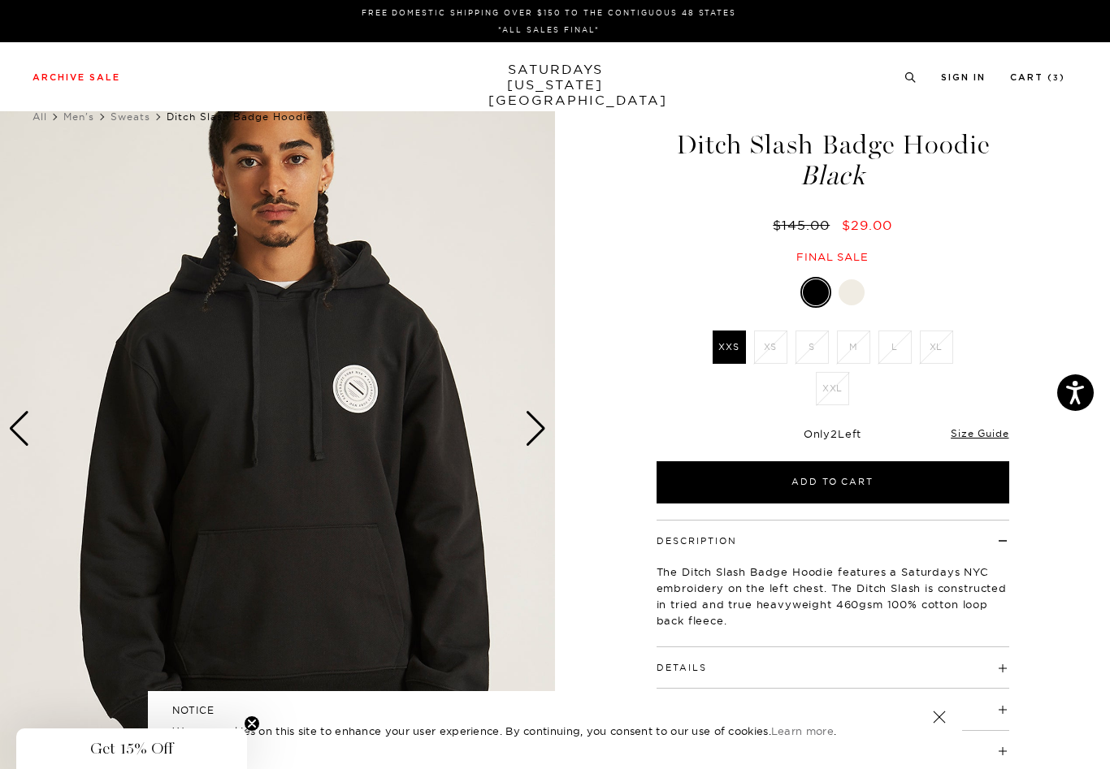
click at [540, 424] on div "Next slide" at bounding box center [536, 429] width 22 height 36
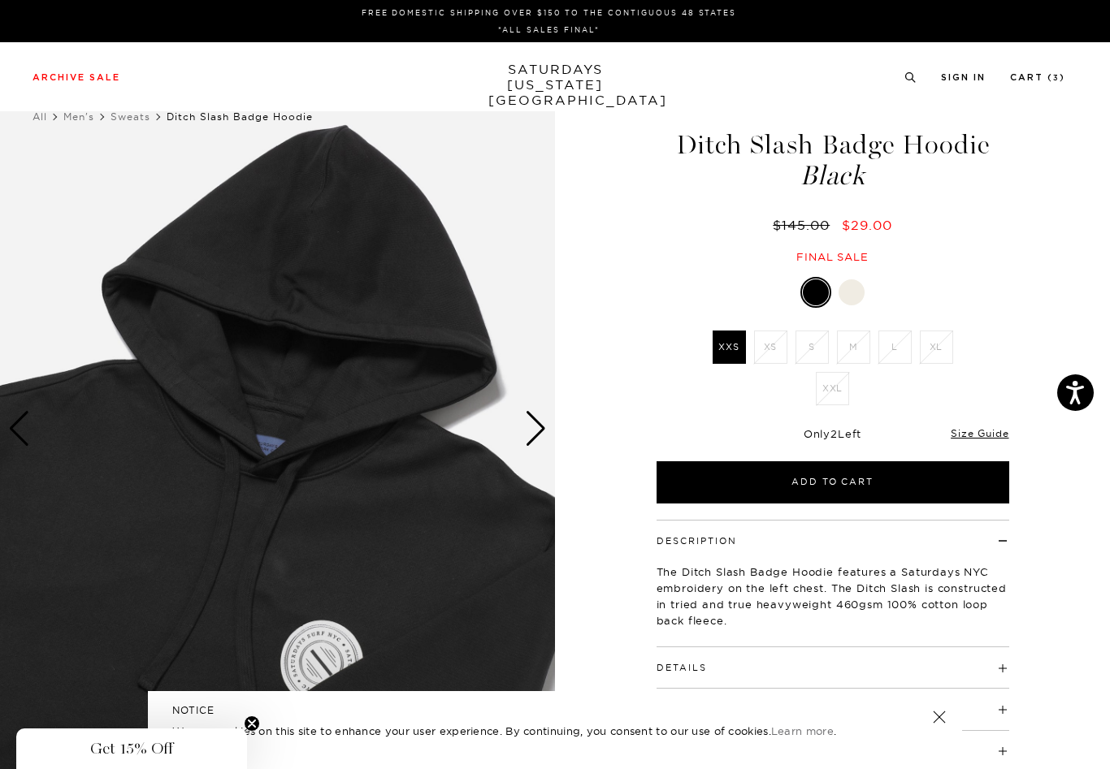
click at [540, 424] on div "Next slide" at bounding box center [536, 429] width 22 height 36
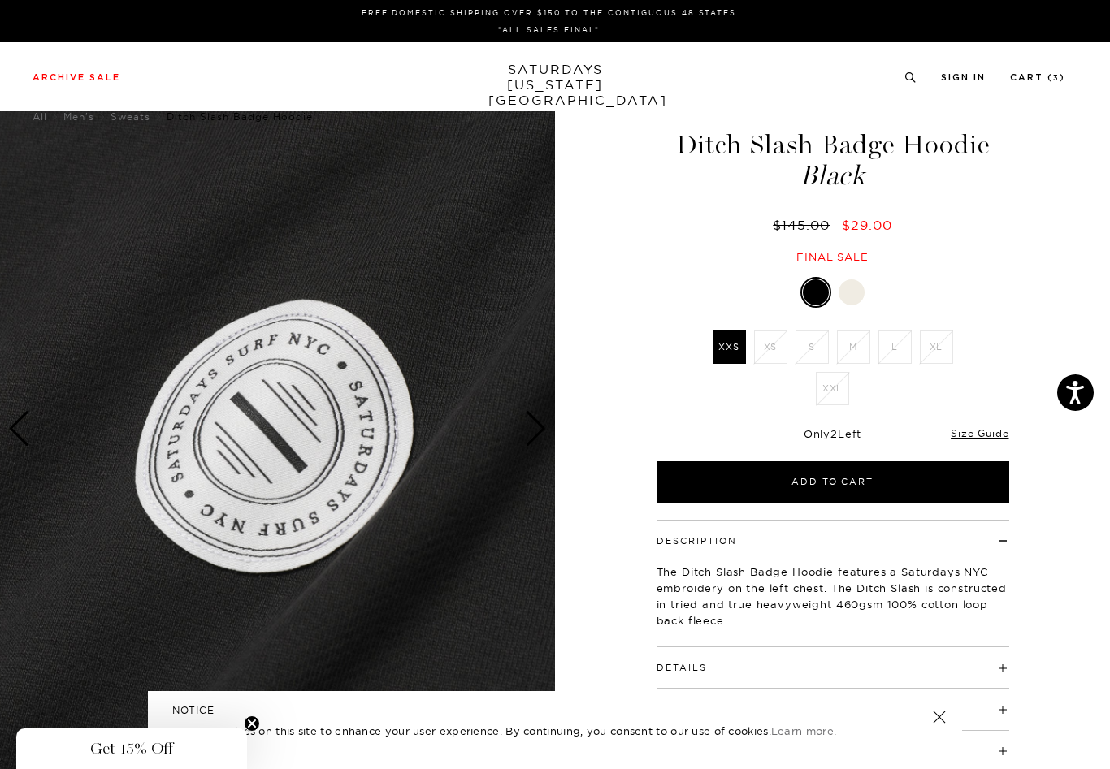
click at [540, 424] on div "Next slide" at bounding box center [536, 429] width 22 height 36
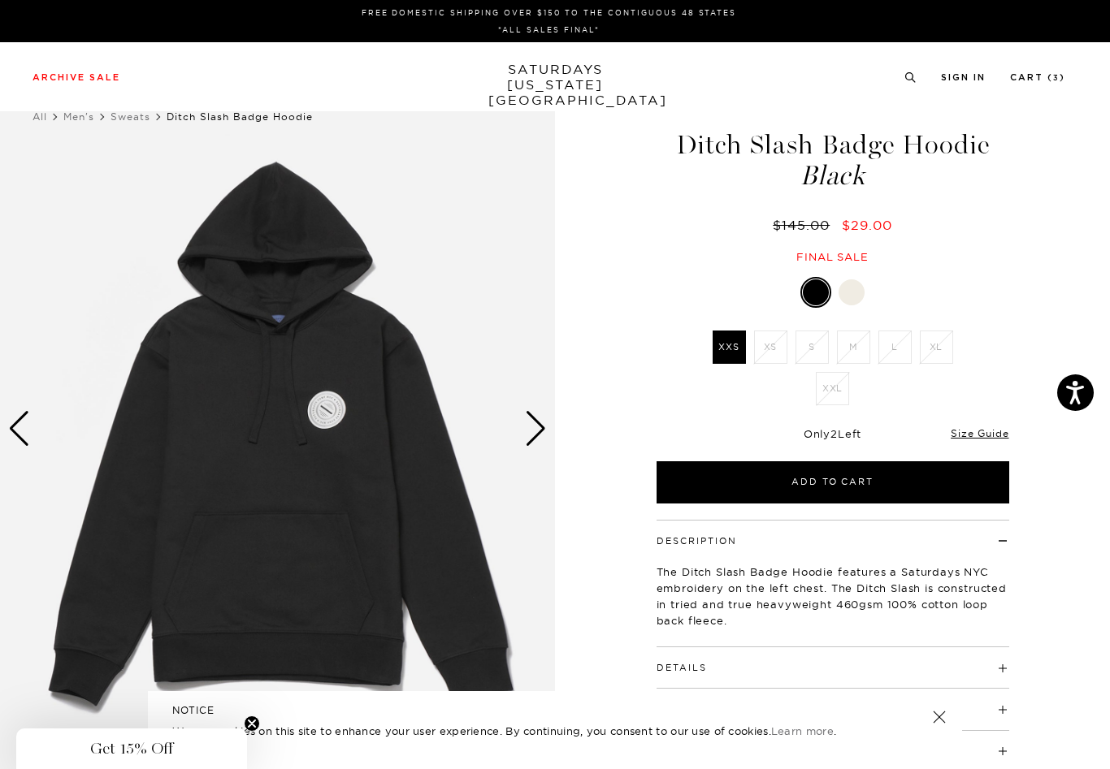
click at [541, 424] on div "Next slide" at bounding box center [536, 429] width 22 height 36
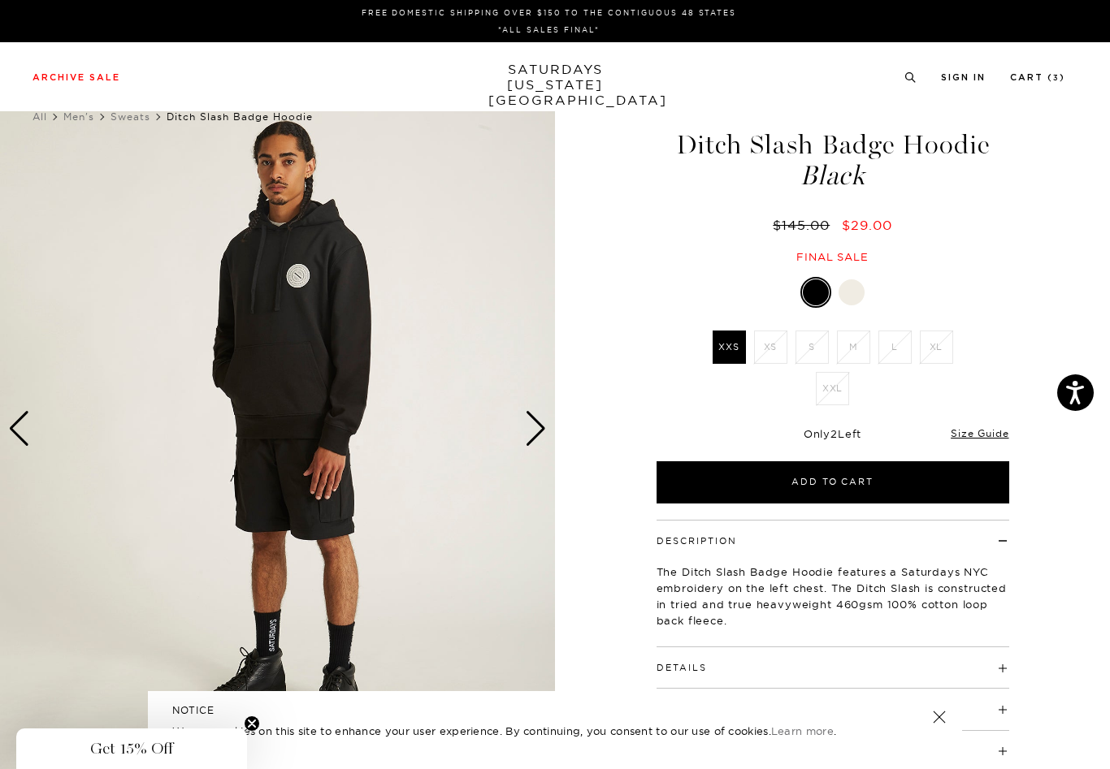
click at [541, 424] on div "Next slide" at bounding box center [536, 429] width 22 height 36
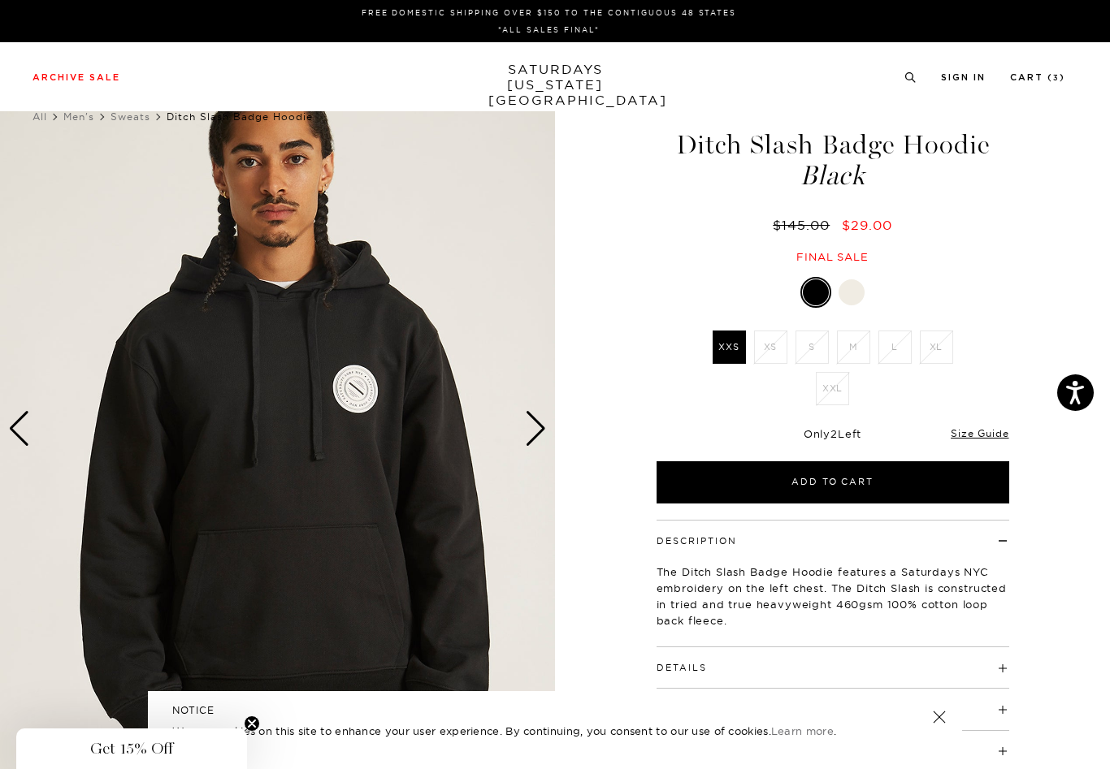
click at [850, 301] on div at bounding box center [852, 293] width 26 height 26
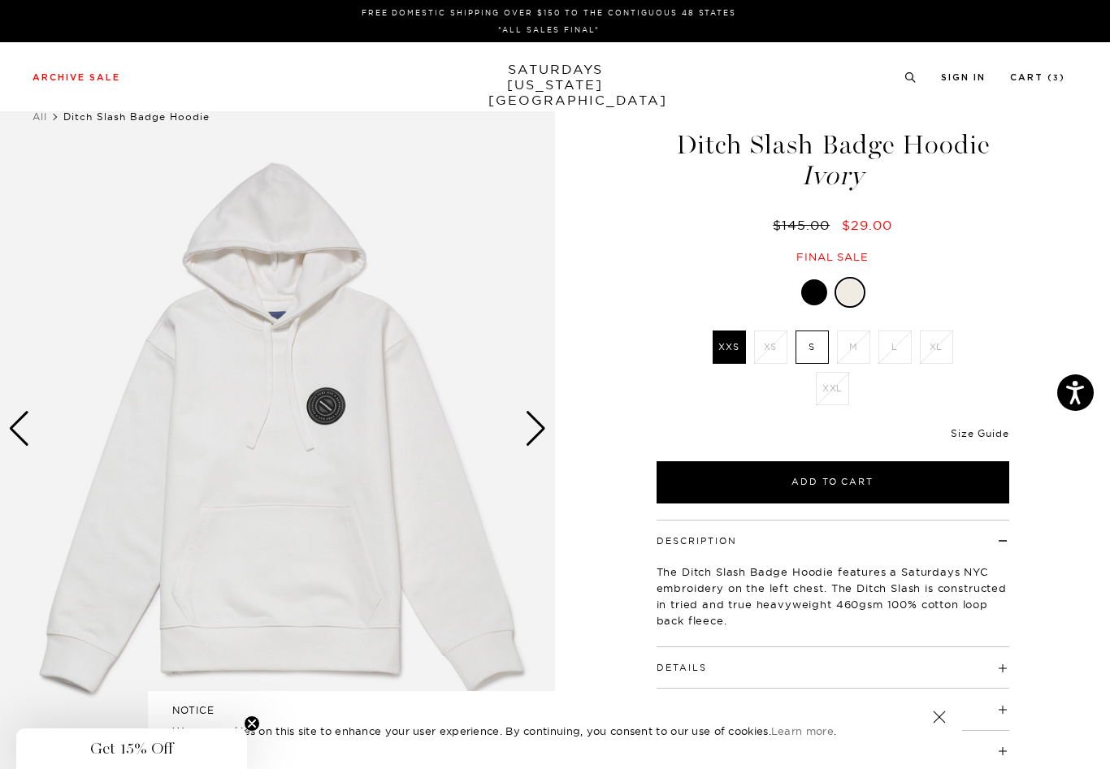
click at [970, 435] on link "Size Guide" at bounding box center [980, 433] width 58 height 12
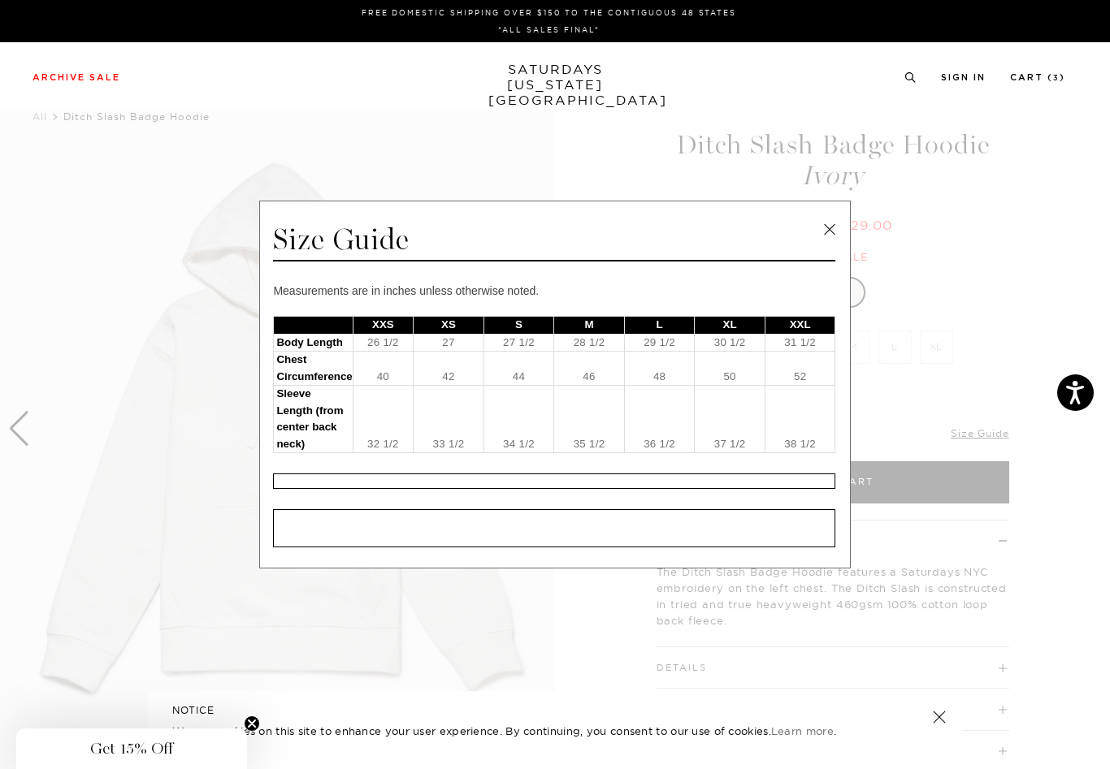
click at [826, 232] on link at bounding box center [829, 230] width 24 height 24
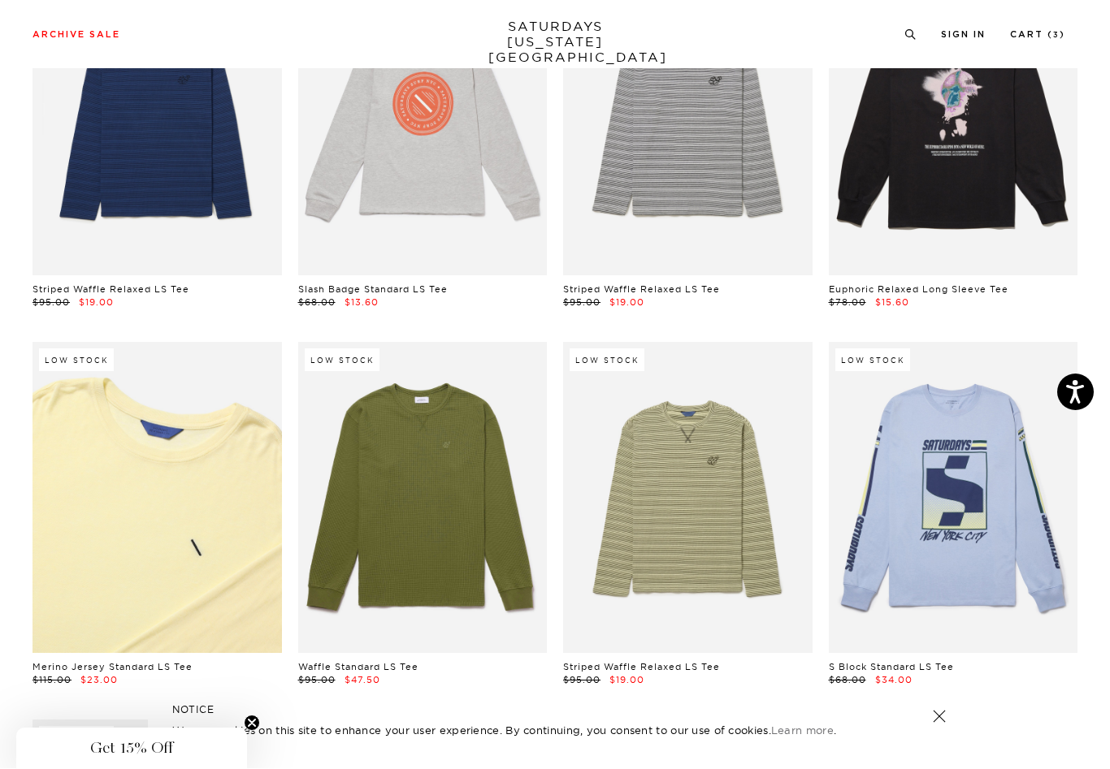
scroll to position [1715, 0]
click at [219, 485] on link at bounding box center [157, 497] width 249 height 311
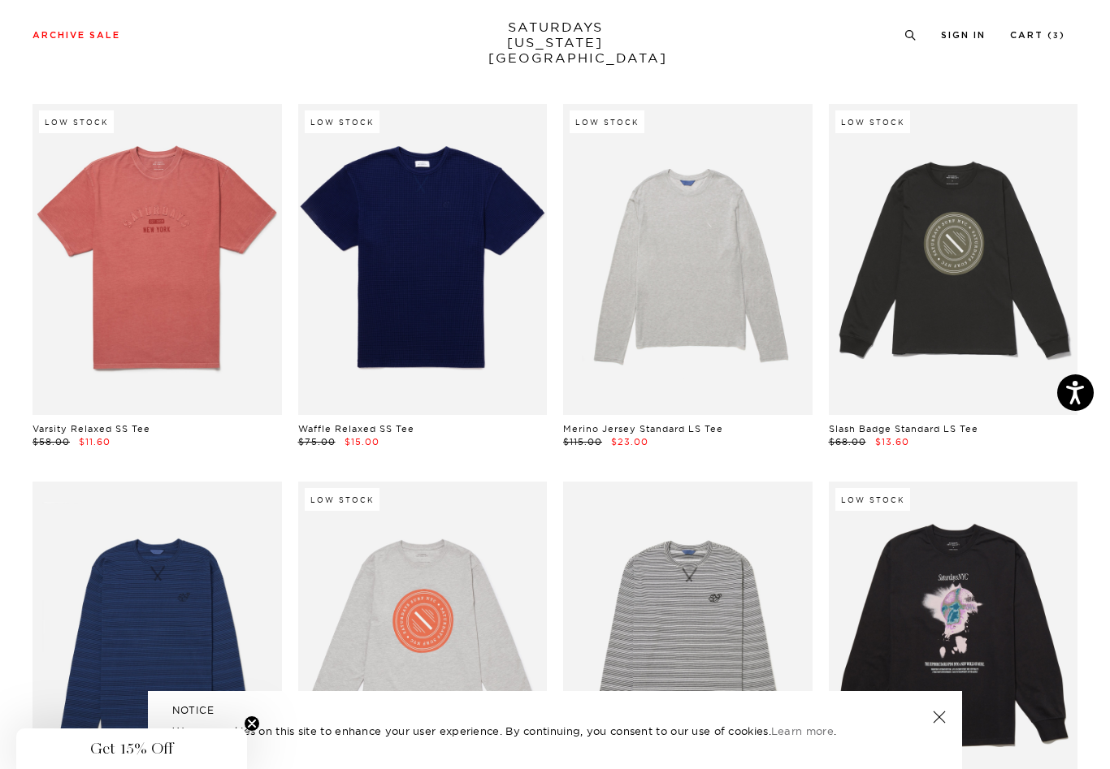
scroll to position [1197, 0]
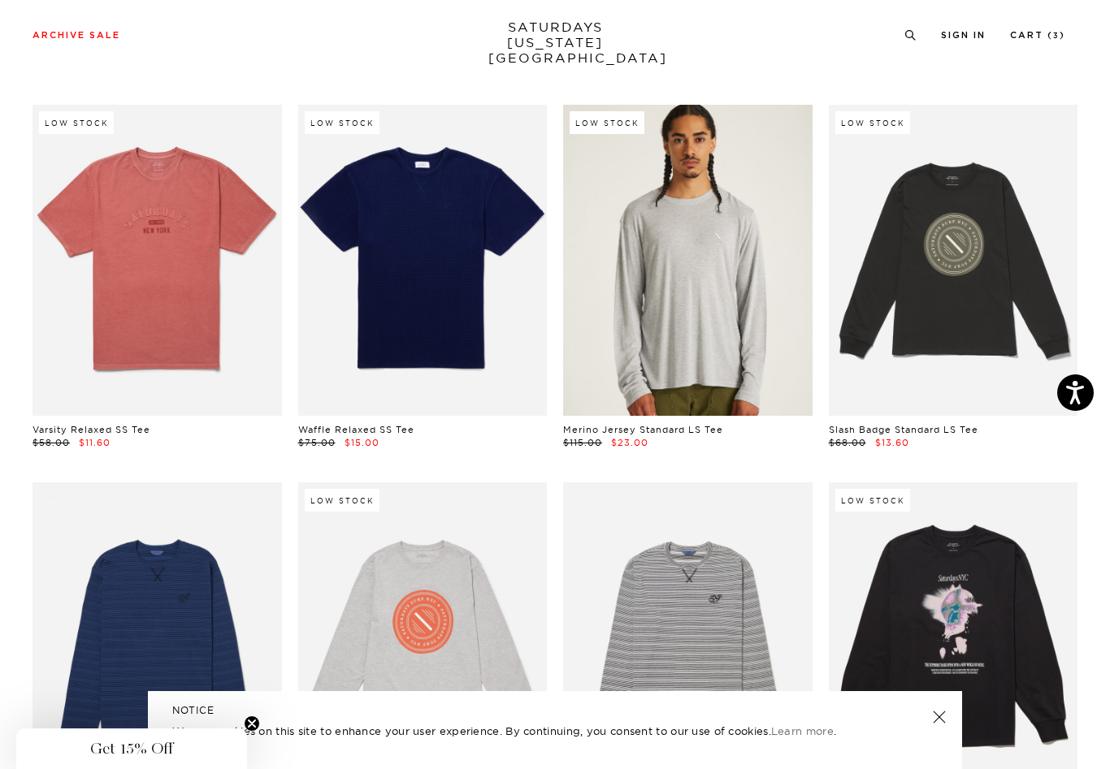
click at [606, 296] on link at bounding box center [687, 260] width 249 height 311
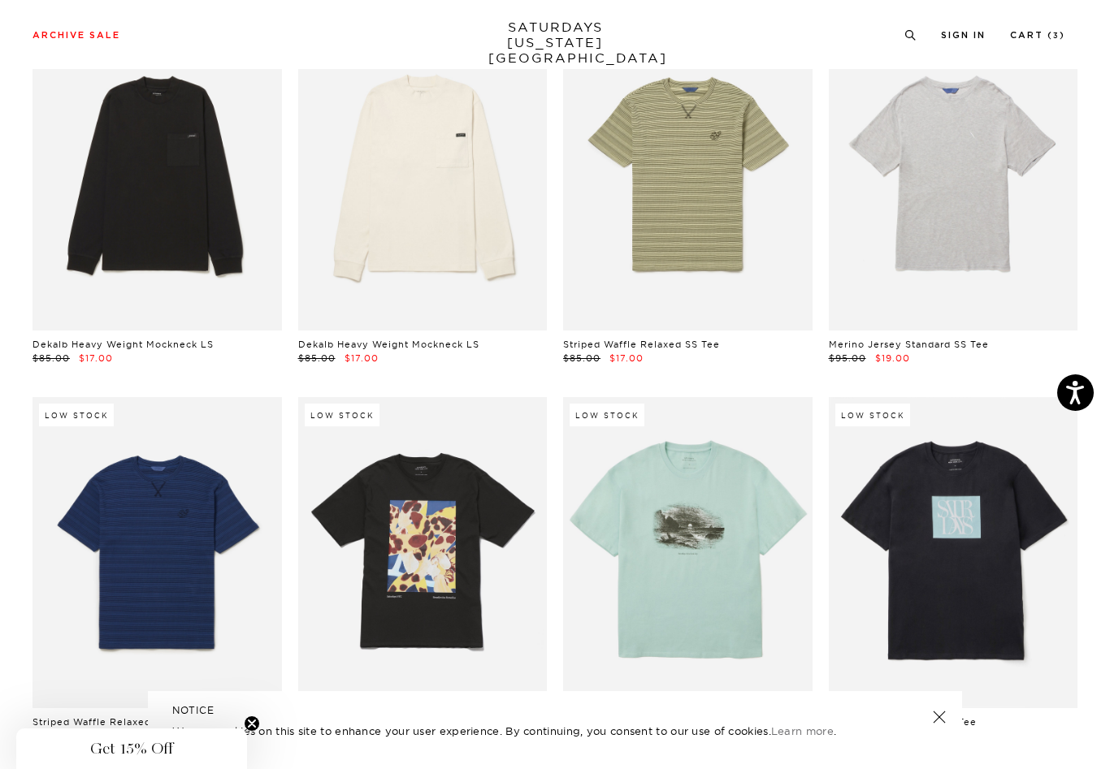
scroll to position [147, 0]
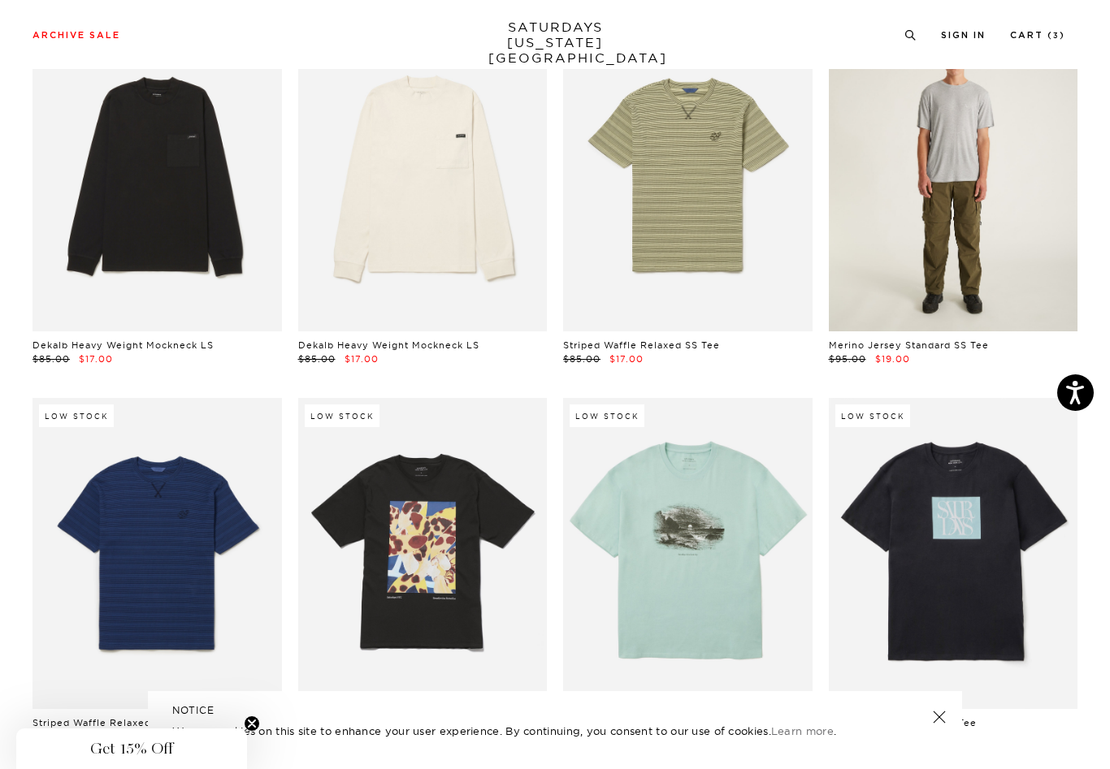
click at [872, 215] on link at bounding box center [953, 175] width 249 height 311
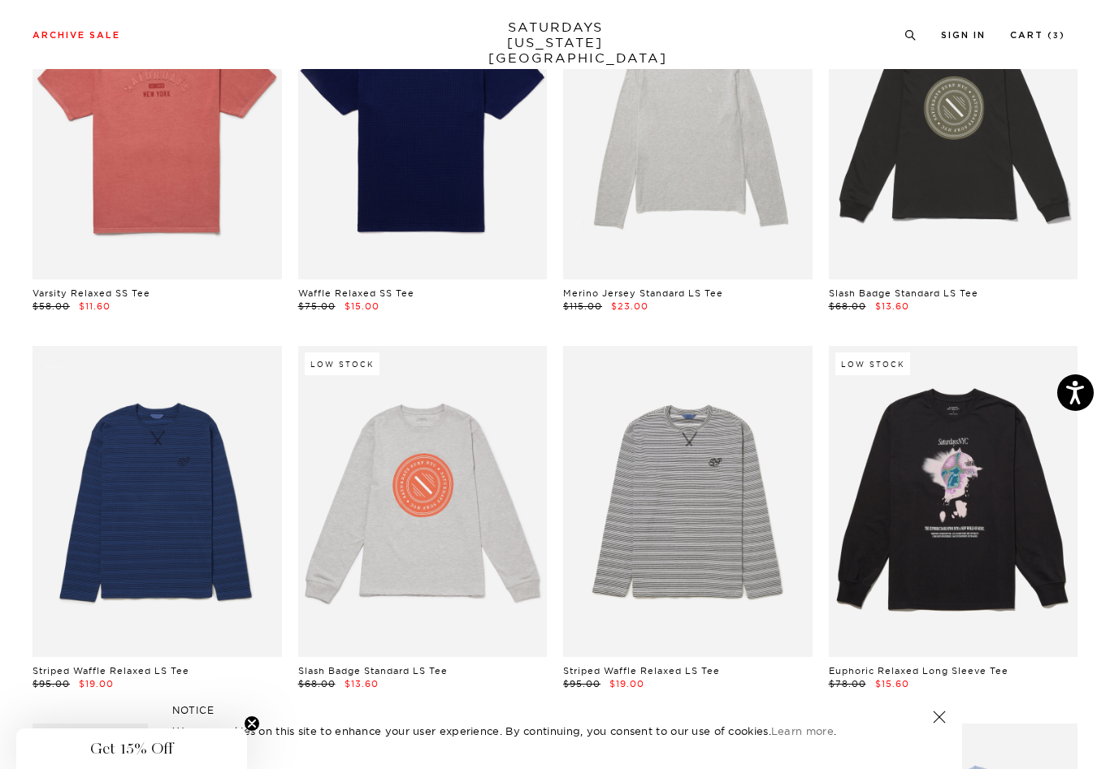
scroll to position [1331, 0]
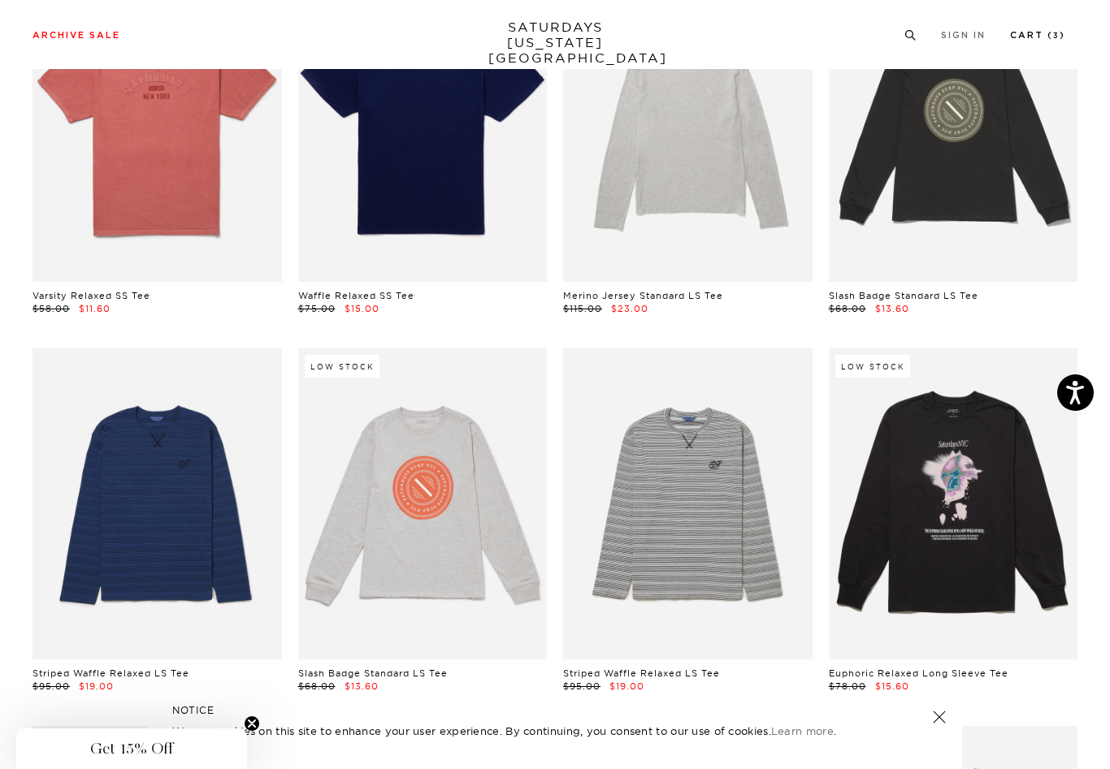
click at [1045, 36] on link "Cart ( 3 )" at bounding box center [1037, 35] width 55 height 9
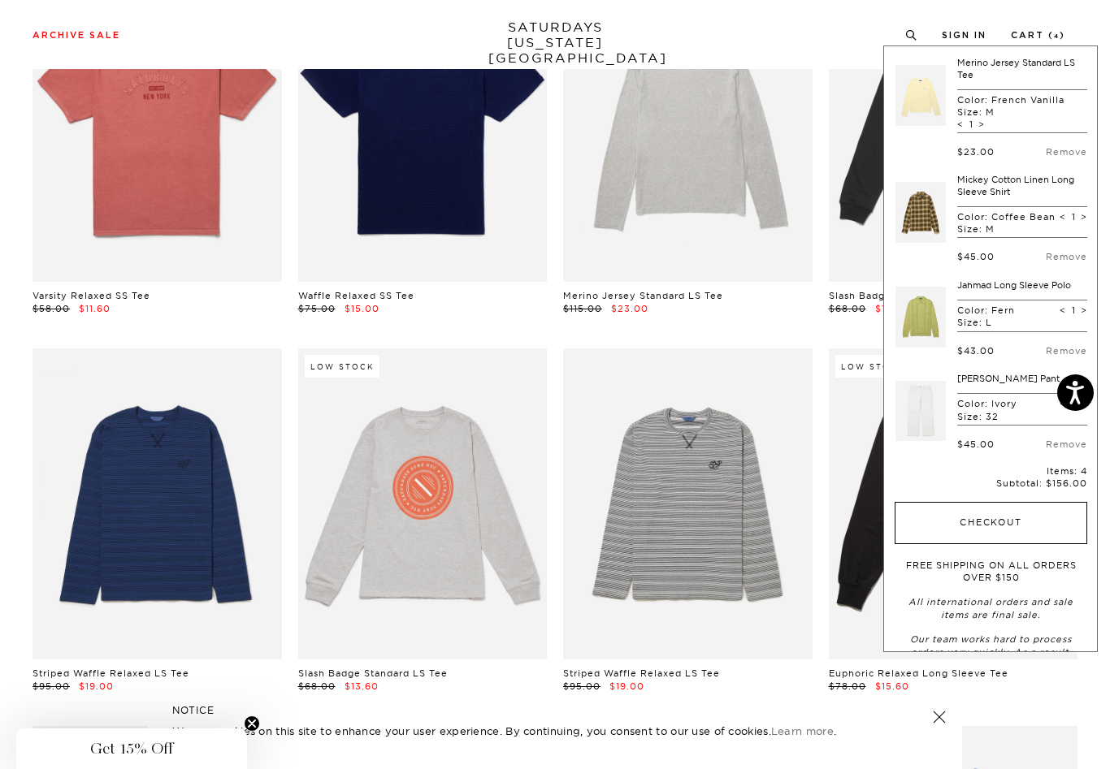
click at [980, 540] on button "Checkout" at bounding box center [991, 523] width 193 height 42
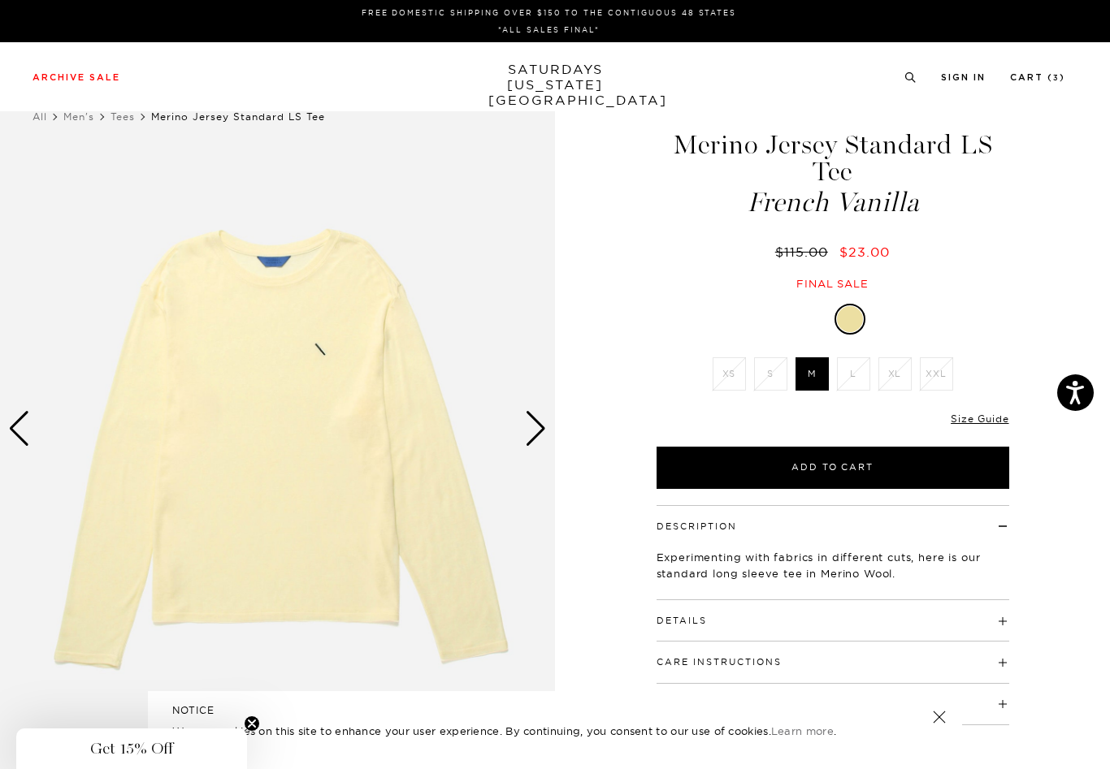
click at [535, 430] on div "Next slide" at bounding box center [536, 429] width 22 height 36
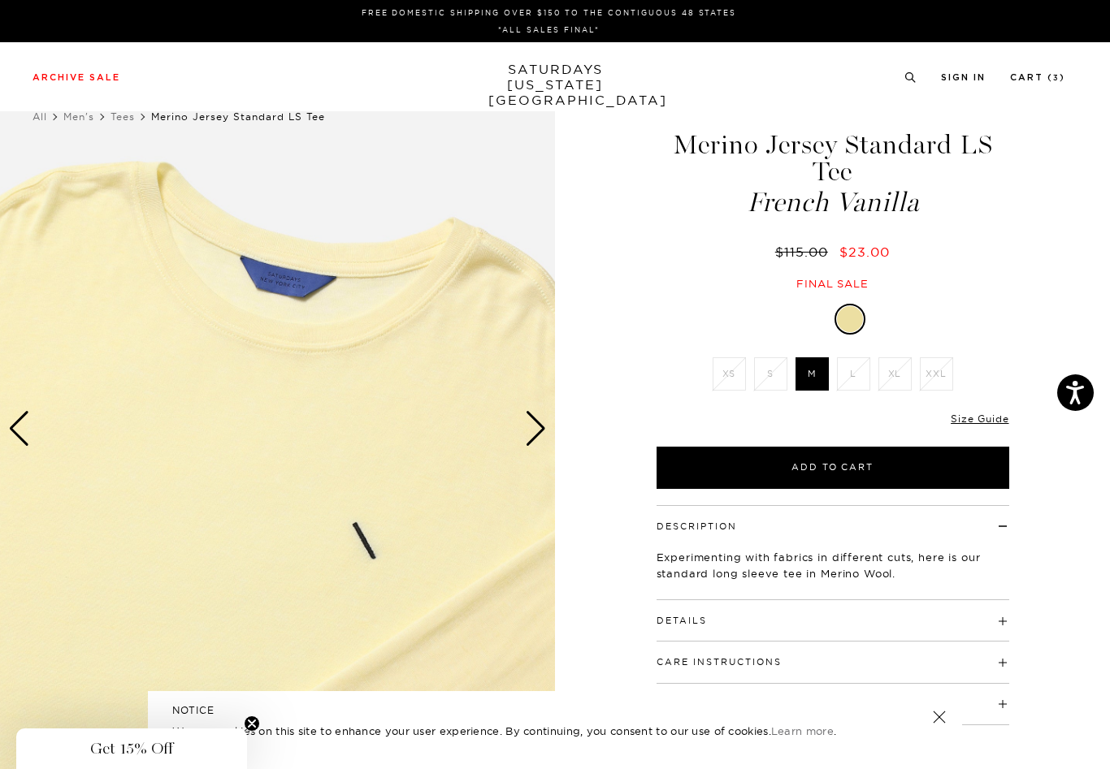
click at [535, 430] on div "Next slide" at bounding box center [536, 429] width 22 height 36
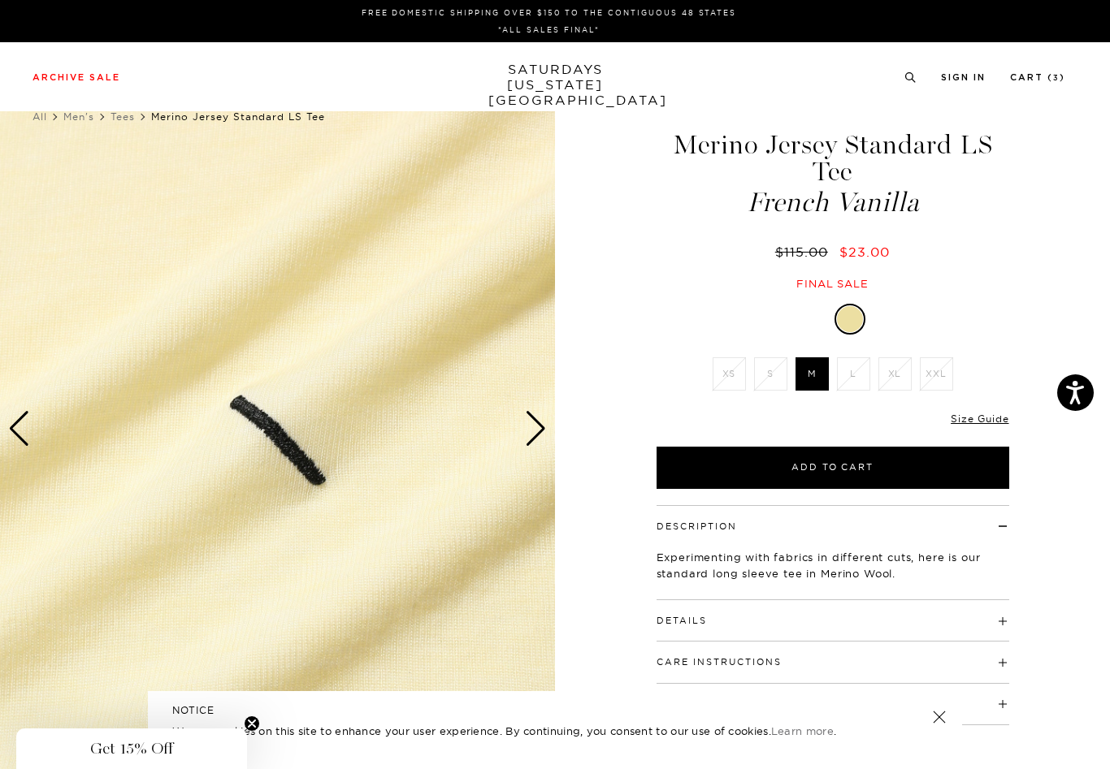
click at [535, 430] on div "Next slide" at bounding box center [536, 429] width 22 height 36
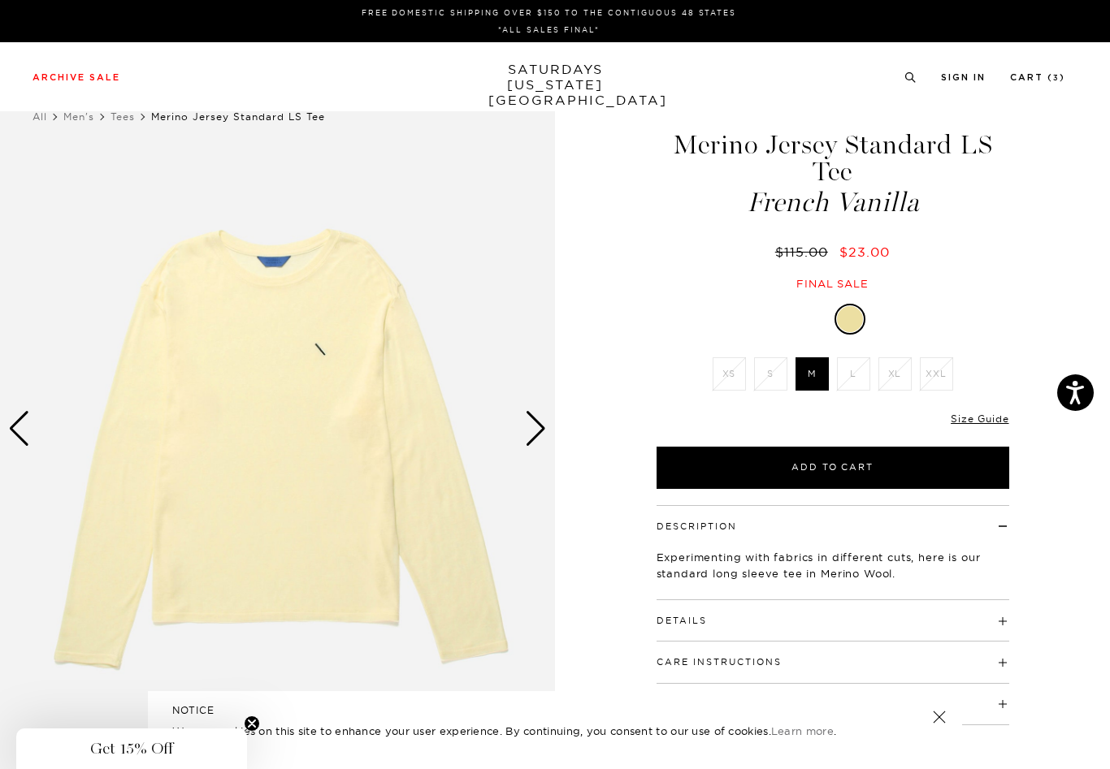
click at [535, 430] on div "Next slide" at bounding box center [536, 429] width 22 height 36
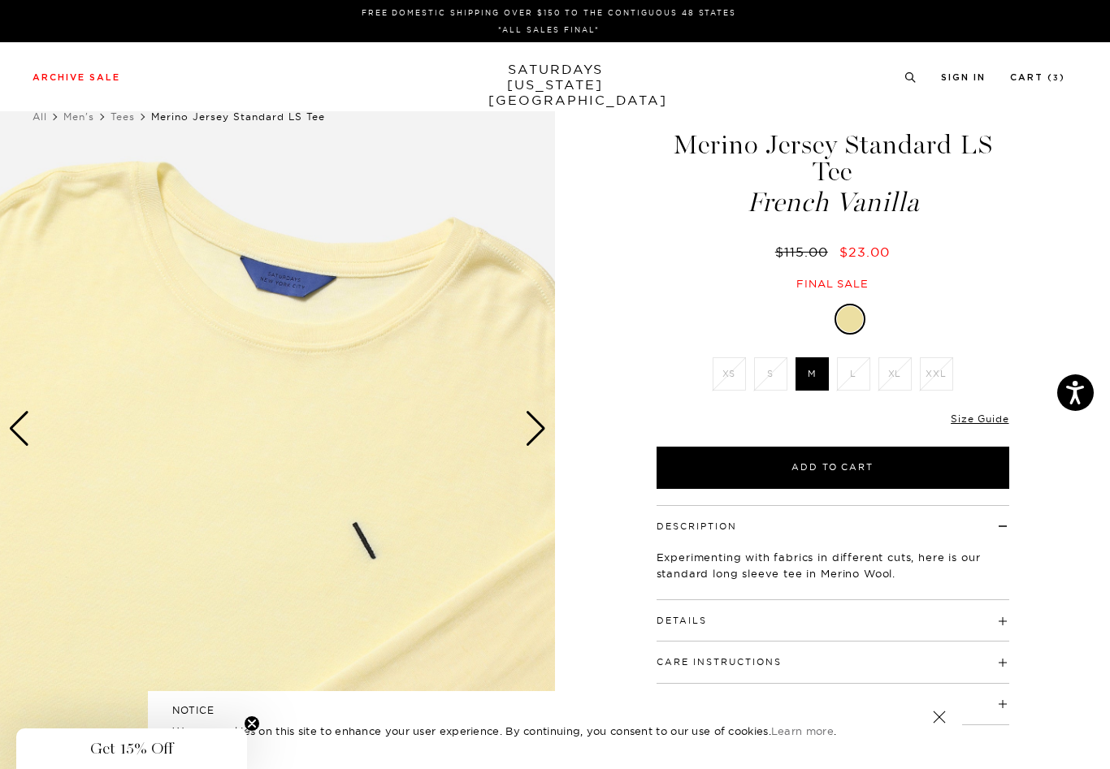
click at [535, 430] on div "Next slide" at bounding box center [536, 429] width 22 height 36
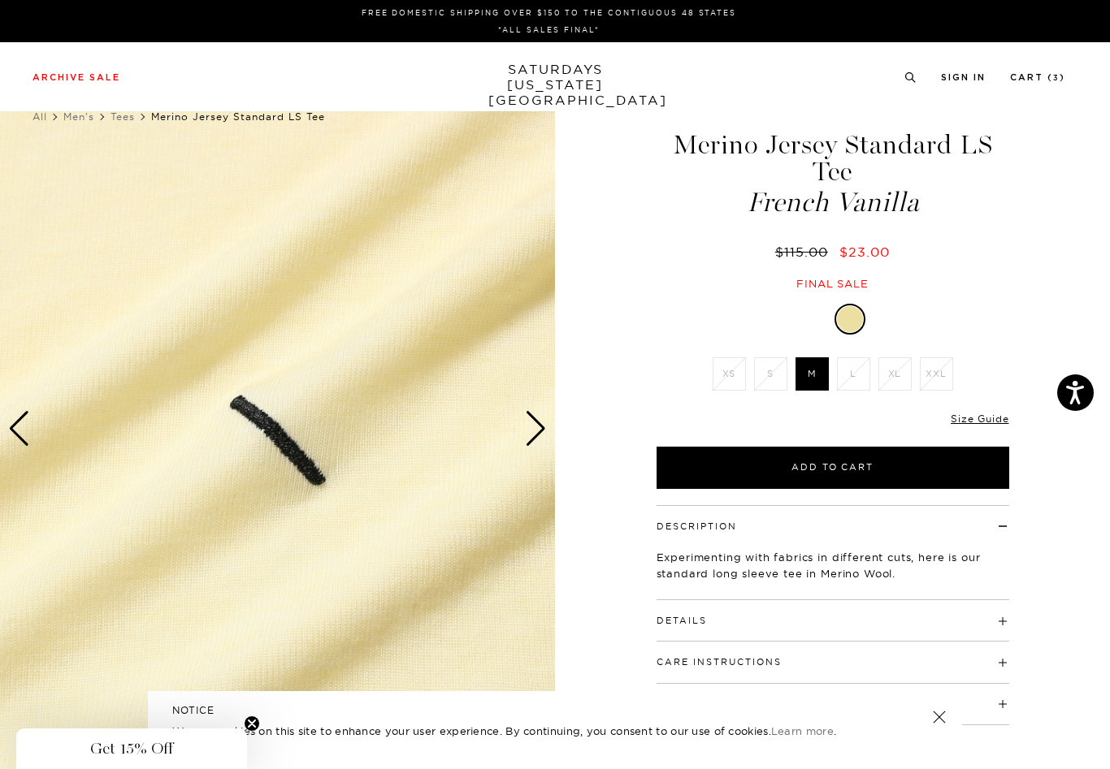
click at [535, 430] on div "Next slide" at bounding box center [536, 429] width 22 height 36
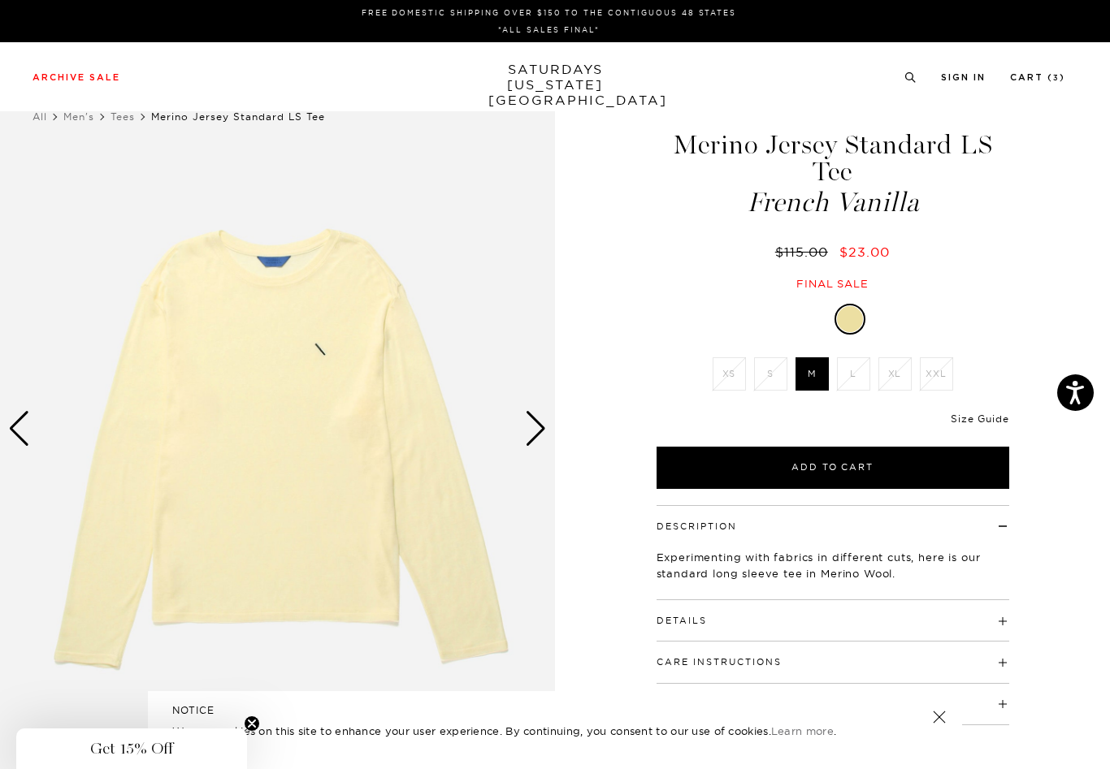
click at [970, 416] on link "Size Guide" at bounding box center [980, 419] width 58 height 12
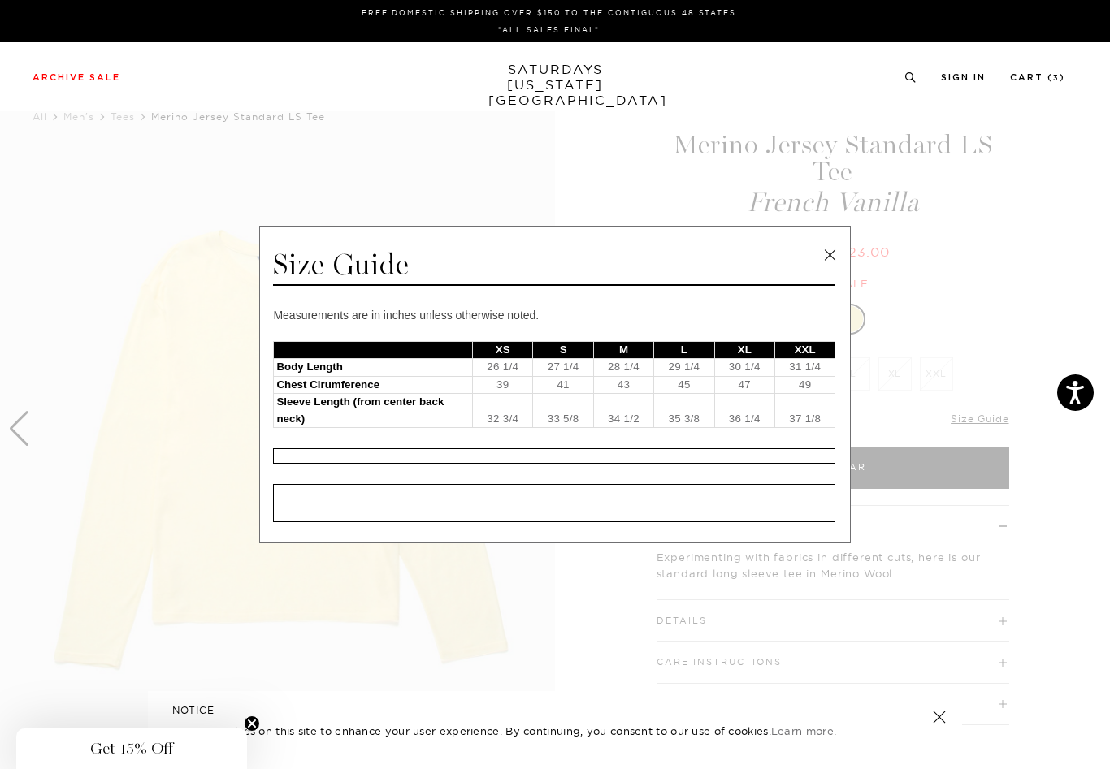
click at [829, 267] on link at bounding box center [829, 255] width 24 height 24
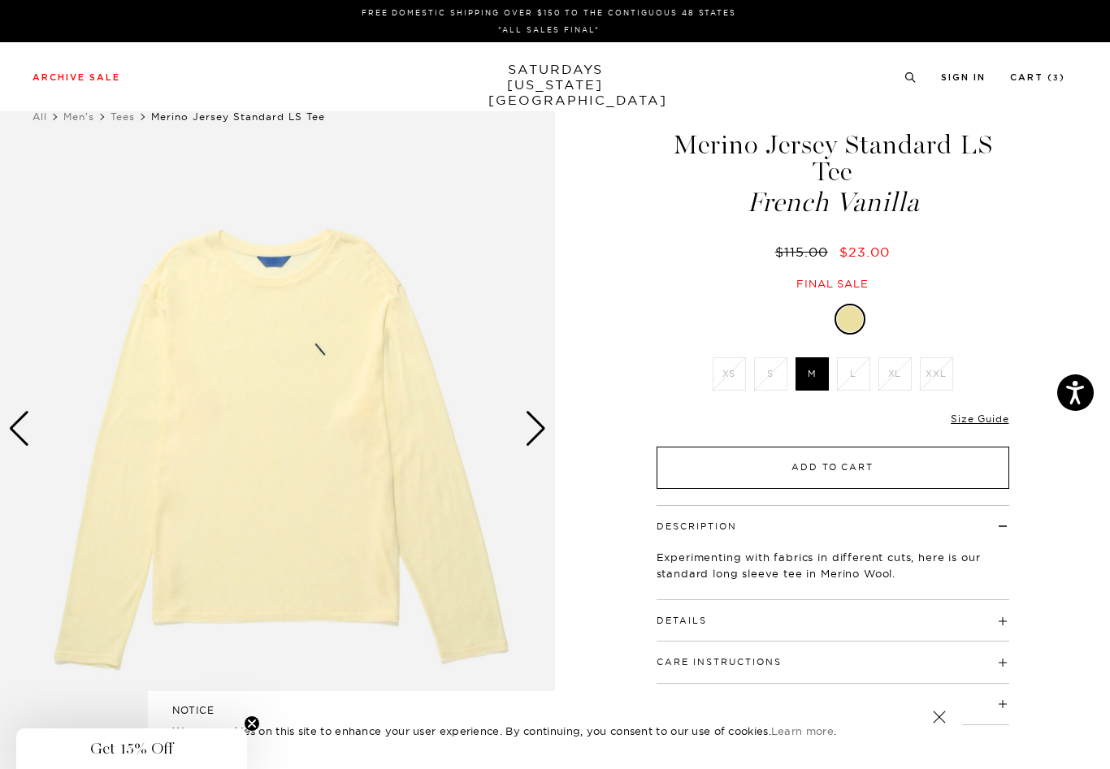
click at [839, 472] on button "Add to Cart" at bounding box center [833, 468] width 353 height 42
